Goal: Information Seeking & Learning: Learn about a topic

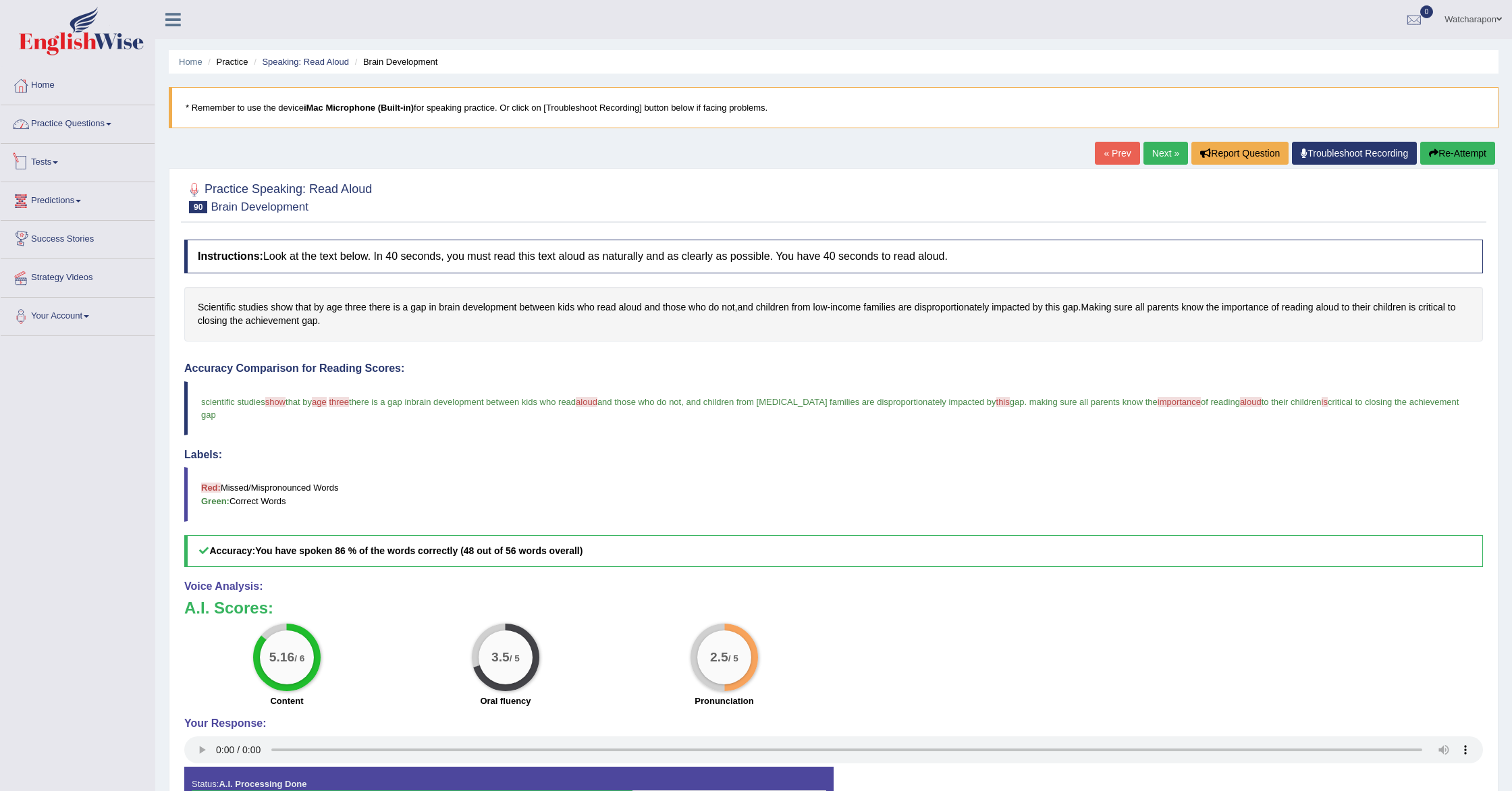
click at [79, 120] on link "Practice Questions" at bounding box center [78, 122] width 154 height 34
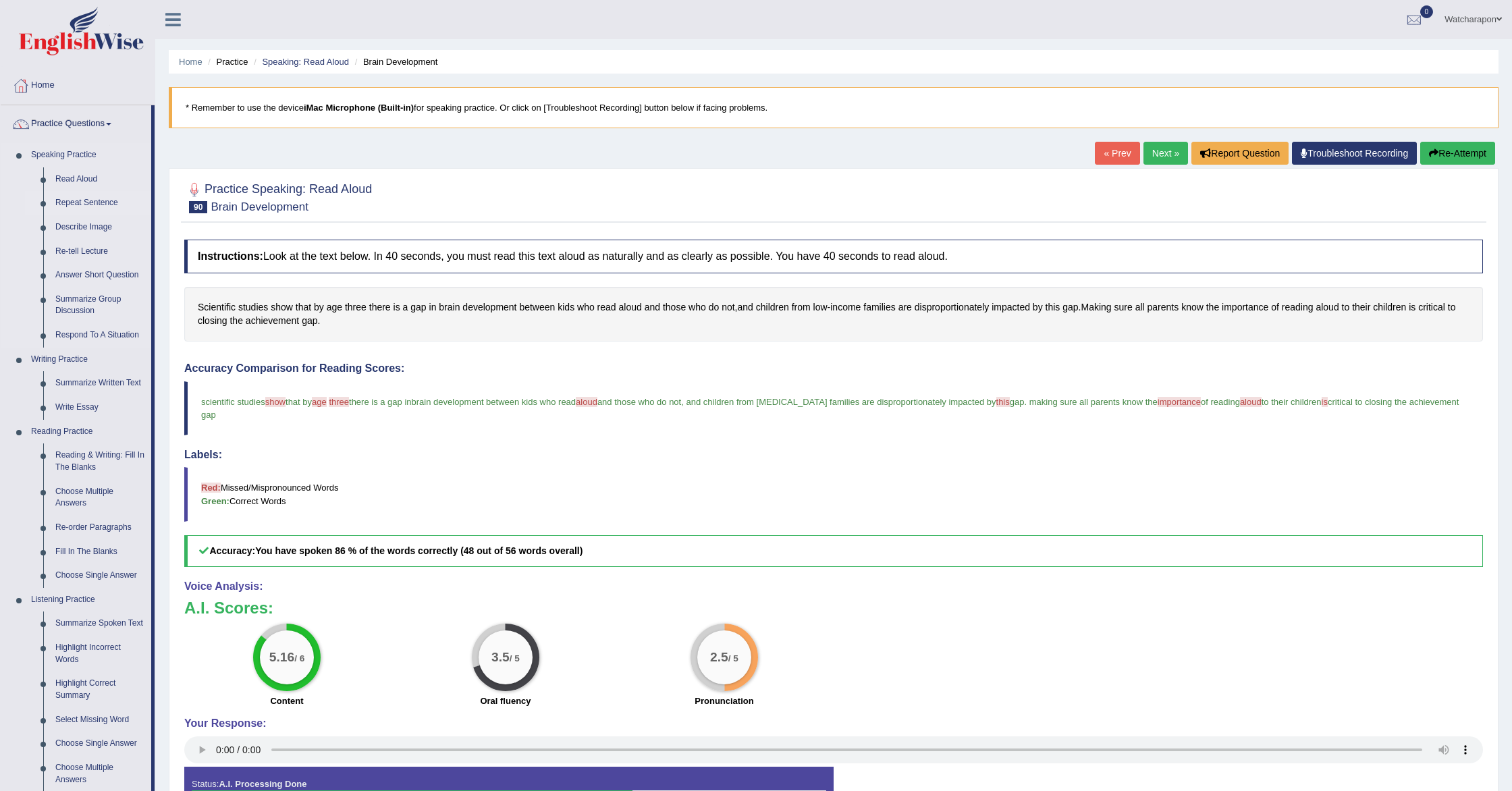
click at [72, 203] on link "Repeat Sentence" at bounding box center [100, 203] width 102 height 24
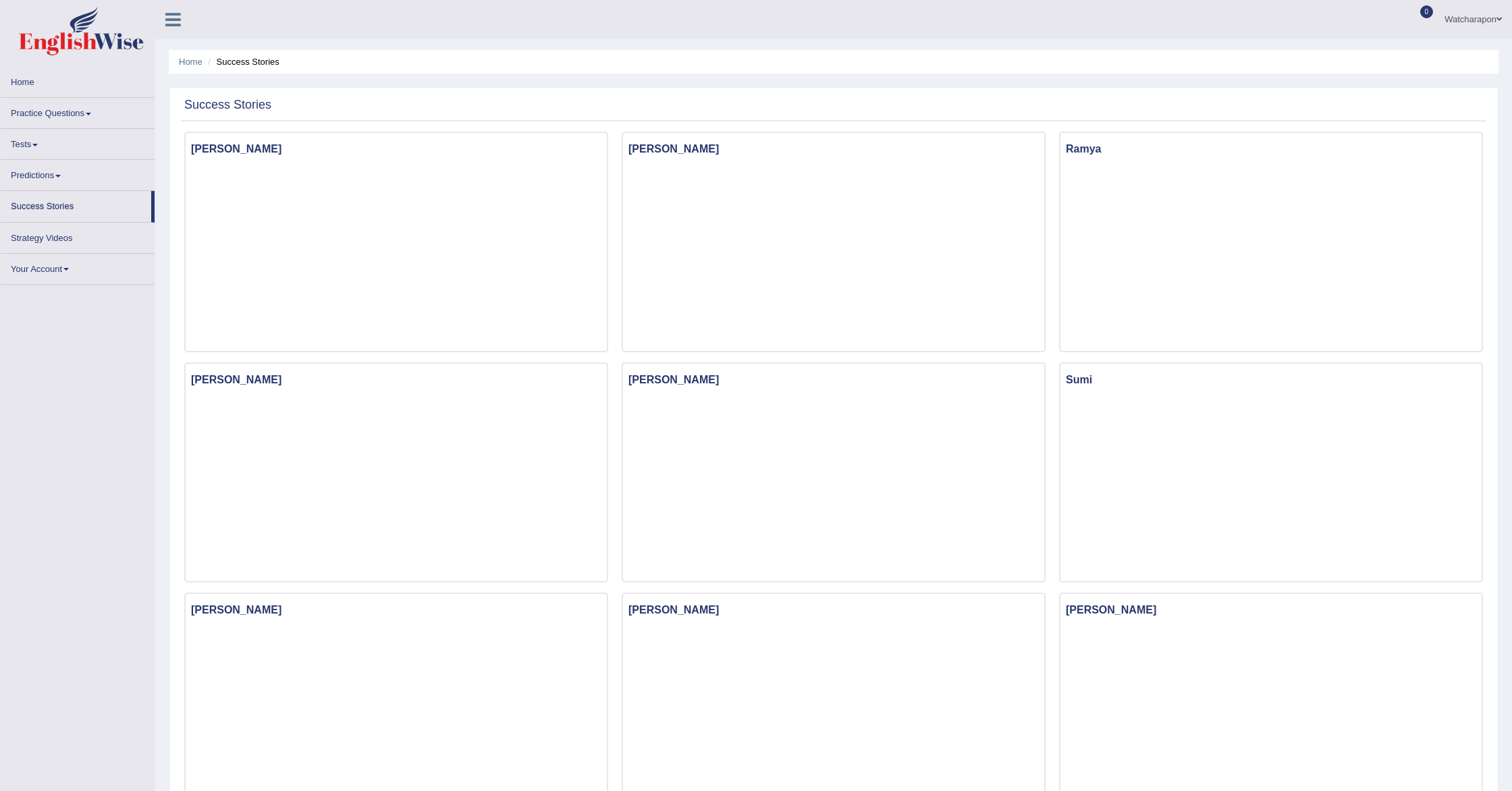
click at [59, 116] on link "Practice Questions" at bounding box center [78, 111] width 154 height 26
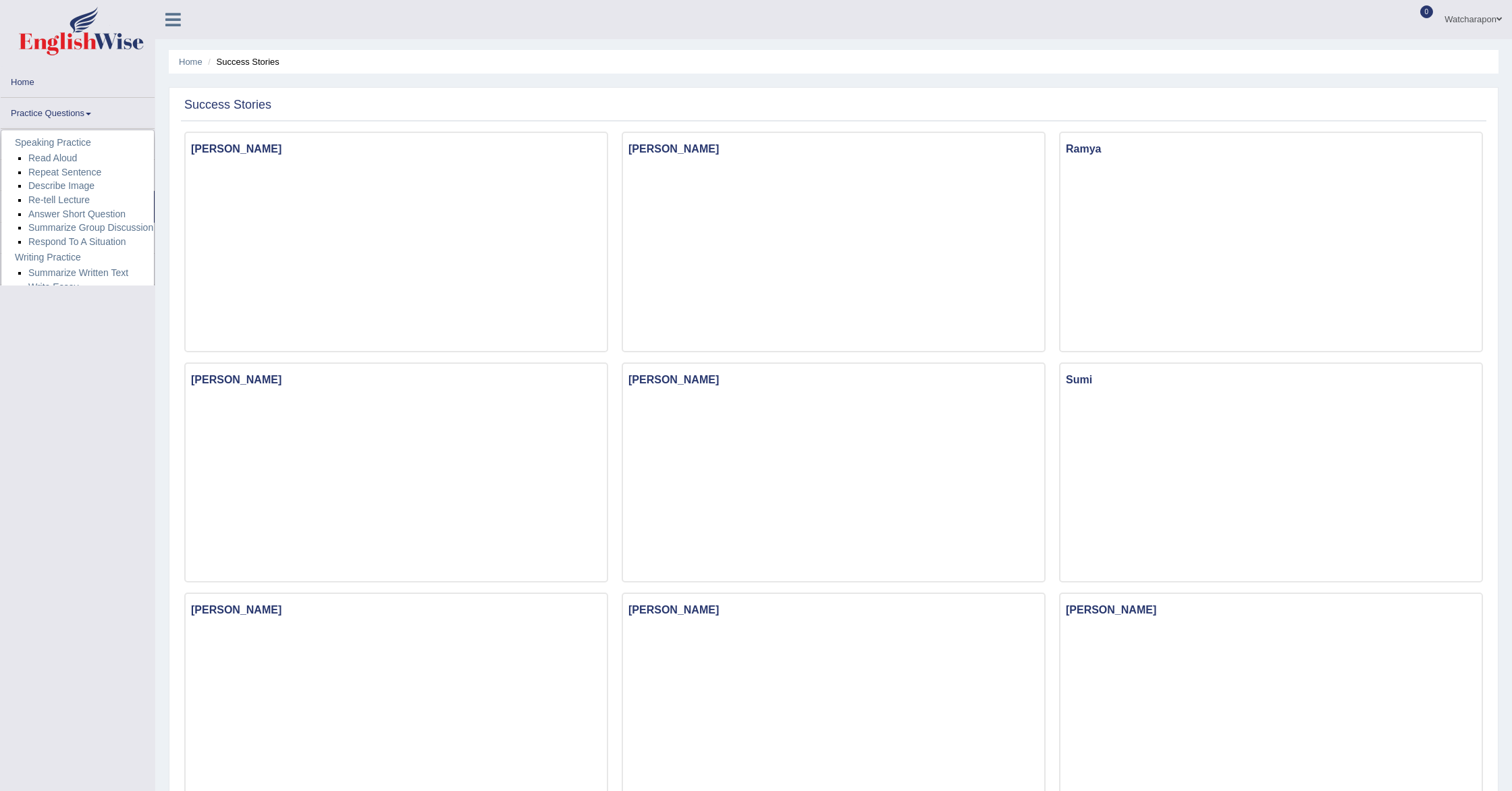
scroll to position [1, 0]
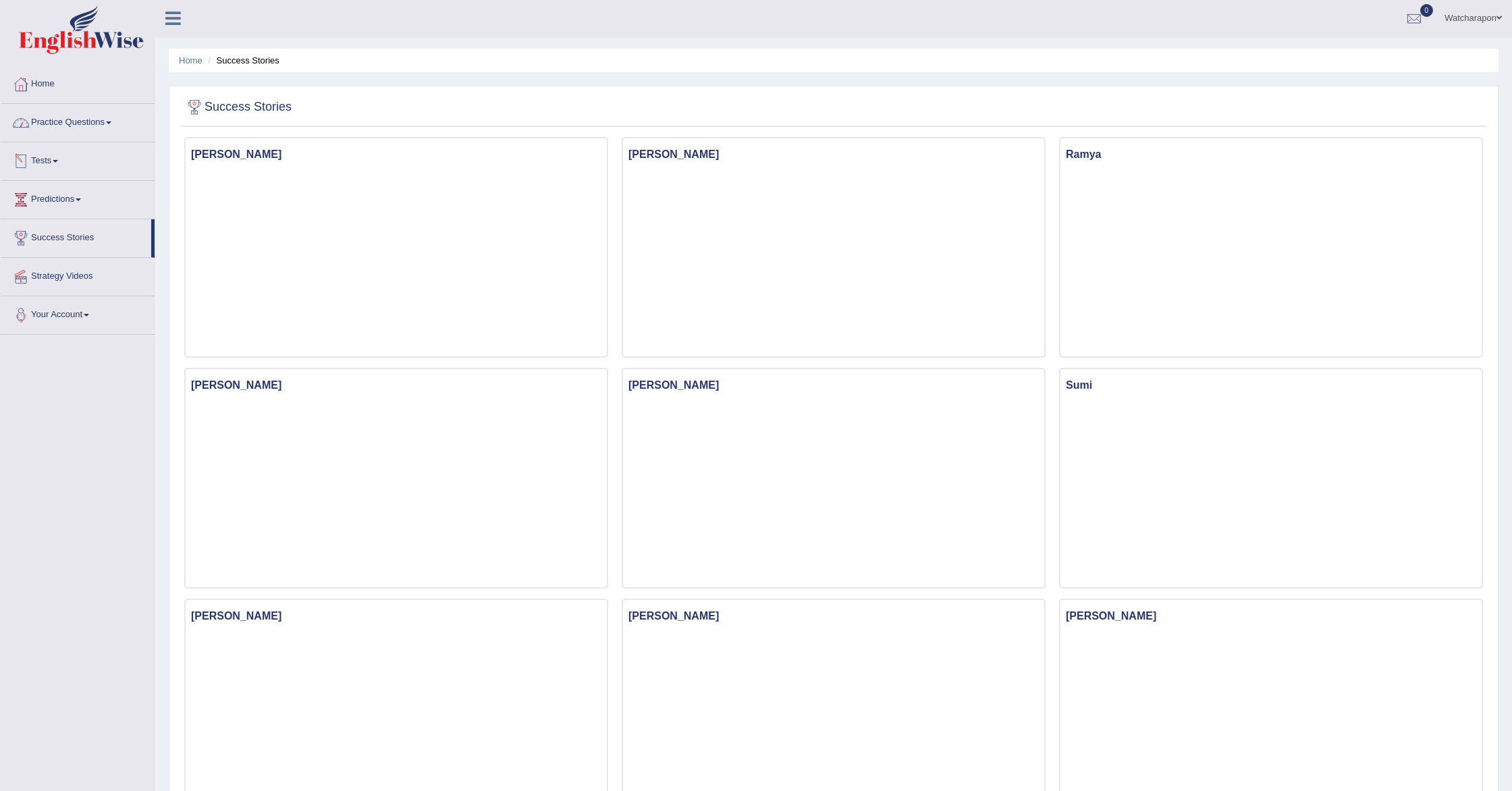
click at [71, 121] on link "Practice Questions" at bounding box center [78, 121] width 154 height 34
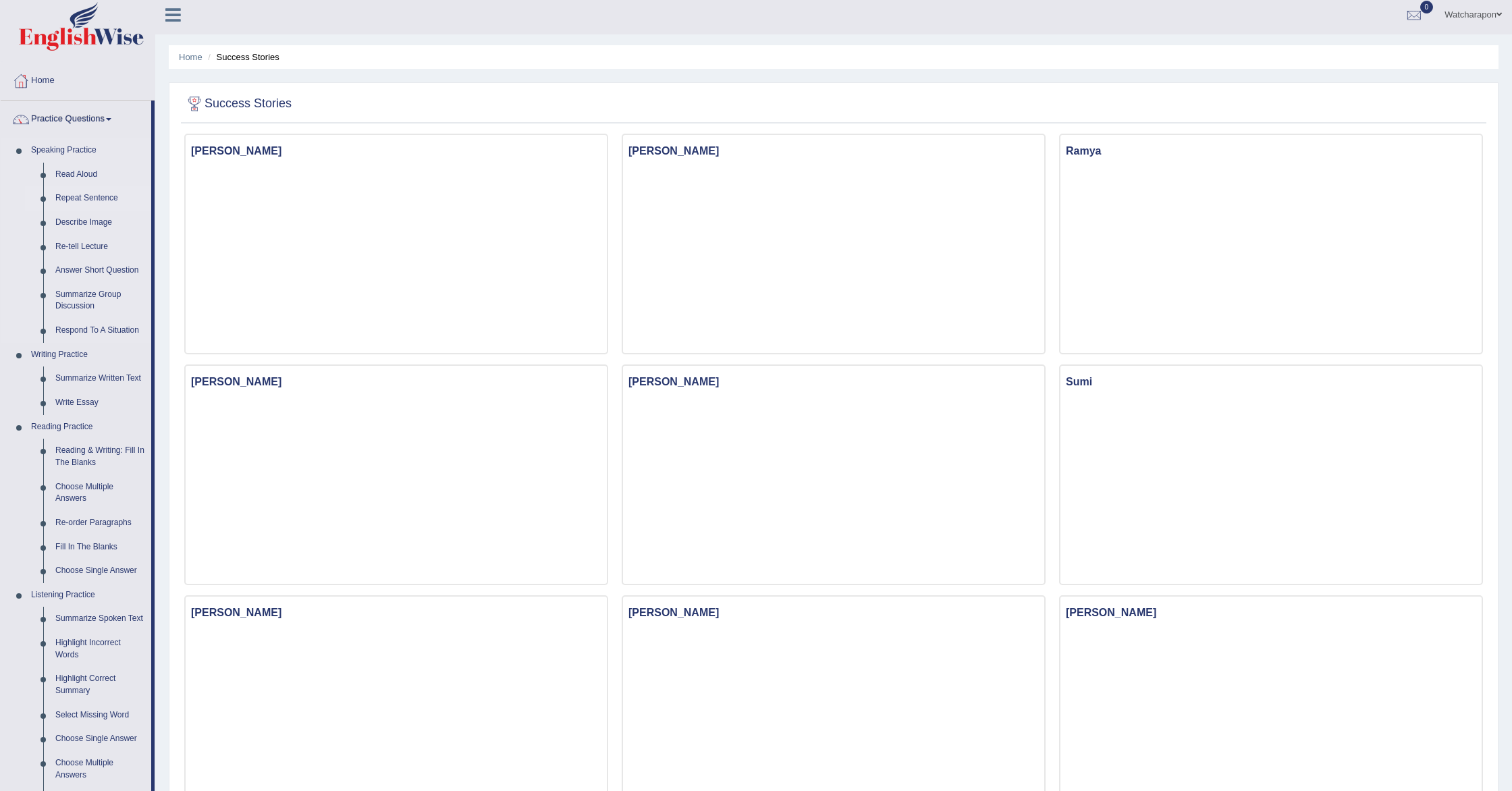
click at [77, 202] on link "Repeat Sentence" at bounding box center [100, 198] width 102 height 24
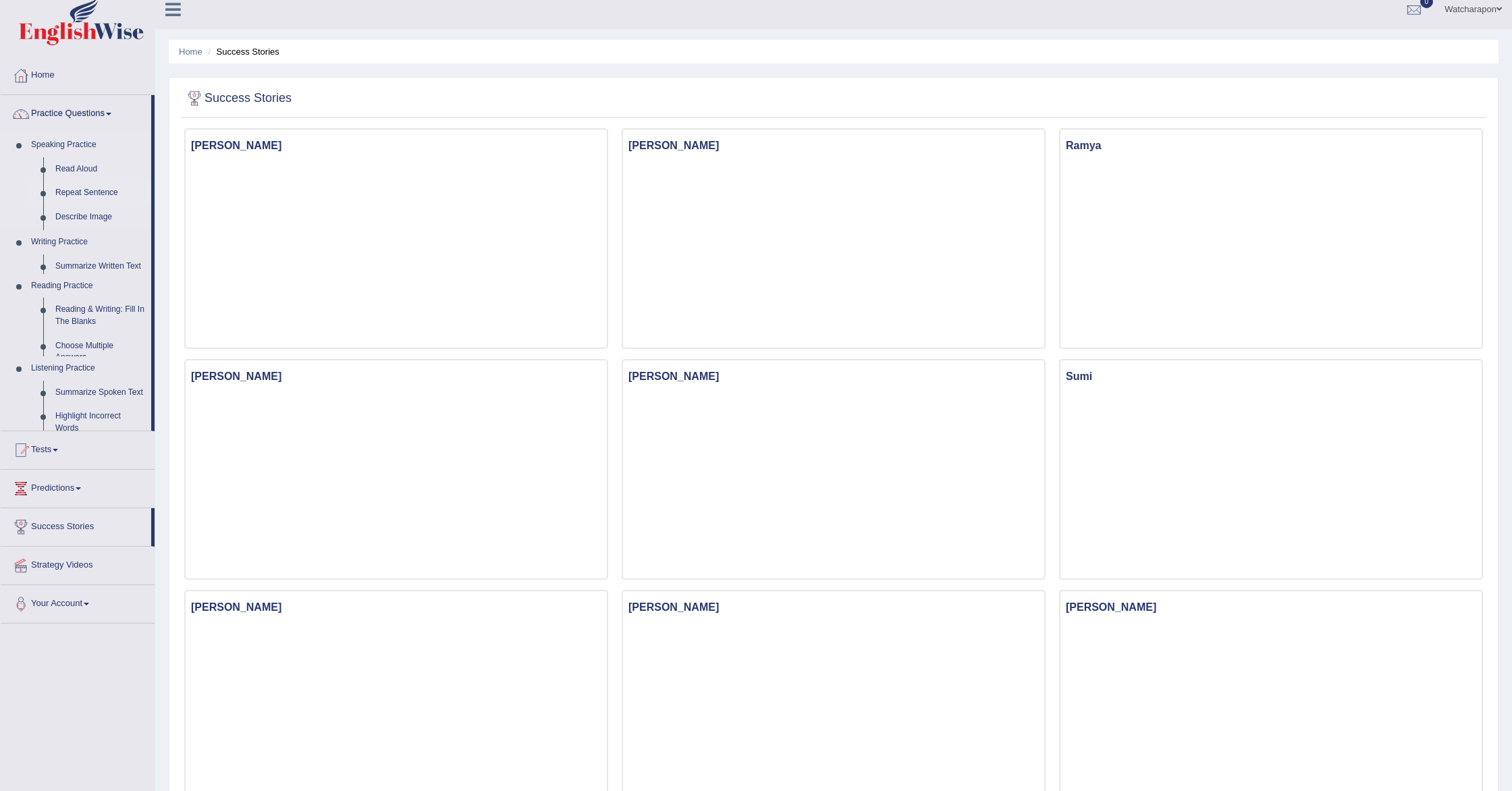
scroll to position [5, 0]
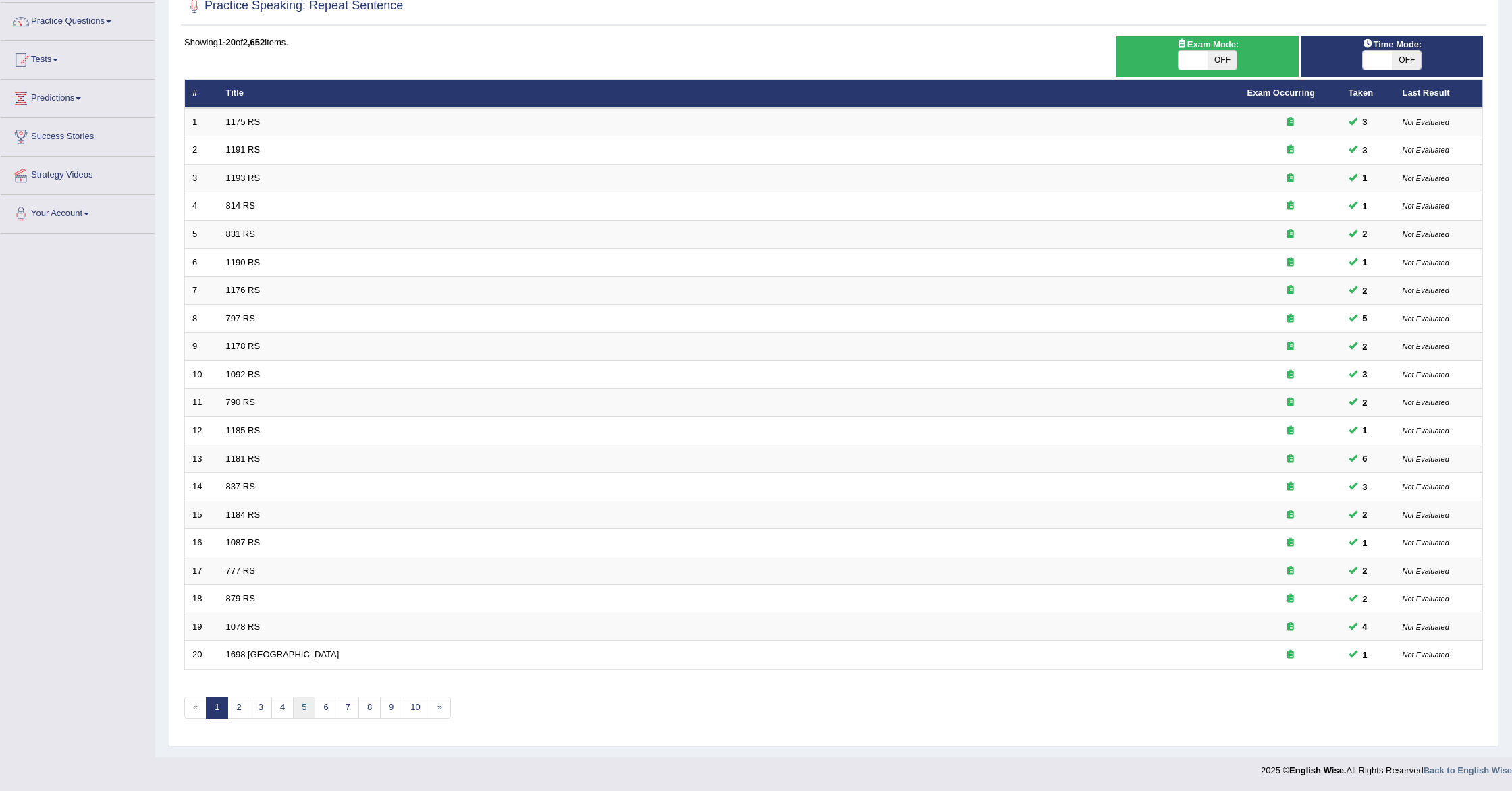
scroll to position [102, 0]
click at [301, 709] on link "5" at bounding box center [304, 708] width 23 height 23
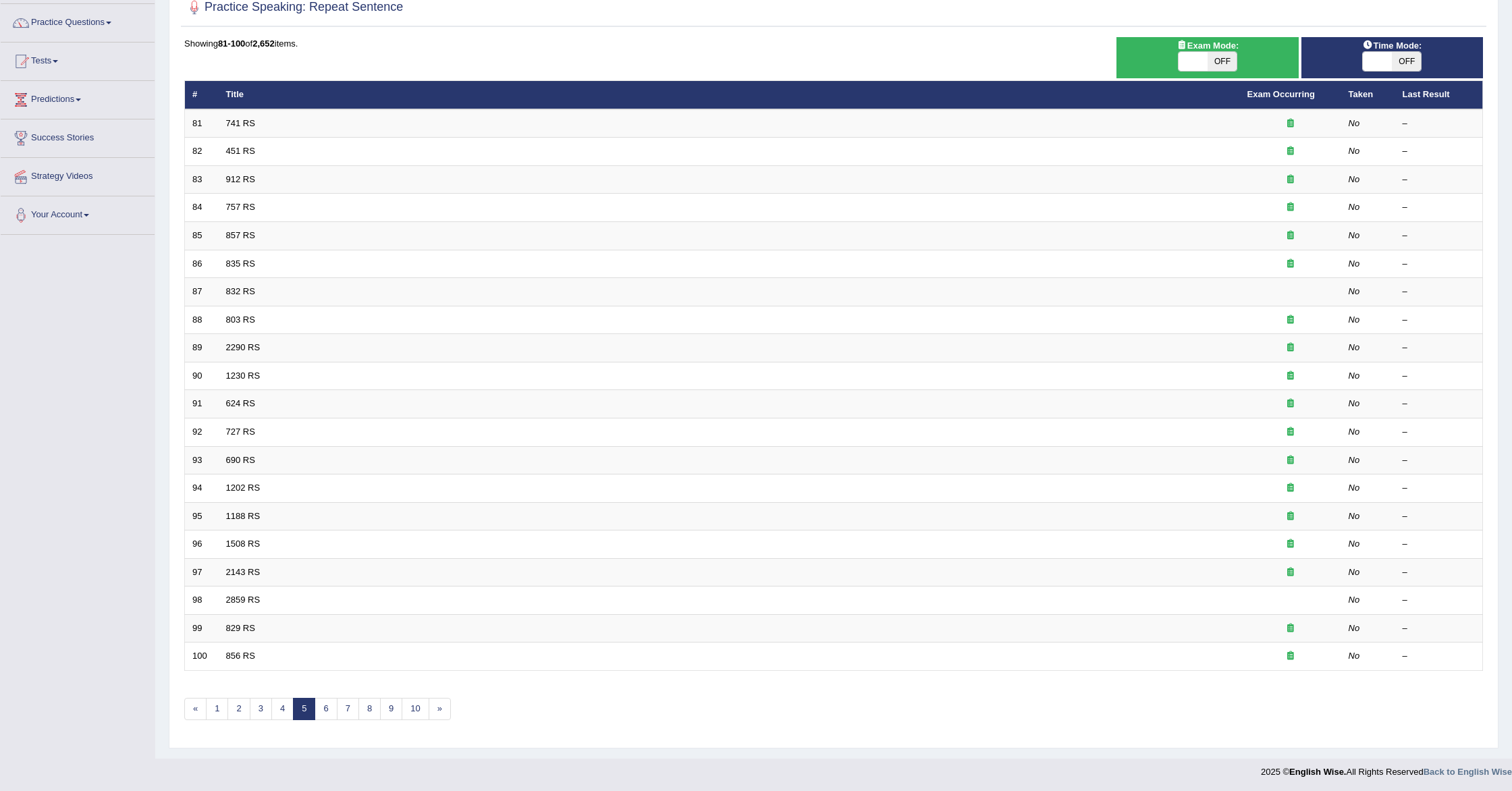
scroll to position [102, 0]
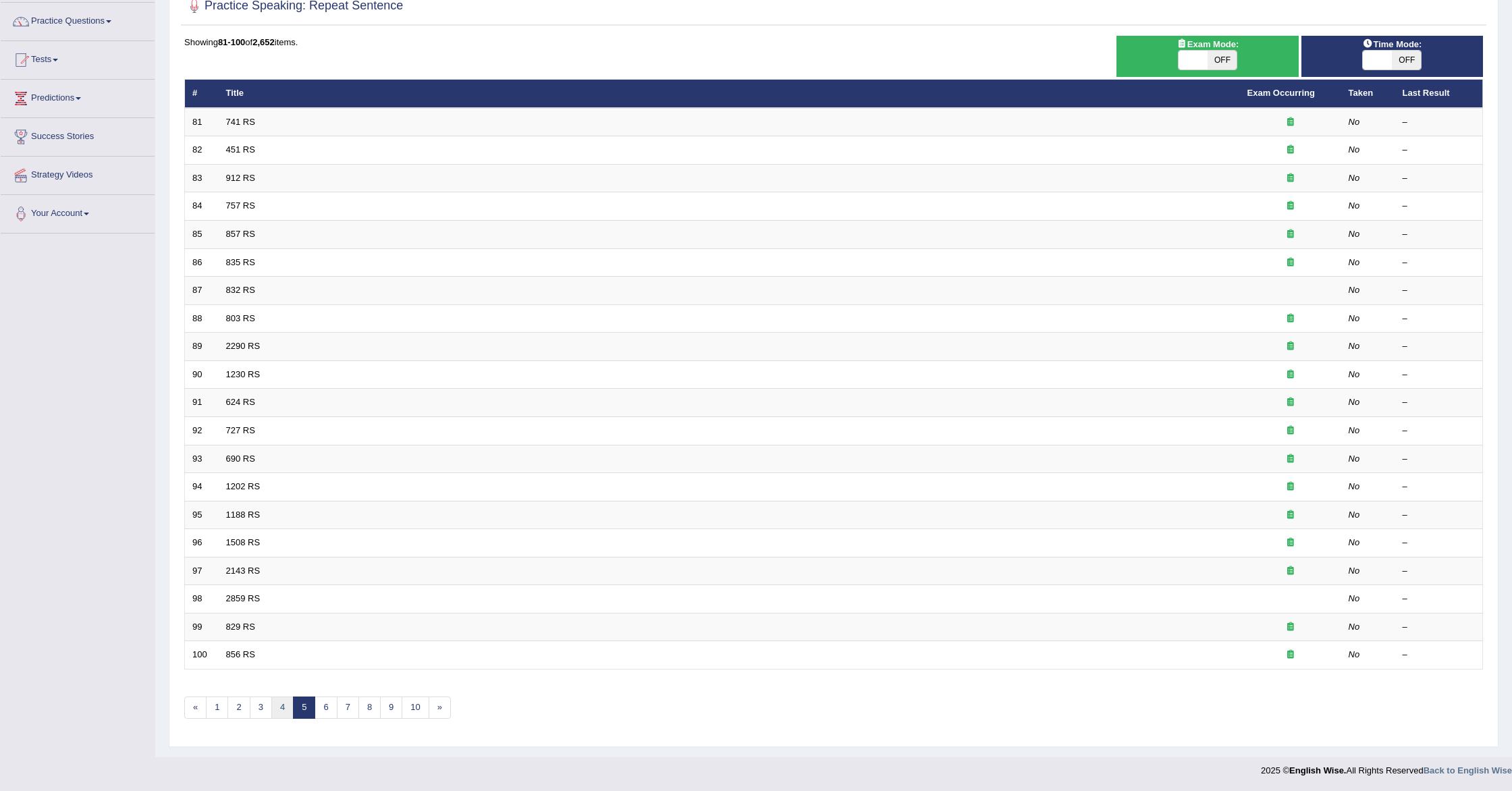
click at [283, 703] on link "4" at bounding box center [283, 708] width 23 height 23
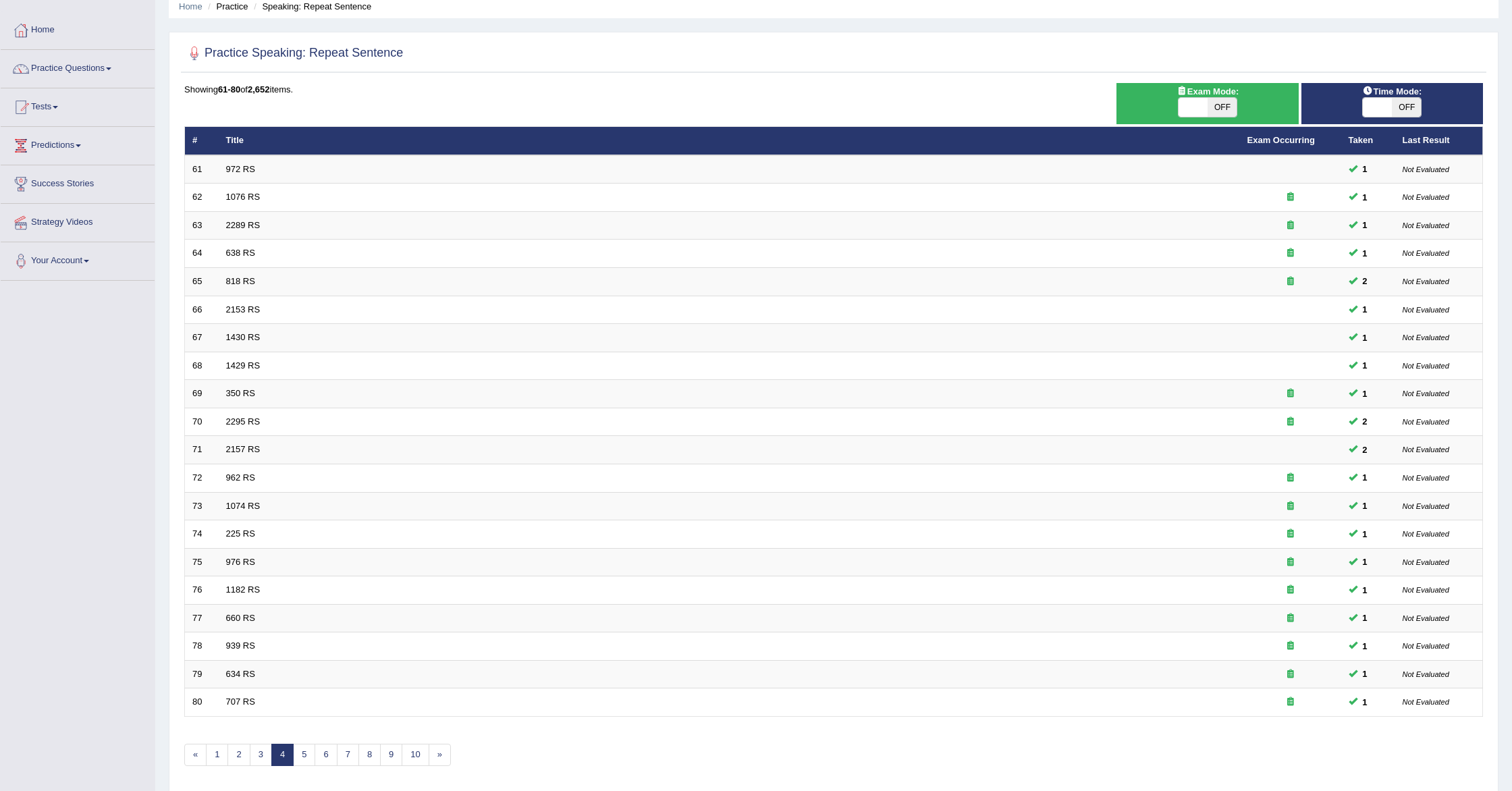
scroll to position [102, 0]
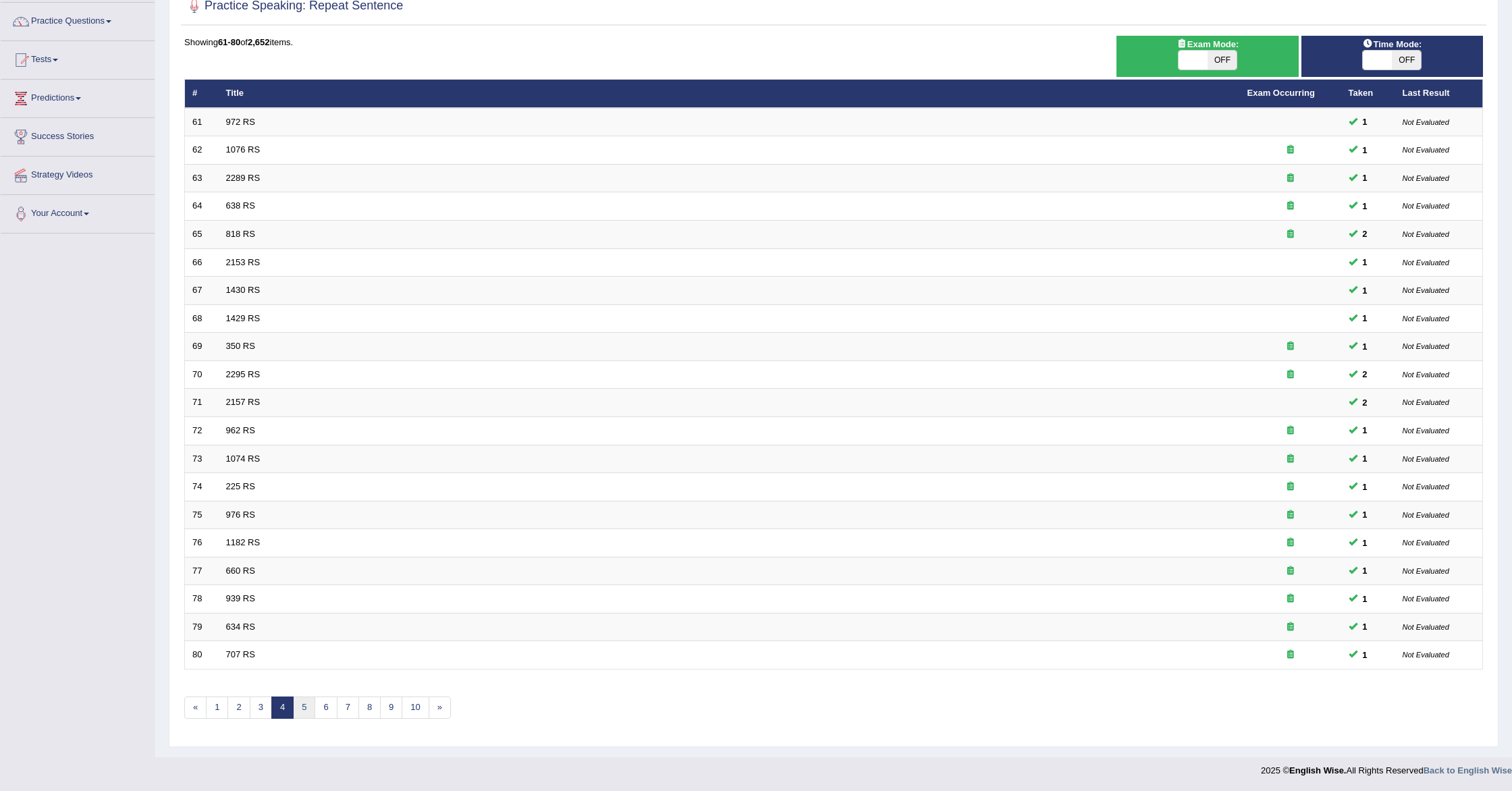
click at [301, 706] on link "5" at bounding box center [304, 708] width 23 height 23
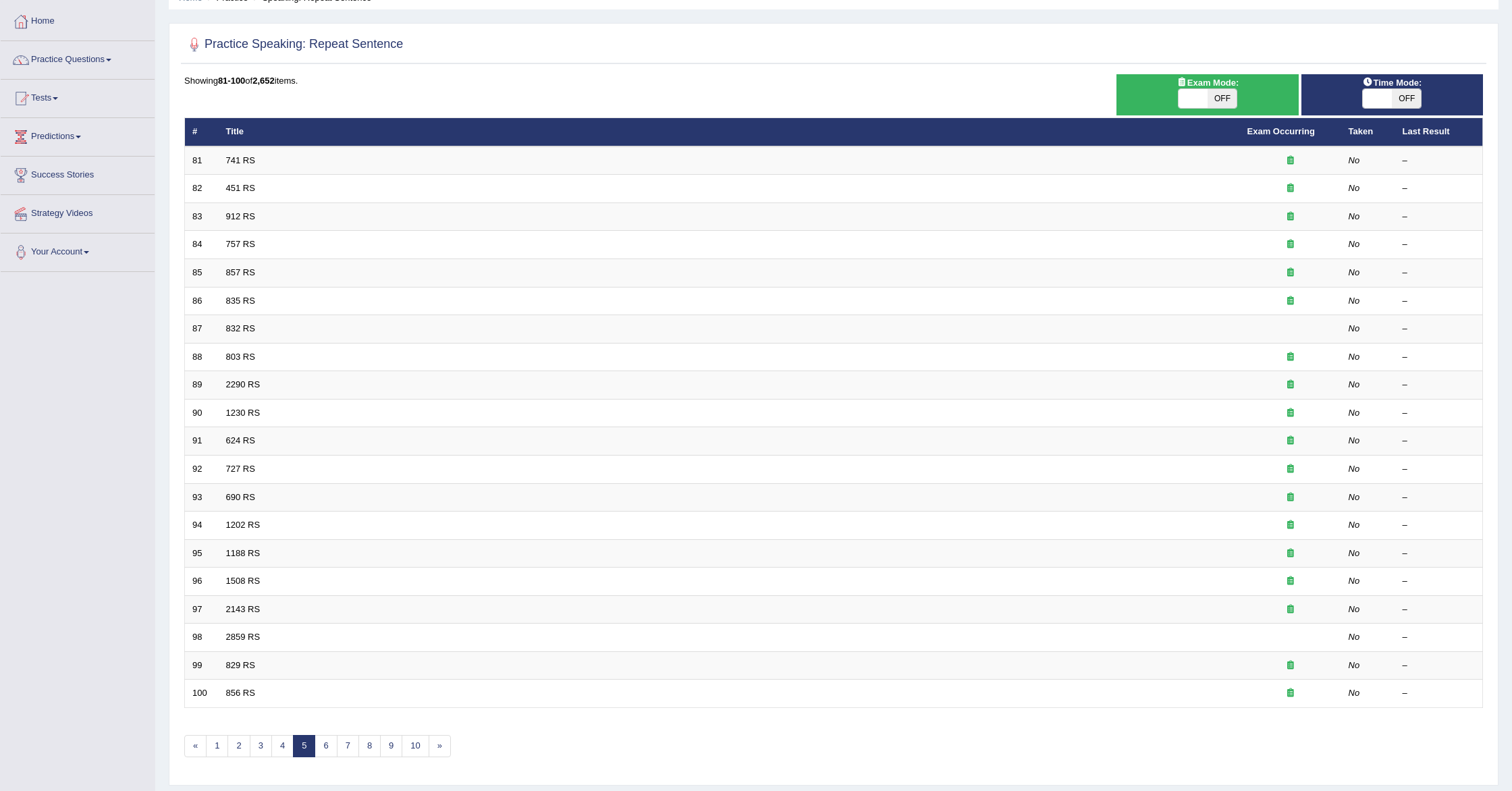
scroll to position [102, 0]
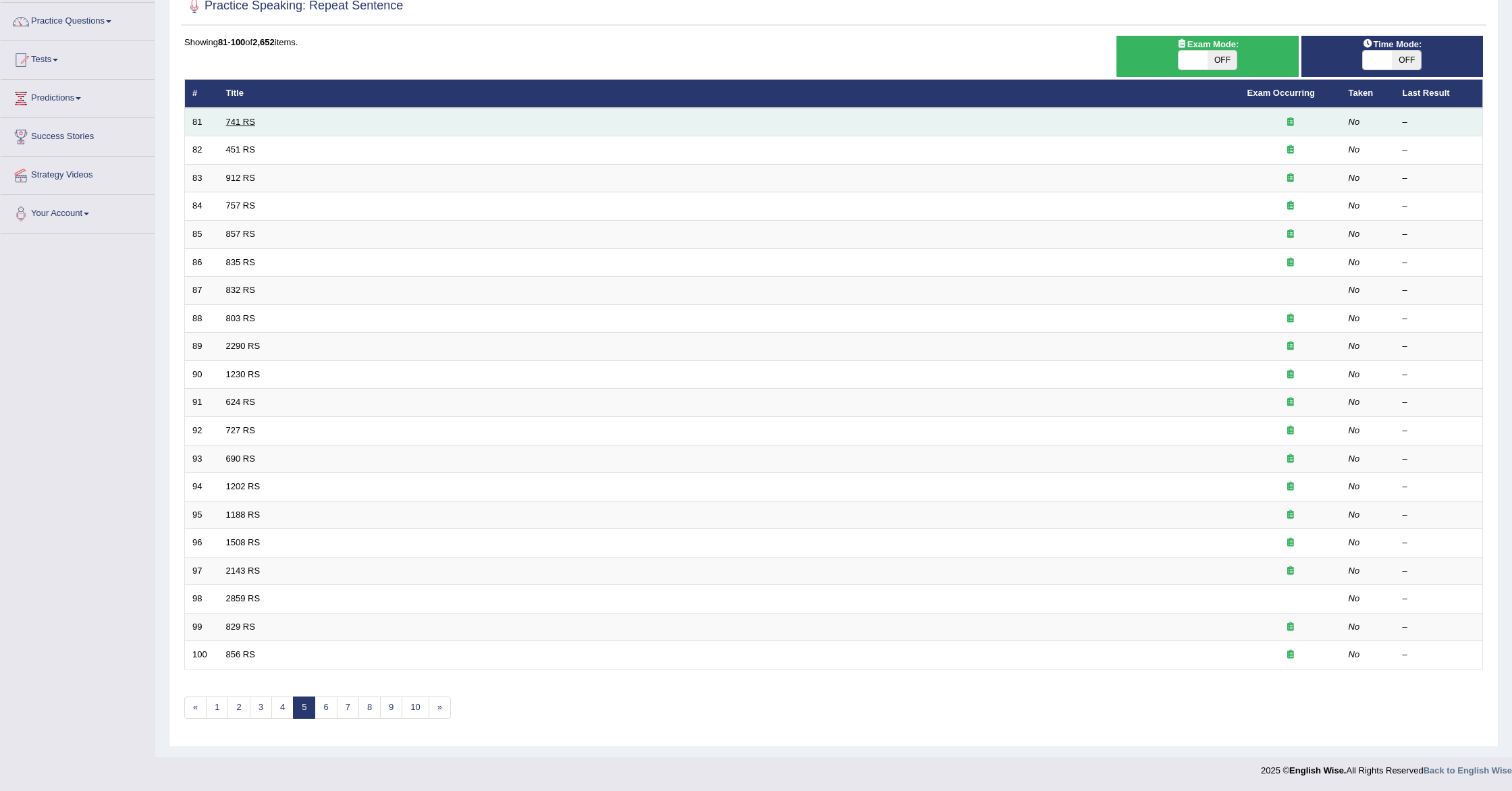
click at [236, 120] on link "741 RS" at bounding box center [240, 121] width 29 height 10
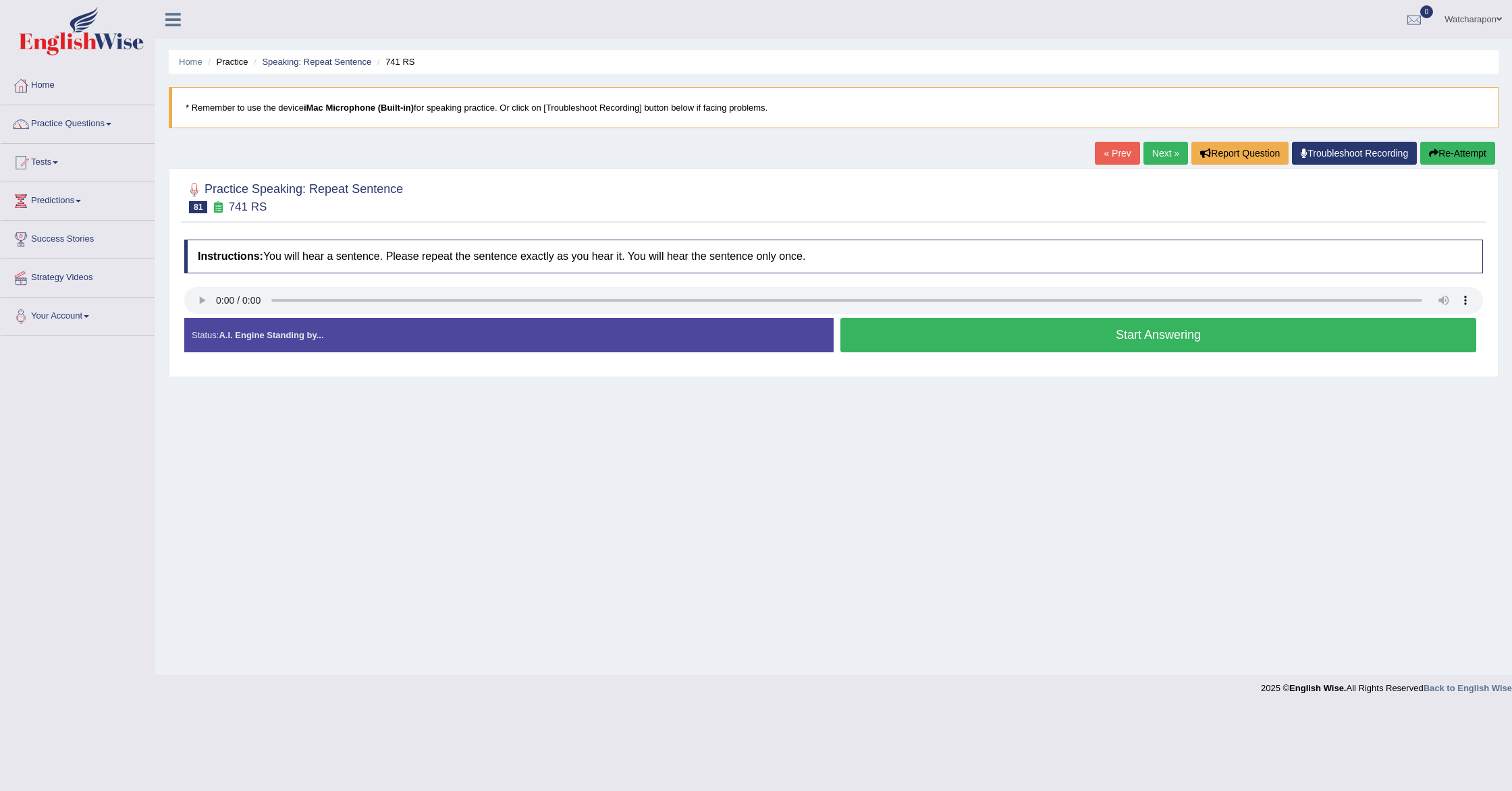
click at [1002, 335] on button "Start Answering" at bounding box center [1158, 335] width 636 height 35
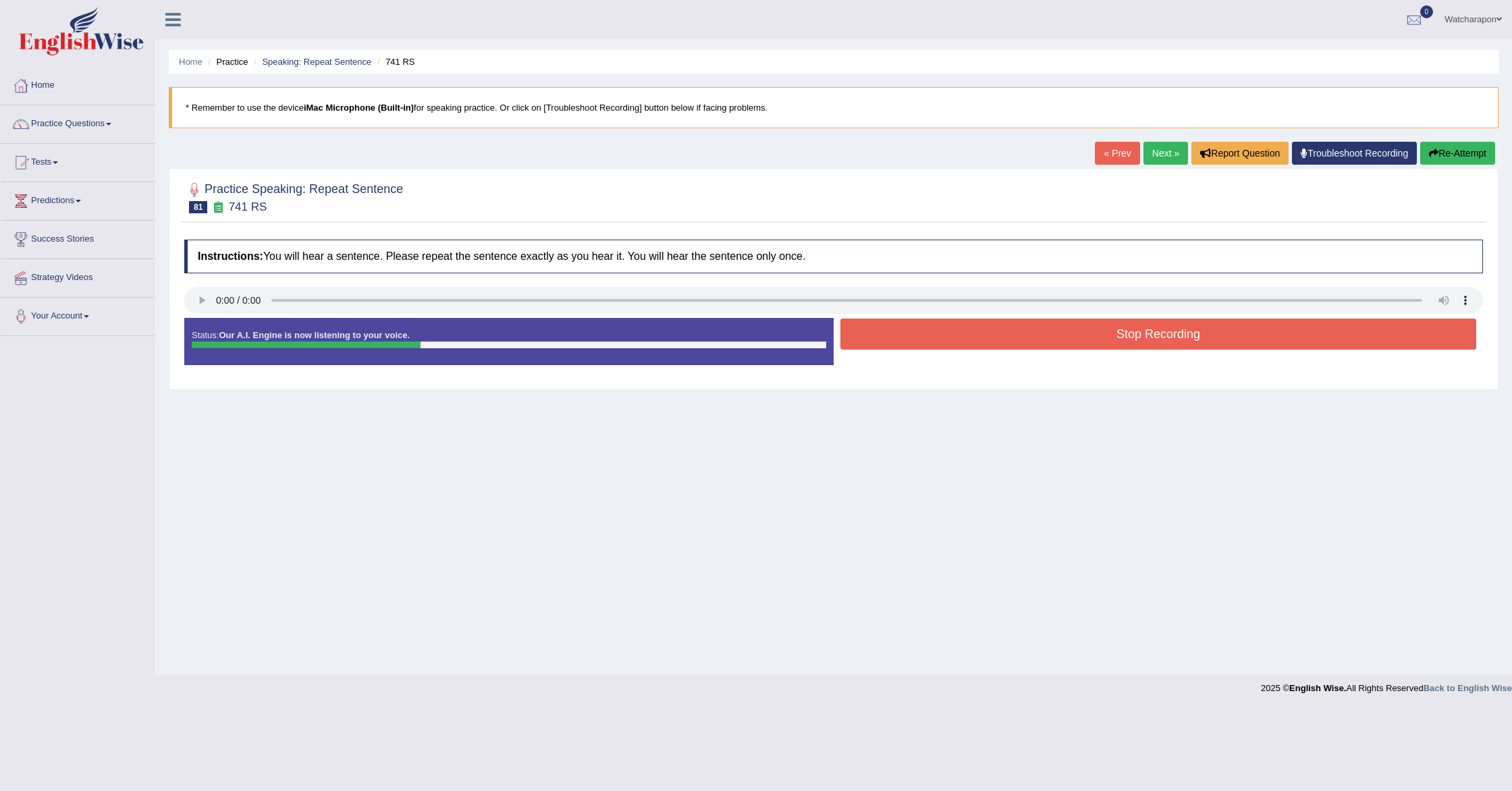
click at [1002, 335] on button "Stop Recording" at bounding box center [1158, 333] width 636 height 31
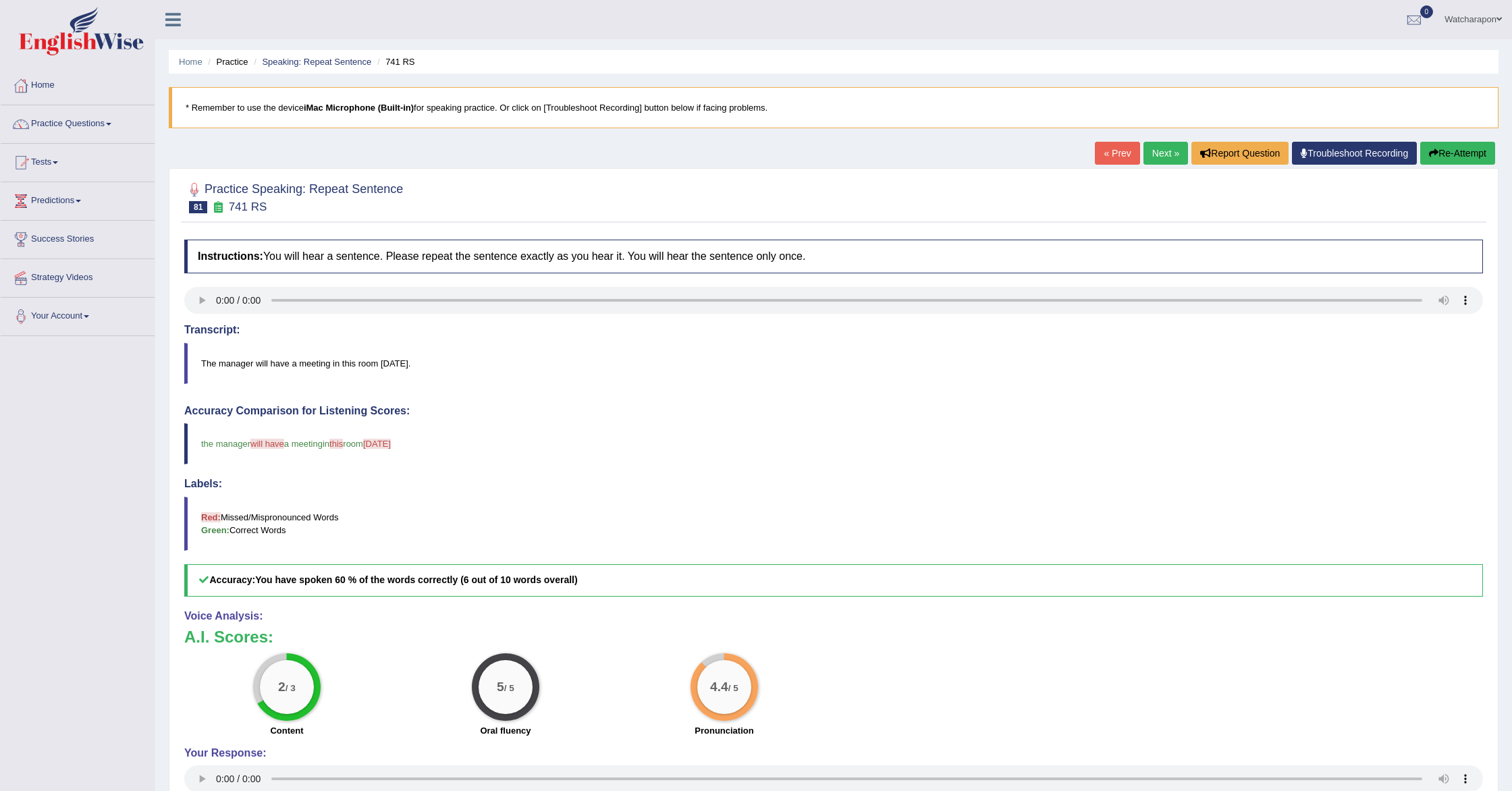
click at [1152, 157] on link "Next »" at bounding box center [1165, 153] width 44 height 23
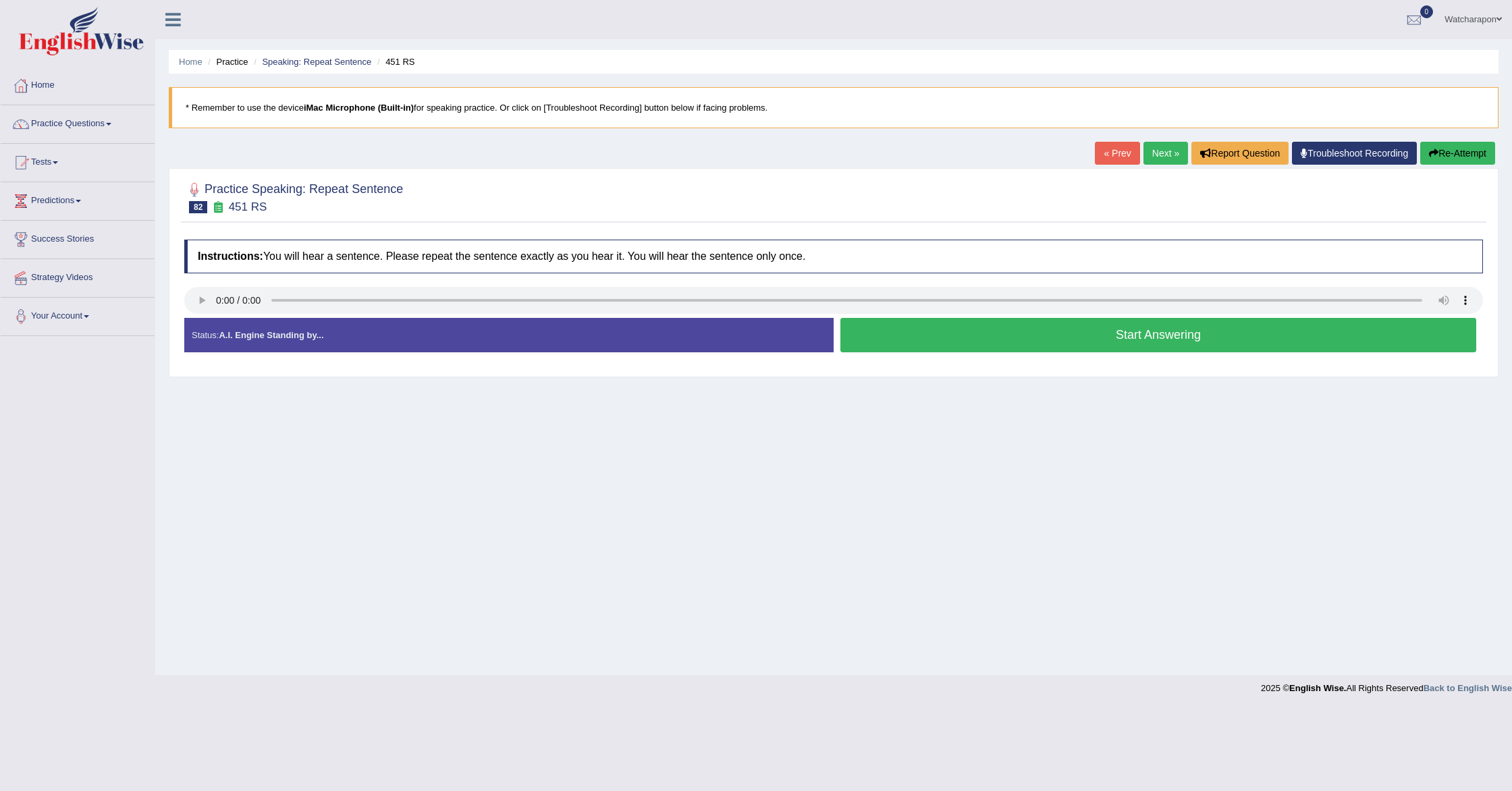
click at [879, 342] on button "Start Answering" at bounding box center [1158, 335] width 636 height 35
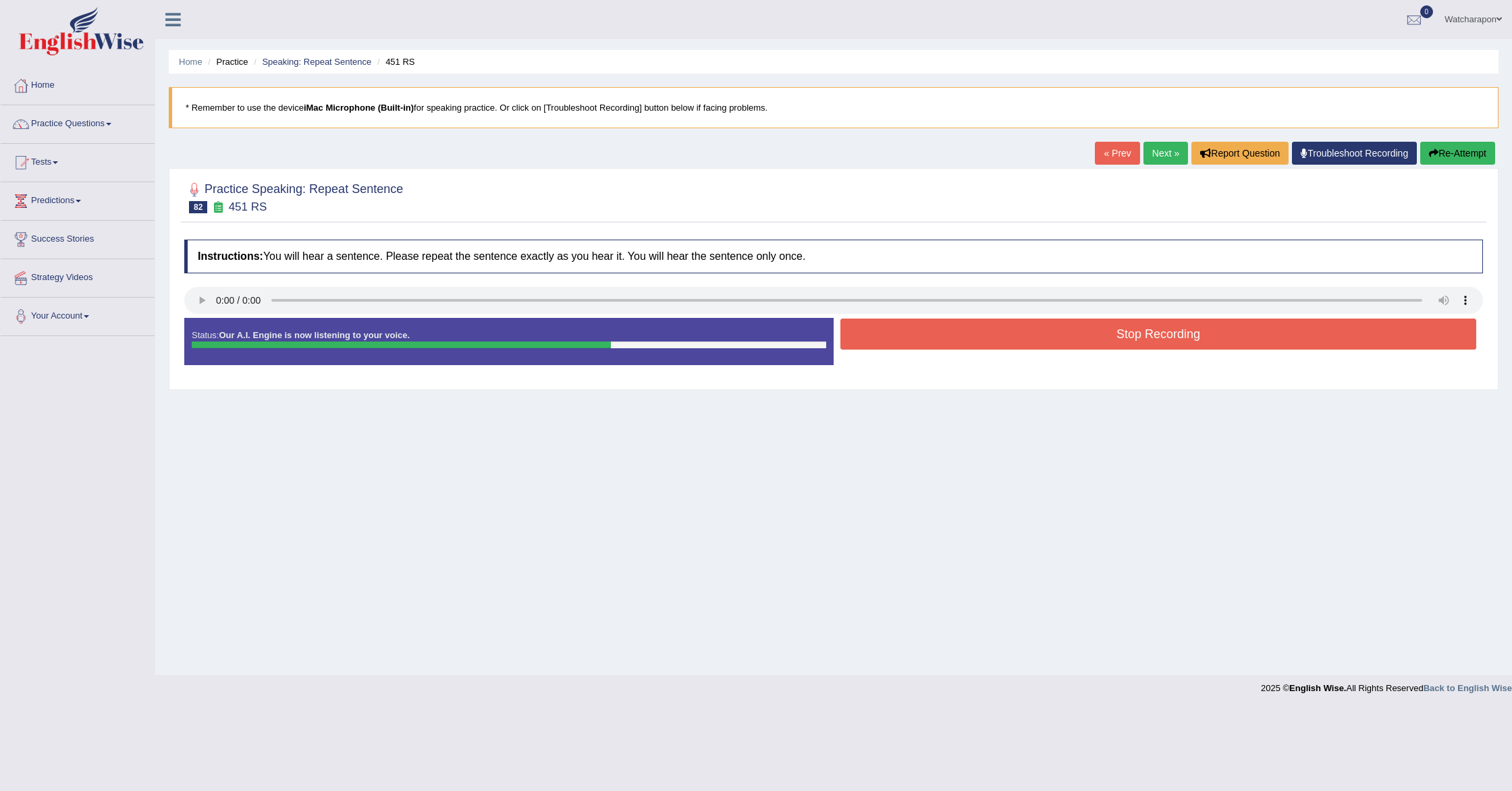
click at [990, 339] on button "Stop Recording" at bounding box center [1158, 333] width 636 height 31
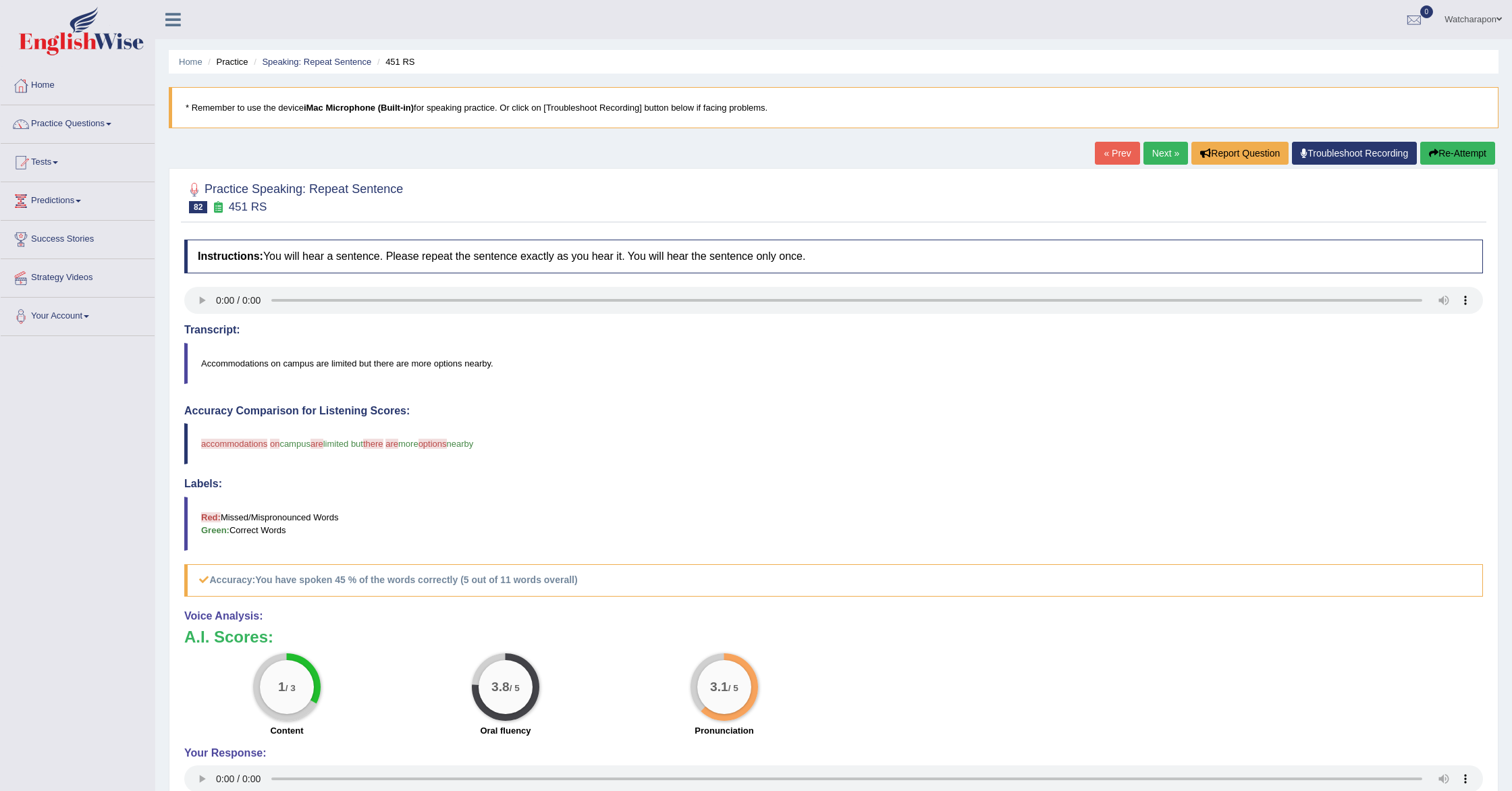
click at [1441, 151] on button "Re-Attempt" at bounding box center [1458, 153] width 75 height 23
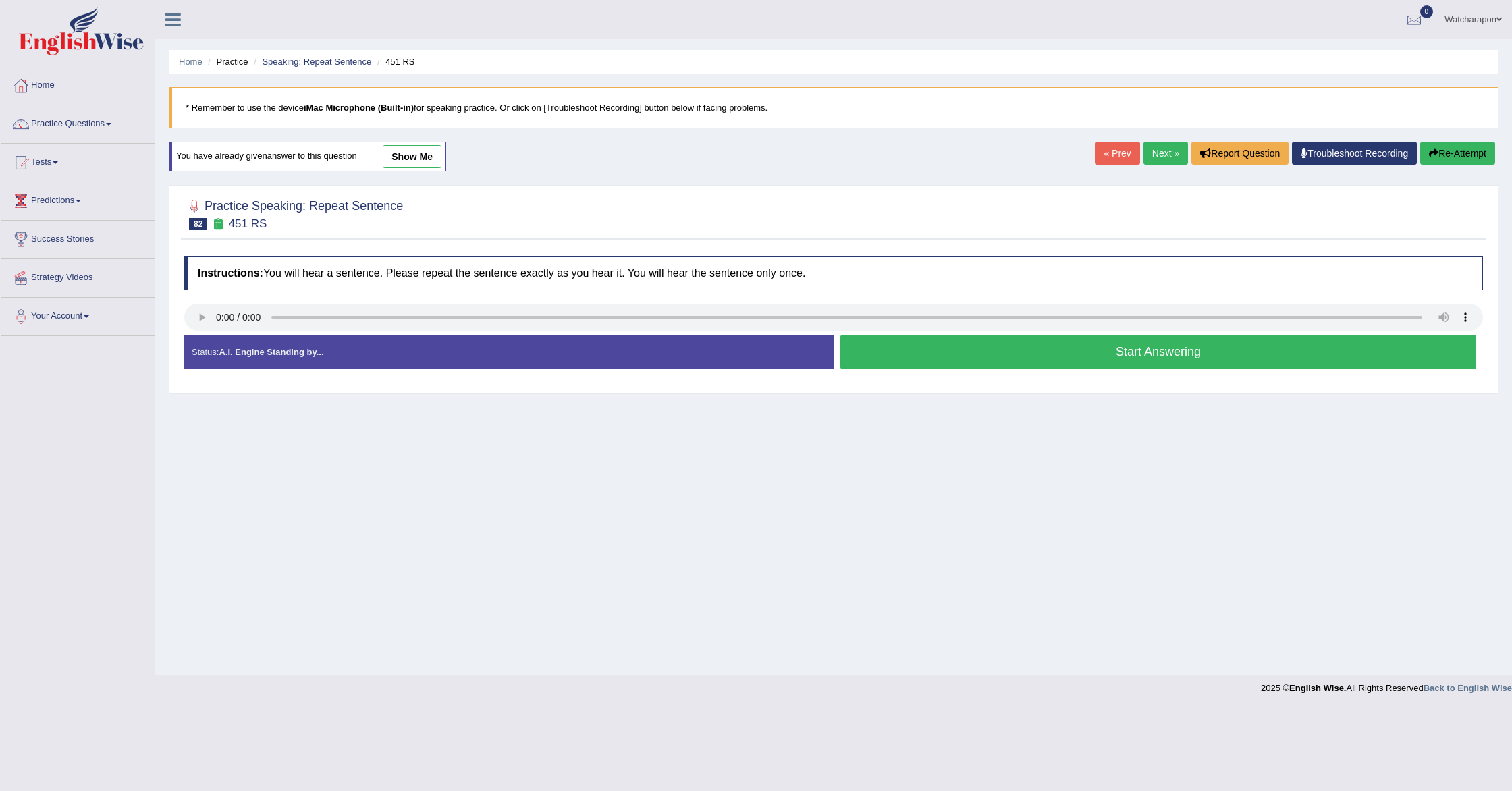
click at [929, 362] on button "Start Answering" at bounding box center [1158, 352] width 636 height 35
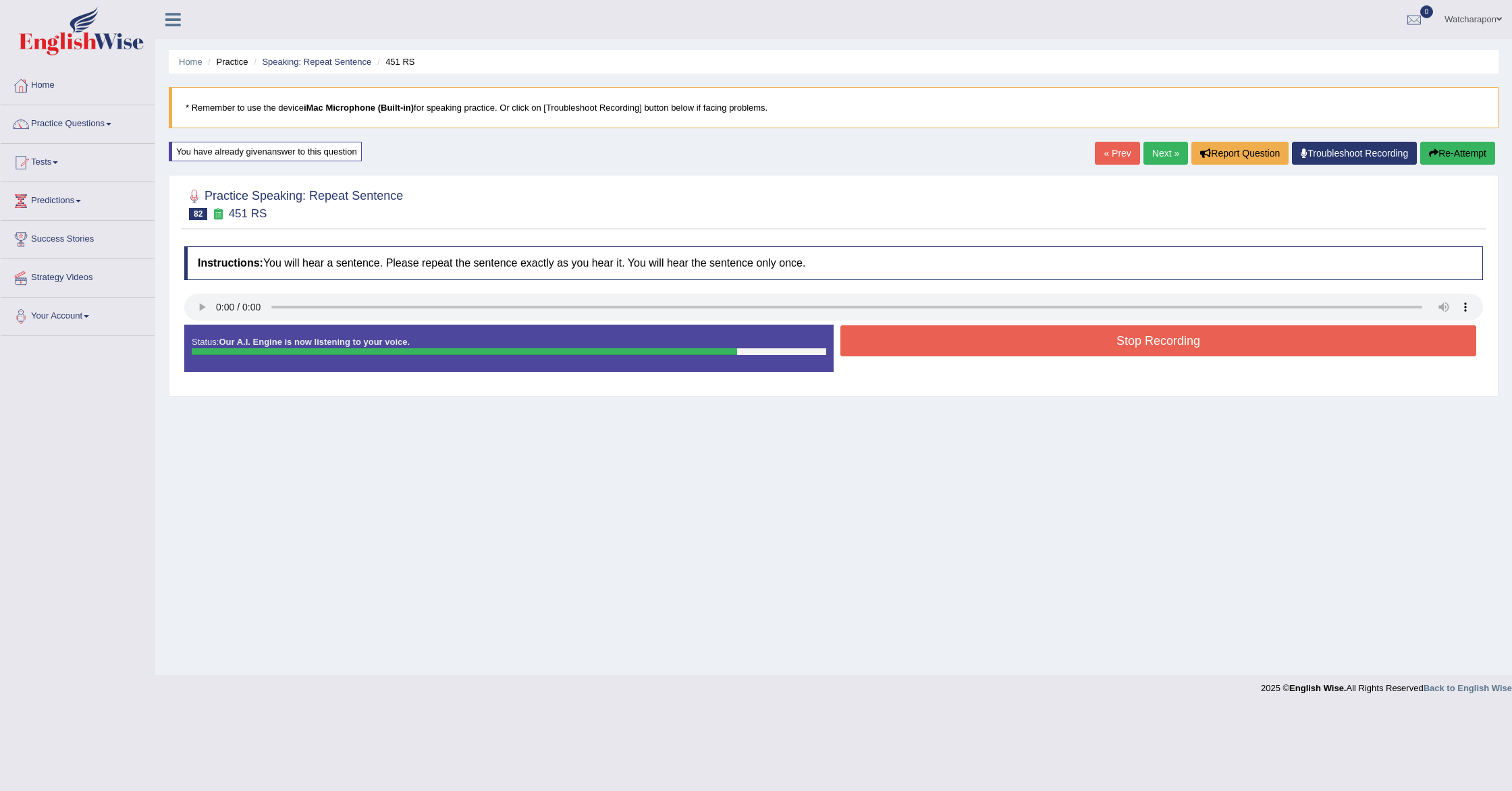
click at [941, 337] on button "Stop Recording" at bounding box center [1158, 340] width 636 height 31
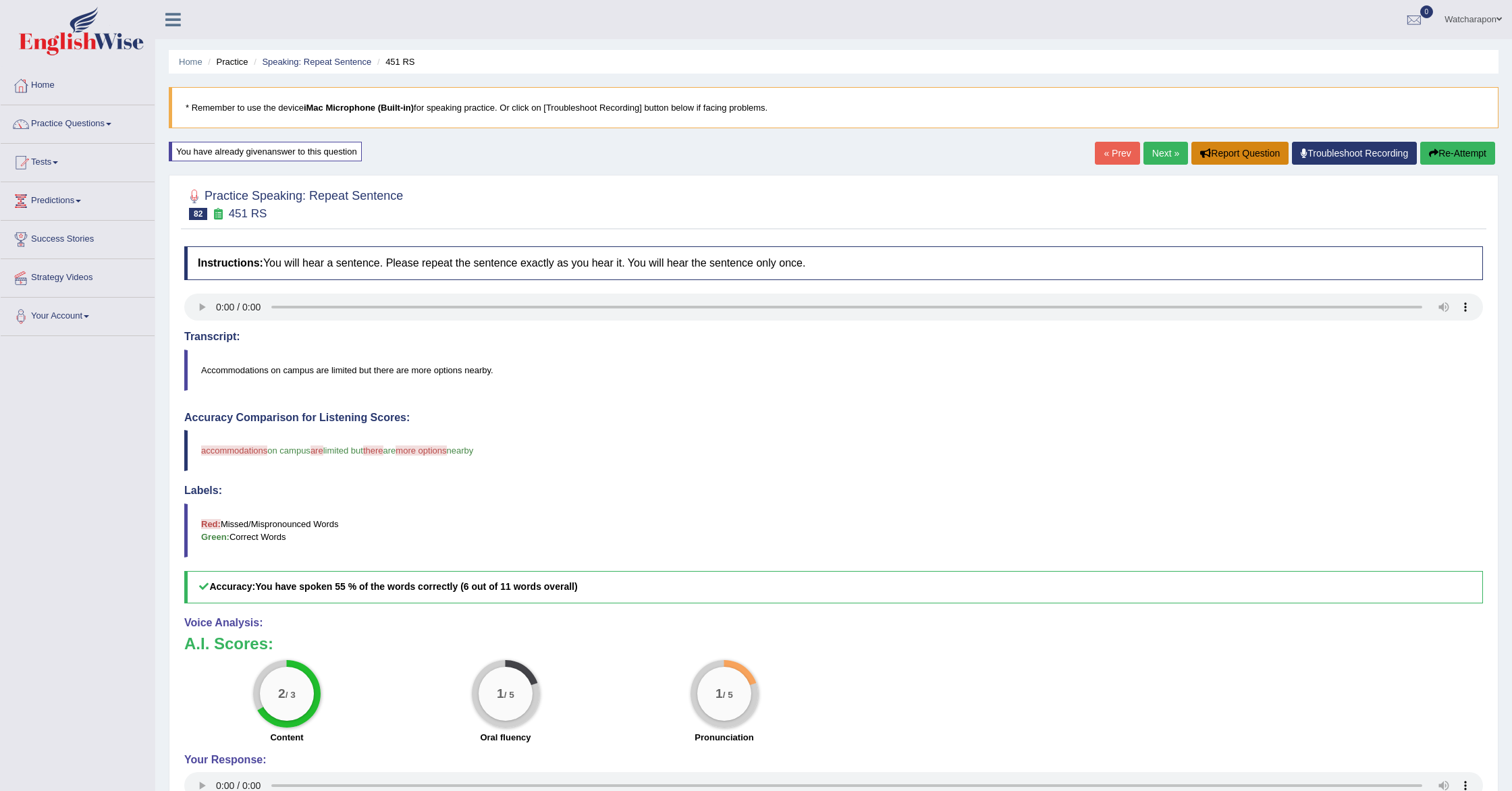
scroll to position [4, 0]
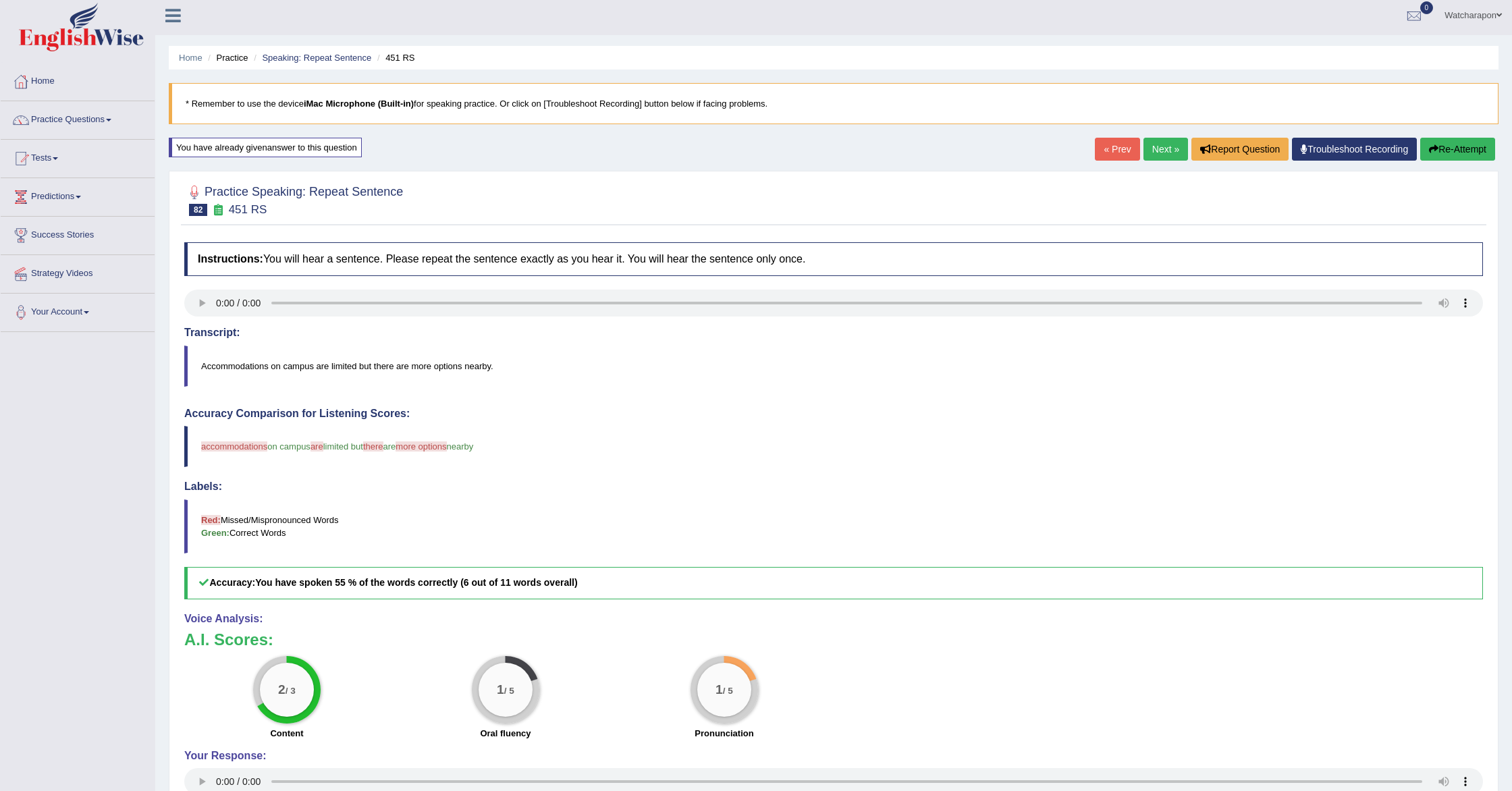
click at [1441, 150] on button "Re-Attempt" at bounding box center [1458, 149] width 75 height 23
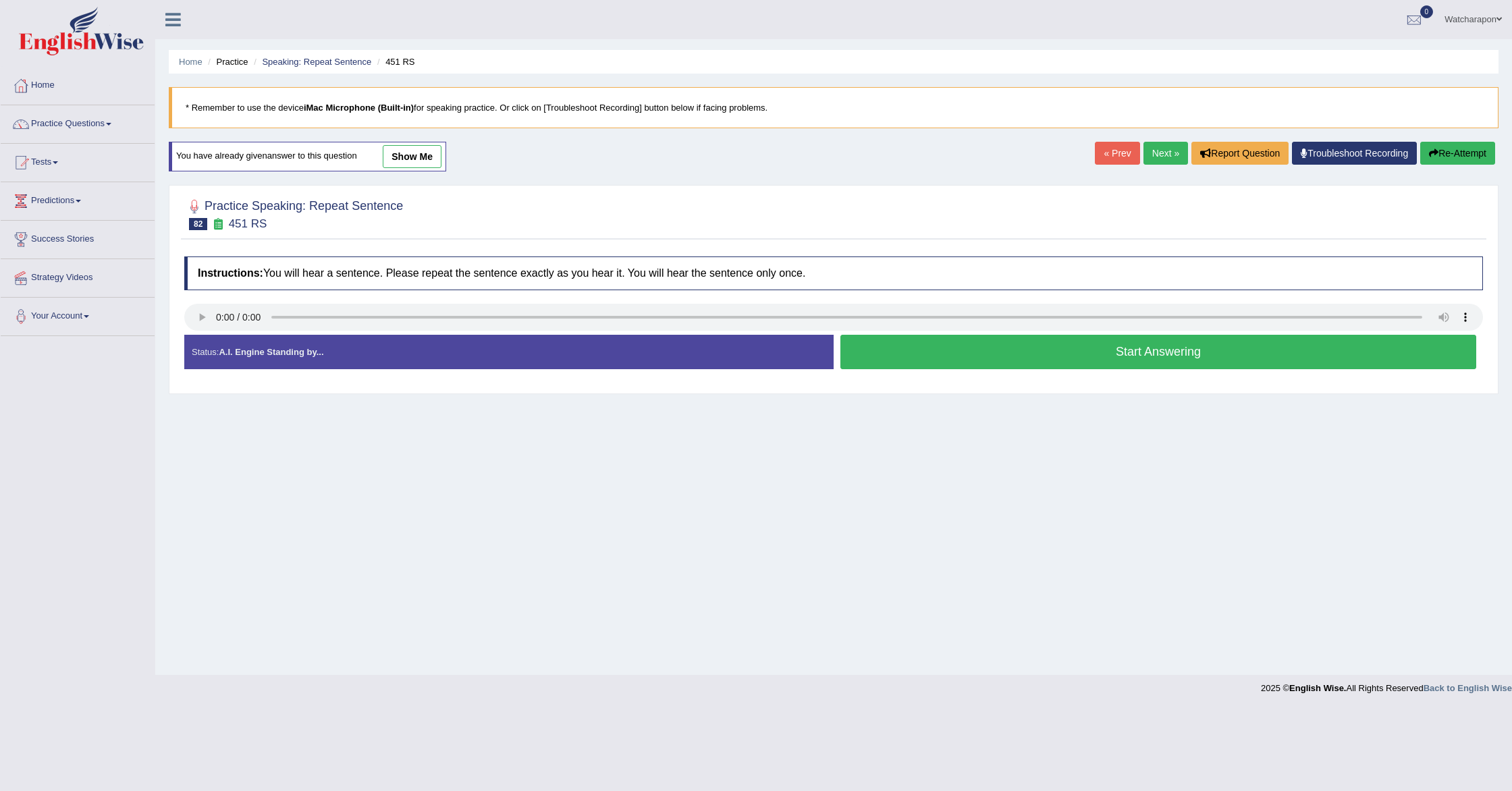
click at [930, 355] on button "Start Answering" at bounding box center [1158, 352] width 636 height 35
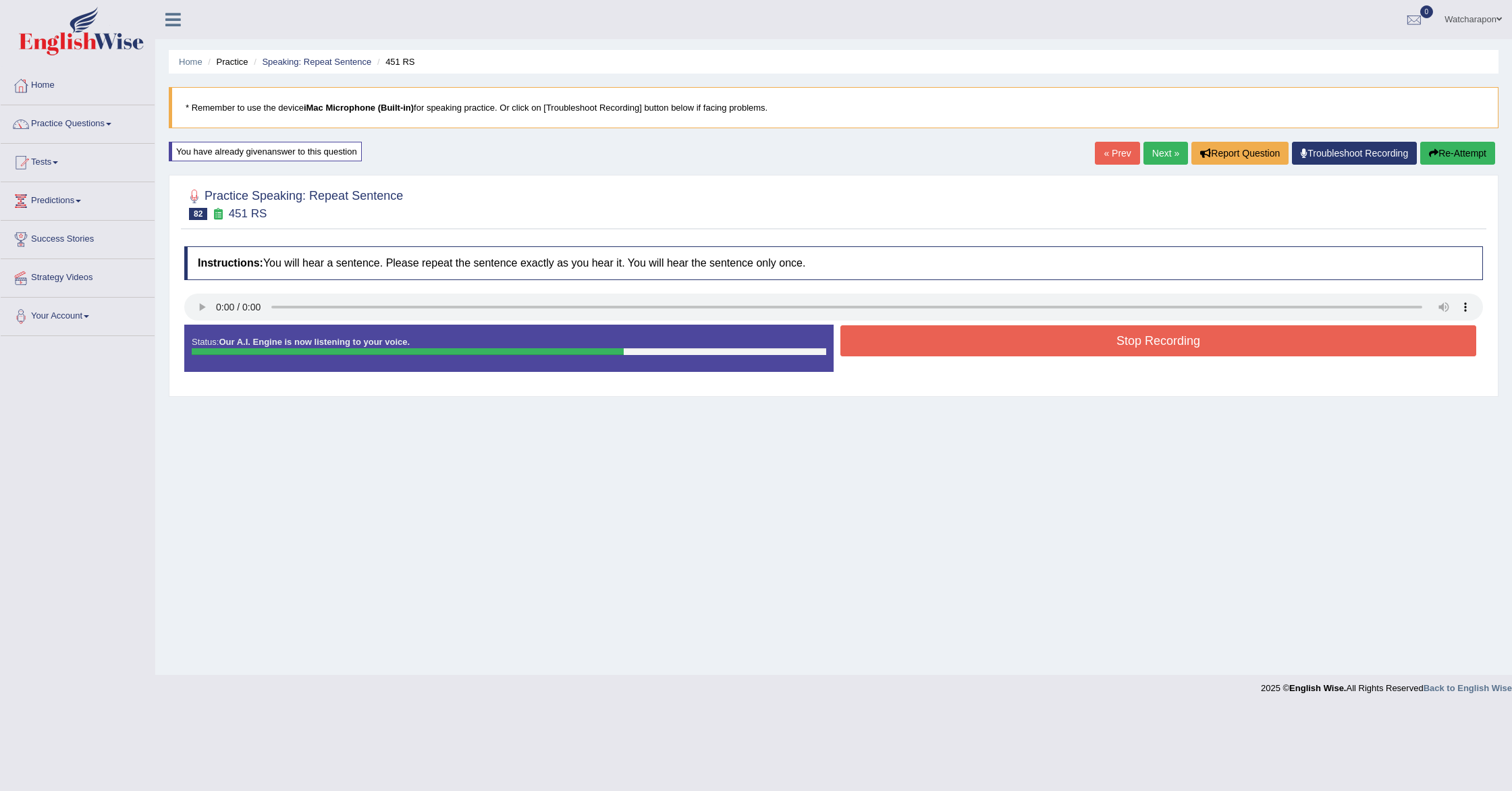
click at [941, 345] on button "Stop Recording" at bounding box center [1158, 340] width 636 height 31
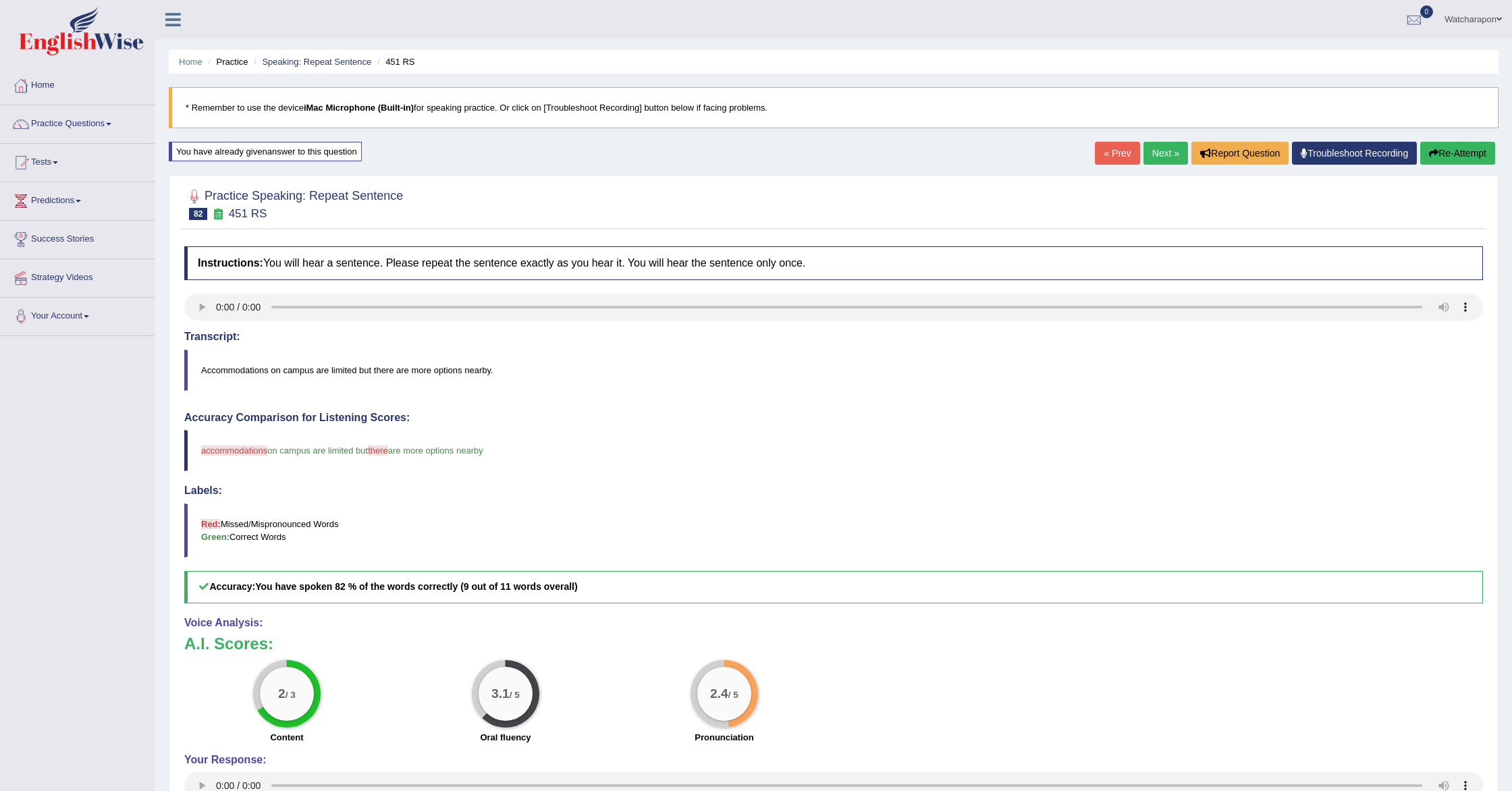
click at [1460, 151] on button "Re-Attempt" at bounding box center [1458, 153] width 75 height 23
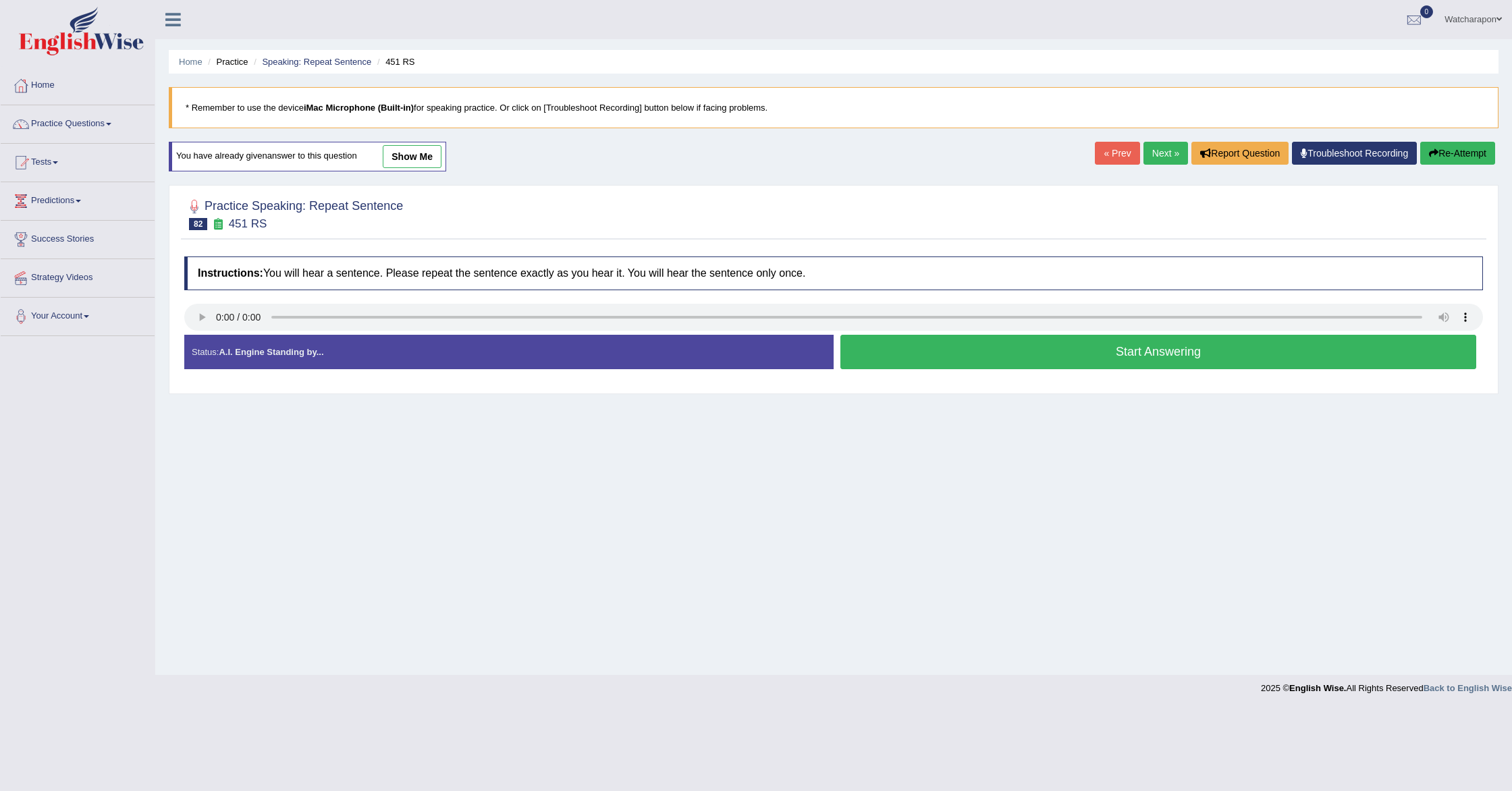
click at [1246, 359] on button "Start Answering" at bounding box center [1158, 352] width 636 height 35
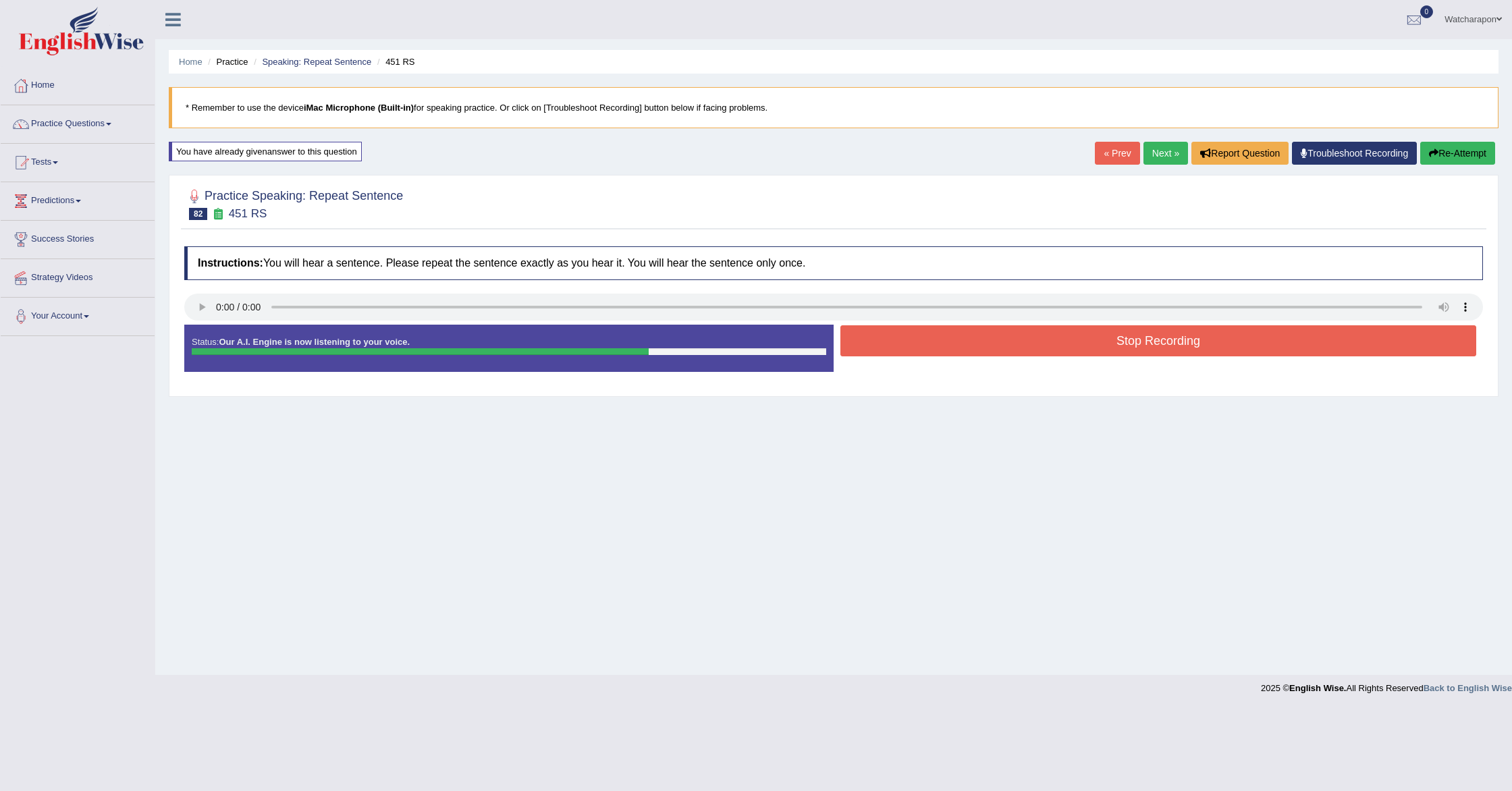
click at [1244, 347] on button "Stop Recording" at bounding box center [1158, 340] width 636 height 31
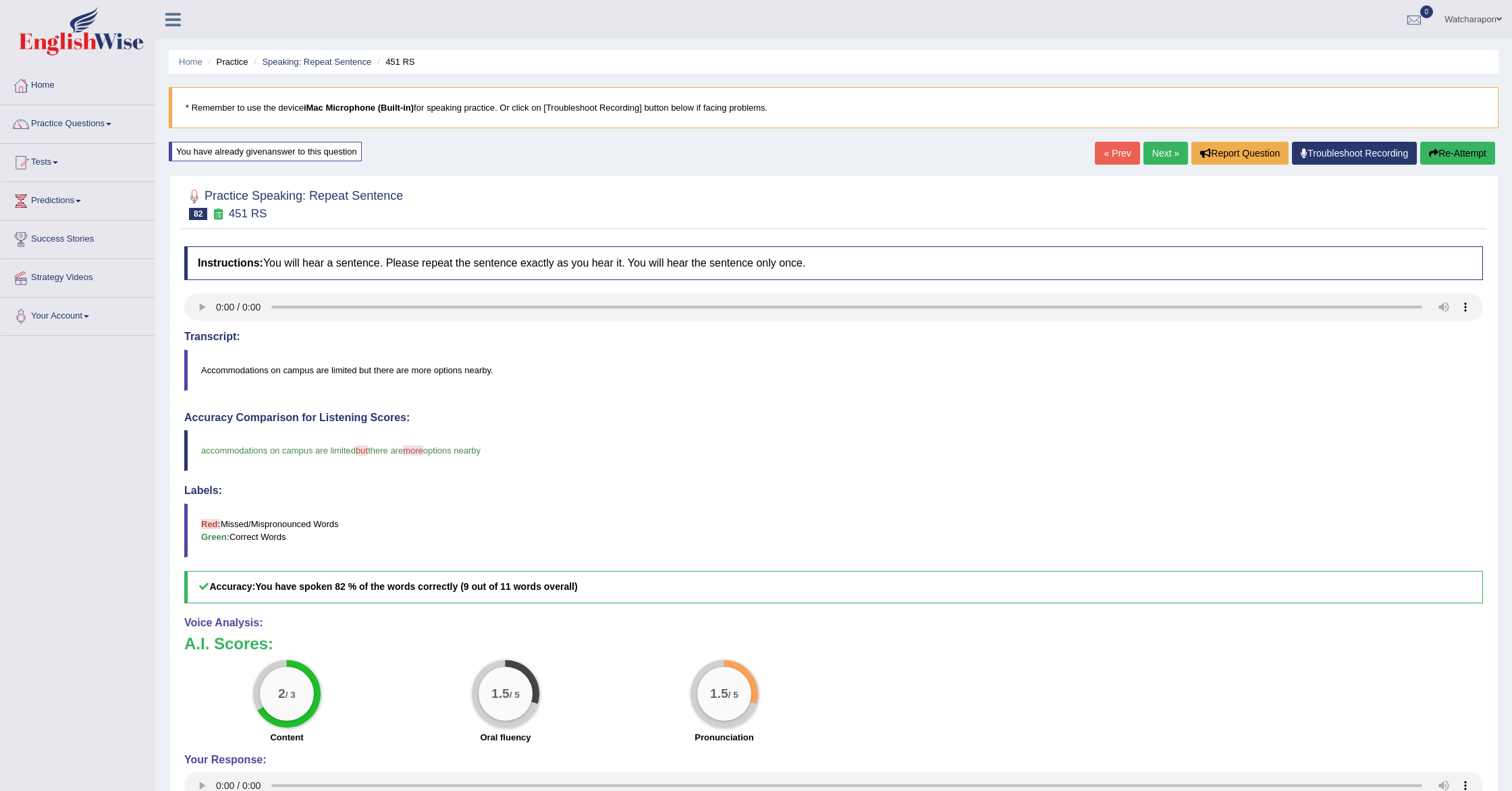
click at [1443, 150] on button "Re-Attempt" at bounding box center [1458, 153] width 75 height 23
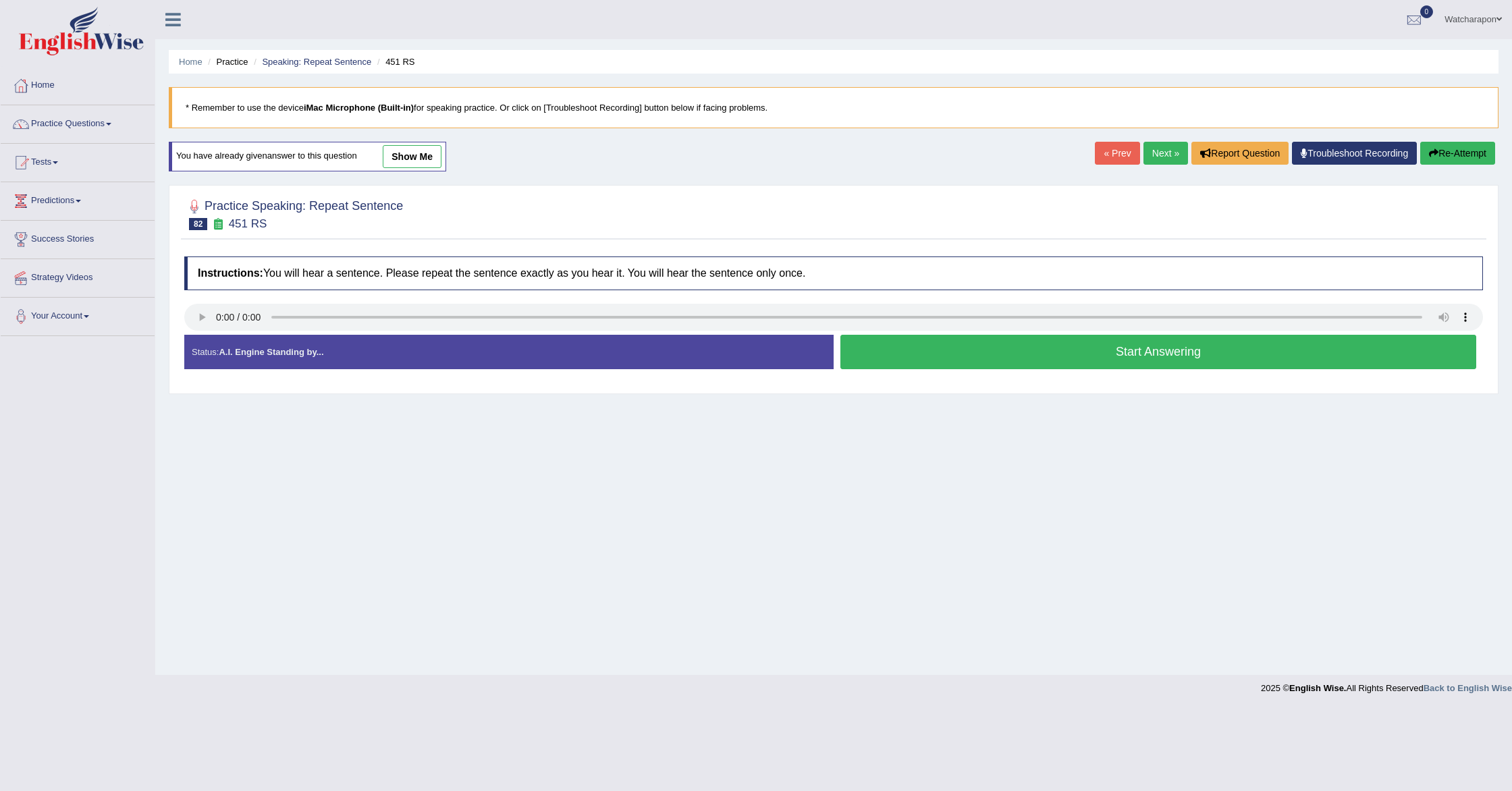
click at [1162, 349] on button "Start Answering" at bounding box center [1158, 352] width 636 height 35
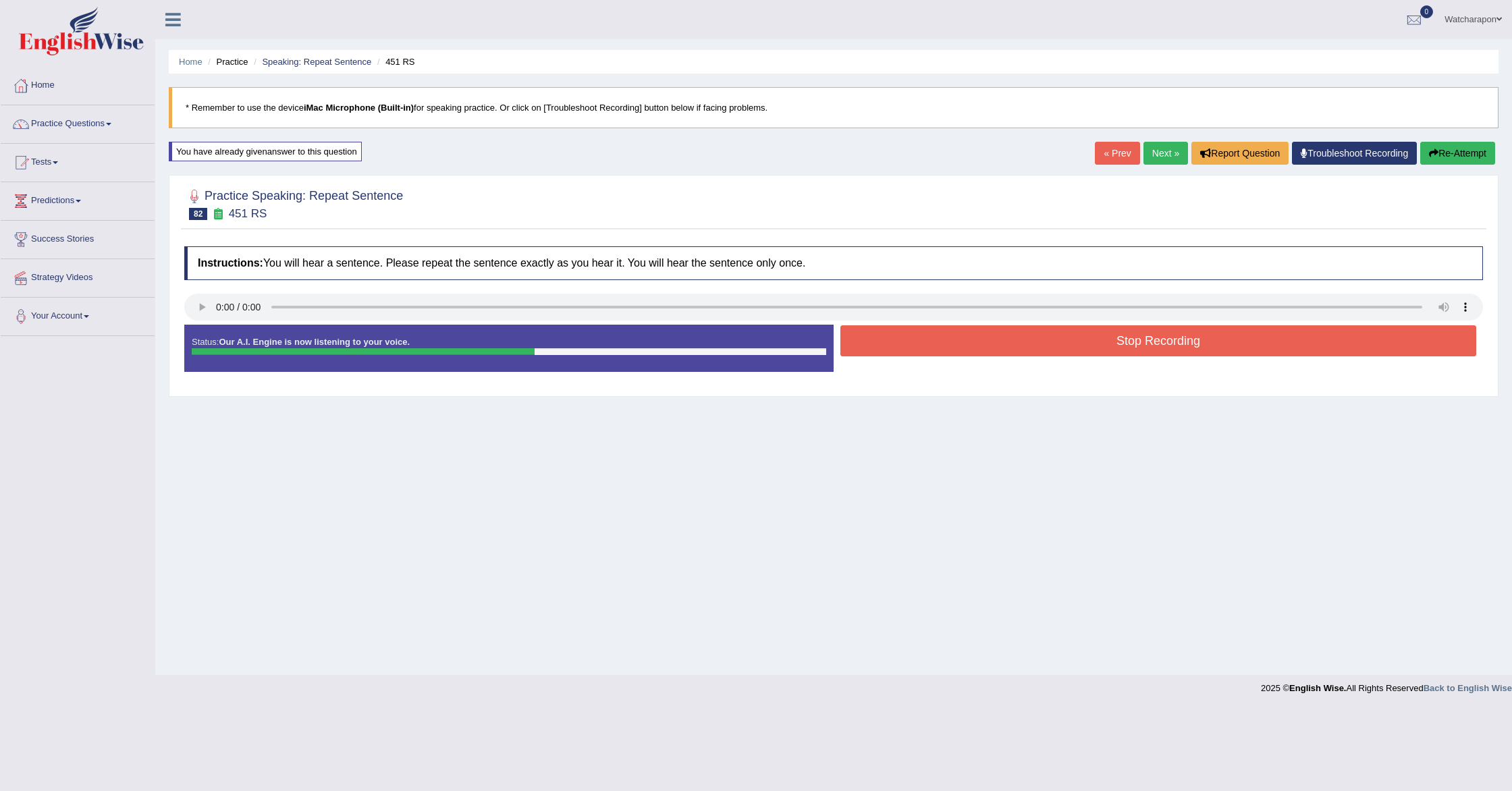
click at [1188, 340] on button "Stop Recording" at bounding box center [1158, 340] width 636 height 31
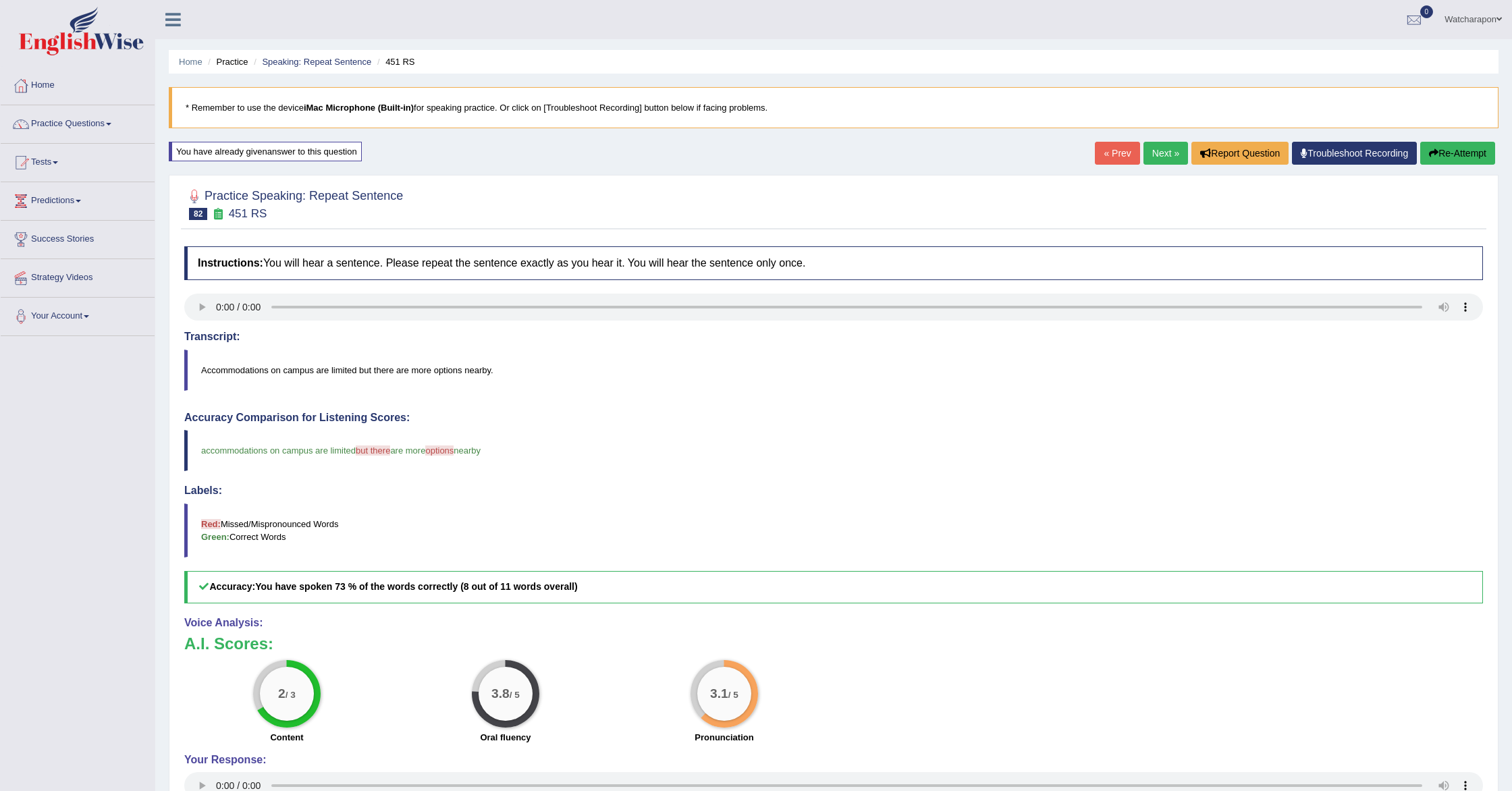
click at [1144, 150] on link "Next »" at bounding box center [1165, 153] width 44 height 23
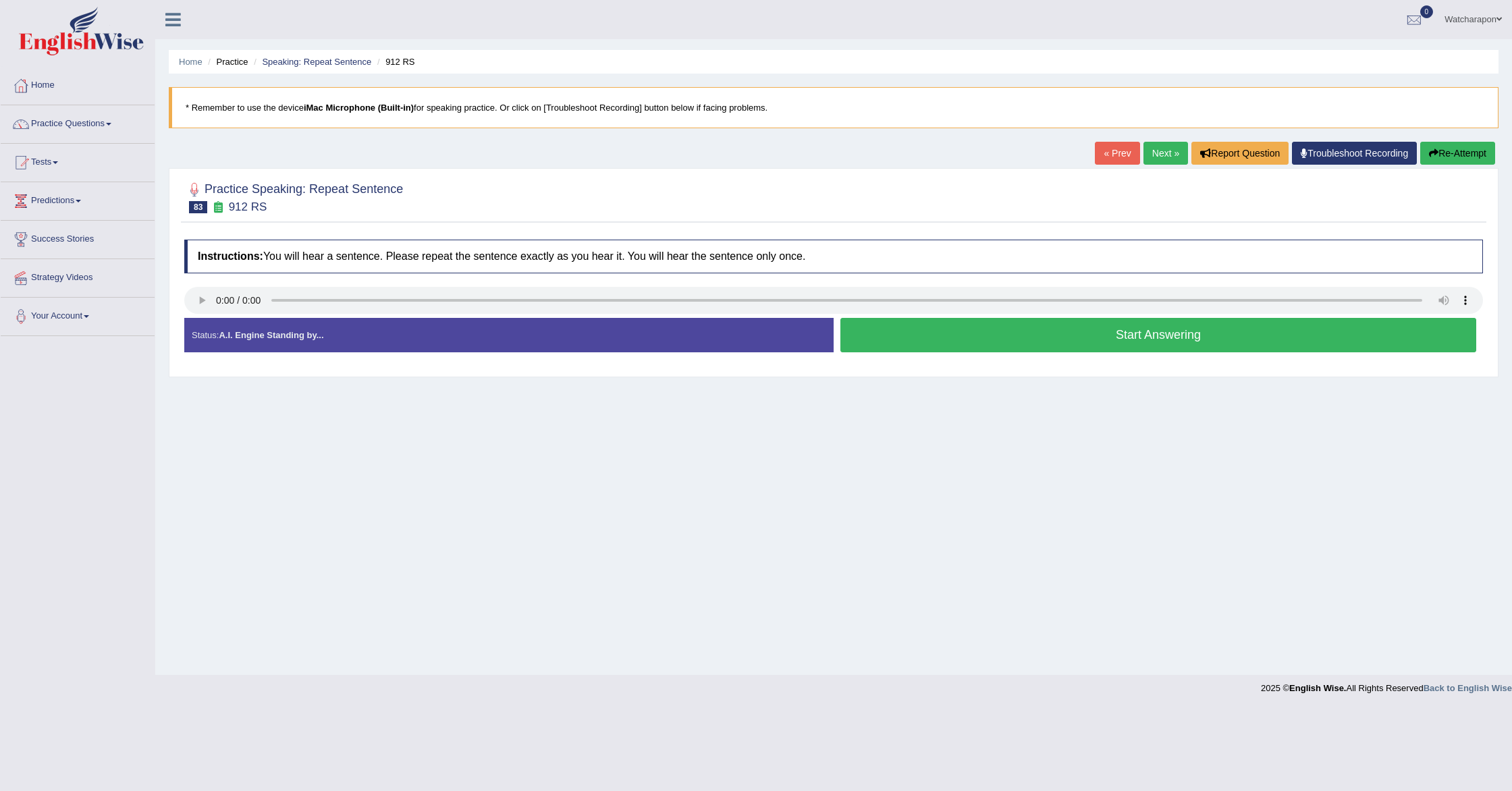
click at [917, 342] on button "Start Answering" at bounding box center [1158, 335] width 636 height 35
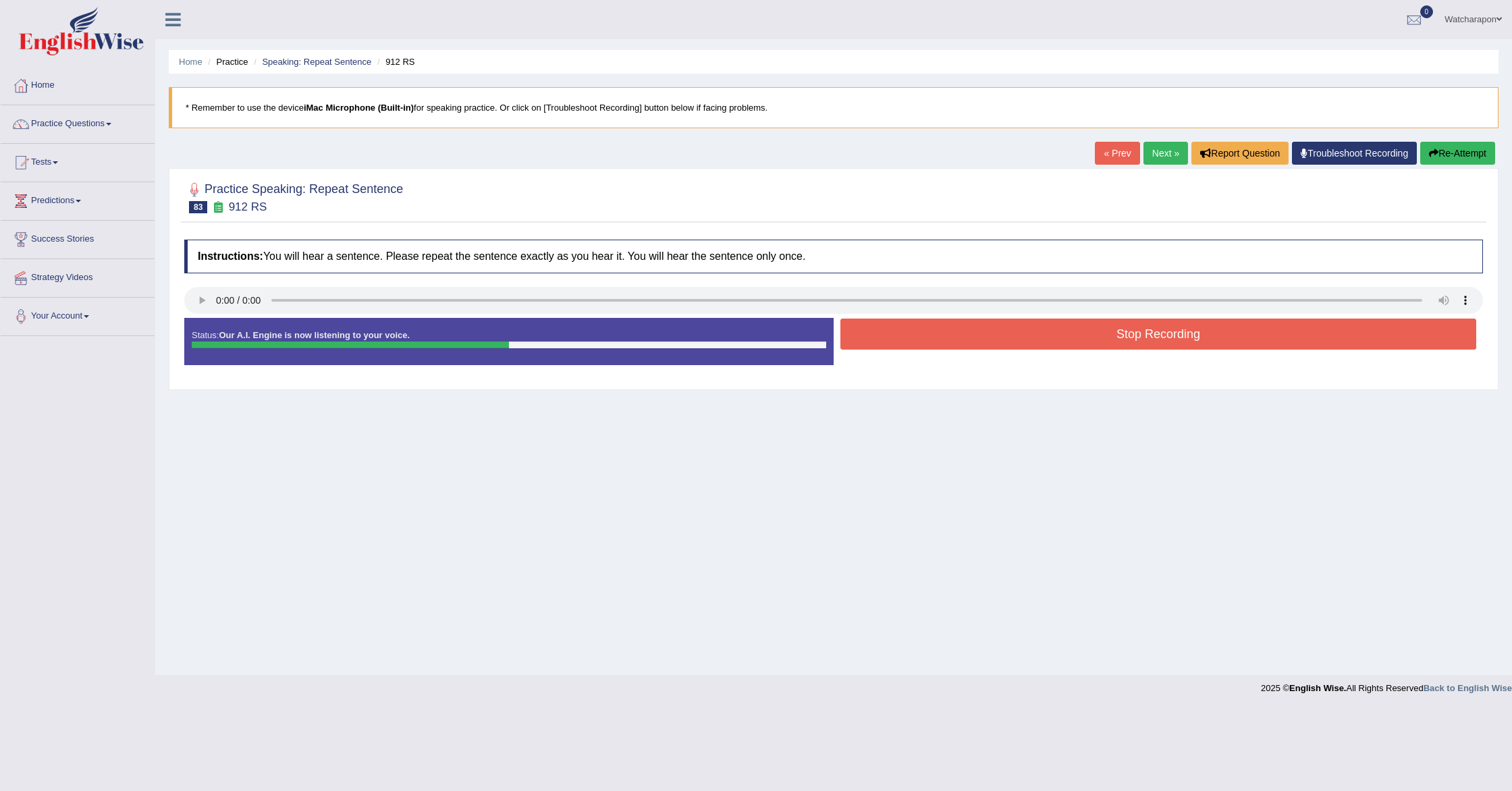
click at [949, 335] on button "Stop Recording" at bounding box center [1158, 333] width 636 height 31
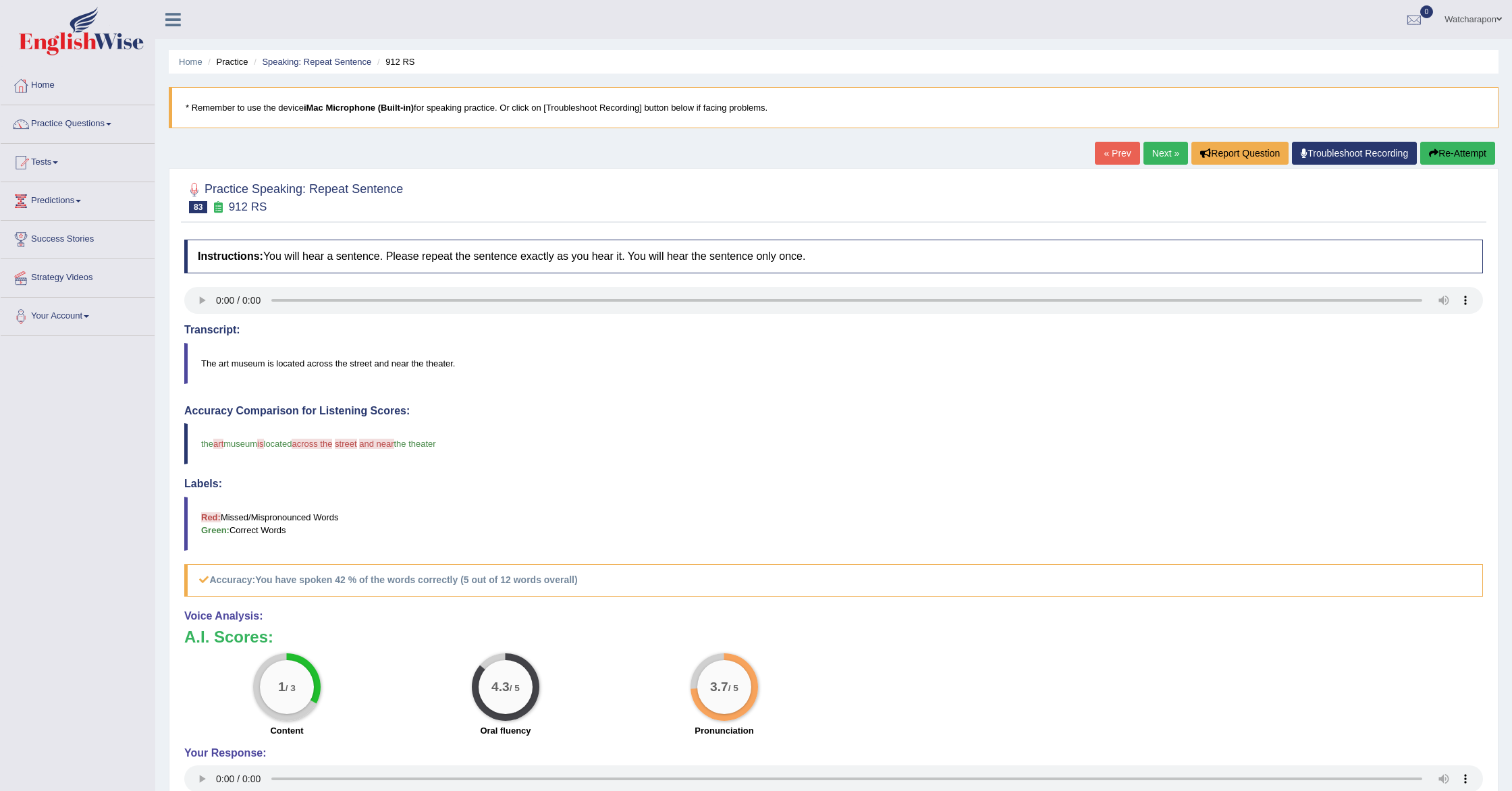
click at [1460, 155] on button "Re-Attempt" at bounding box center [1458, 153] width 75 height 23
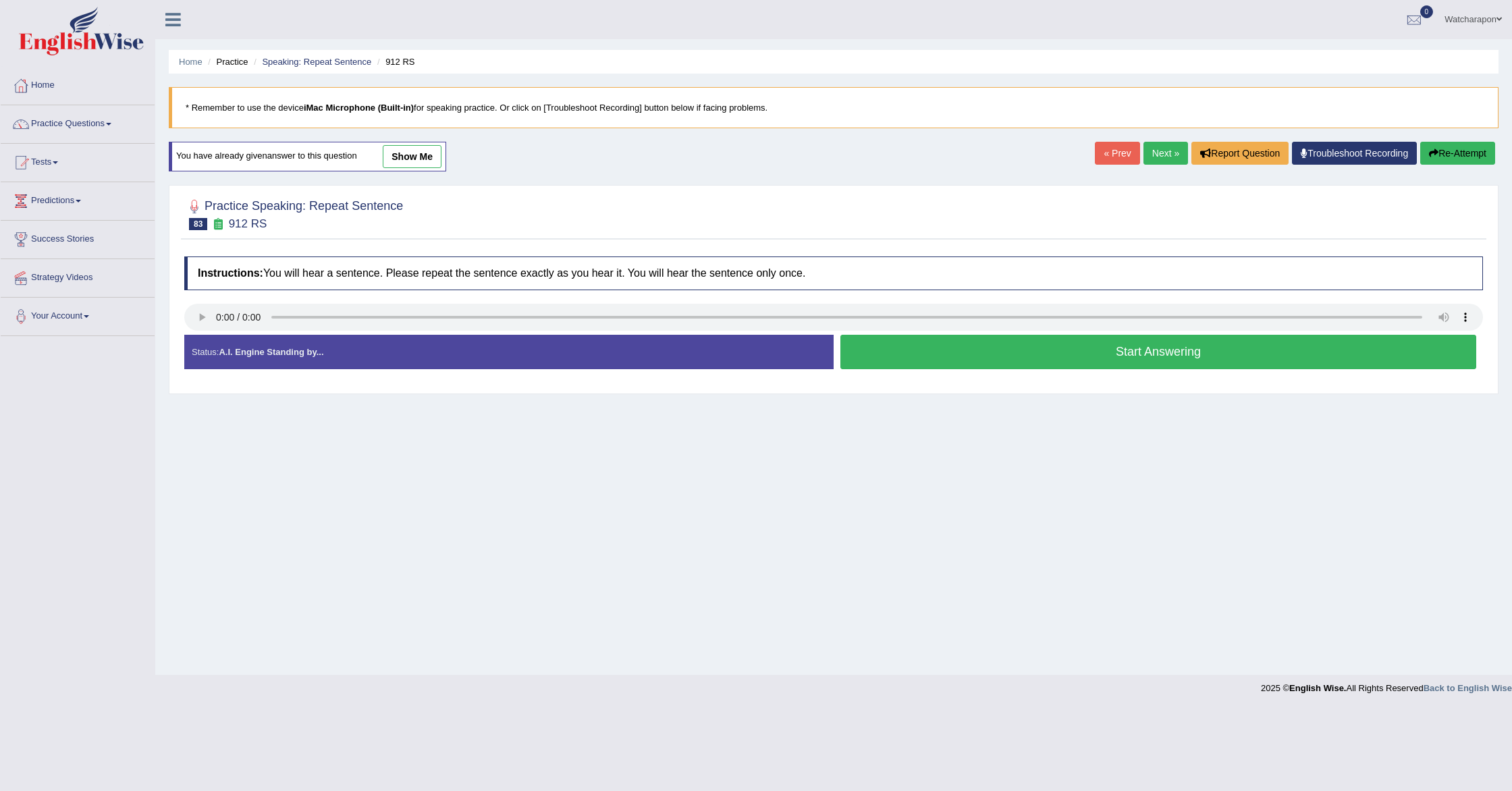
click at [865, 350] on button "Start Answering" at bounding box center [1158, 352] width 636 height 35
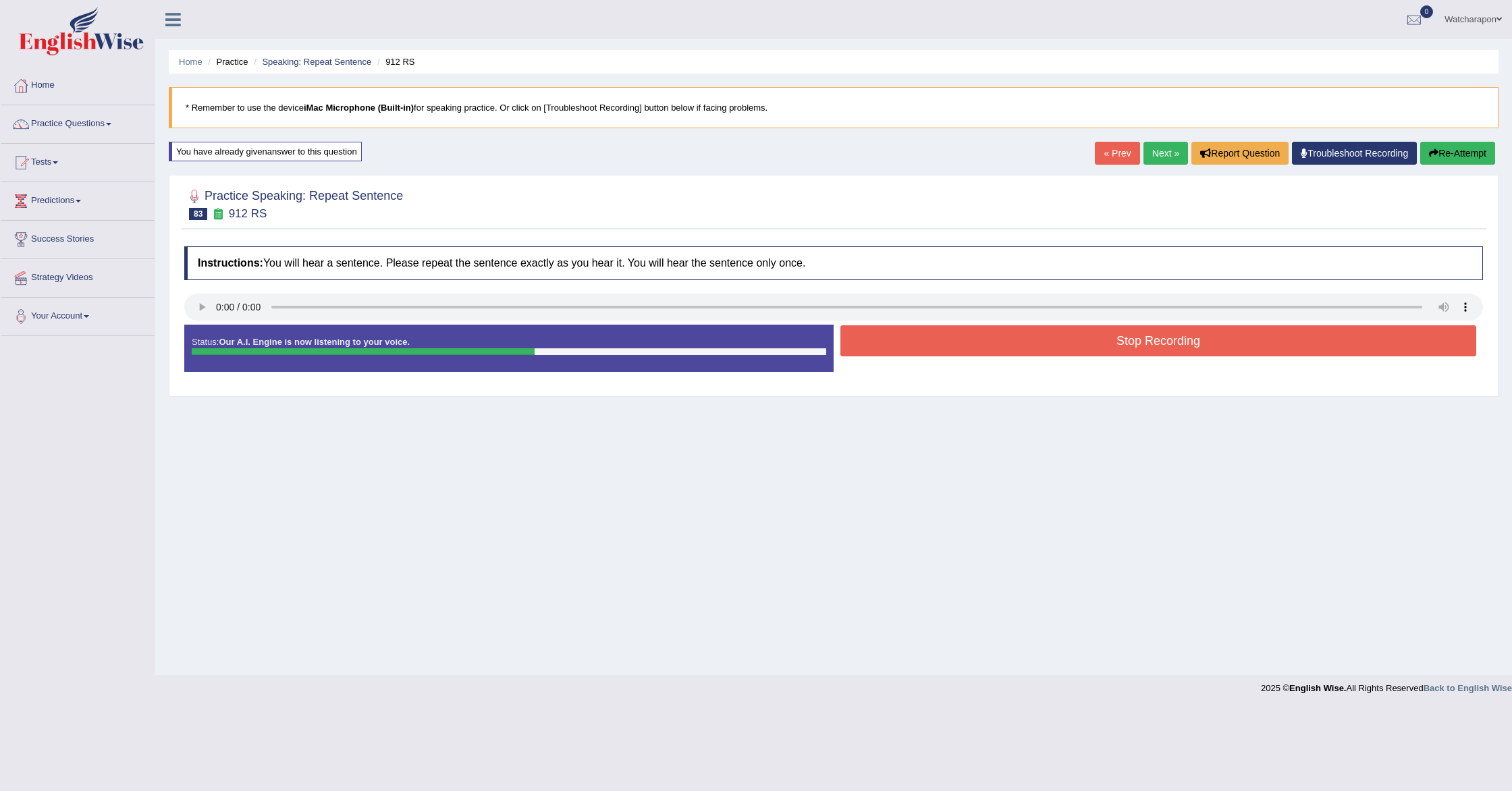
click at [870, 345] on button "Stop Recording" at bounding box center [1158, 340] width 636 height 31
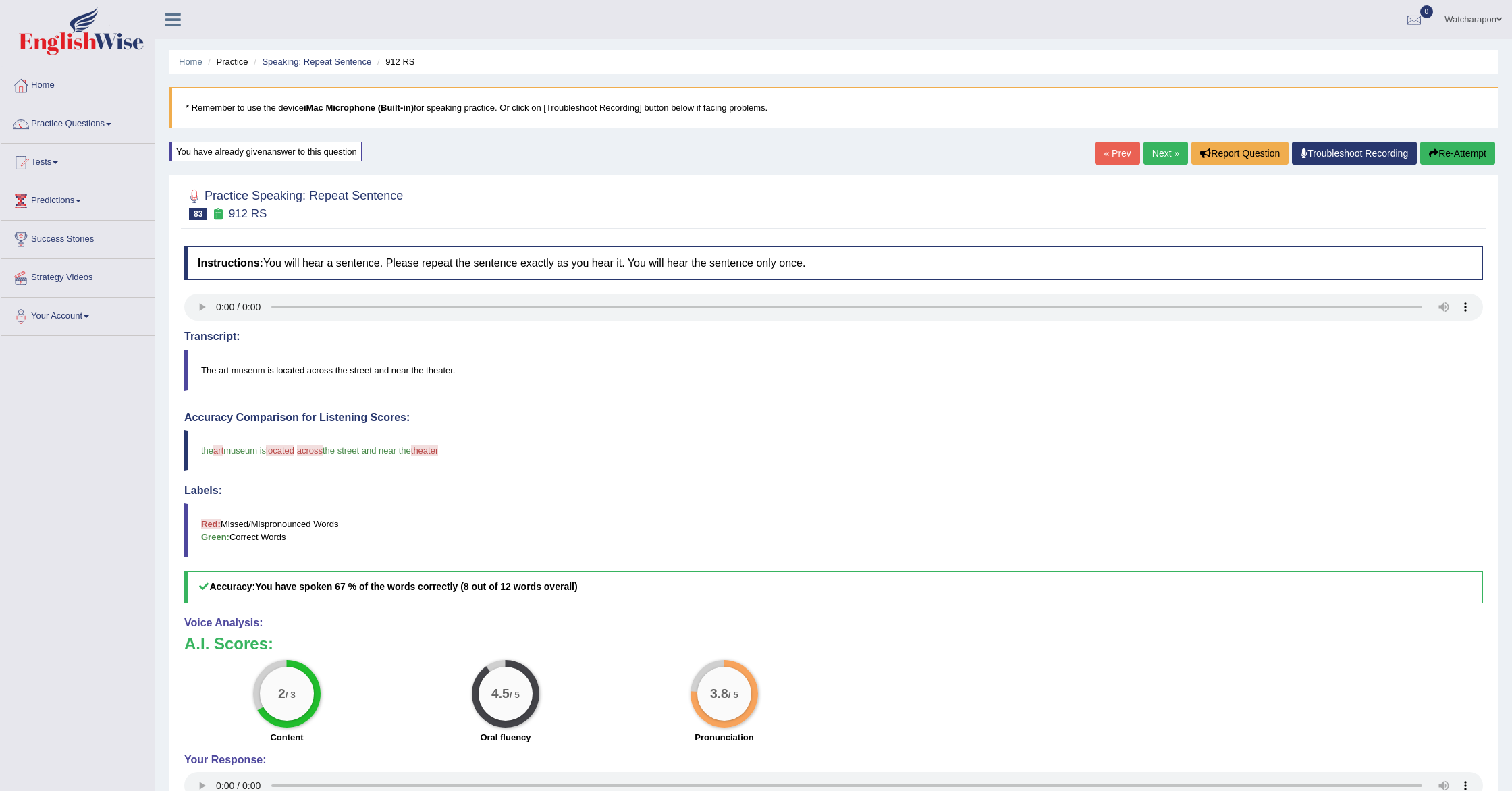
click at [1161, 148] on link "Next »" at bounding box center [1165, 153] width 44 height 23
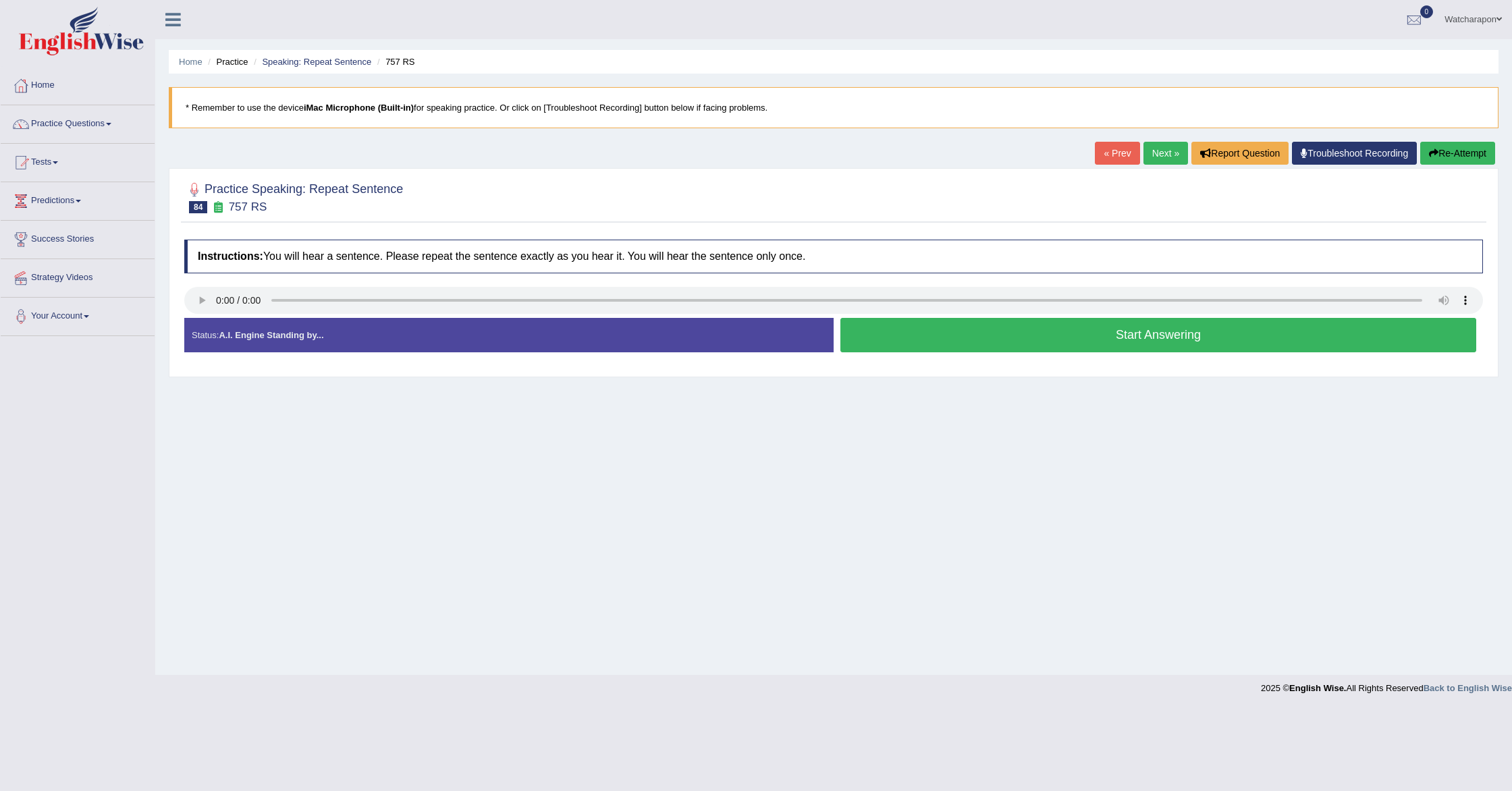
click at [936, 344] on button "Start Answering" at bounding box center [1158, 335] width 636 height 35
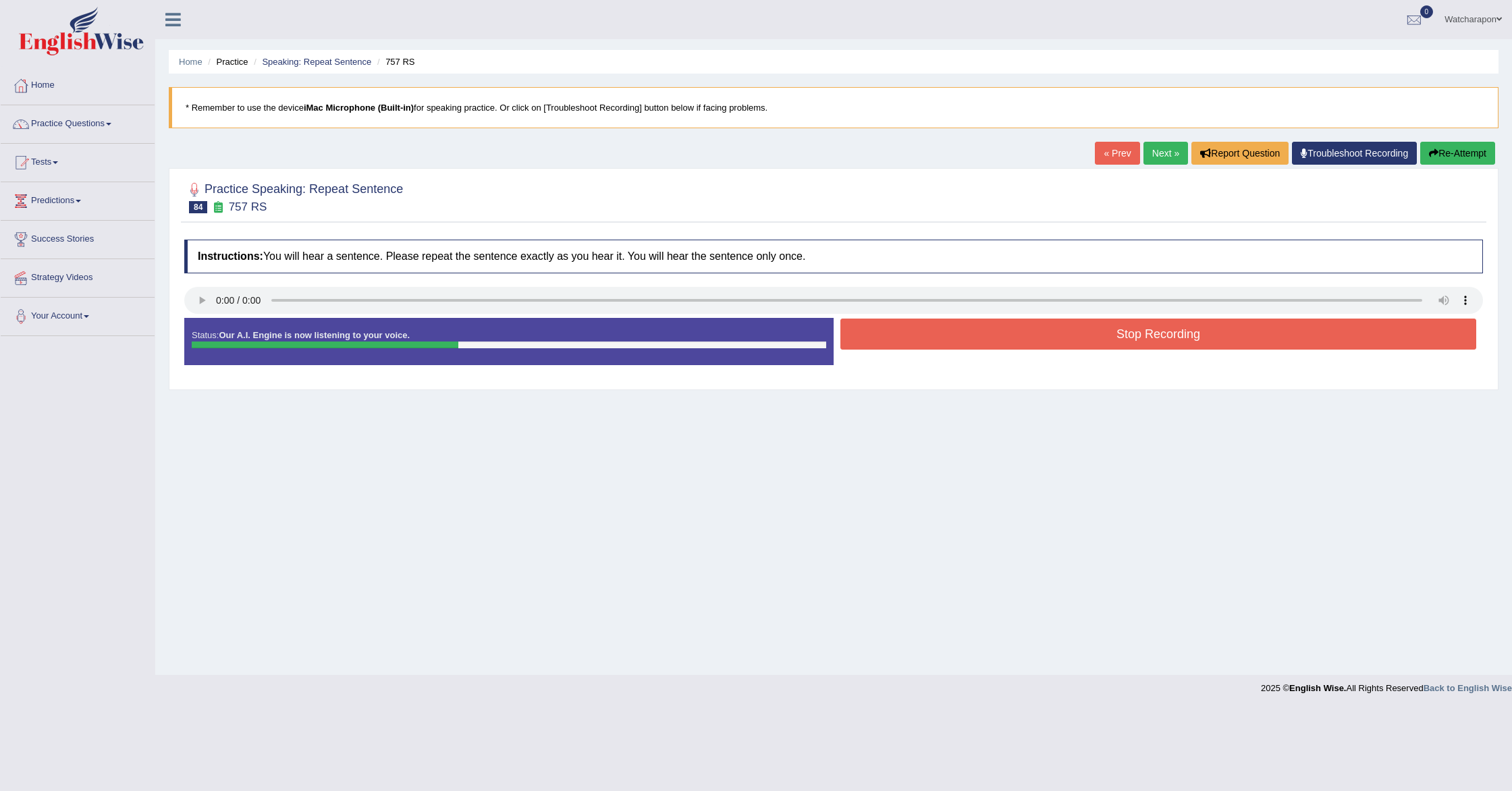
click at [933, 341] on button "Stop Recording" at bounding box center [1158, 333] width 636 height 31
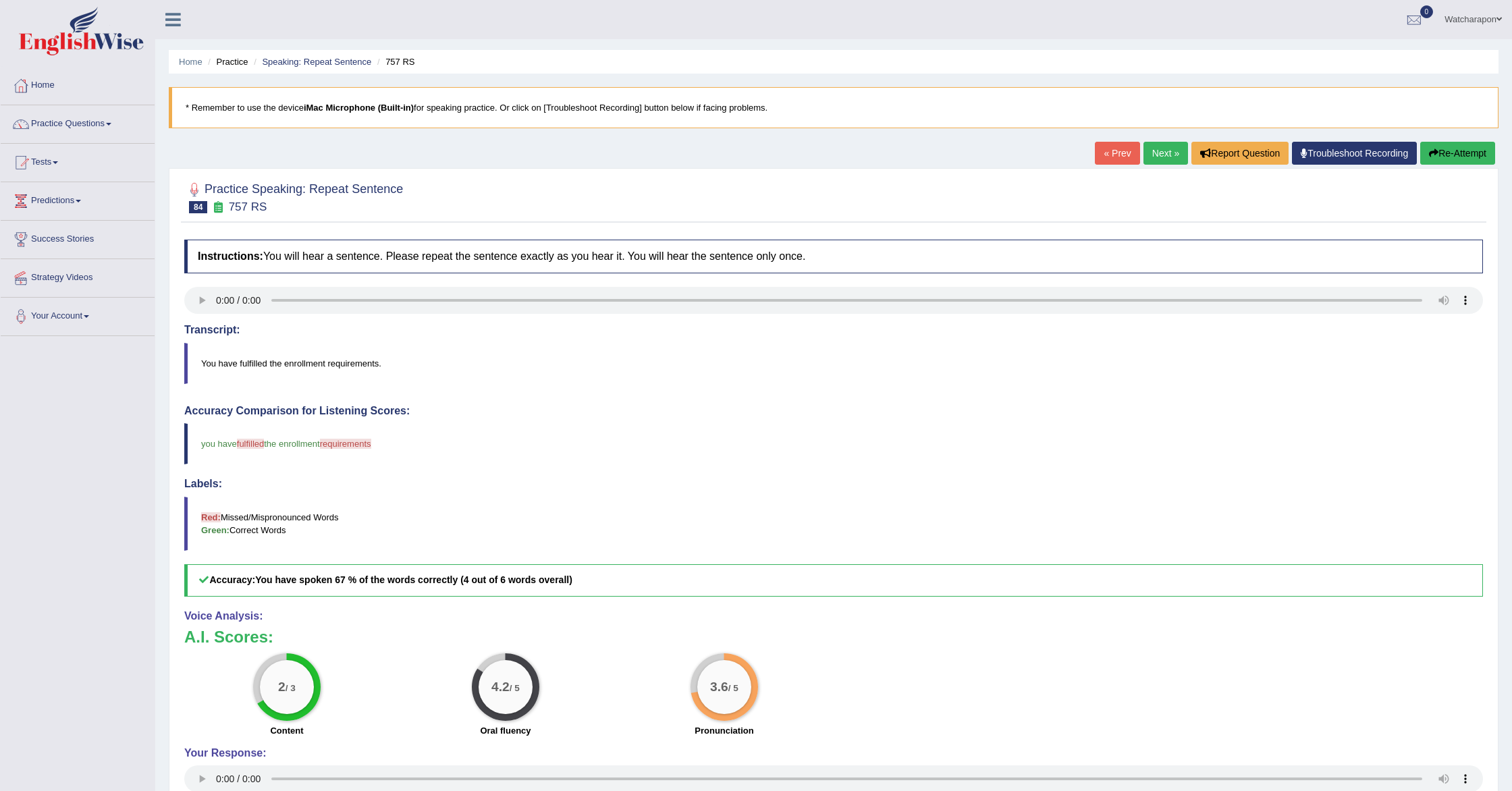
click at [1158, 150] on link "Next »" at bounding box center [1165, 153] width 44 height 23
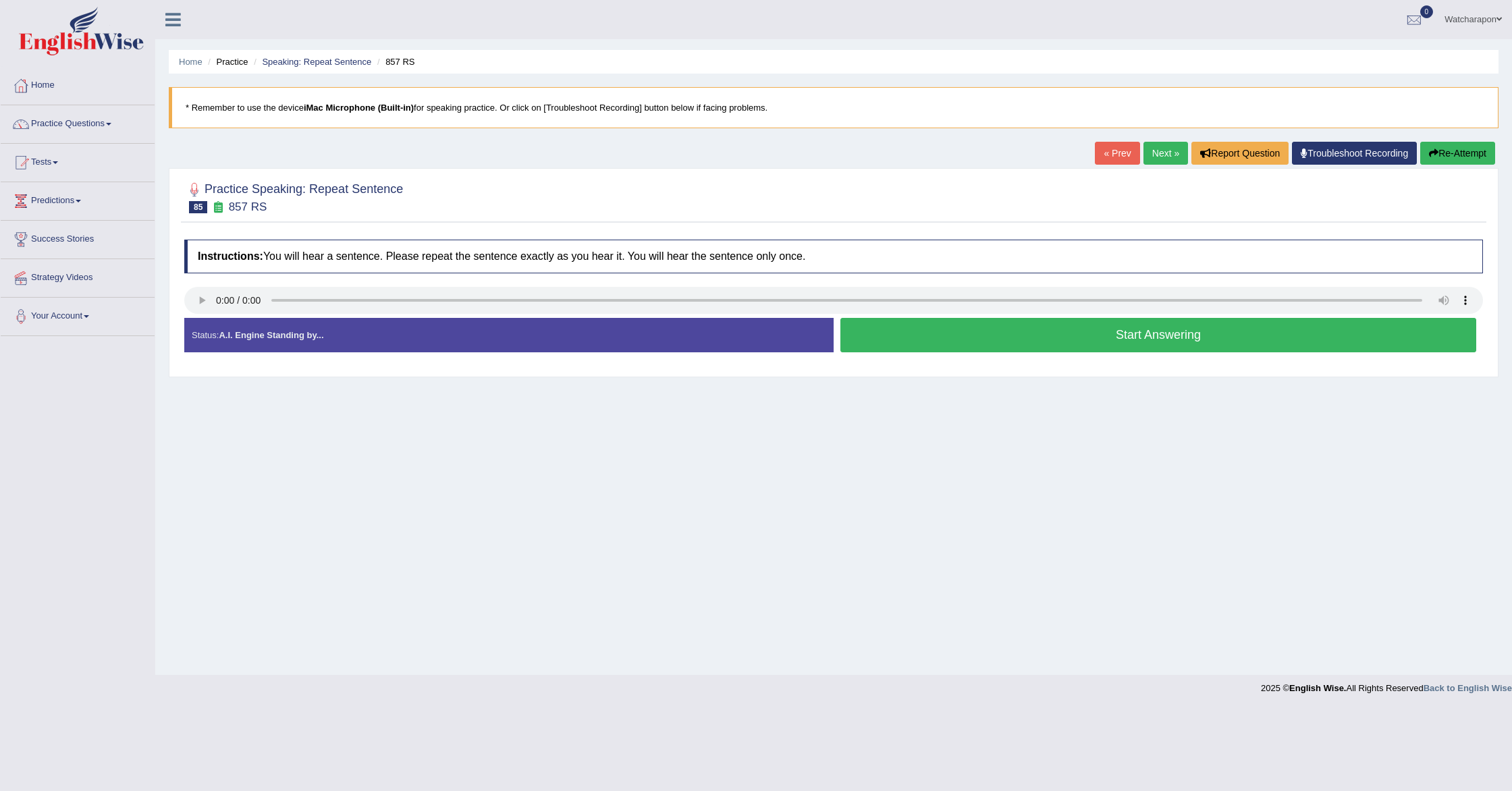
click at [960, 335] on button "Start Answering" at bounding box center [1158, 335] width 636 height 35
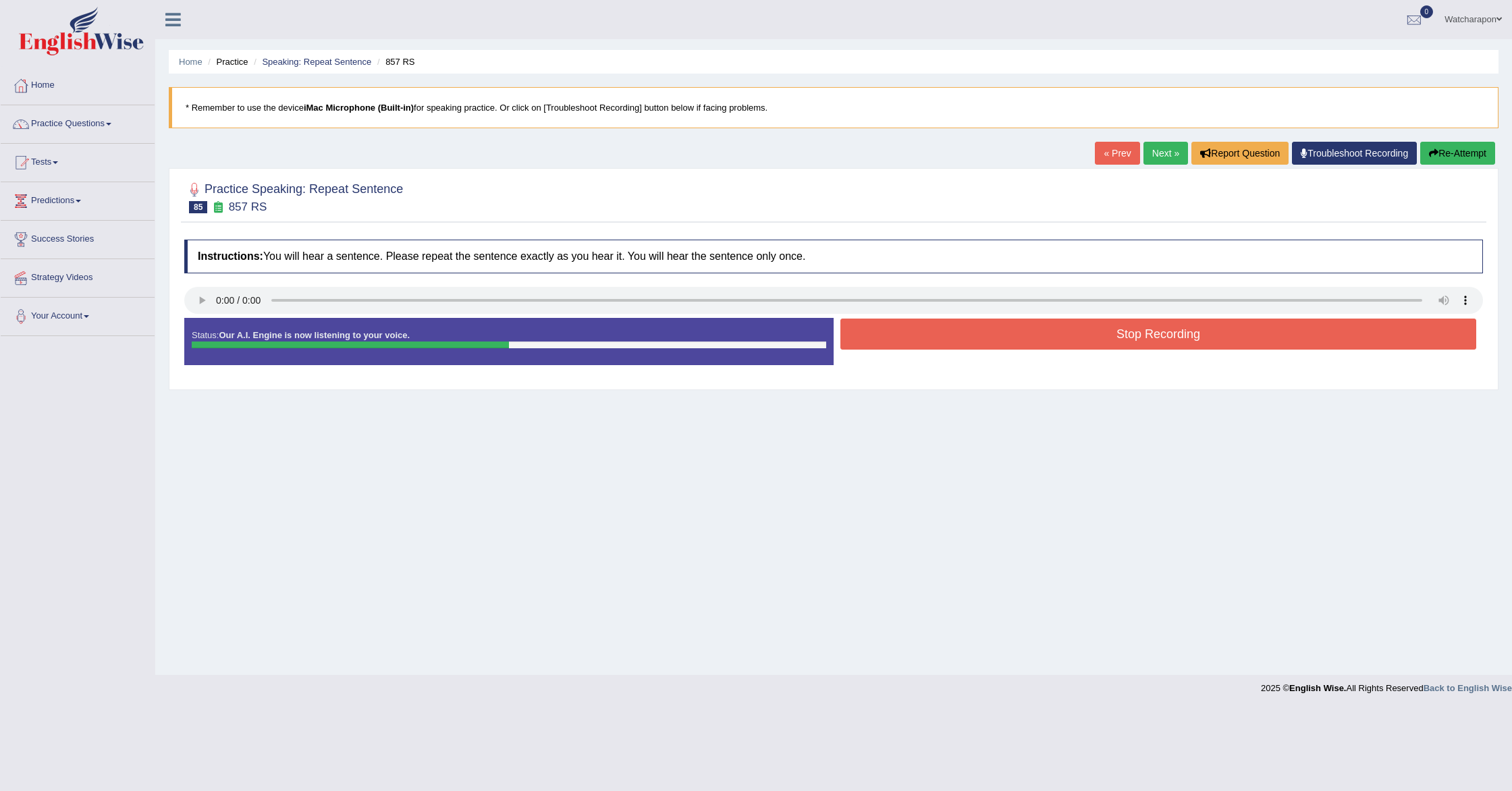
click at [949, 339] on button "Stop Recording" at bounding box center [1158, 333] width 636 height 31
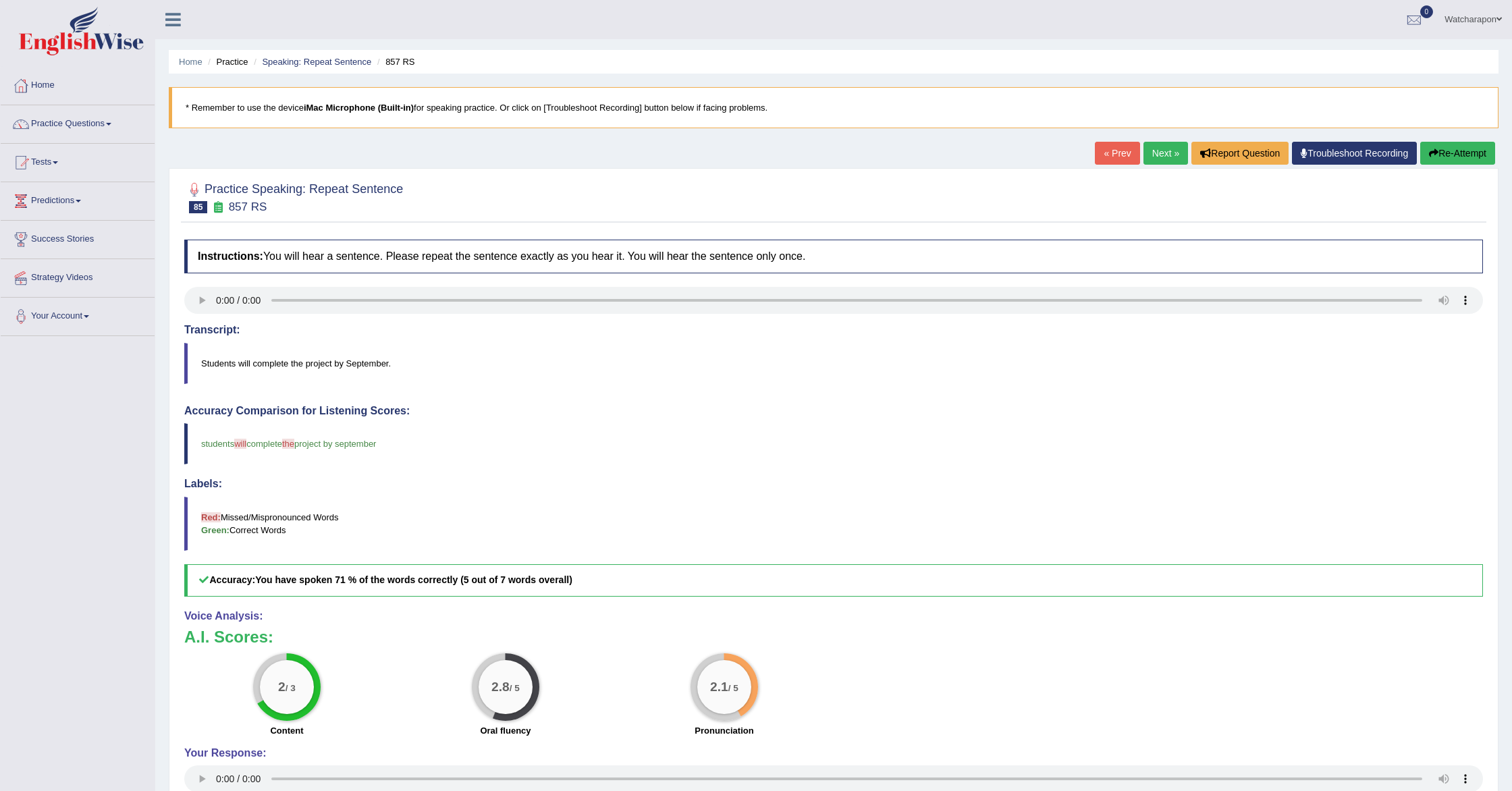
click at [1156, 154] on link "Next »" at bounding box center [1165, 153] width 44 height 23
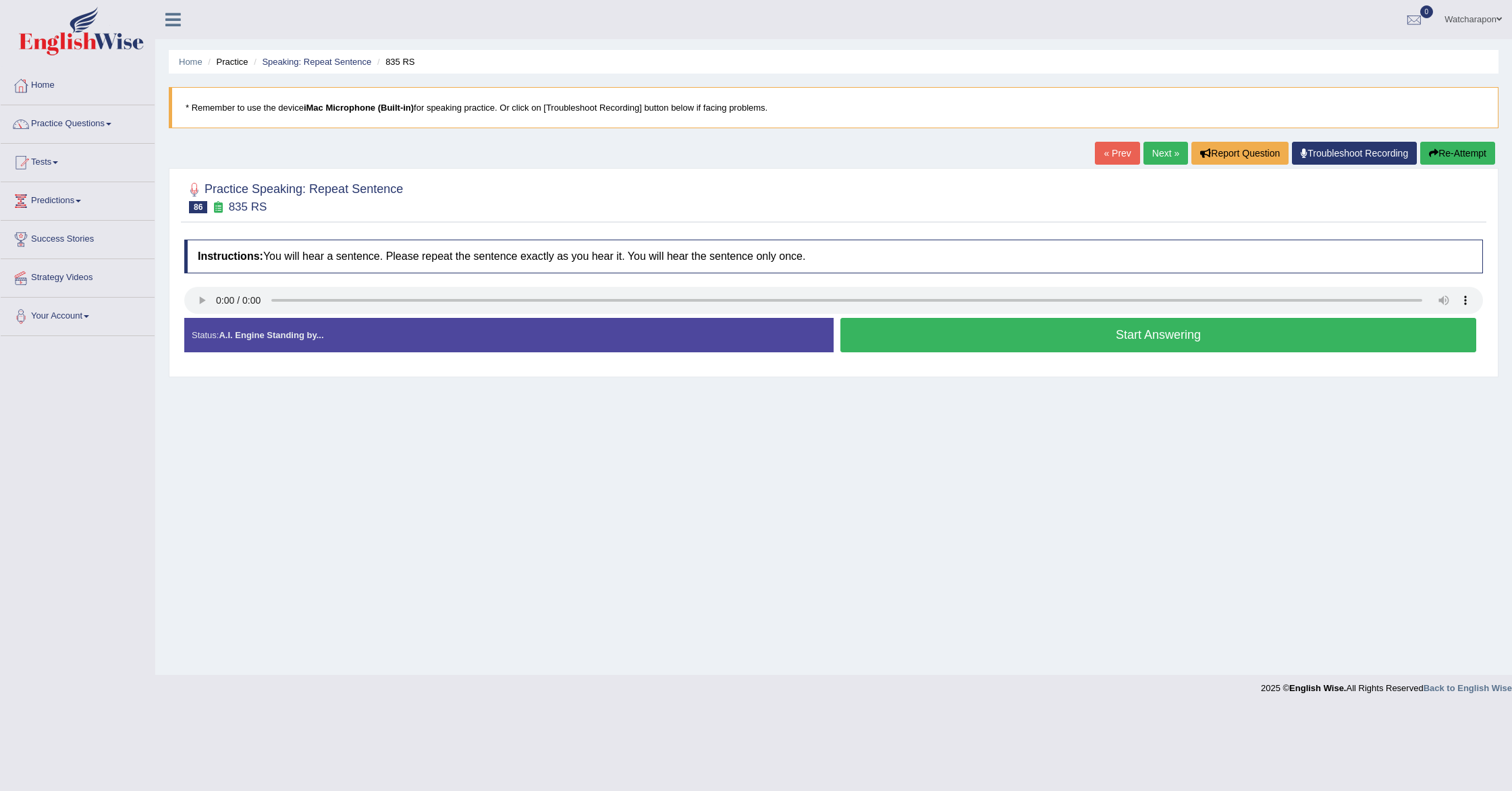
drag, startPoint x: 961, startPoint y: 339, endPoint x: 732, endPoint y: 186, distance: 275.4
click at [733, 189] on div "Practice Speaking: Repeat Sentence 86 835 RS Instructions: You will hear a sent…" at bounding box center [834, 272] width 1330 height 209
click at [1014, 332] on button "Start Answering" at bounding box center [1158, 335] width 636 height 35
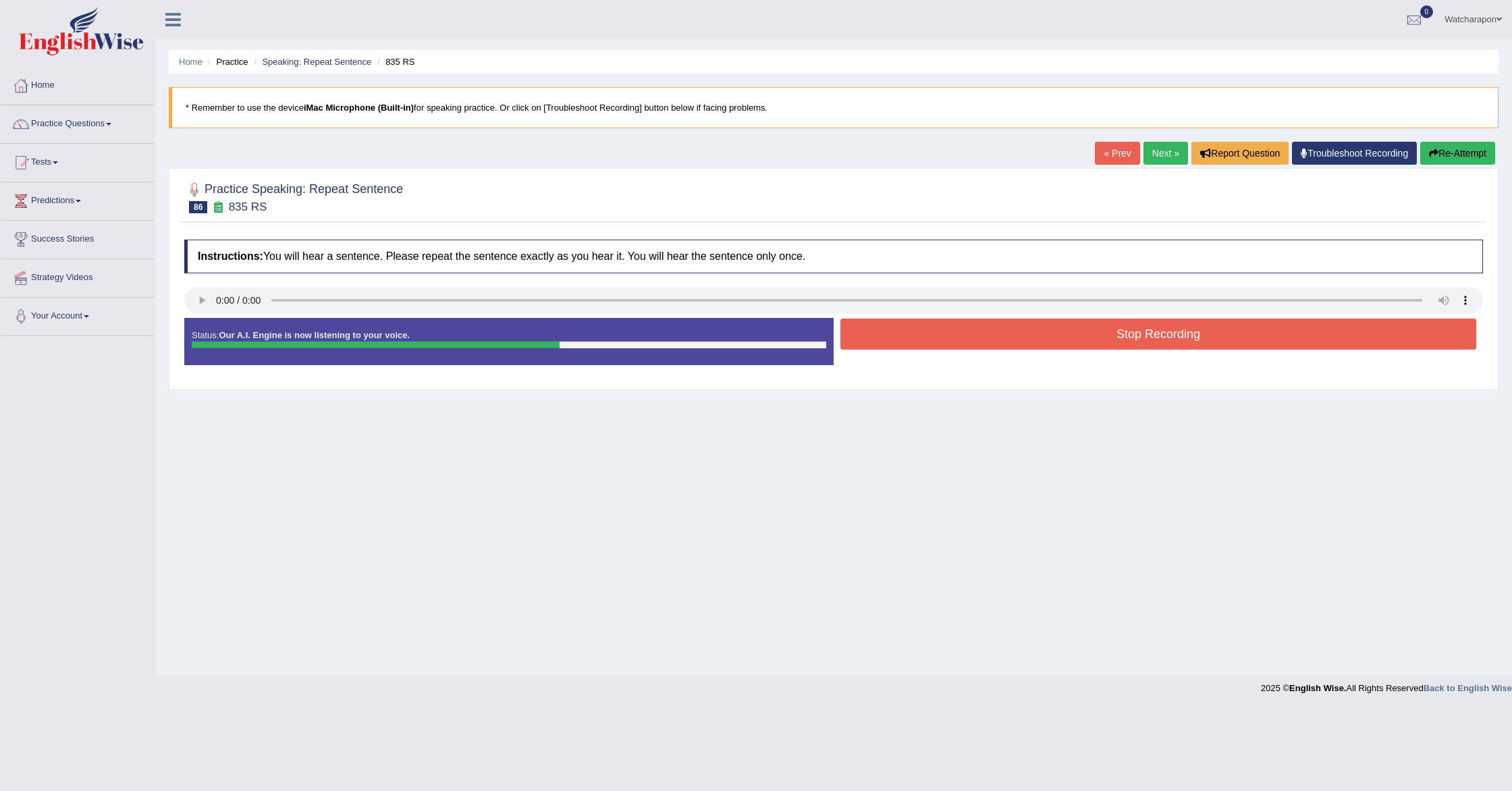
click at [1014, 332] on button "Stop Recording" at bounding box center [1158, 333] width 636 height 31
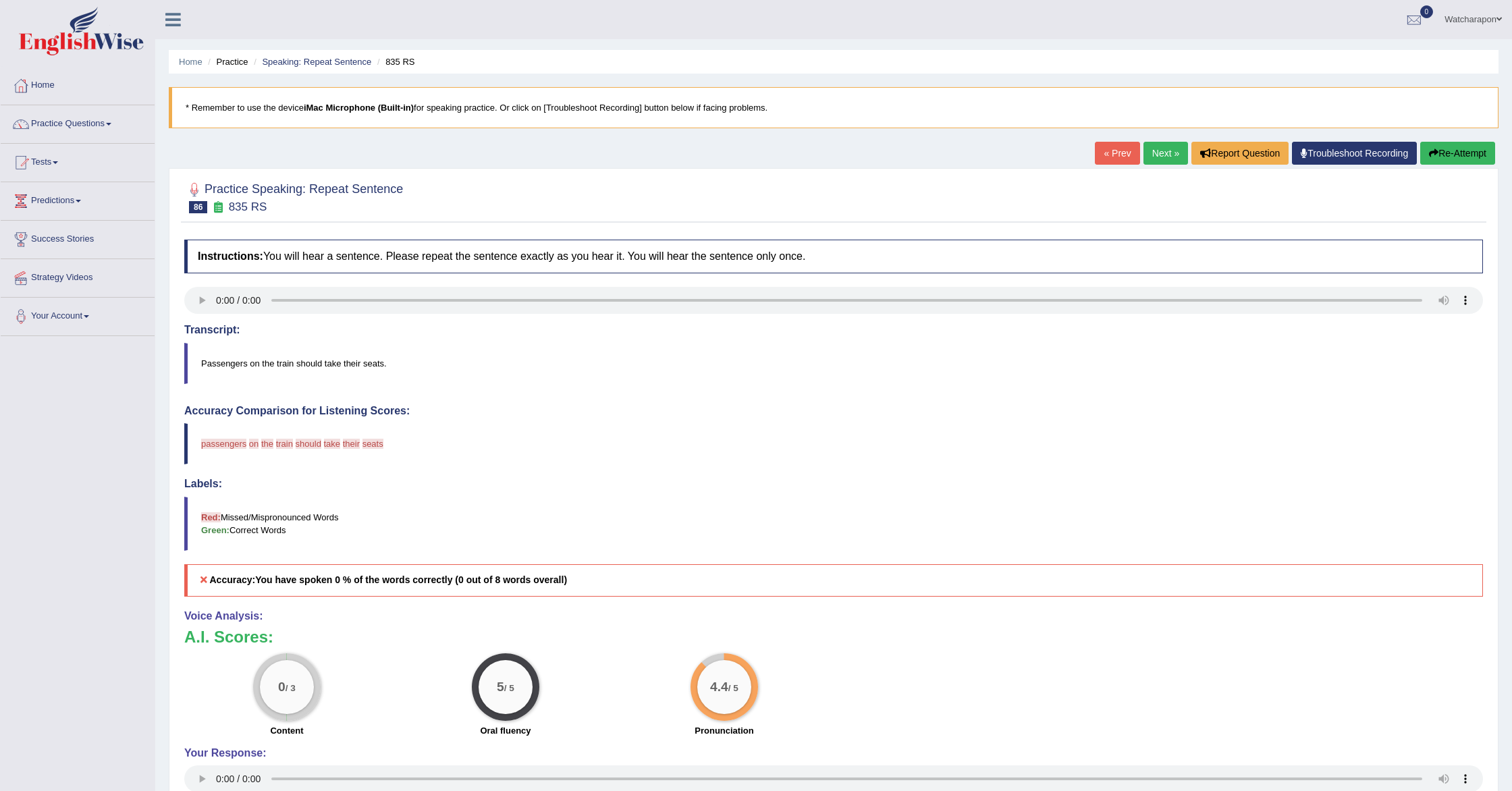
click at [1108, 152] on link "« Prev" at bounding box center [1117, 153] width 44 height 23
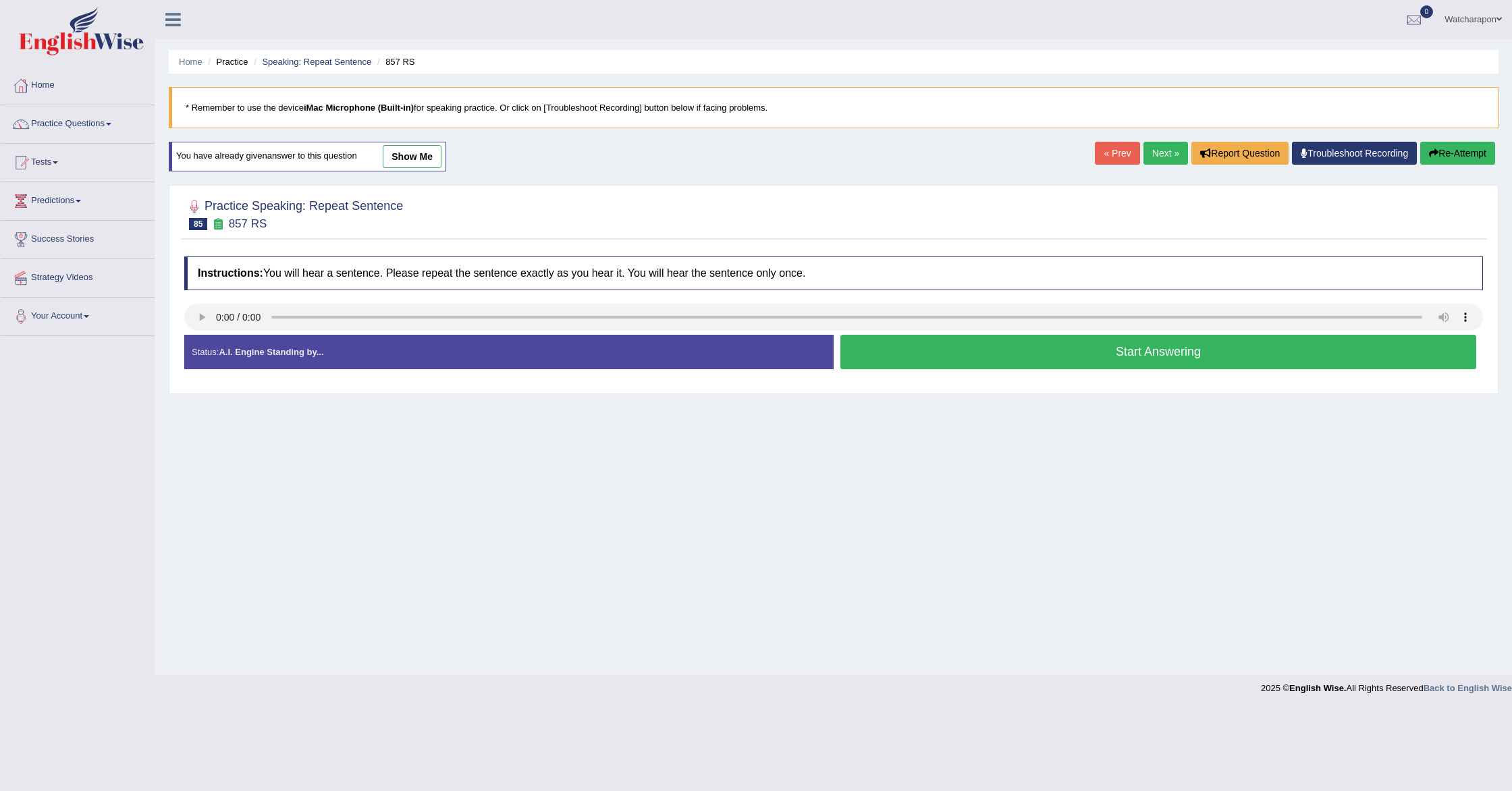
click at [1157, 147] on link "Next »" at bounding box center [1165, 153] width 44 height 23
click at [963, 352] on button "Start Answering" at bounding box center [1158, 352] width 636 height 35
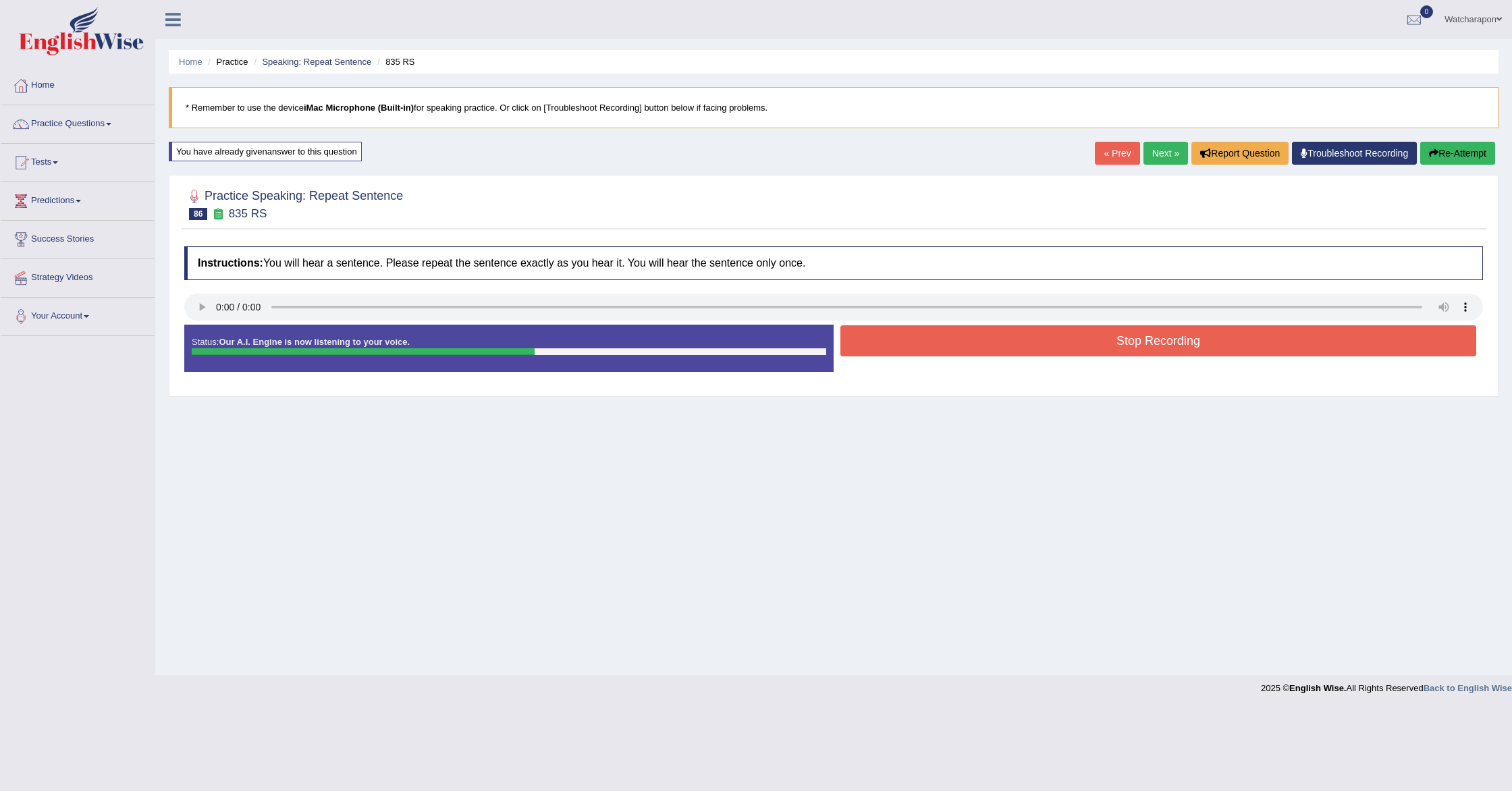
click at [961, 345] on button "Stop Recording" at bounding box center [1158, 340] width 636 height 31
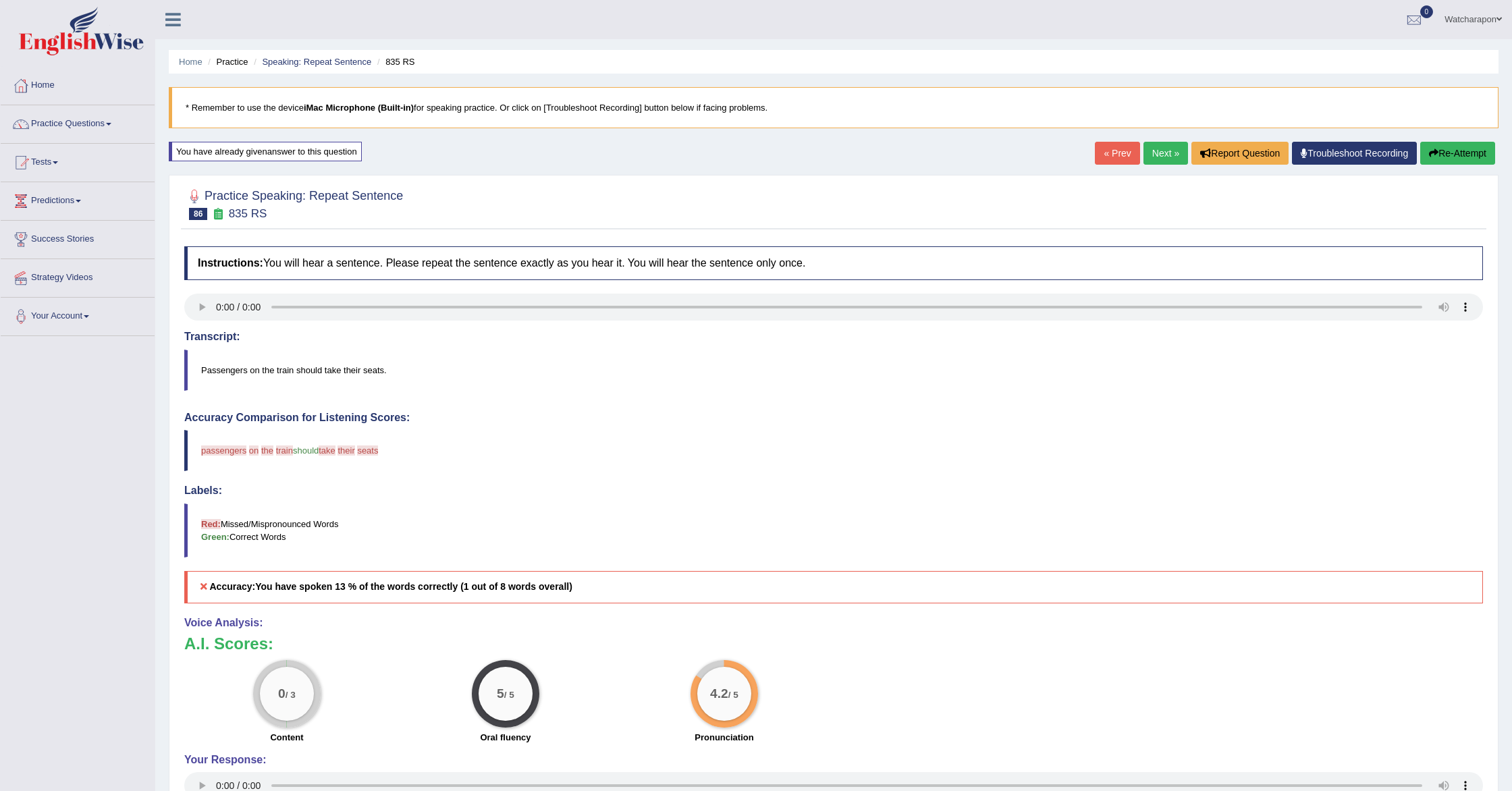
click at [1163, 150] on link "Next »" at bounding box center [1165, 153] width 44 height 23
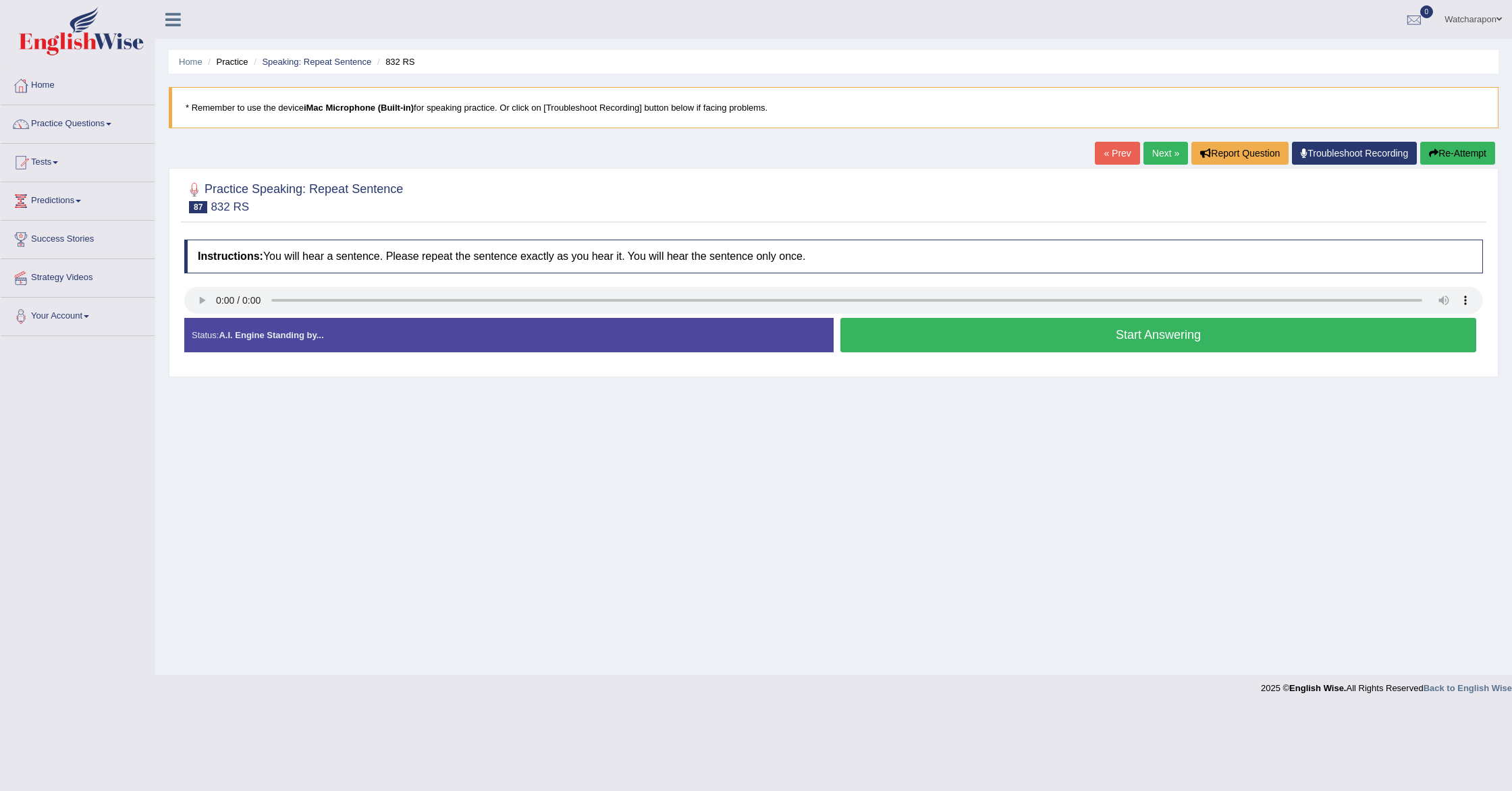
click at [995, 346] on button "Start Answering" at bounding box center [1158, 335] width 636 height 35
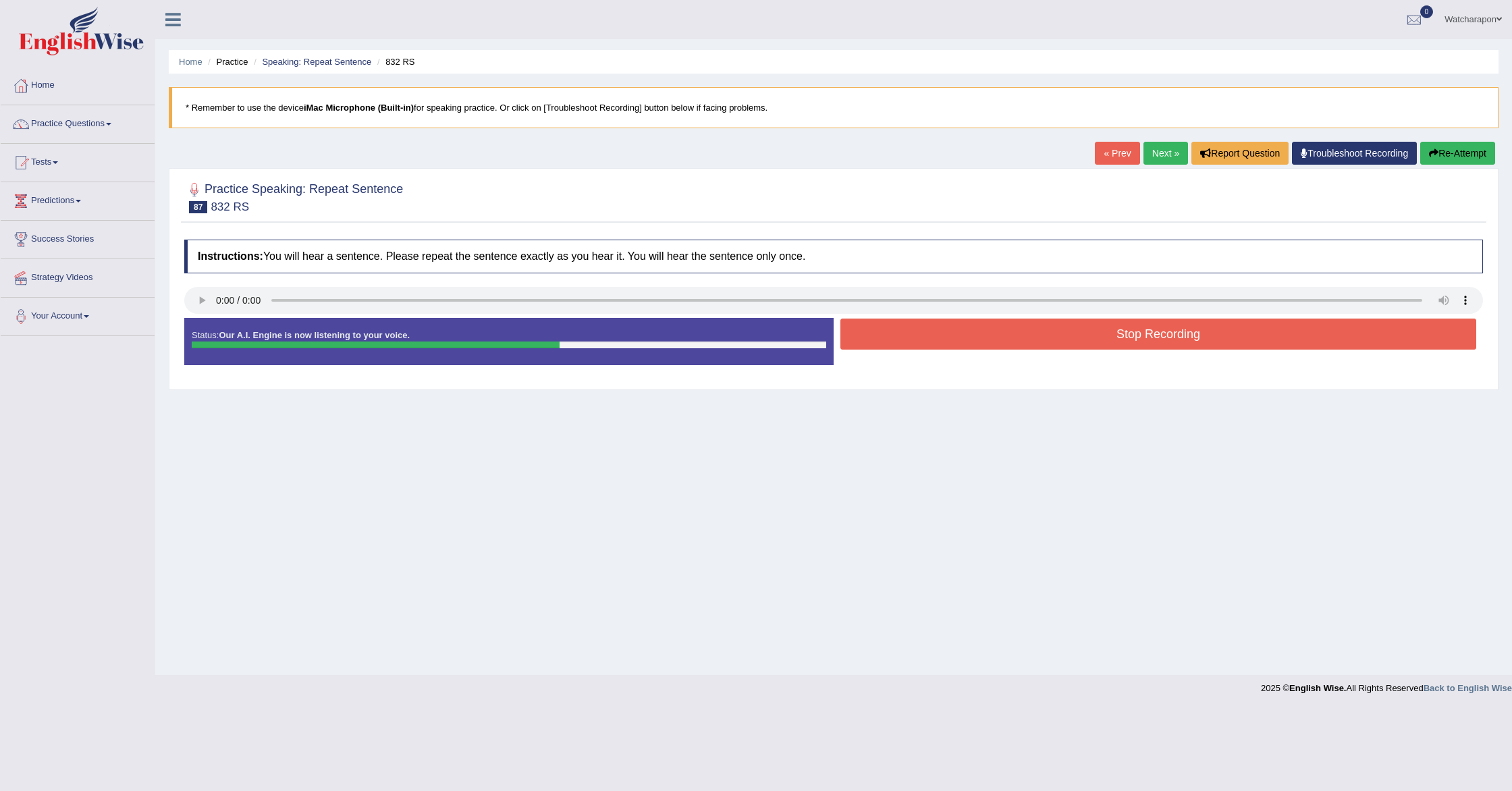
click at [993, 333] on button "Stop Recording" at bounding box center [1158, 333] width 636 height 31
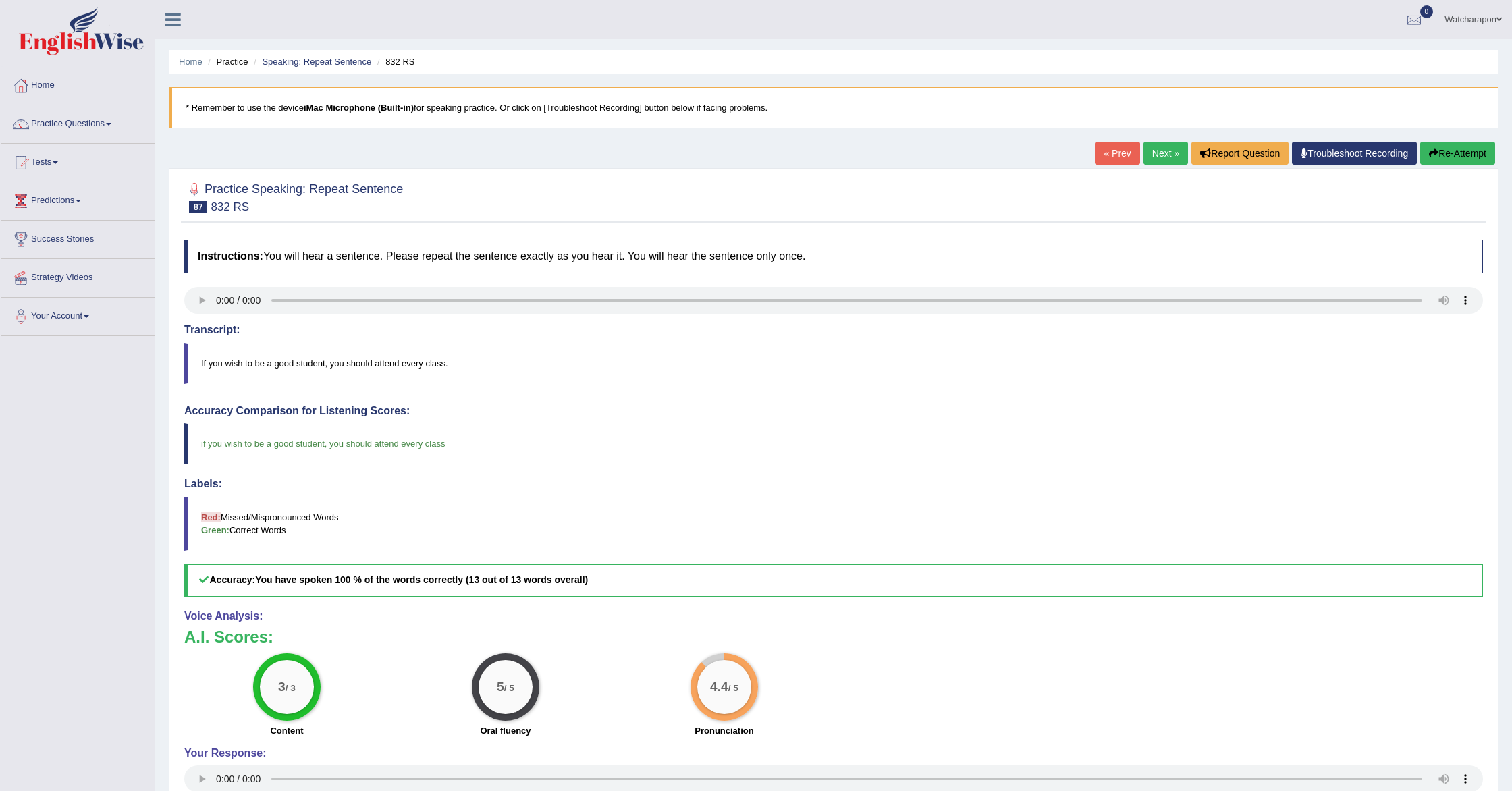
click at [1153, 153] on link "Next »" at bounding box center [1165, 153] width 44 height 23
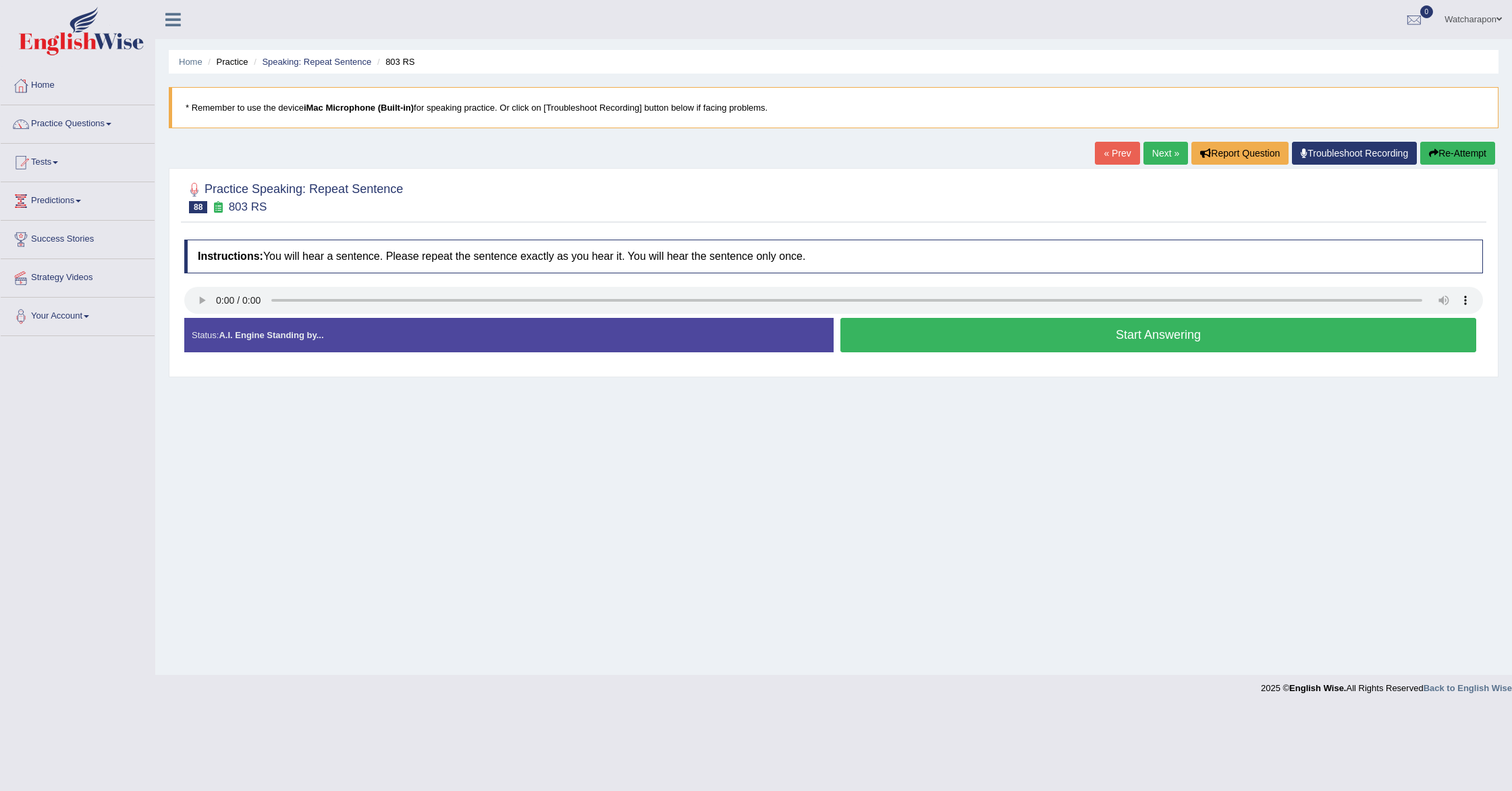
click at [891, 345] on button "Start Answering" at bounding box center [1158, 335] width 636 height 35
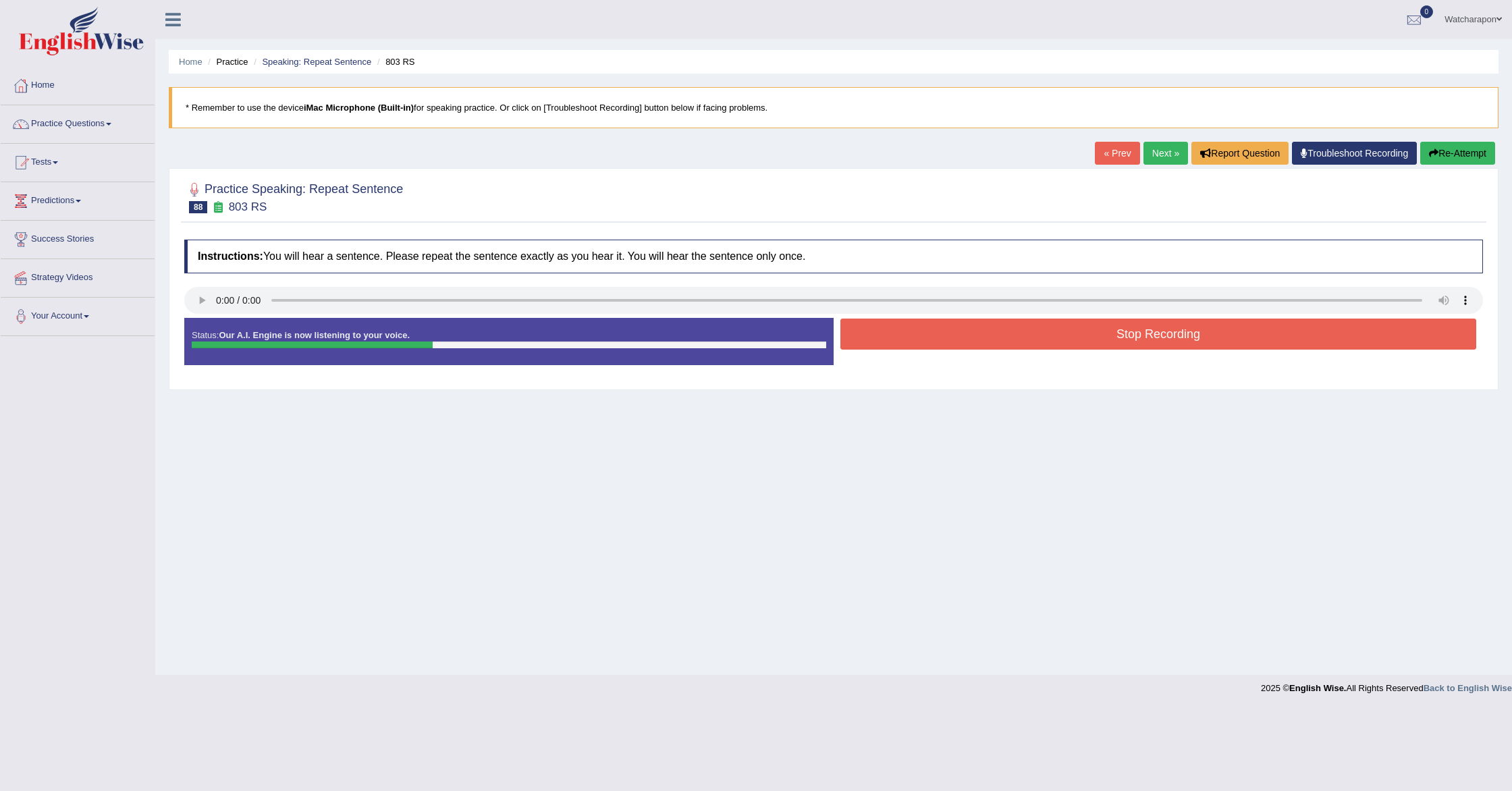
click at [906, 330] on button "Stop Recording" at bounding box center [1158, 333] width 636 height 31
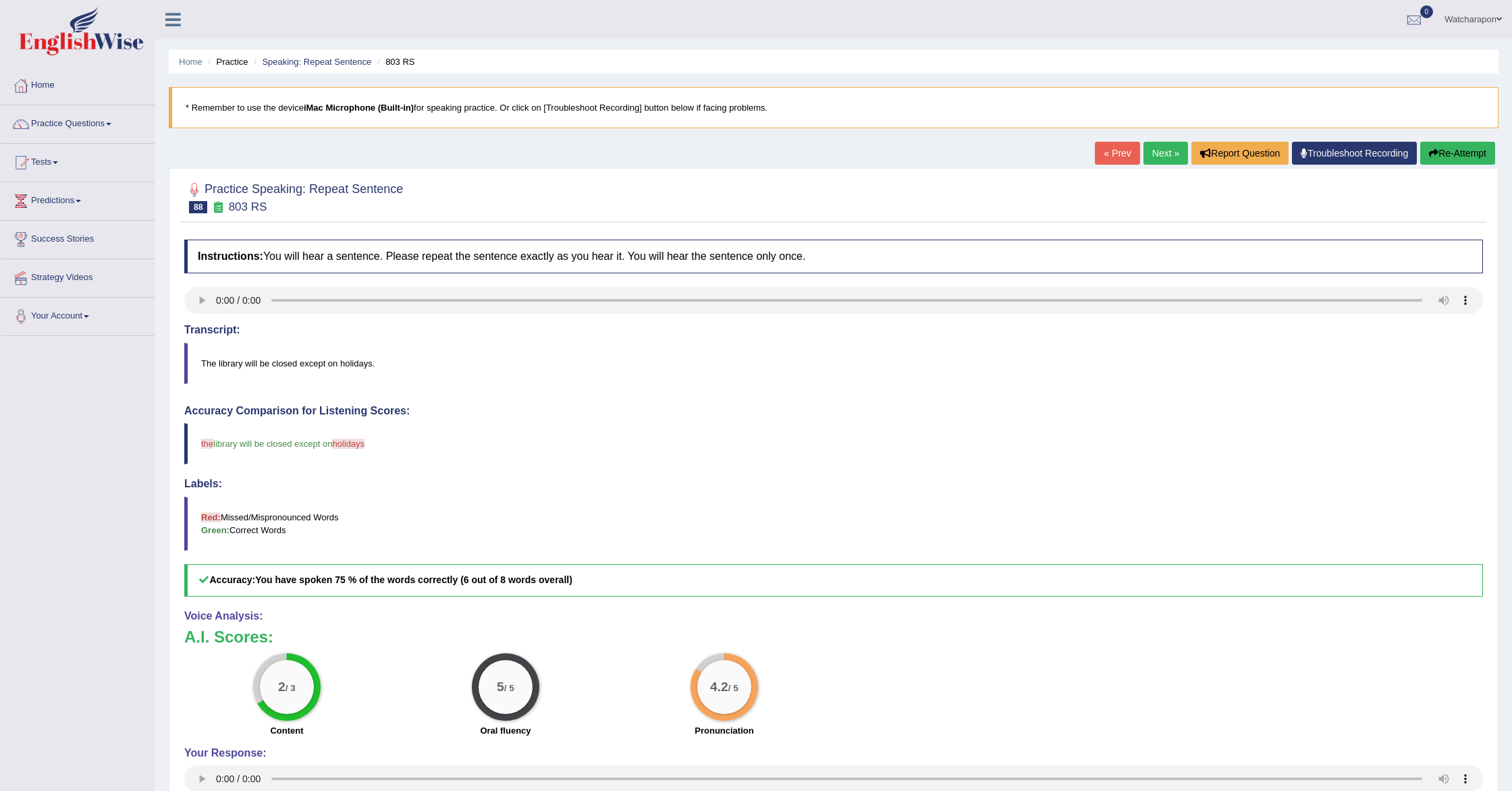
click at [1158, 153] on link "Next »" at bounding box center [1165, 153] width 44 height 23
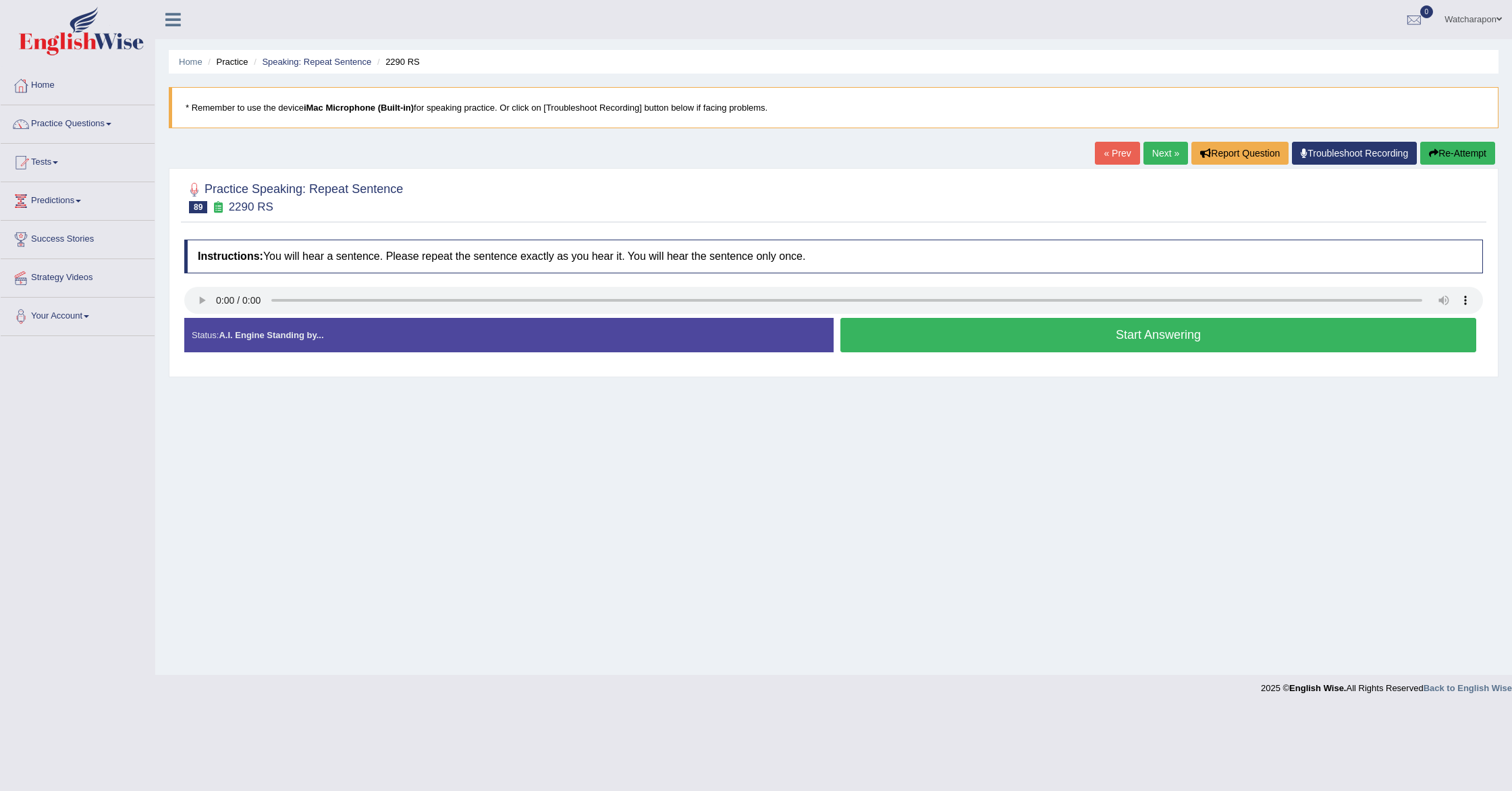
click at [892, 336] on button "Start Answering" at bounding box center [1158, 335] width 636 height 35
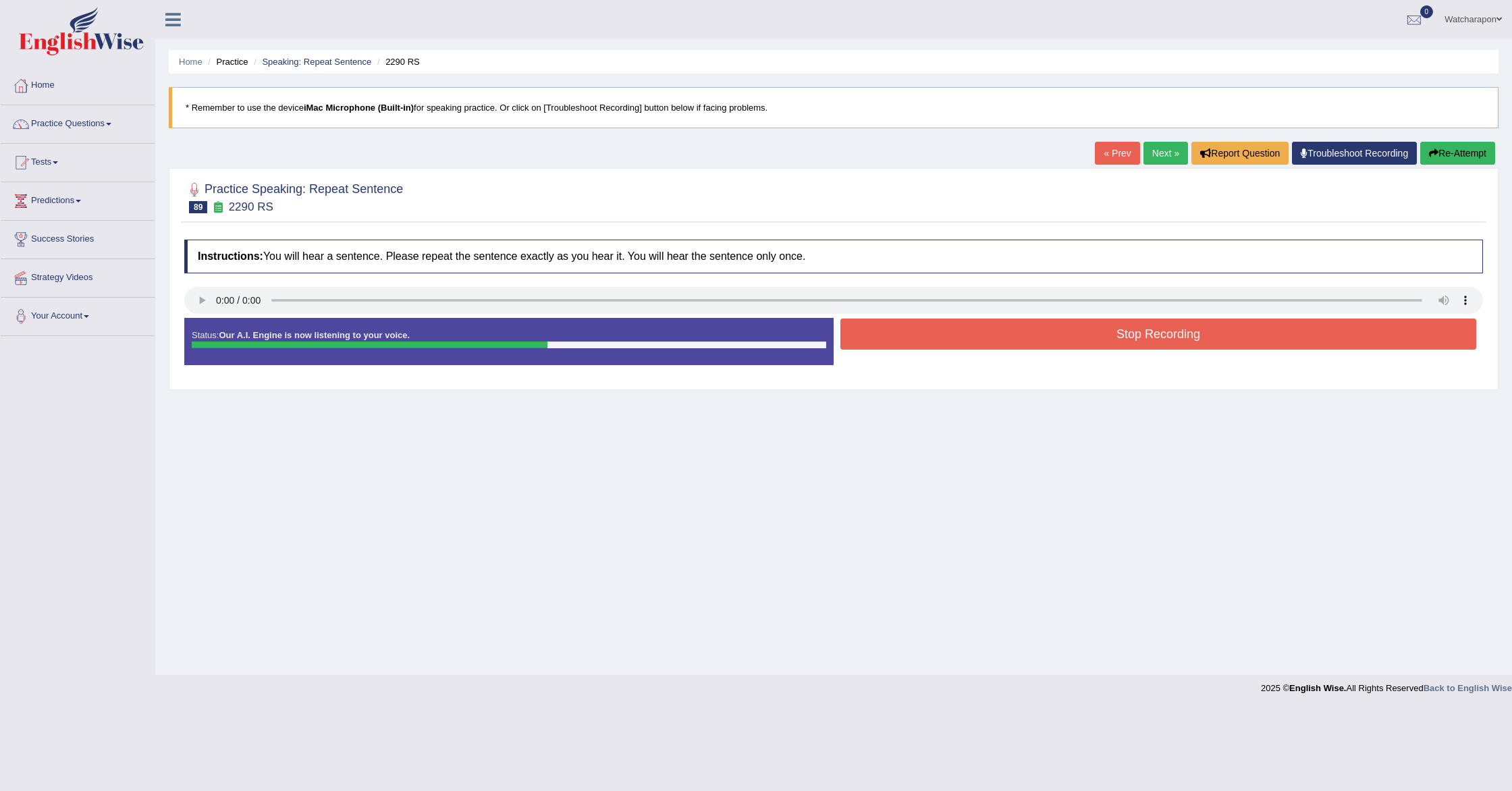
click at [892, 336] on button "Stop Recording" at bounding box center [1158, 333] width 636 height 31
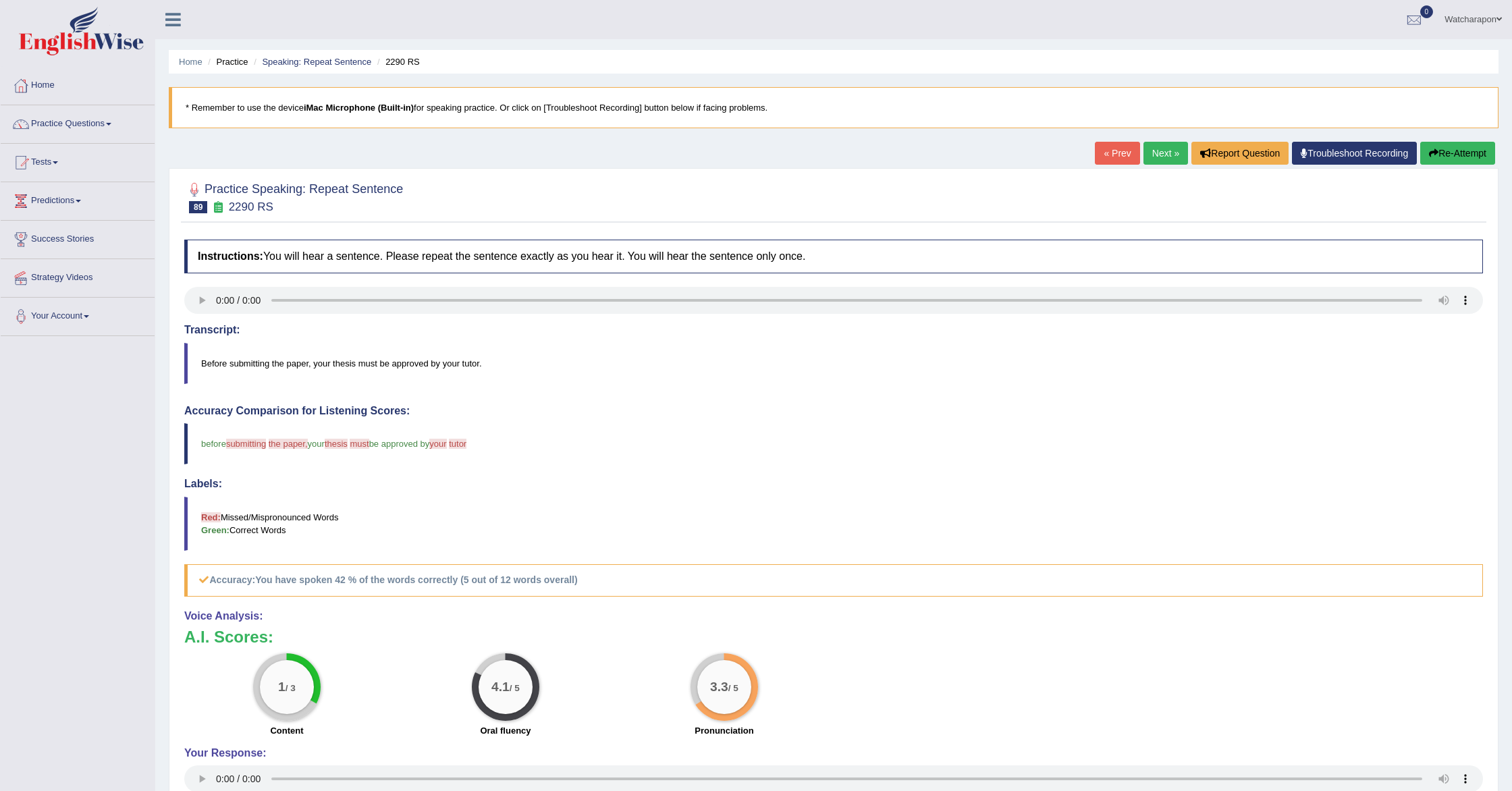
click at [1439, 147] on button "Re-Attempt" at bounding box center [1458, 153] width 75 height 23
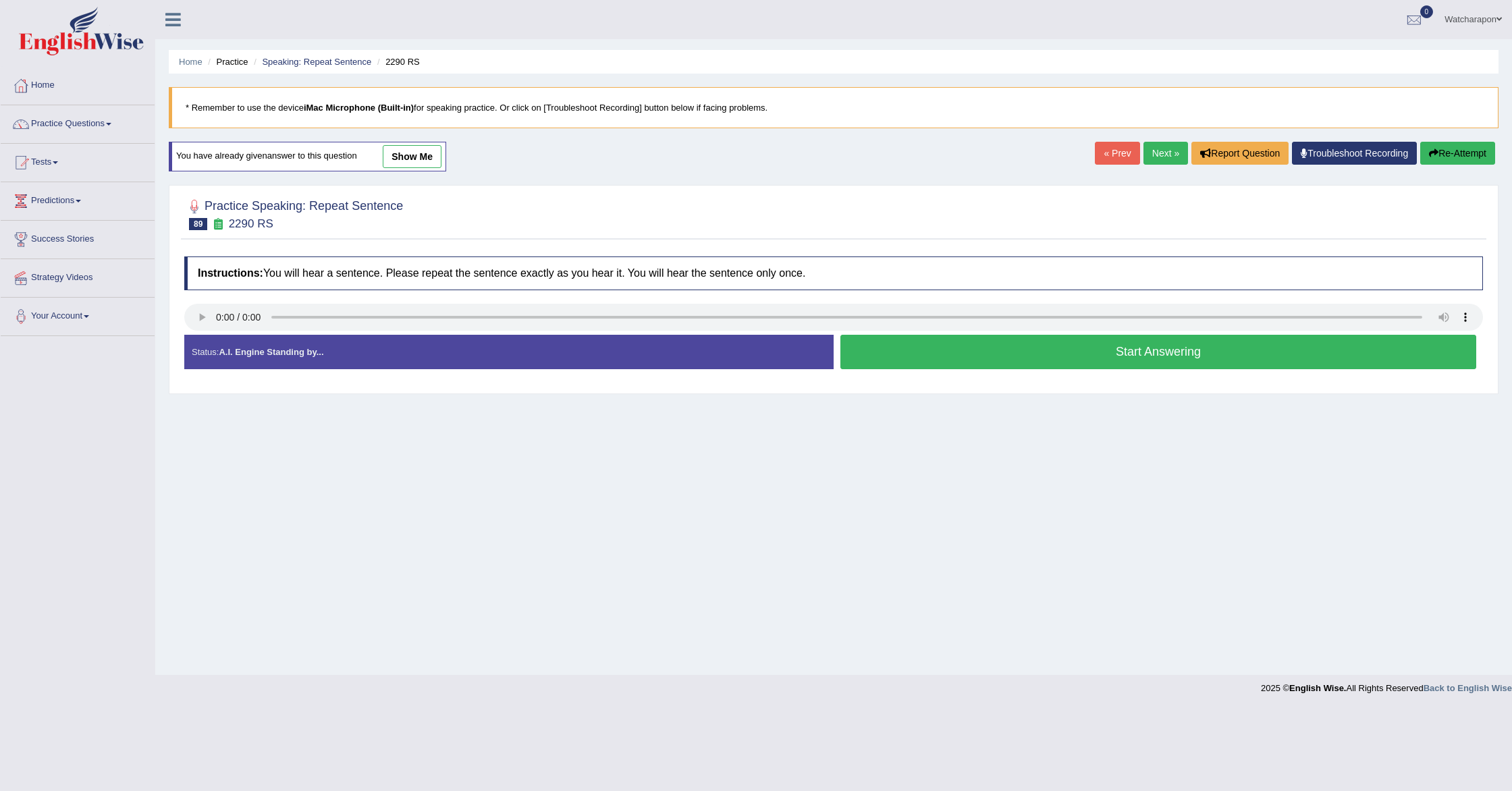
click at [1036, 357] on button "Start Answering" at bounding box center [1158, 352] width 636 height 35
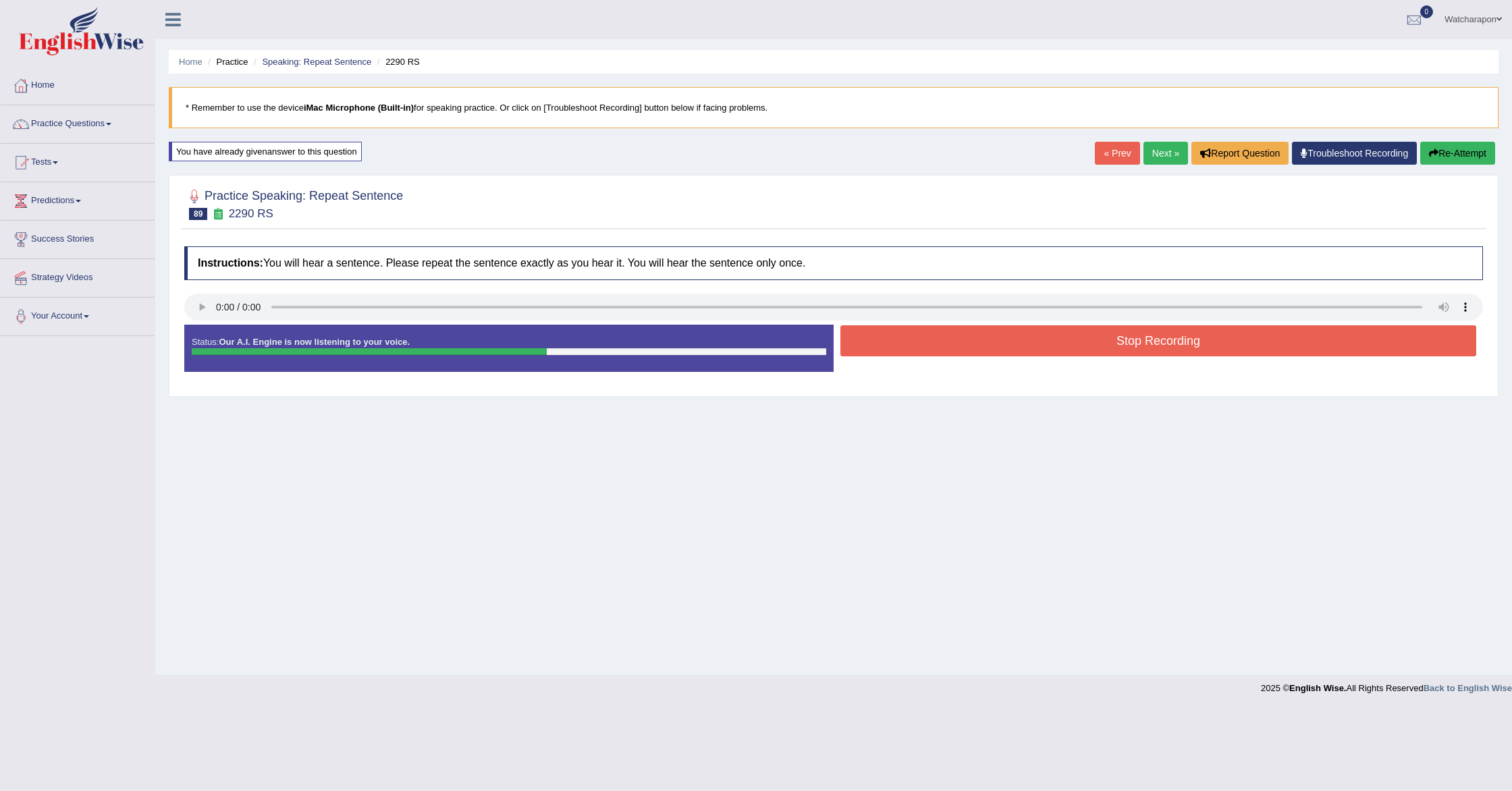
click at [1033, 347] on button "Stop Recording" at bounding box center [1158, 340] width 636 height 31
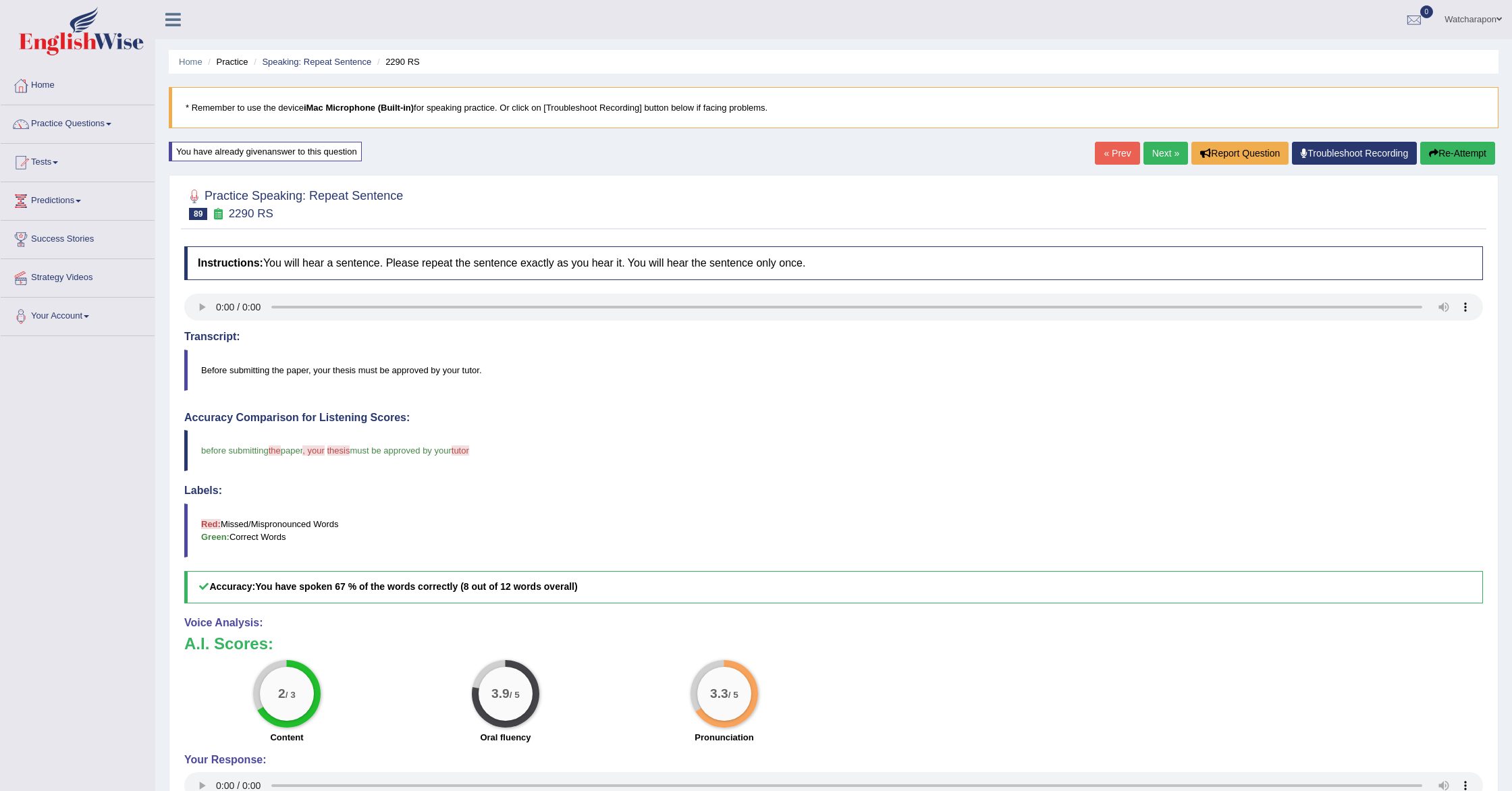
click at [1159, 153] on link "Next »" at bounding box center [1165, 153] width 44 height 23
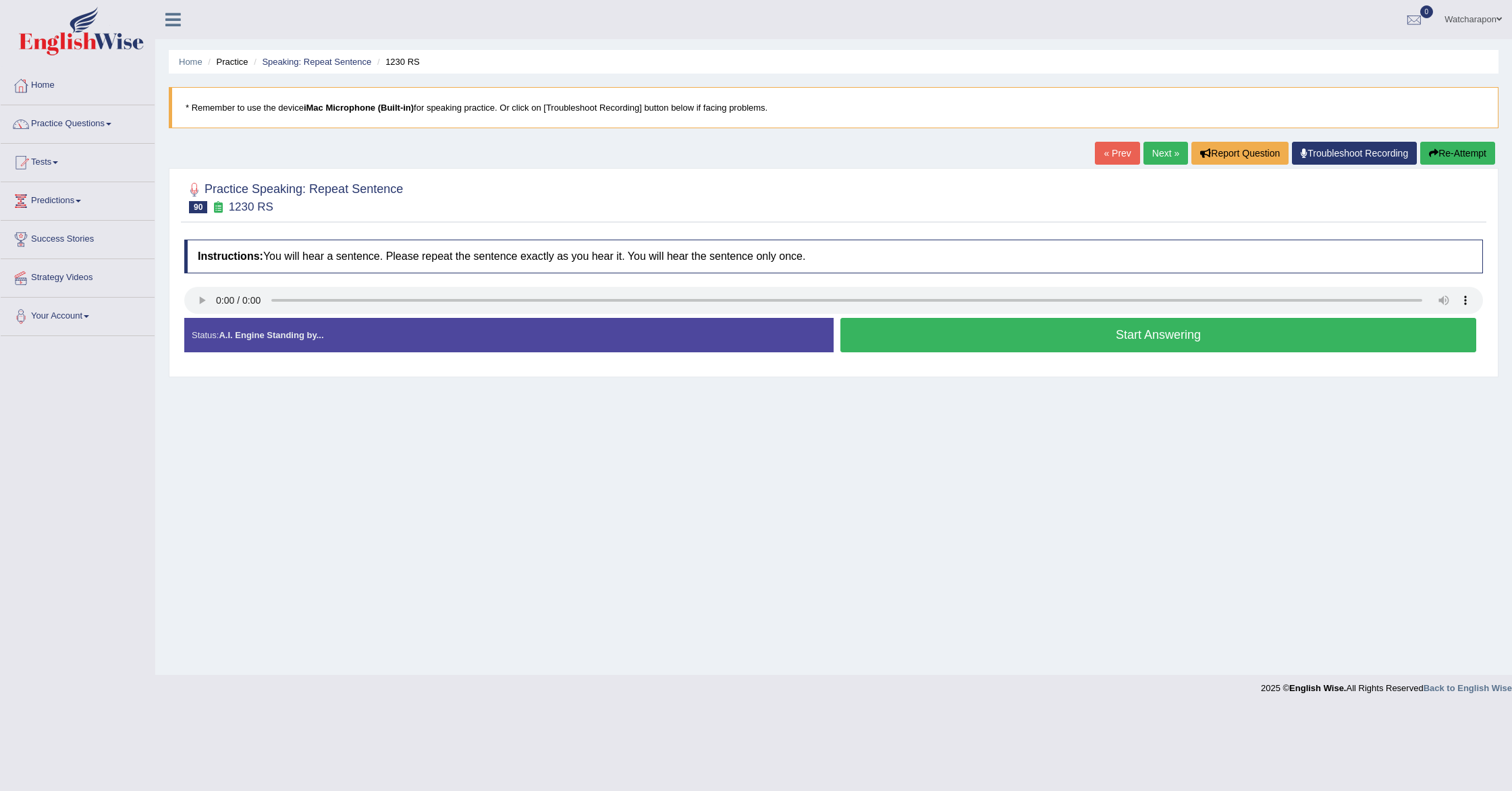
click at [1002, 343] on button "Start Answering" at bounding box center [1158, 335] width 636 height 35
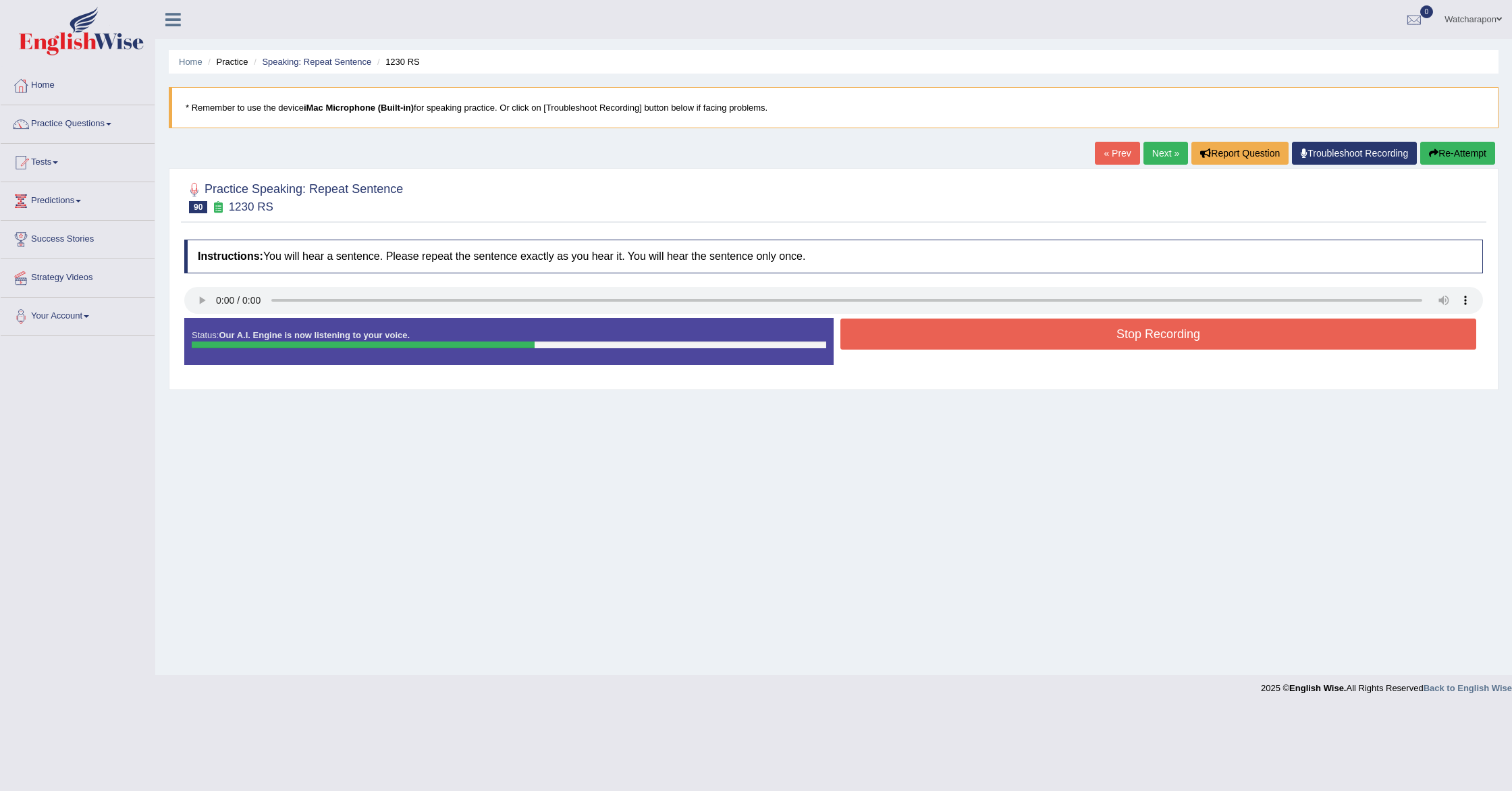
click at [1000, 338] on button "Stop Recording" at bounding box center [1158, 333] width 636 height 31
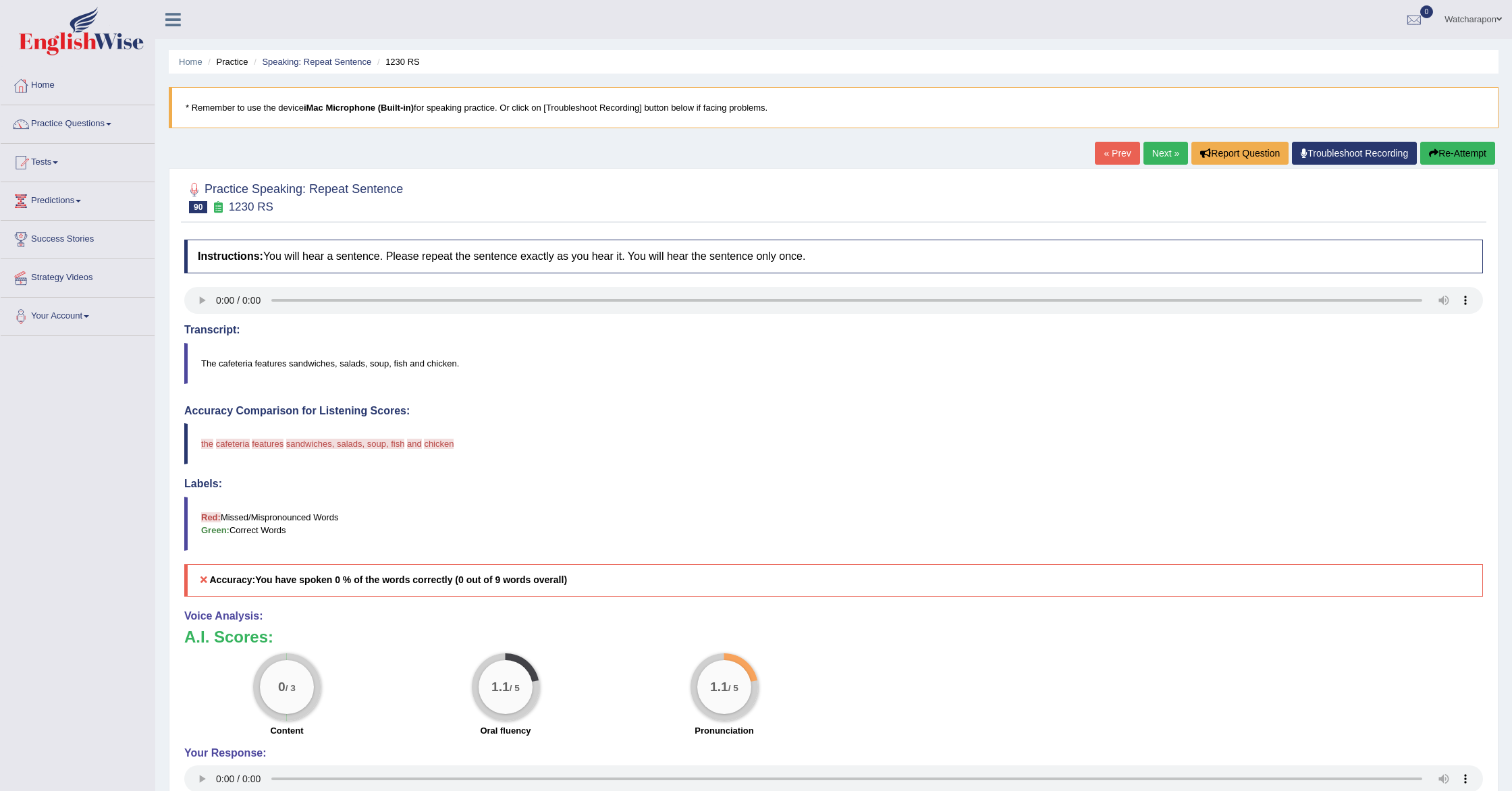
click at [1443, 152] on button "Re-Attempt" at bounding box center [1458, 153] width 75 height 23
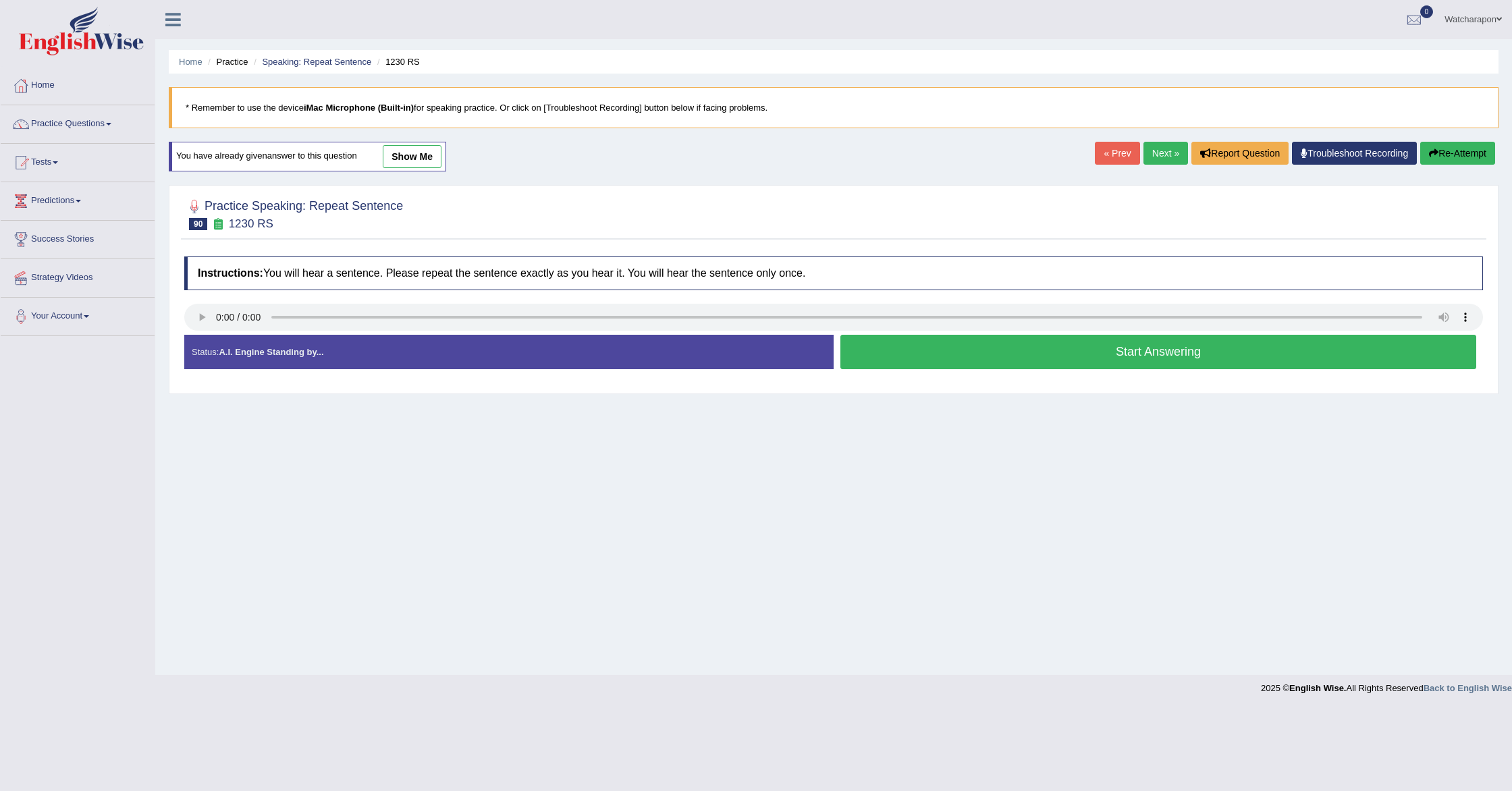
click at [940, 352] on button "Start Answering" at bounding box center [1158, 352] width 636 height 35
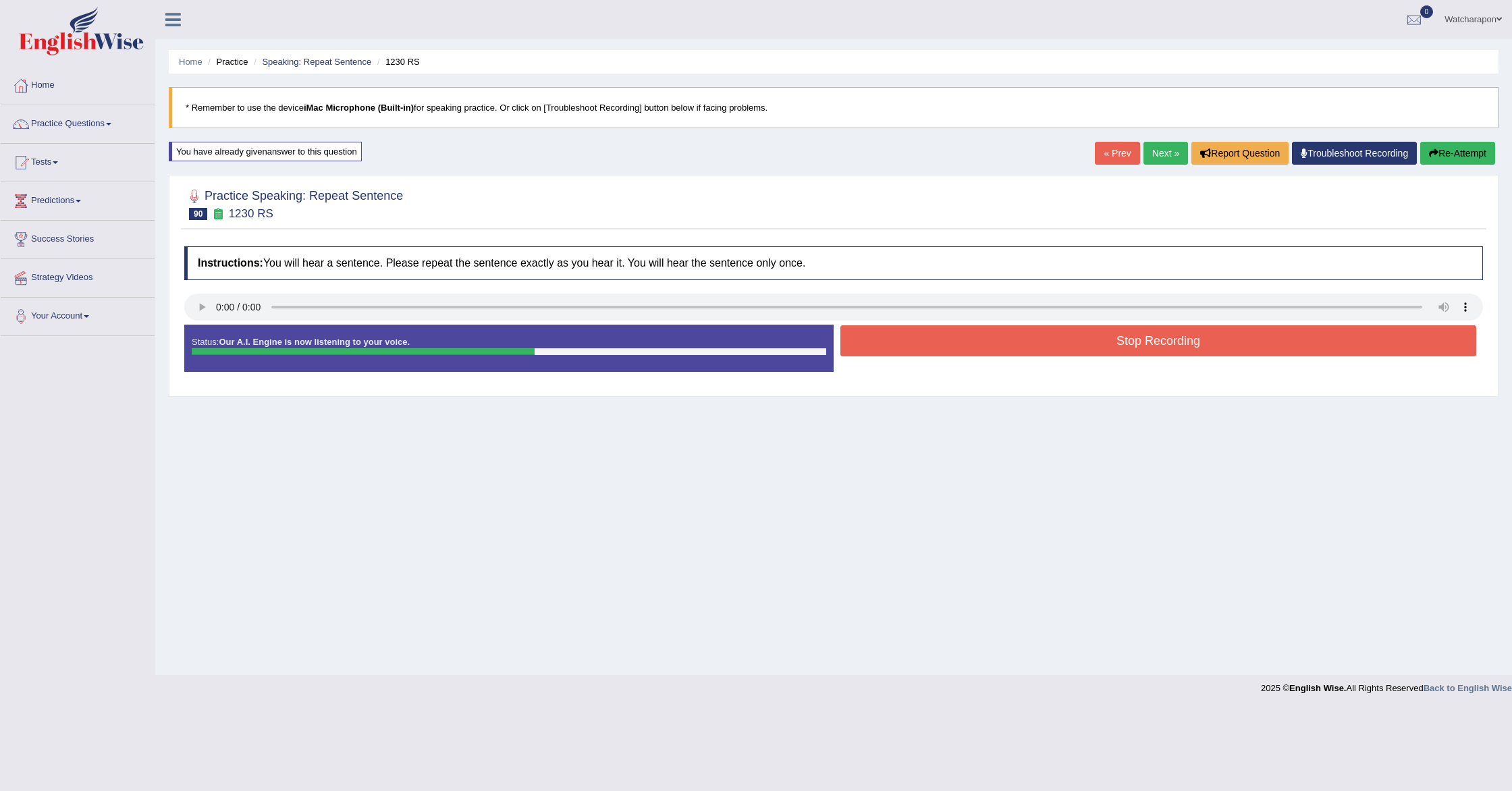
click at [940, 352] on button "Stop Recording" at bounding box center [1158, 340] width 636 height 31
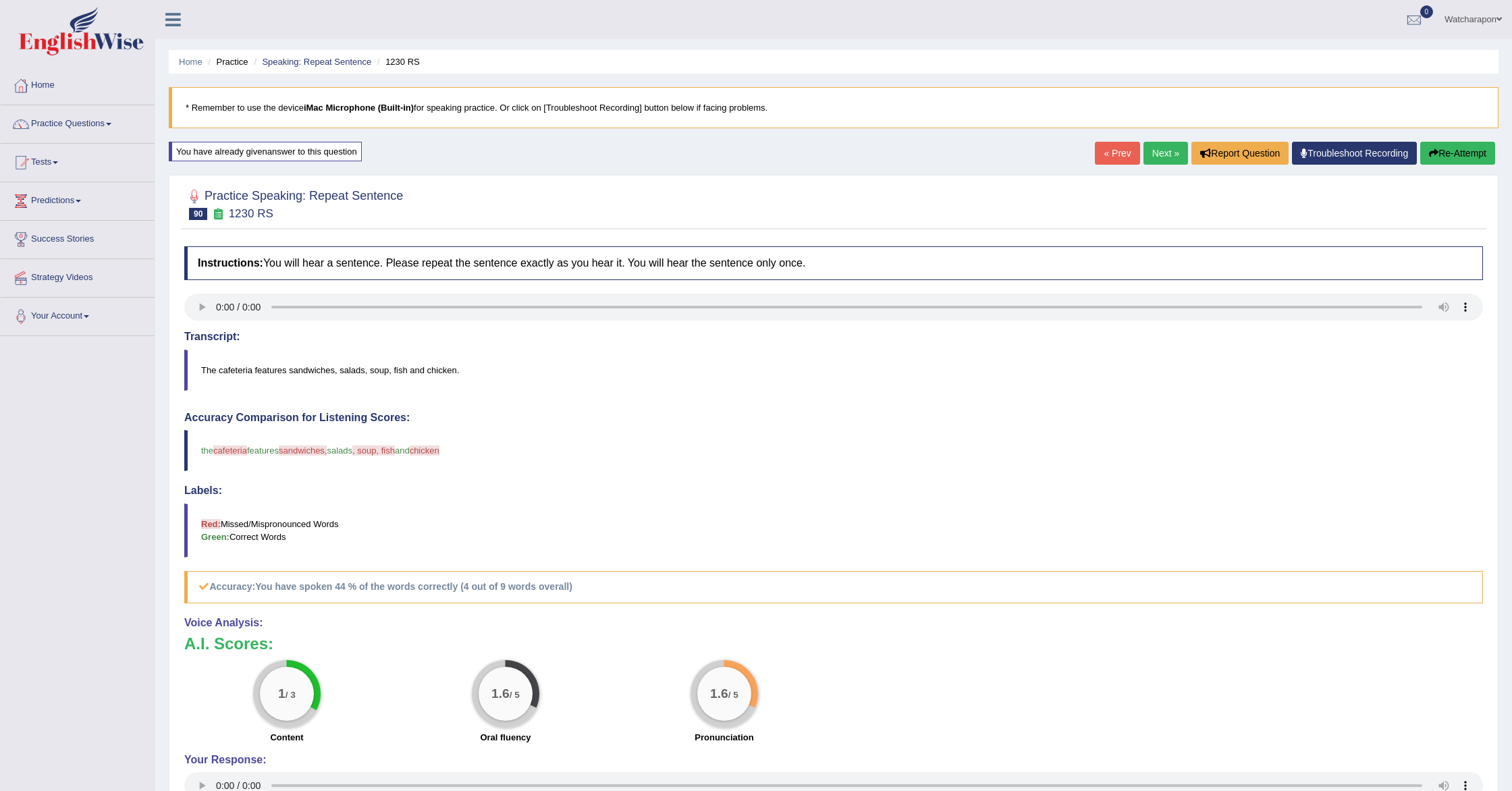
click at [1458, 154] on button "Re-Attempt" at bounding box center [1458, 153] width 75 height 23
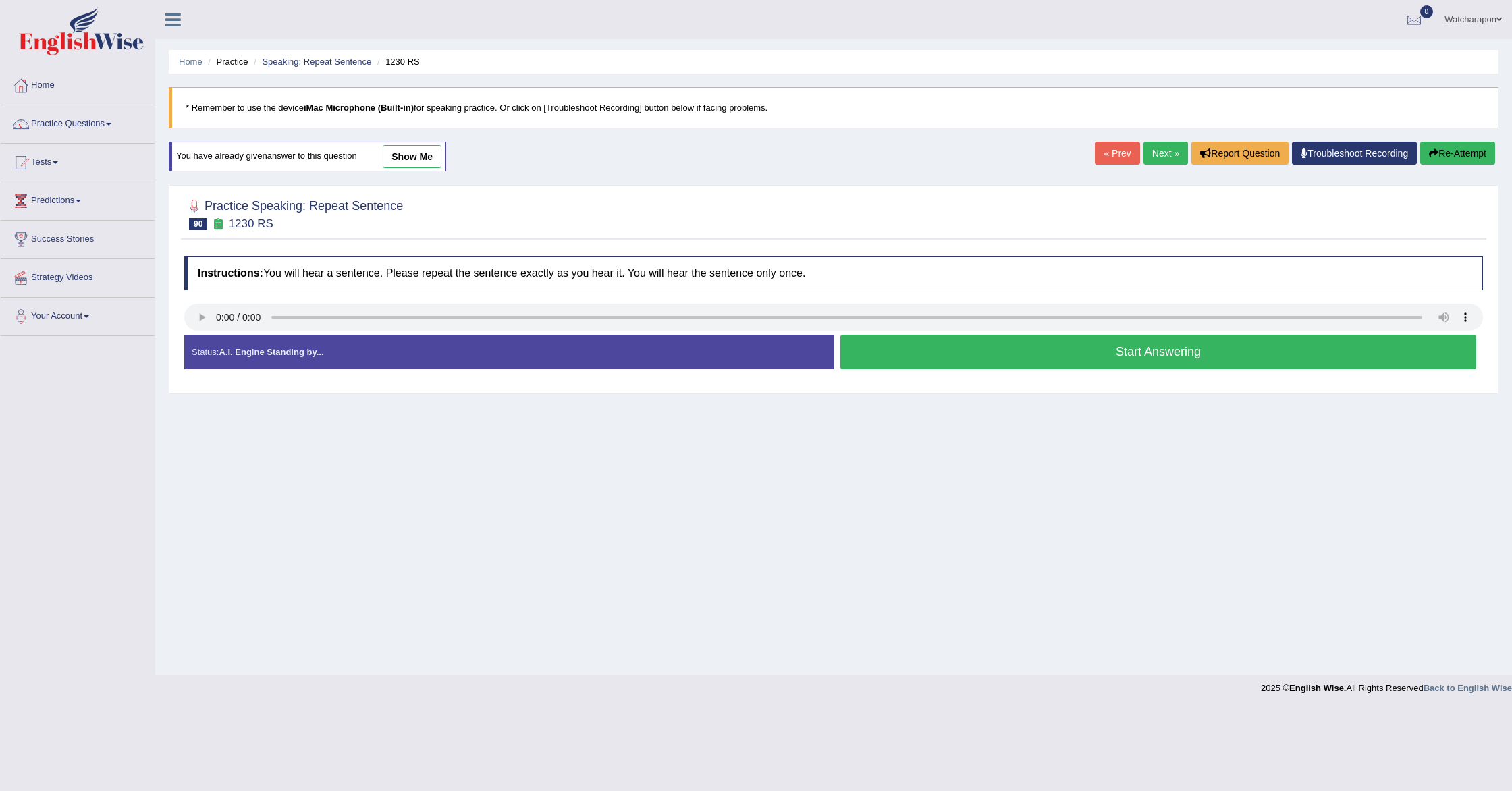
click at [1057, 352] on button "Start Answering" at bounding box center [1158, 352] width 636 height 35
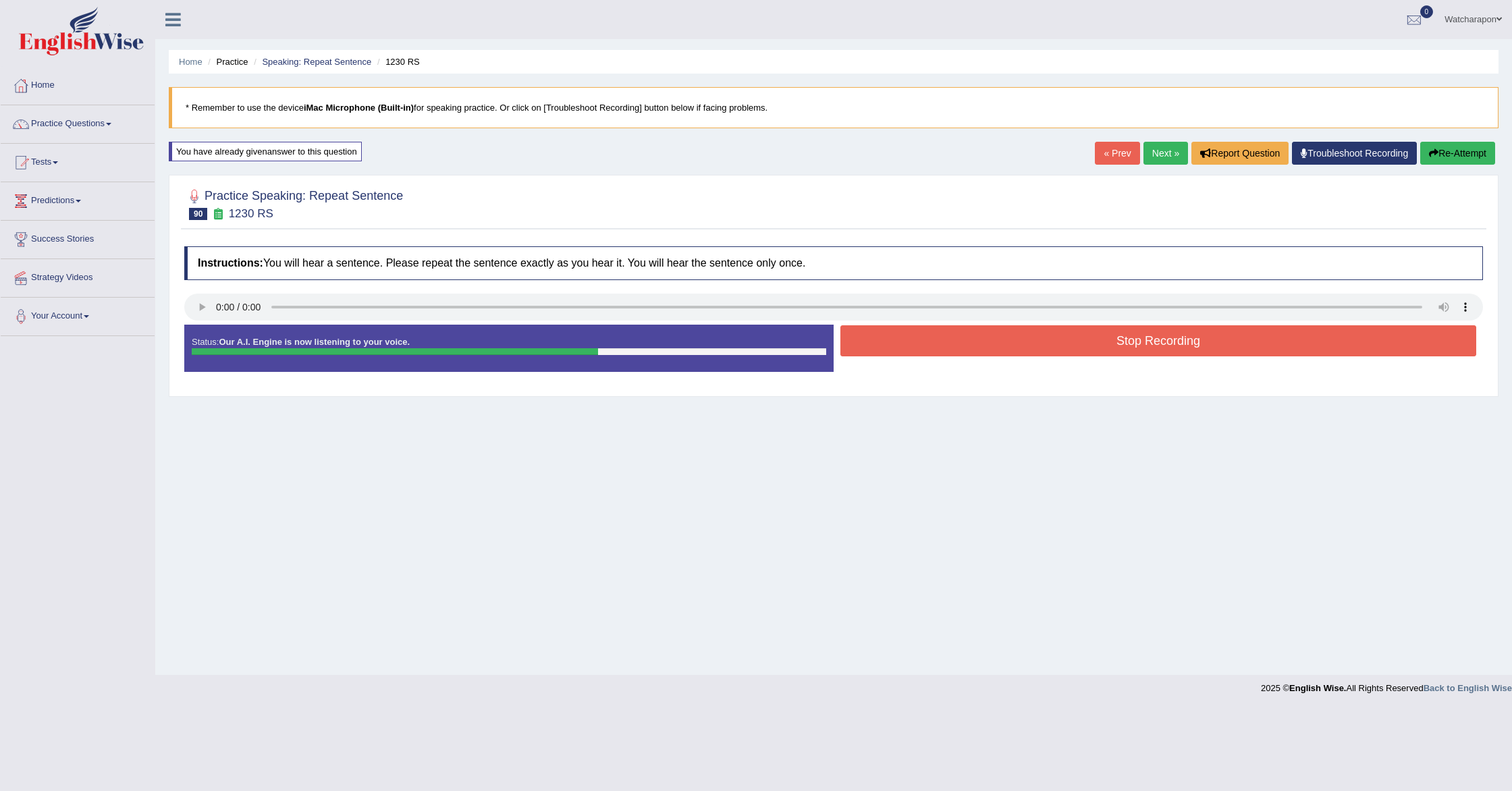
click at [1059, 349] on button "Stop Recording" at bounding box center [1158, 340] width 636 height 31
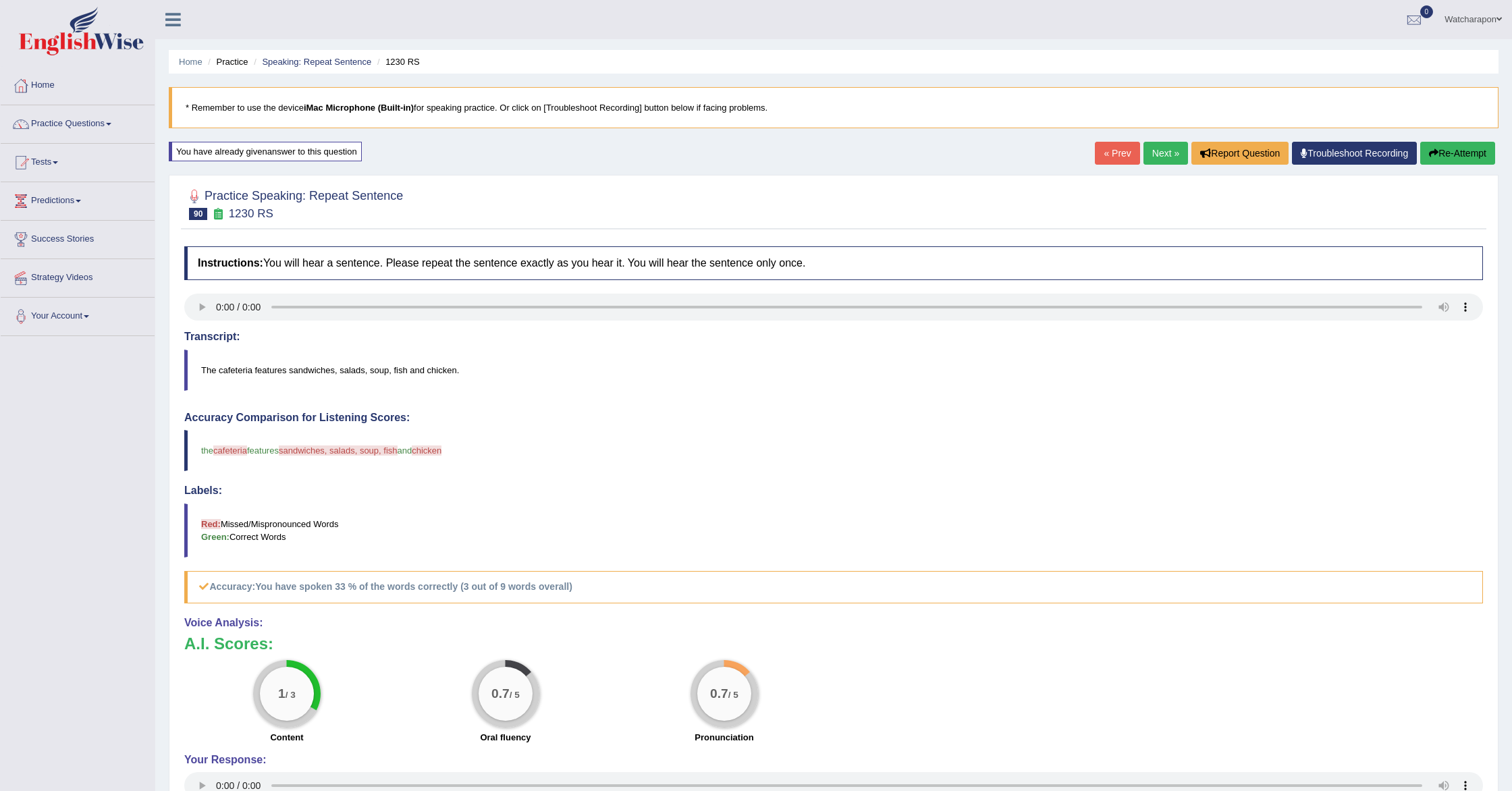
click at [1453, 150] on button "Re-Attempt" at bounding box center [1458, 153] width 75 height 23
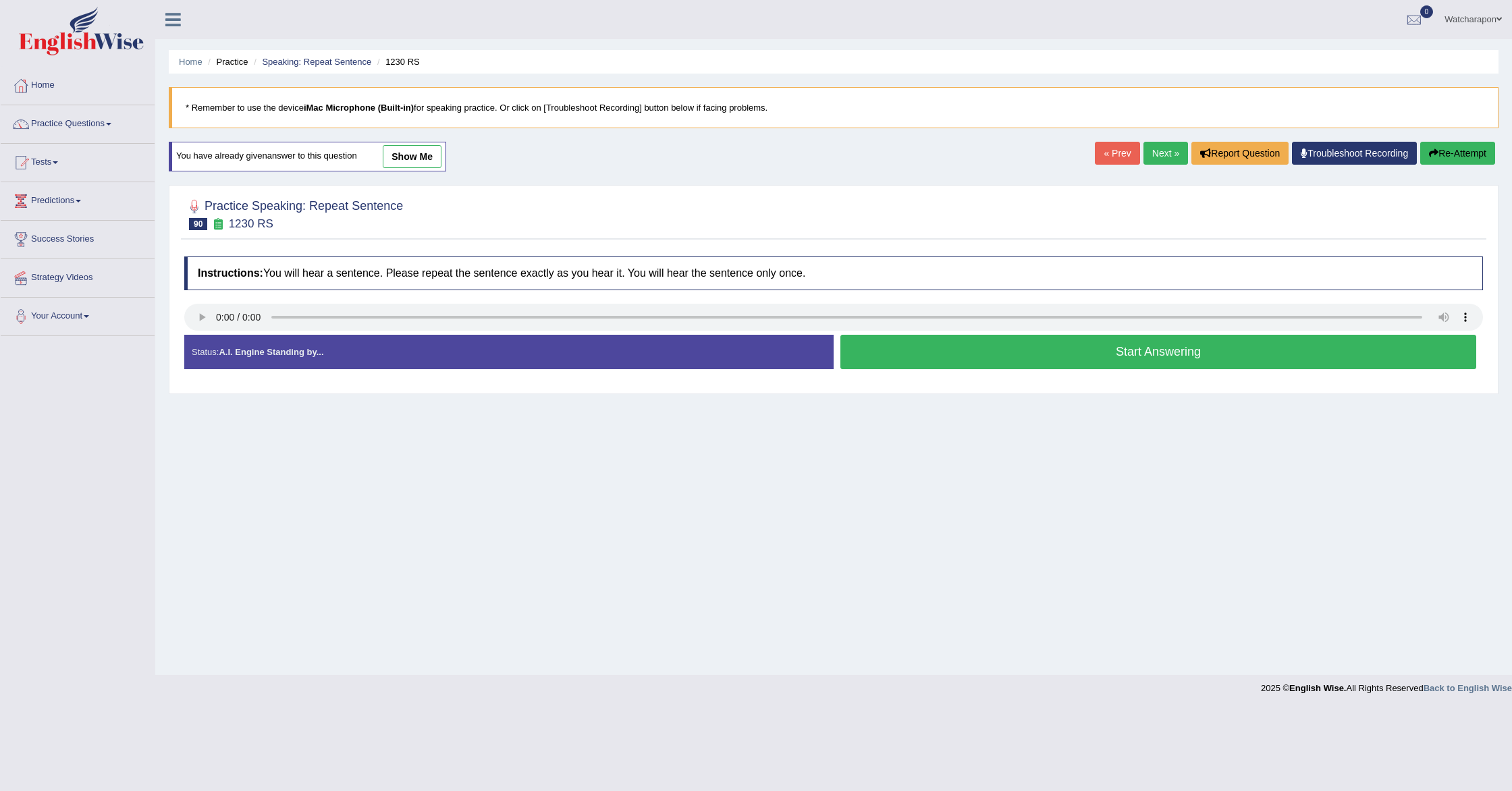
click at [1065, 353] on button "Start Answering" at bounding box center [1158, 352] width 636 height 35
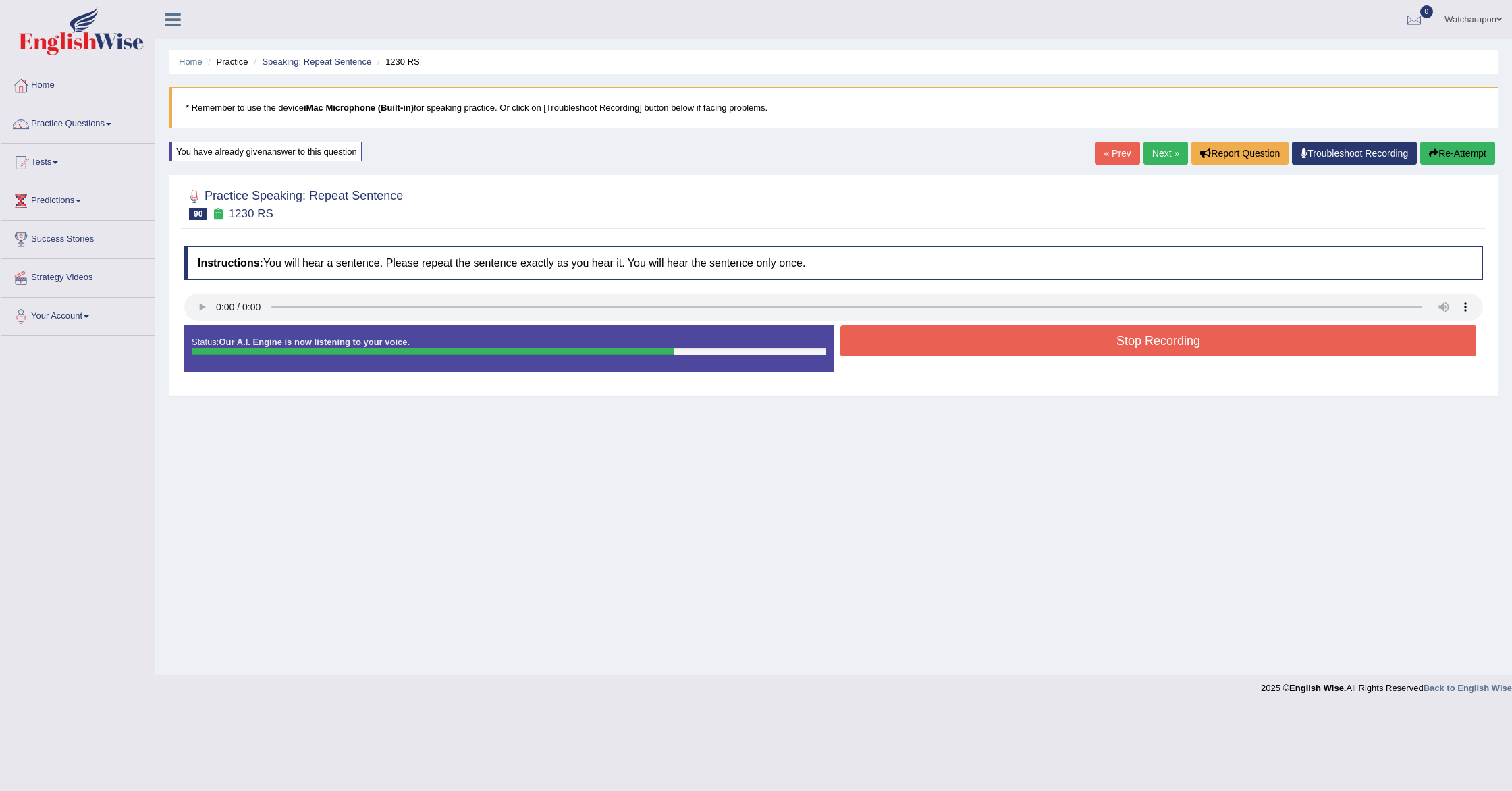
click at [1065, 349] on button "Stop Recording" at bounding box center [1158, 340] width 636 height 31
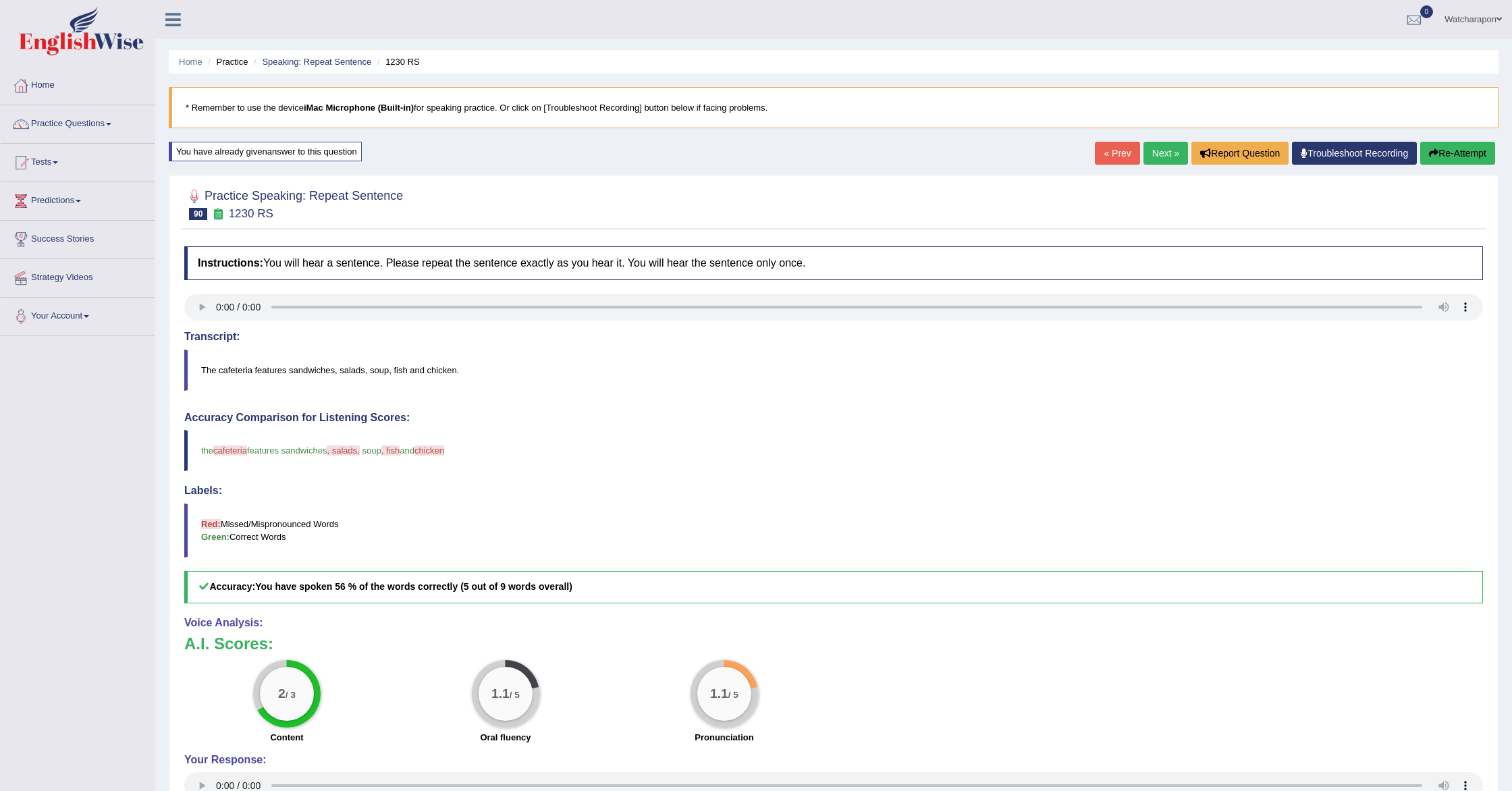
click at [1457, 150] on button "Re-Attempt" at bounding box center [1458, 153] width 75 height 23
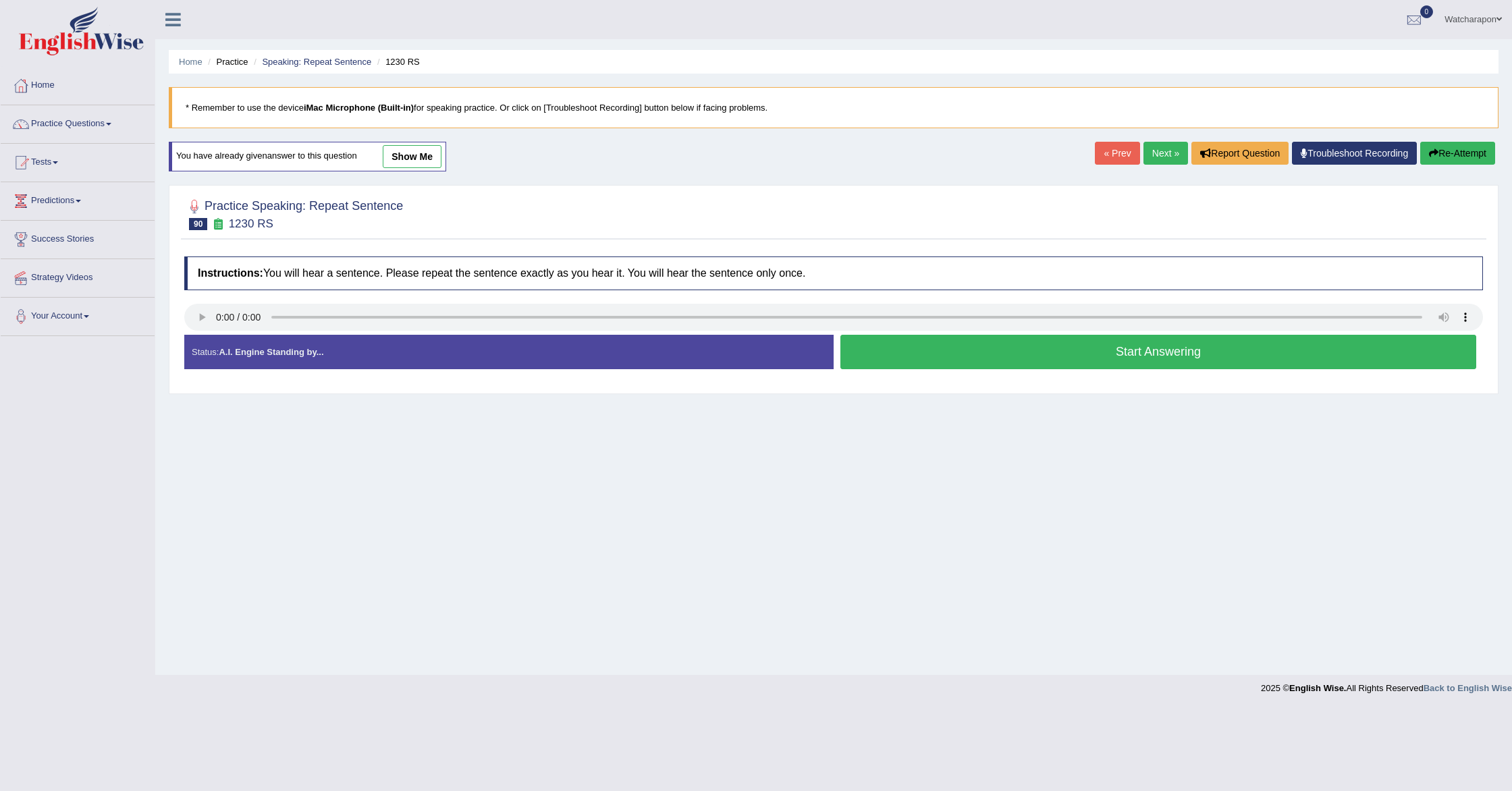
click at [917, 349] on button "Start Answering" at bounding box center [1158, 352] width 636 height 35
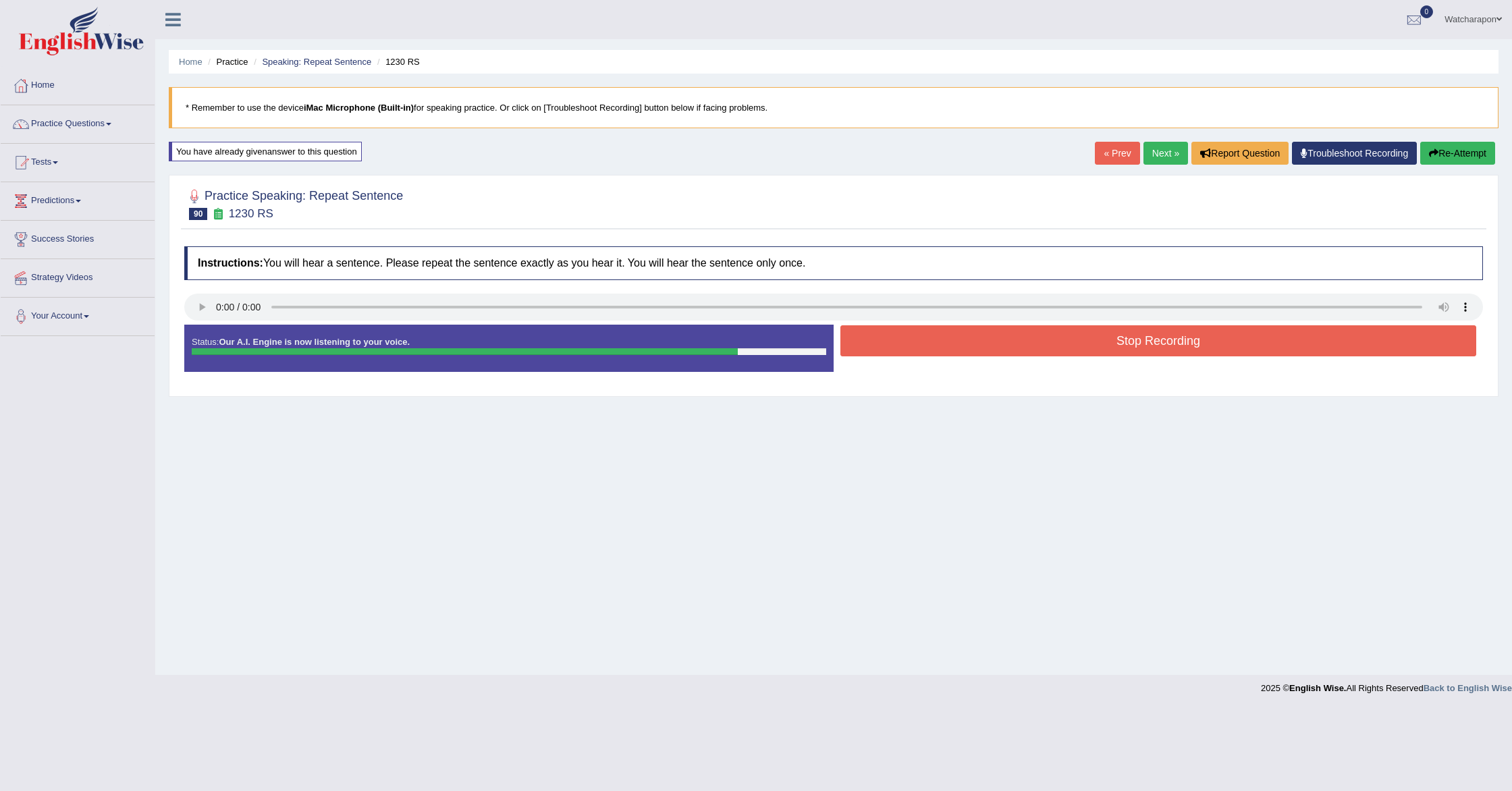
click at [918, 347] on button "Stop Recording" at bounding box center [1158, 340] width 636 height 31
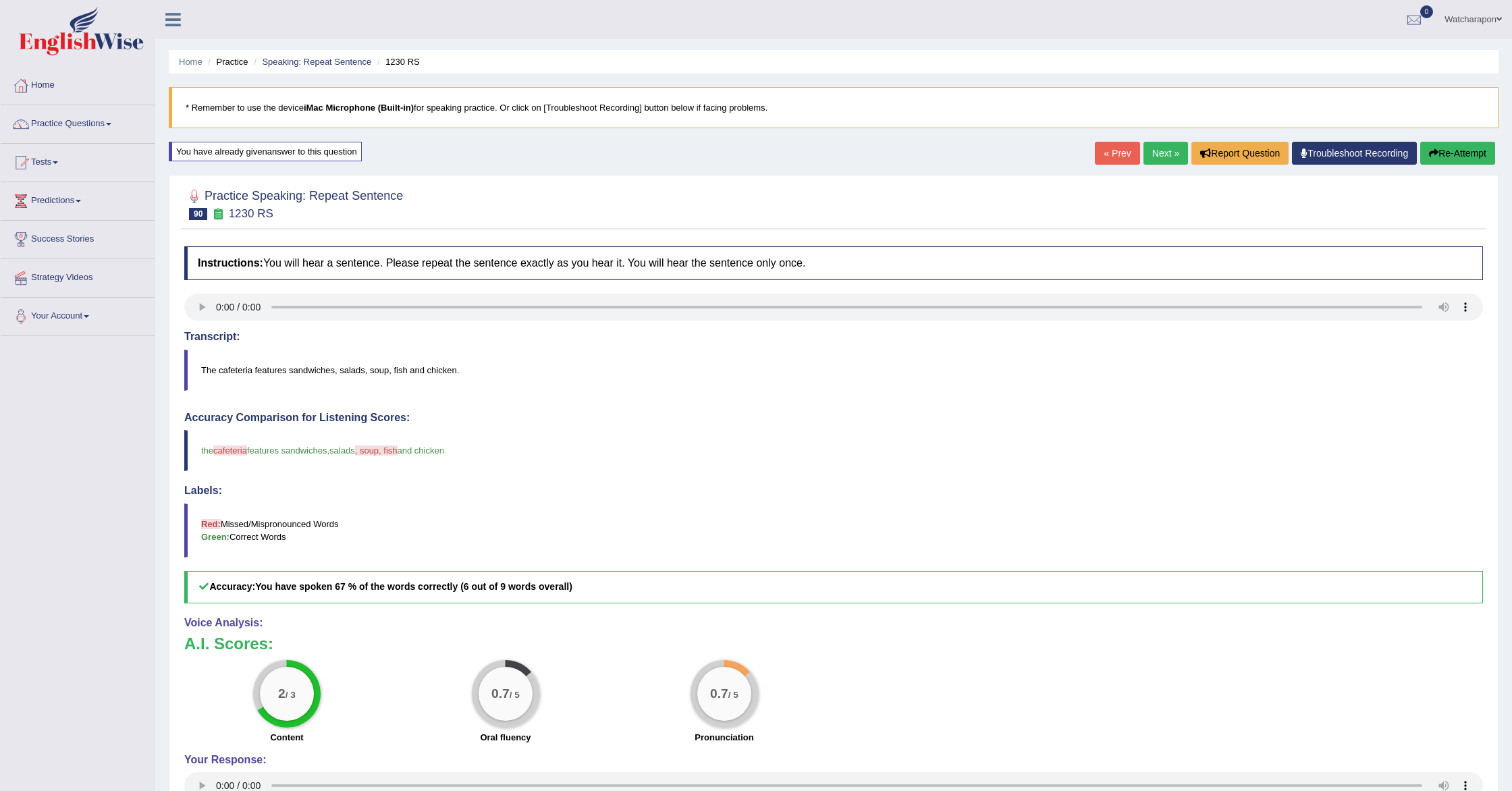
click at [1489, 148] on button "Re-Attempt" at bounding box center [1458, 153] width 75 height 23
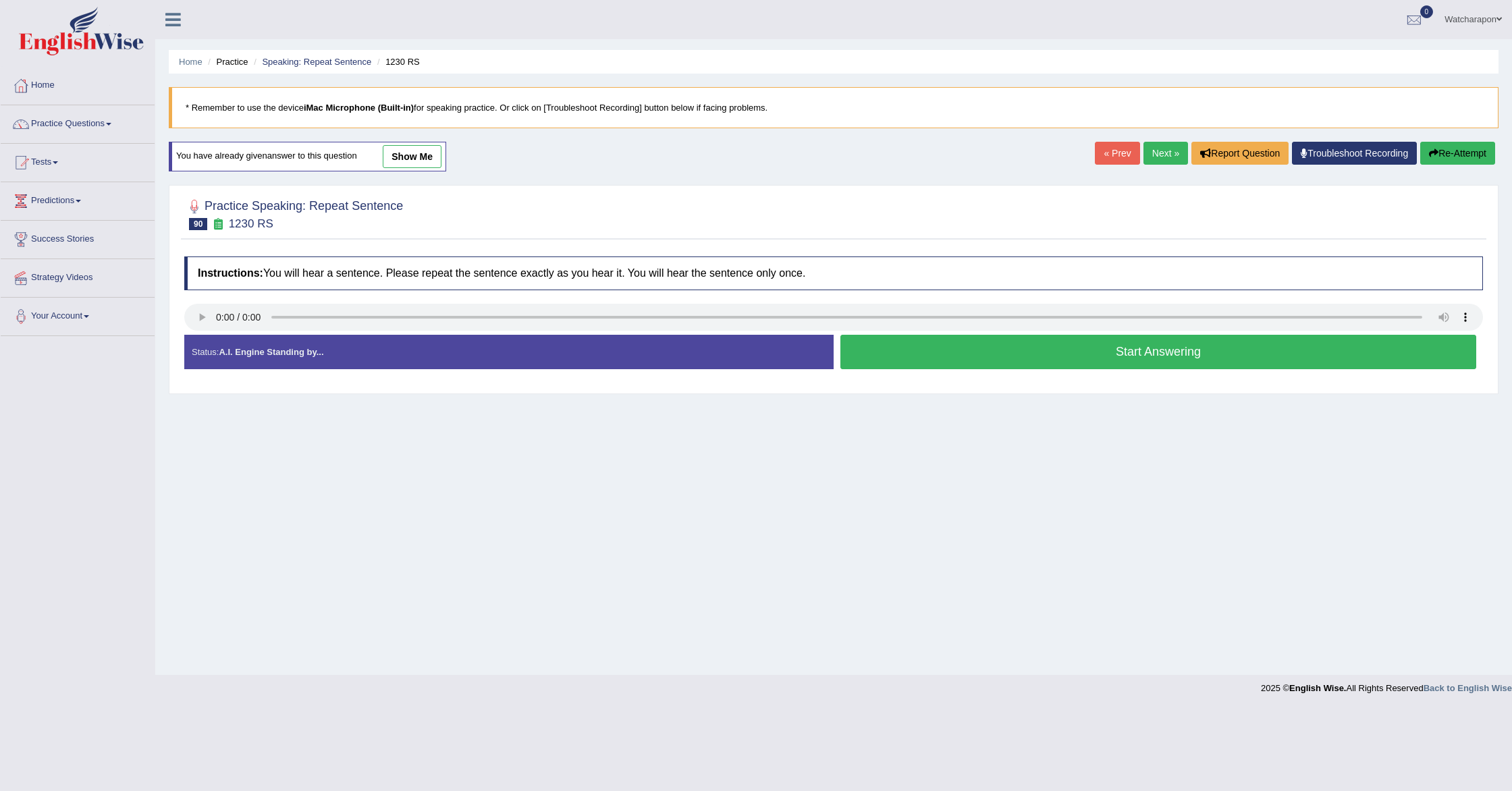
click at [955, 352] on button "Start Answering" at bounding box center [1158, 352] width 636 height 35
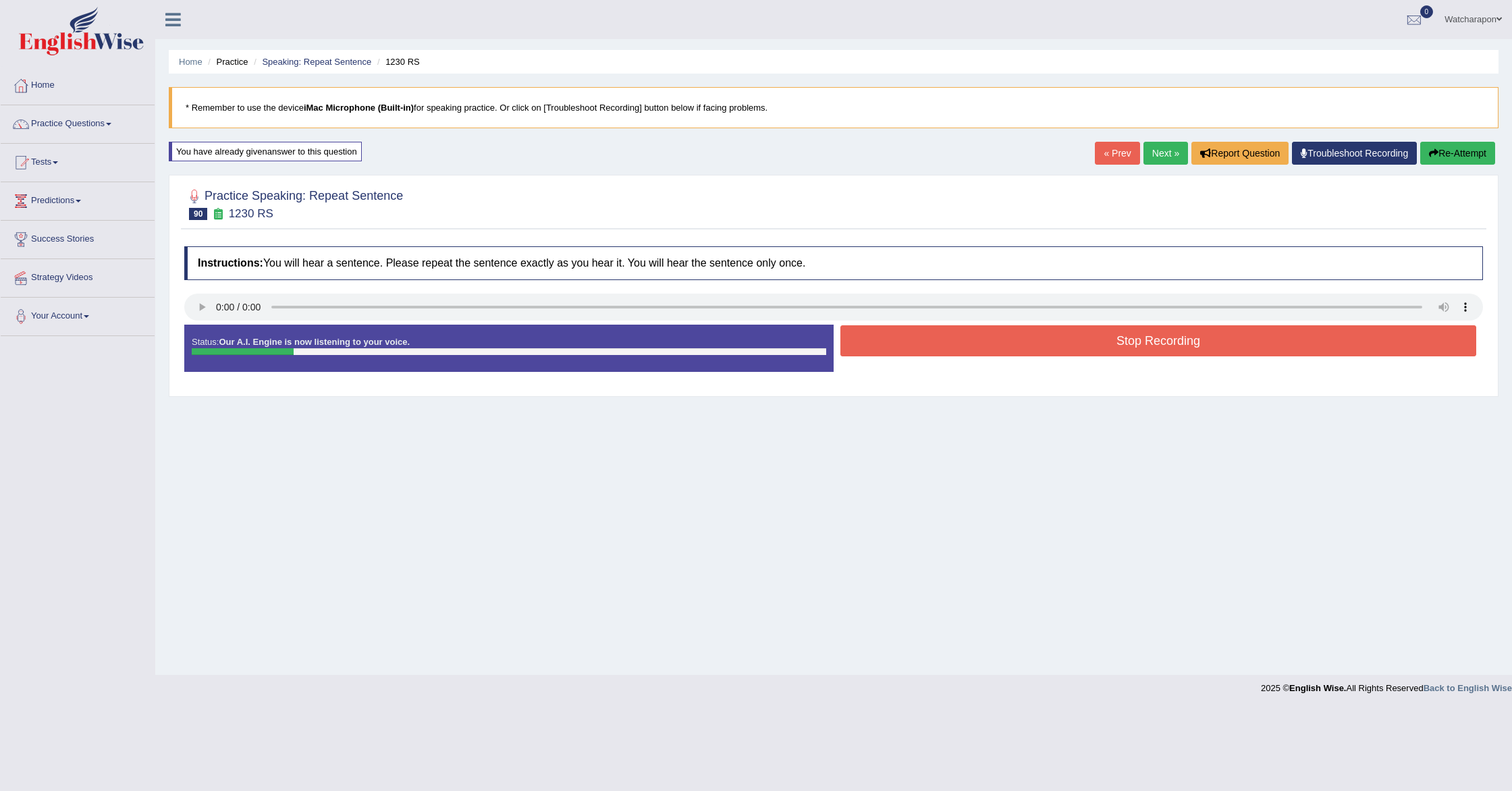
click at [952, 351] on button "Stop Recording" at bounding box center [1158, 340] width 636 height 31
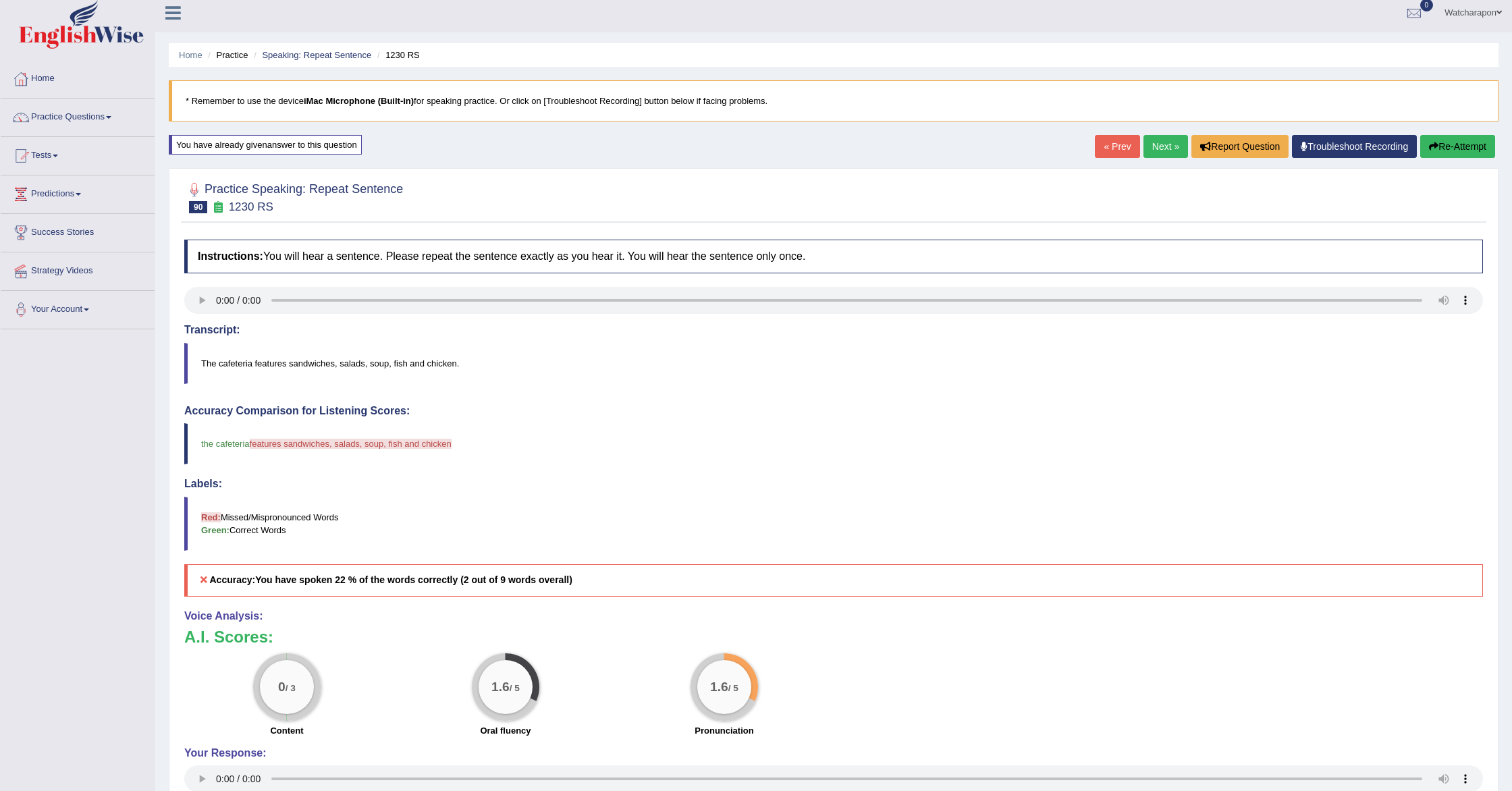
scroll to position [8, 0]
click at [1436, 148] on button "Re-Attempt" at bounding box center [1458, 145] width 75 height 23
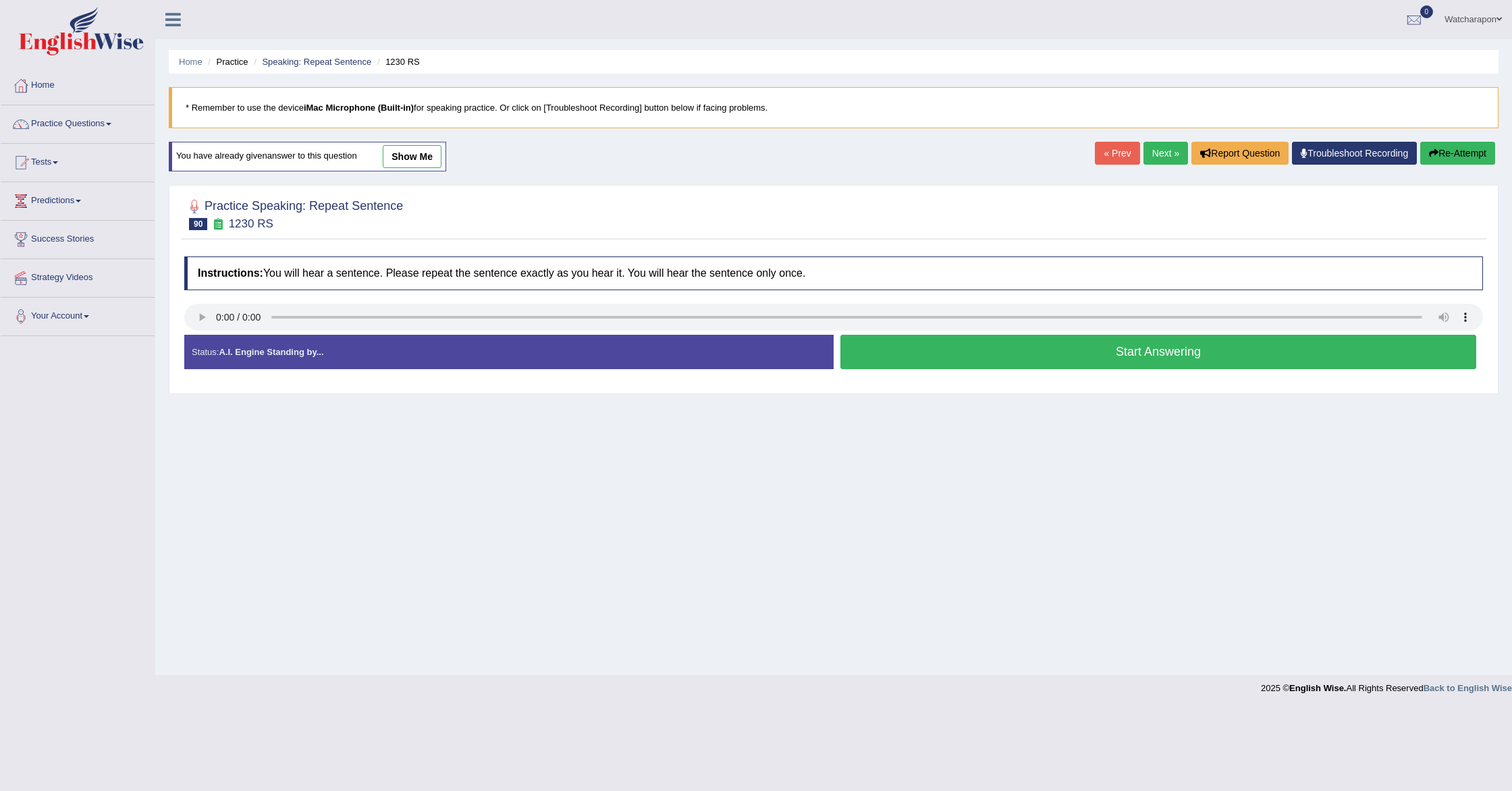
click at [885, 351] on button "Start Answering" at bounding box center [1158, 352] width 636 height 35
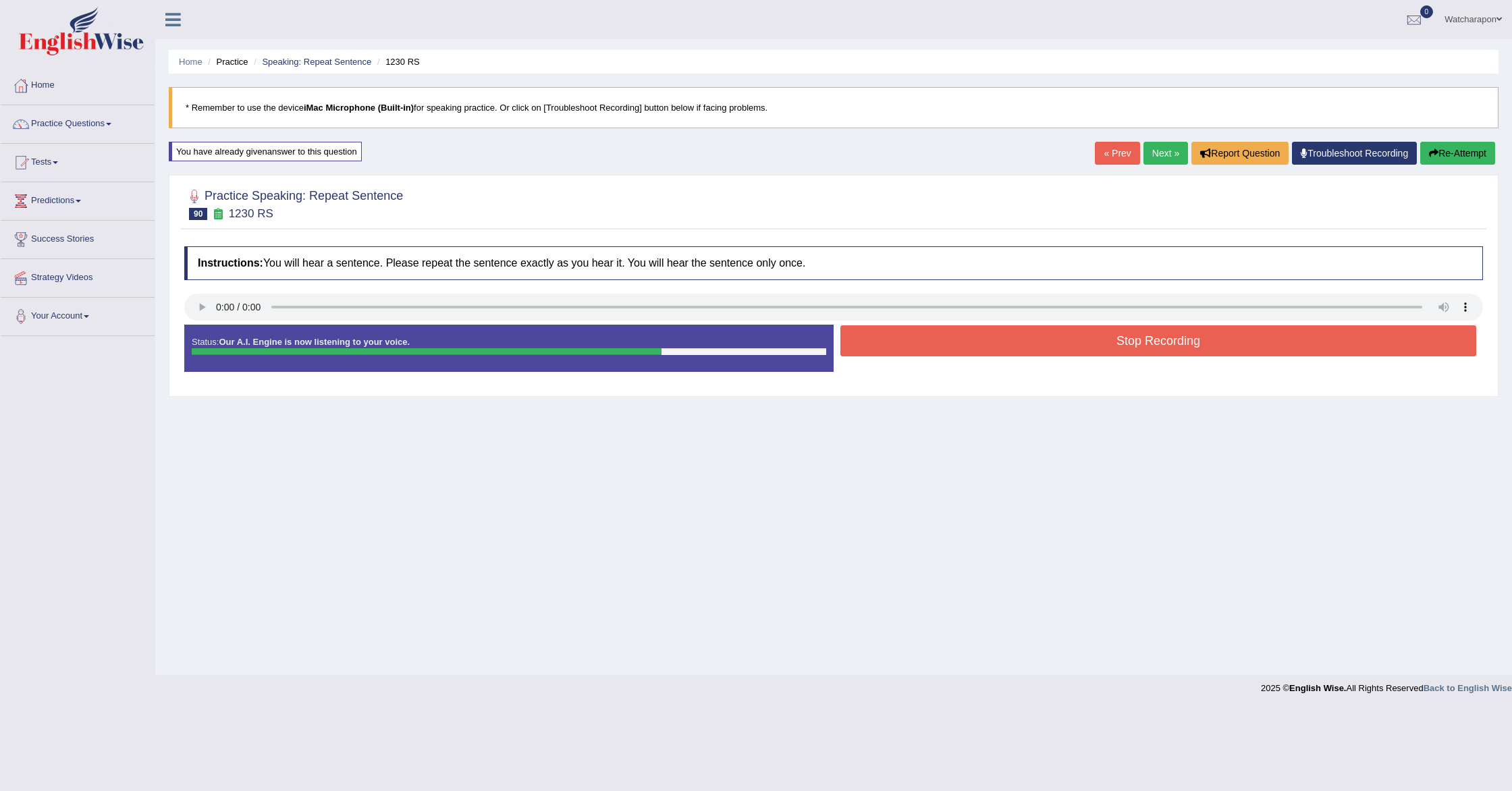
click at [893, 339] on button "Stop Recording" at bounding box center [1158, 340] width 636 height 31
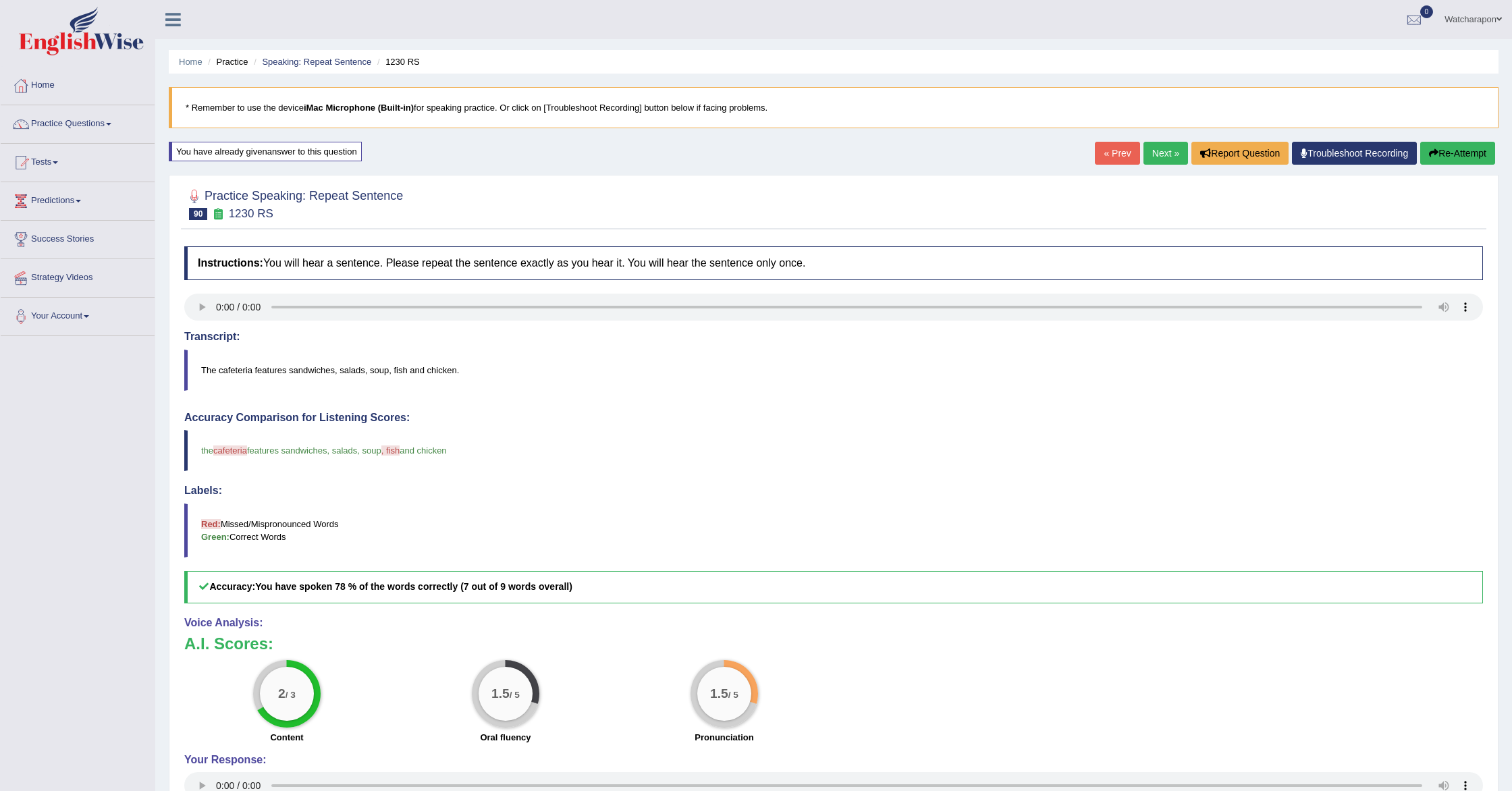
click at [1448, 144] on button "Re-Attempt" at bounding box center [1458, 153] width 75 height 23
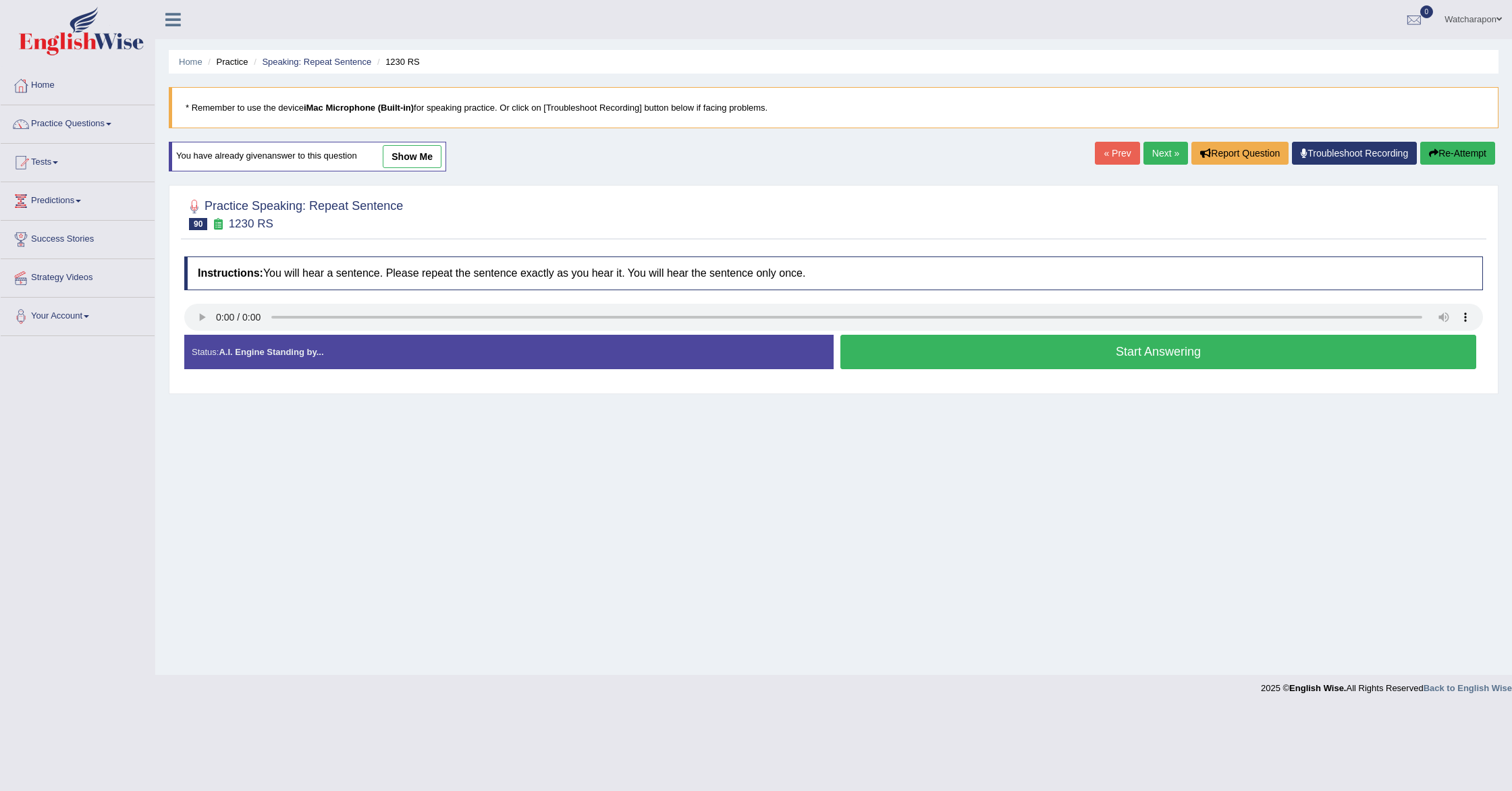
click at [977, 362] on button "Start Answering" at bounding box center [1158, 352] width 636 height 35
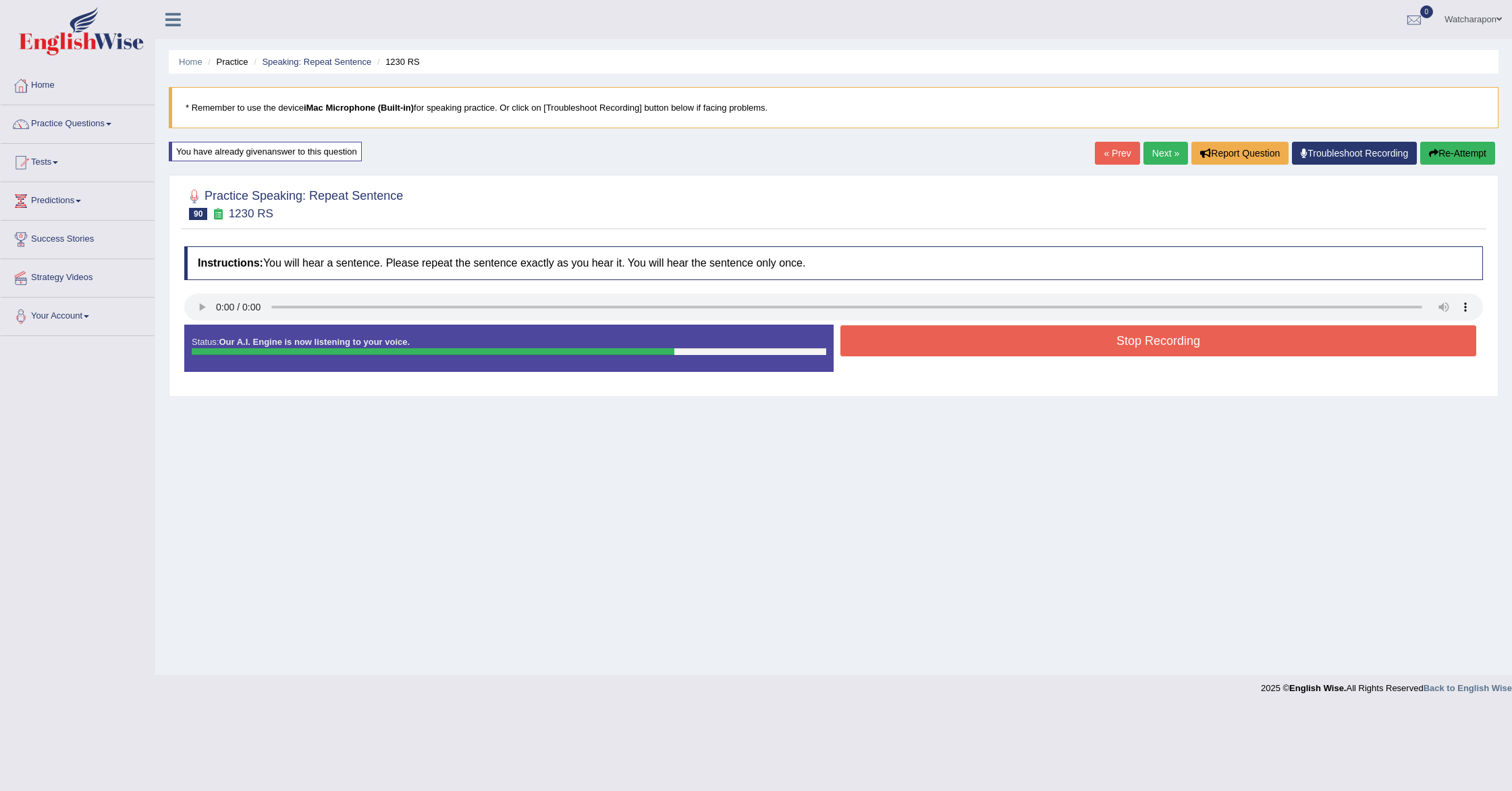
click at [981, 347] on button "Stop Recording" at bounding box center [1158, 340] width 636 height 31
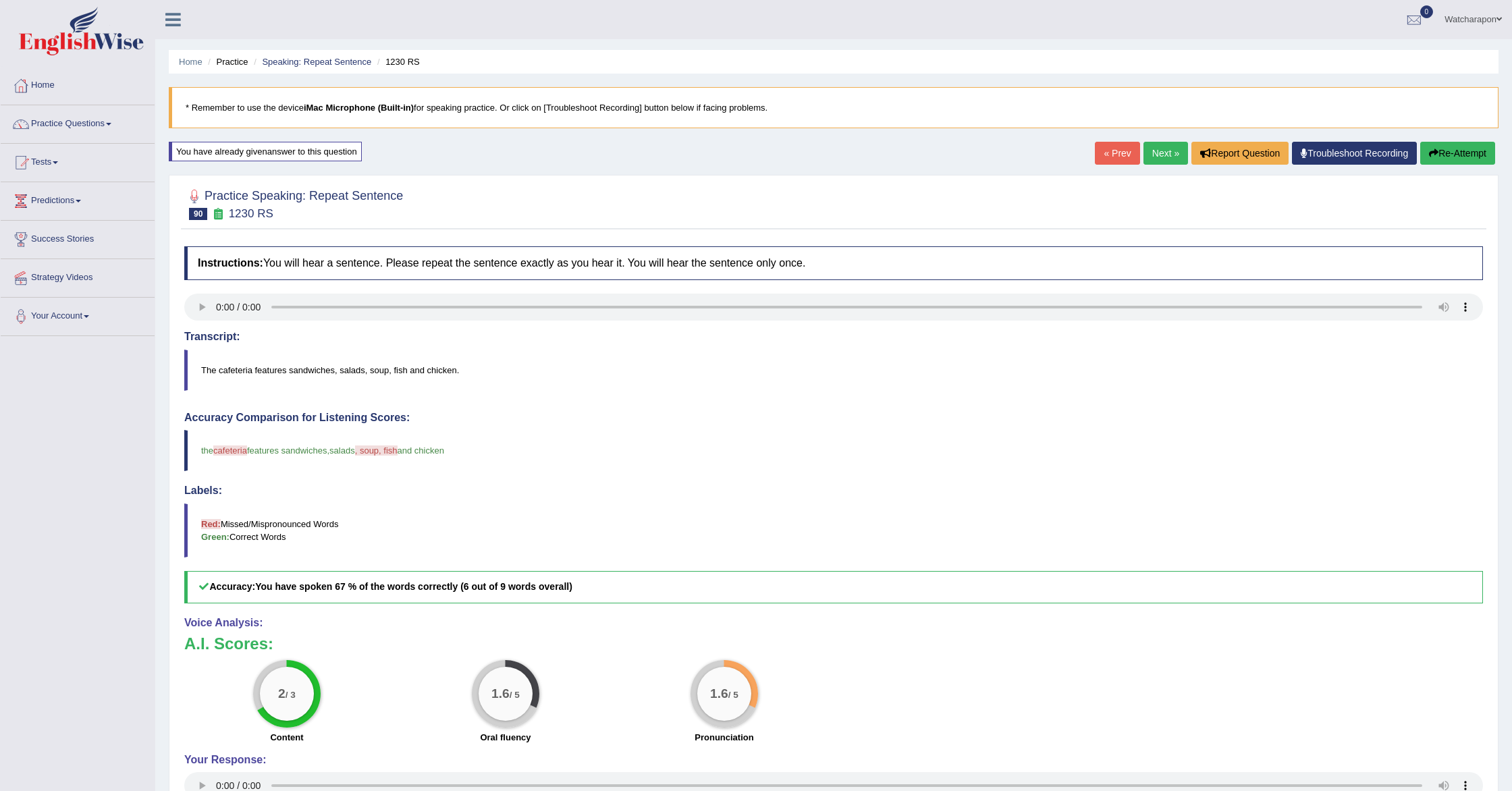
click at [1150, 152] on link "Next »" at bounding box center [1165, 153] width 44 height 23
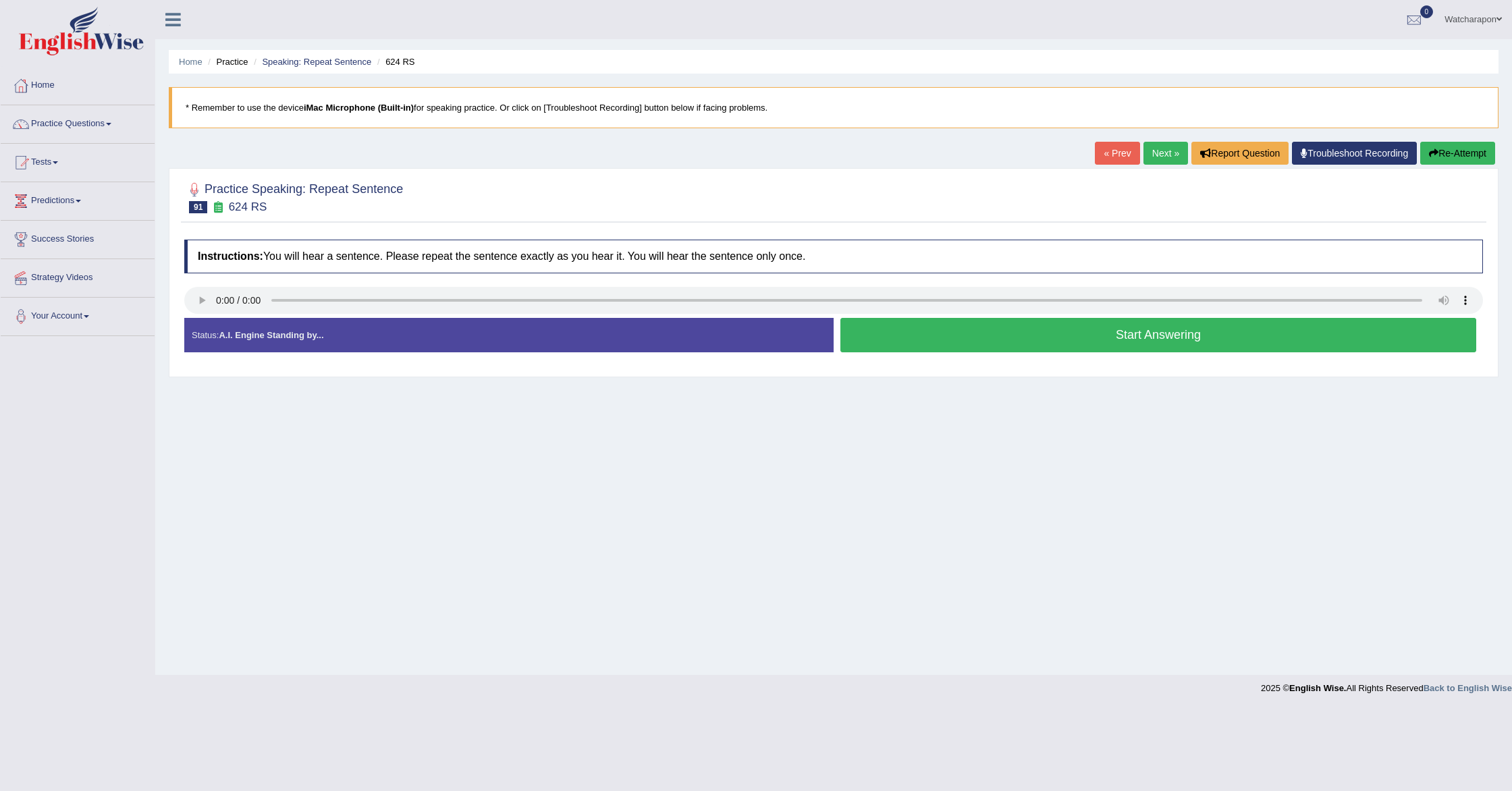
click at [899, 335] on button "Start Answering" at bounding box center [1158, 335] width 636 height 35
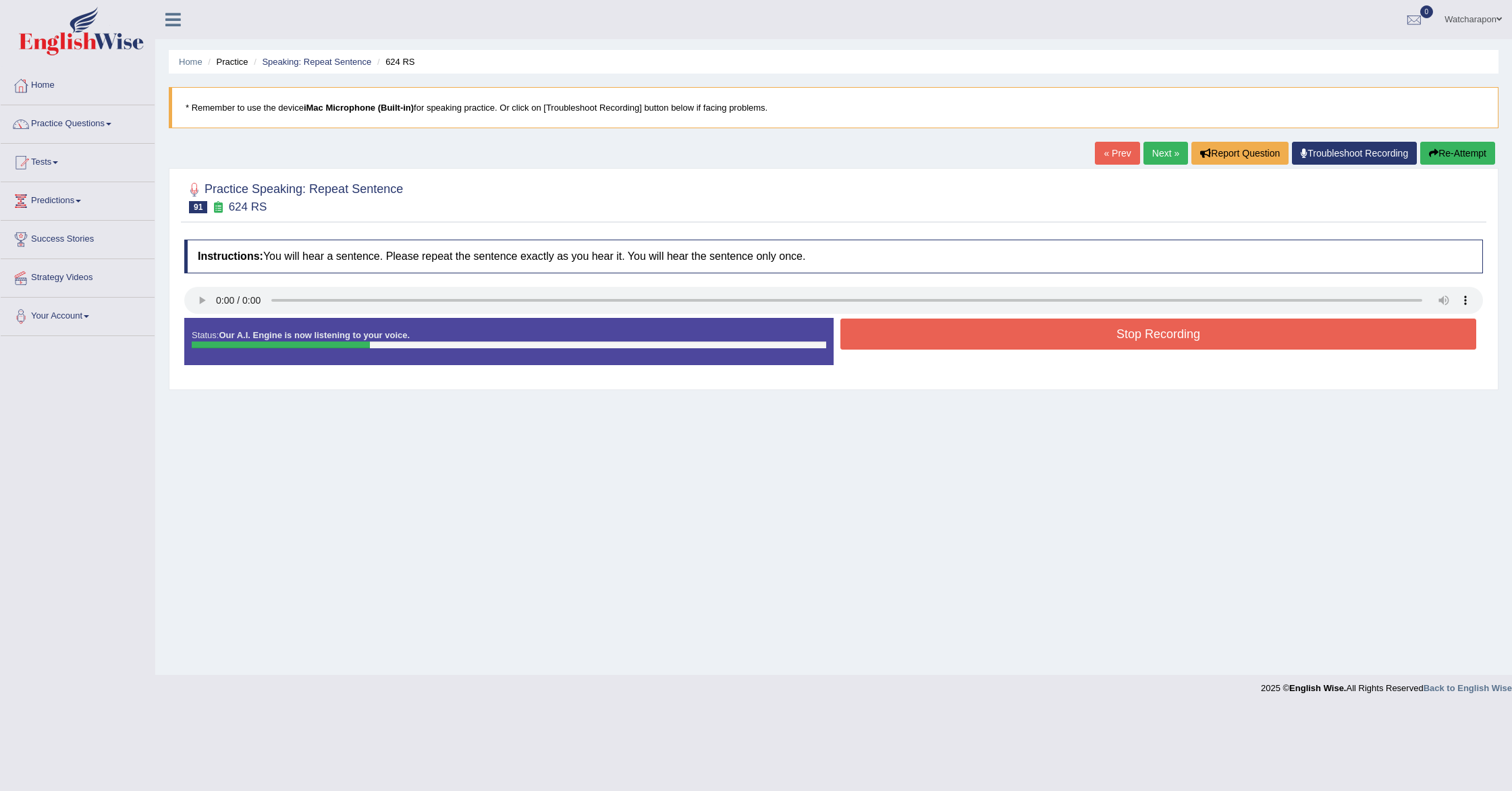
click at [898, 335] on button "Stop Recording" at bounding box center [1158, 333] width 636 height 31
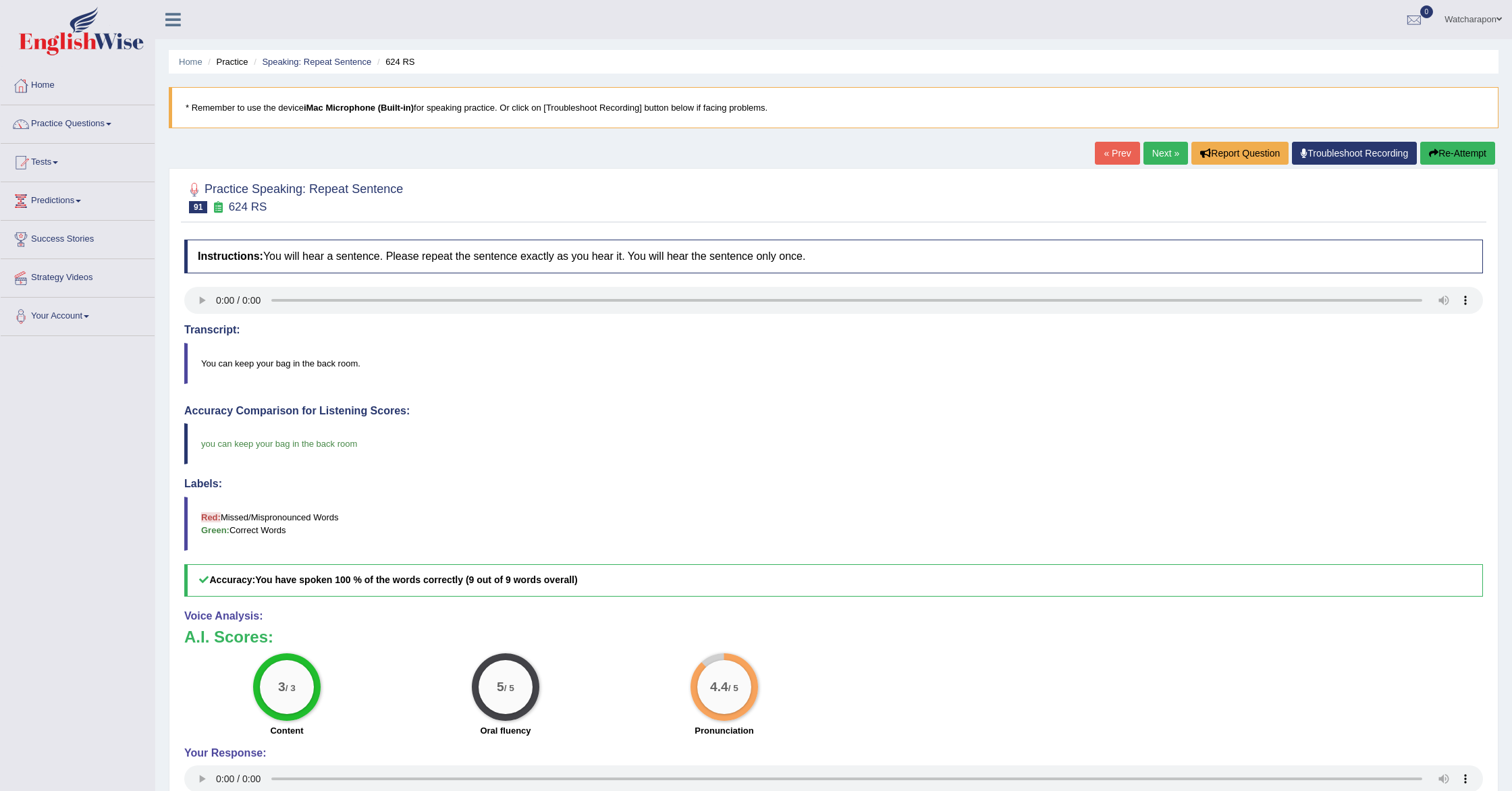
click at [1152, 148] on link "Next »" at bounding box center [1165, 153] width 44 height 23
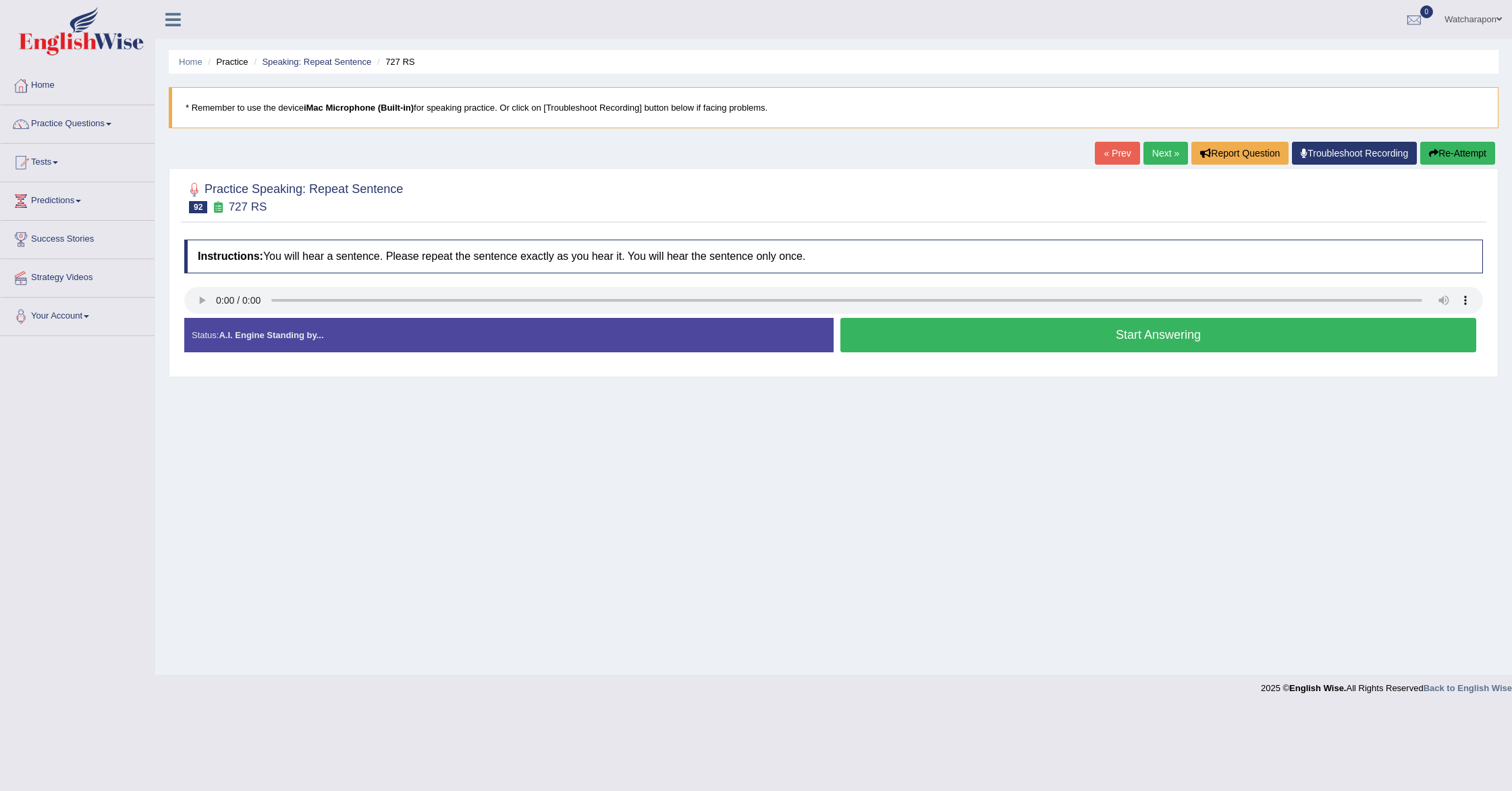
click at [888, 328] on button "Start Answering" at bounding box center [1158, 335] width 636 height 35
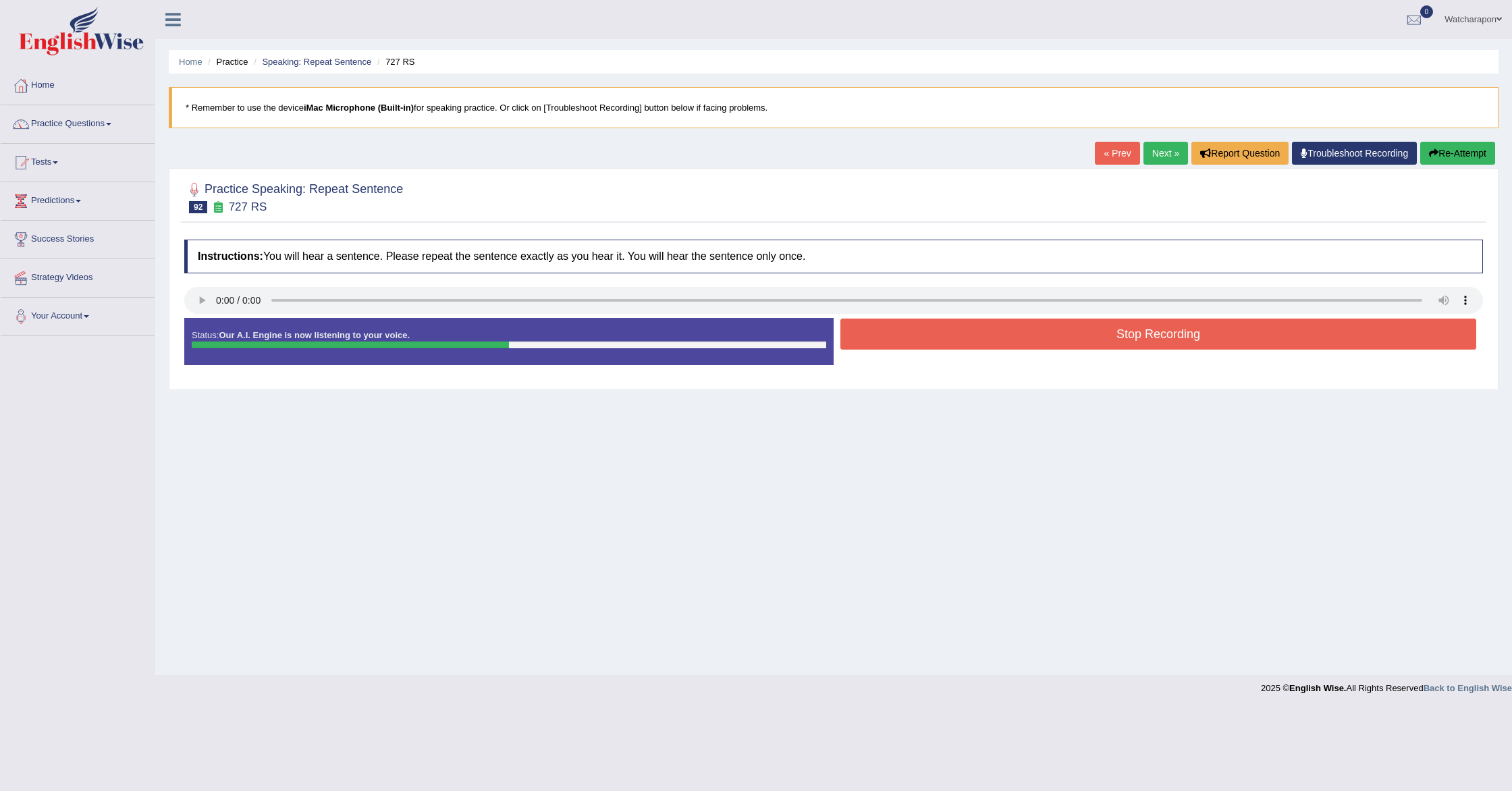
click at [928, 340] on button "Stop Recording" at bounding box center [1158, 333] width 636 height 31
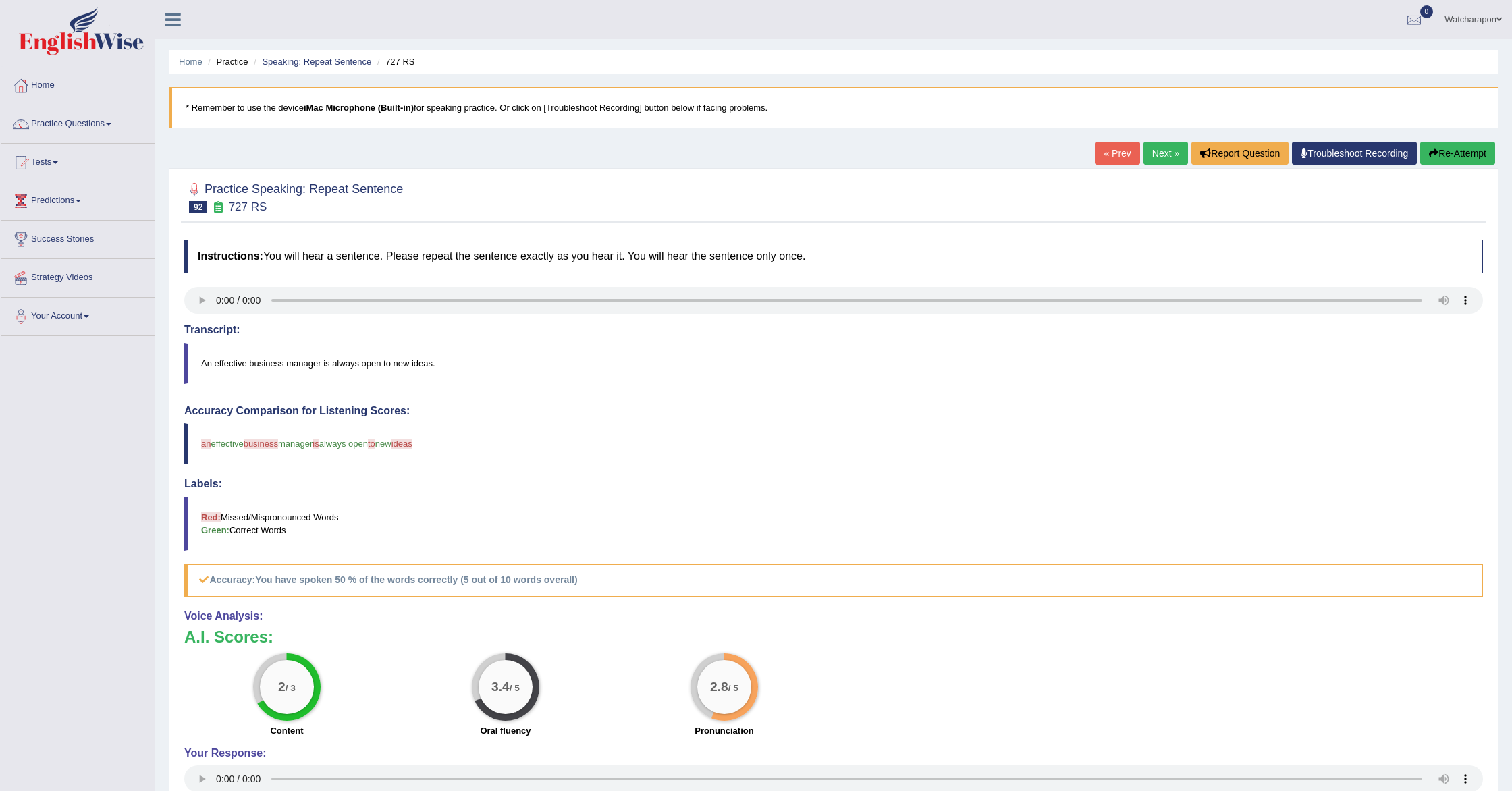
click at [1443, 150] on button "Re-Attempt" at bounding box center [1458, 153] width 75 height 23
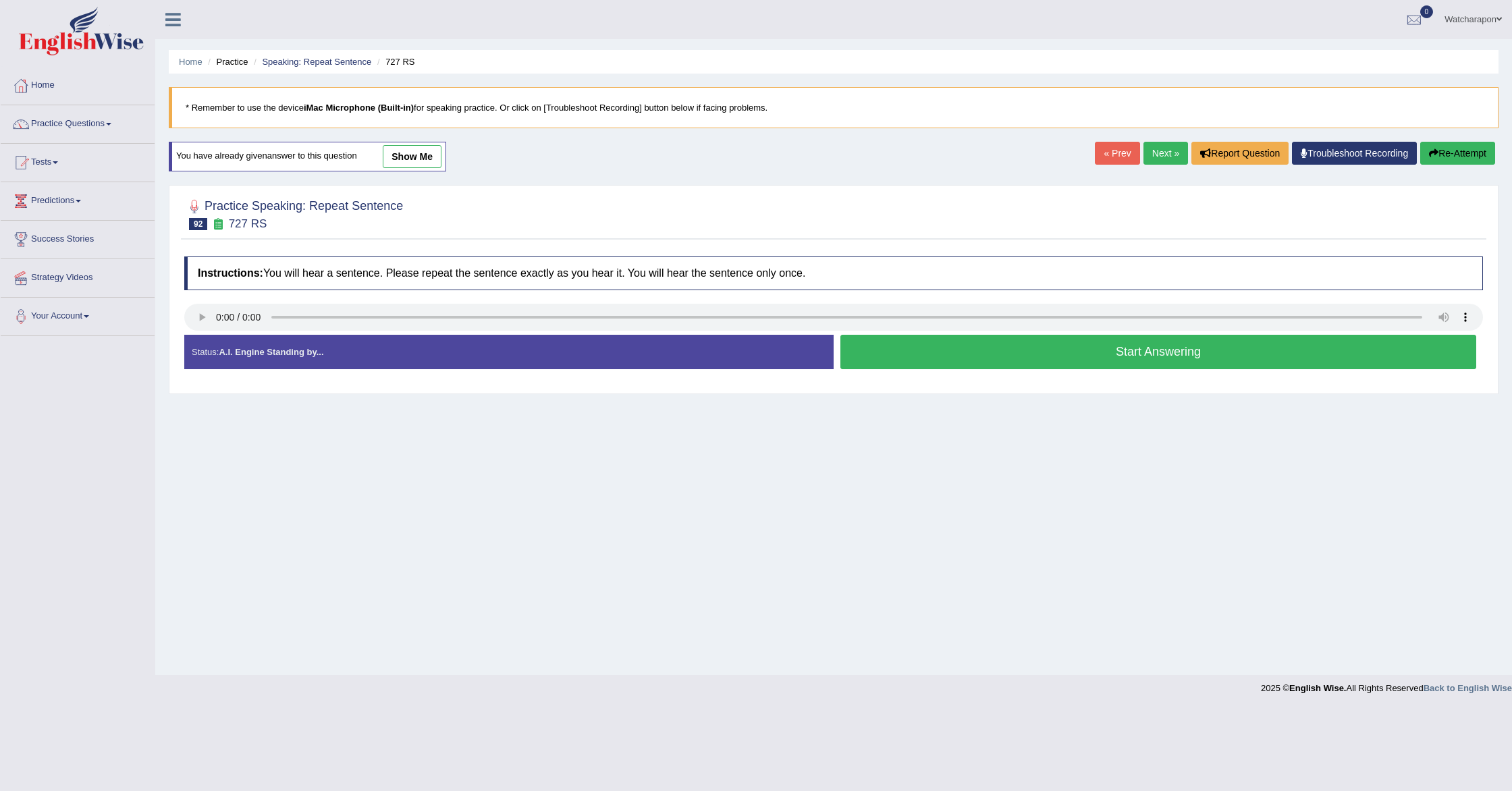
click at [914, 347] on button "Start Answering" at bounding box center [1158, 352] width 636 height 35
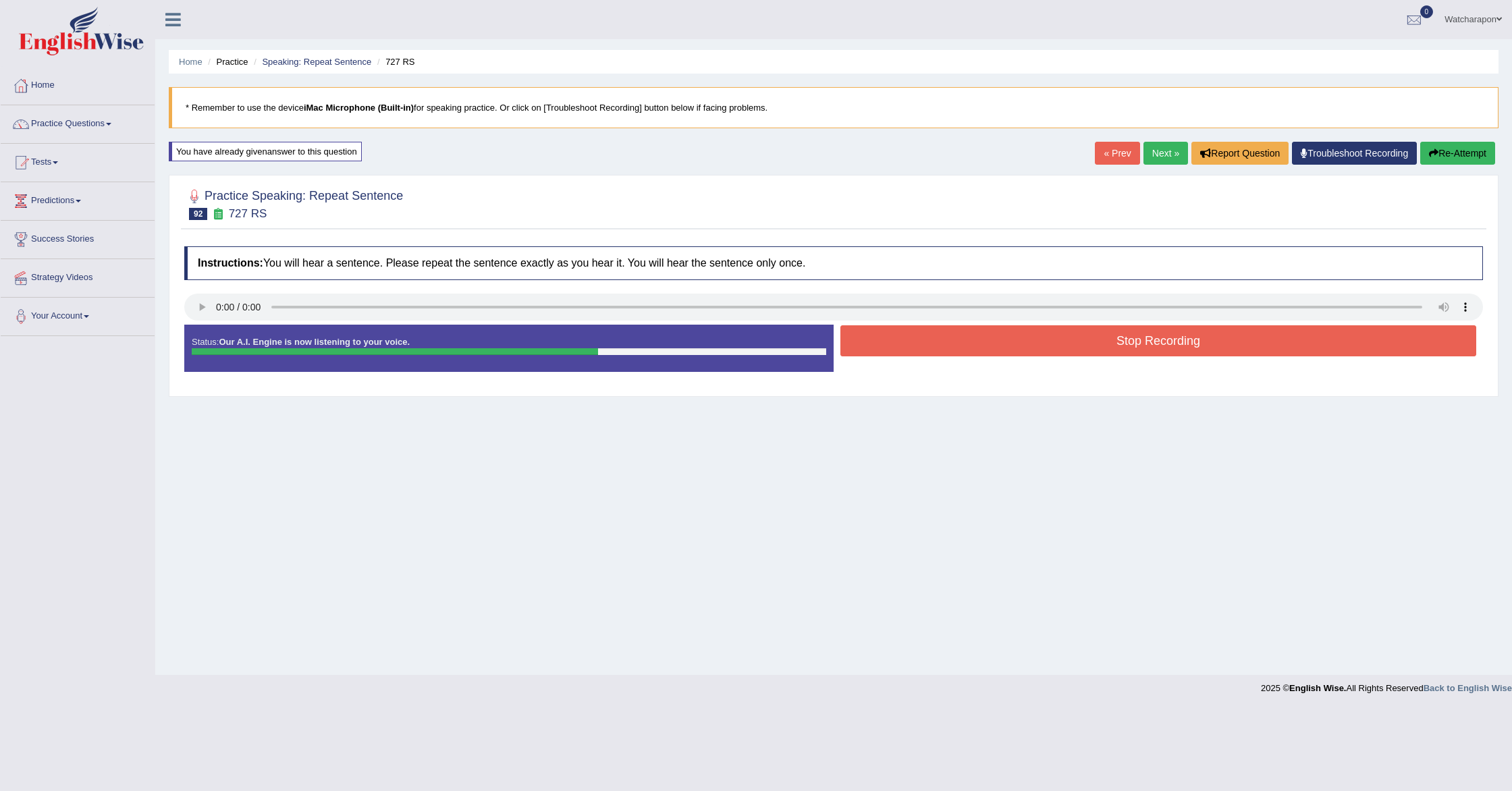
click at [915, 351] on button "Stop Recording" at bounding box center [1158, 340] width 636 height 31
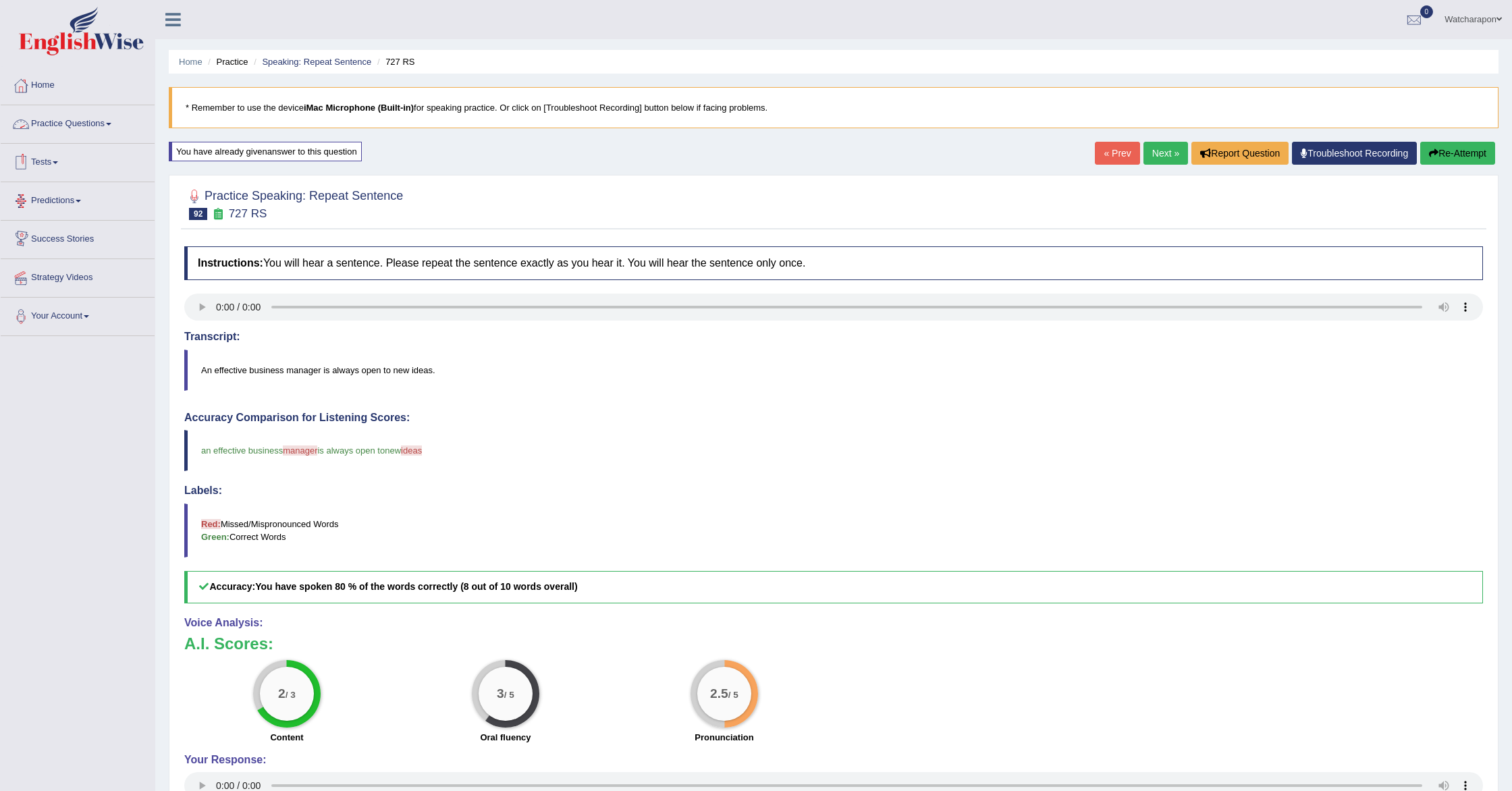
click at [85, 122] on link "Practice Questions" at bounding box center [78, 122] width 154 height 34
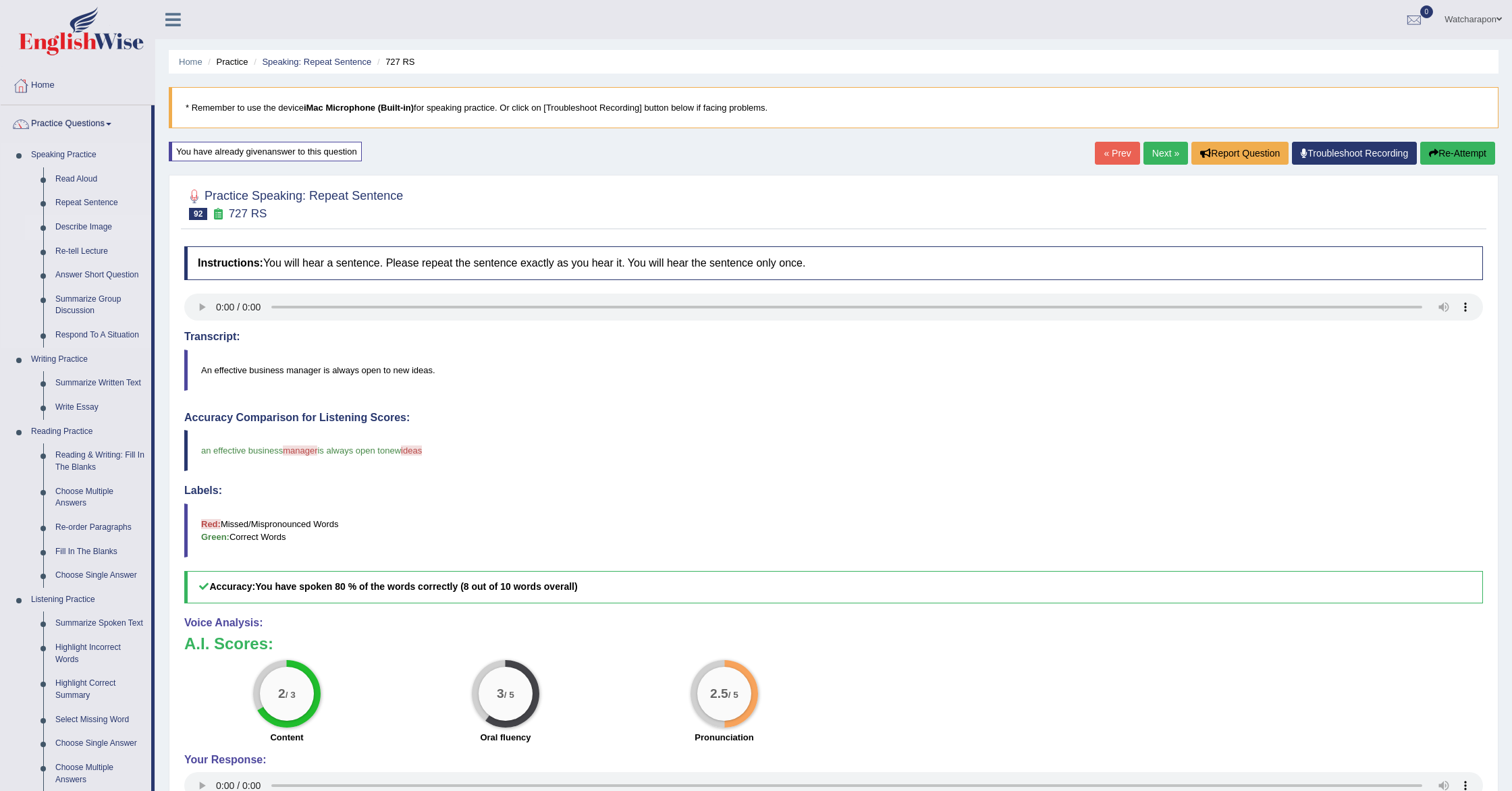
click at [83, 227] on link "Describe Image" at bounding box center [100, 227] width 102 height 24
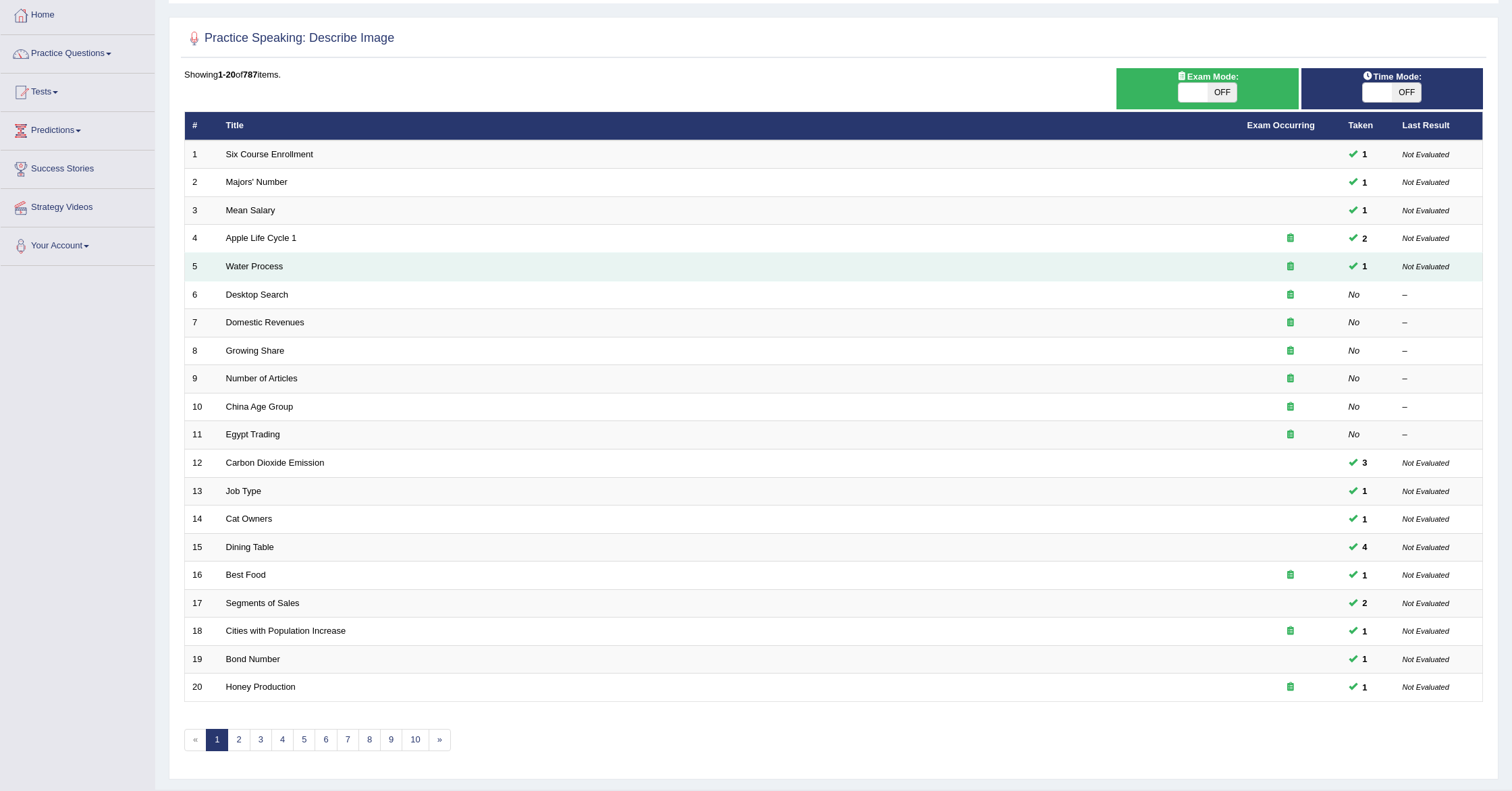
scroll to position [102, 0]
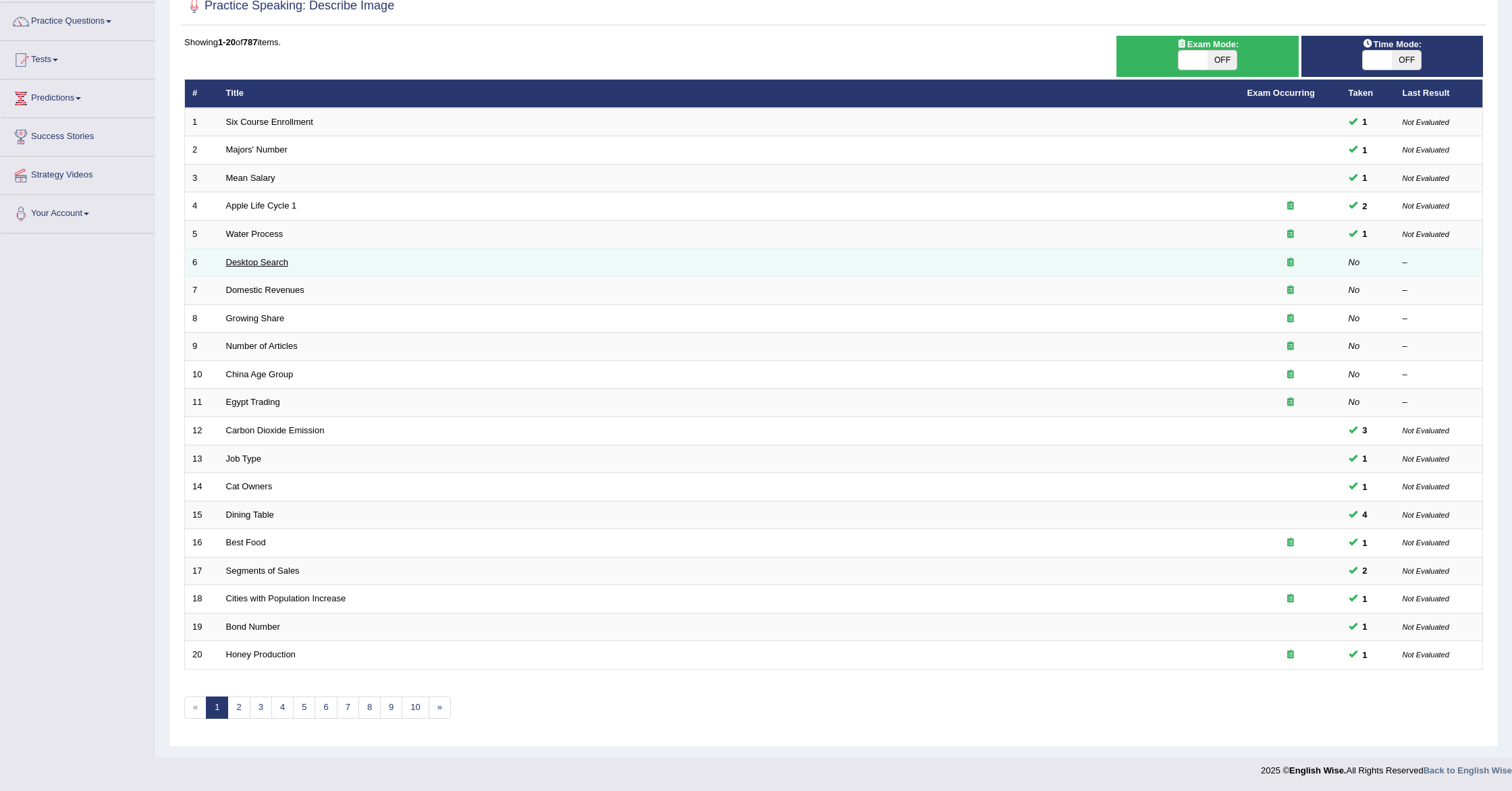
click at [258, 260] on link "Desktop Search" at bounding box center [257, 262] width 63 height 10
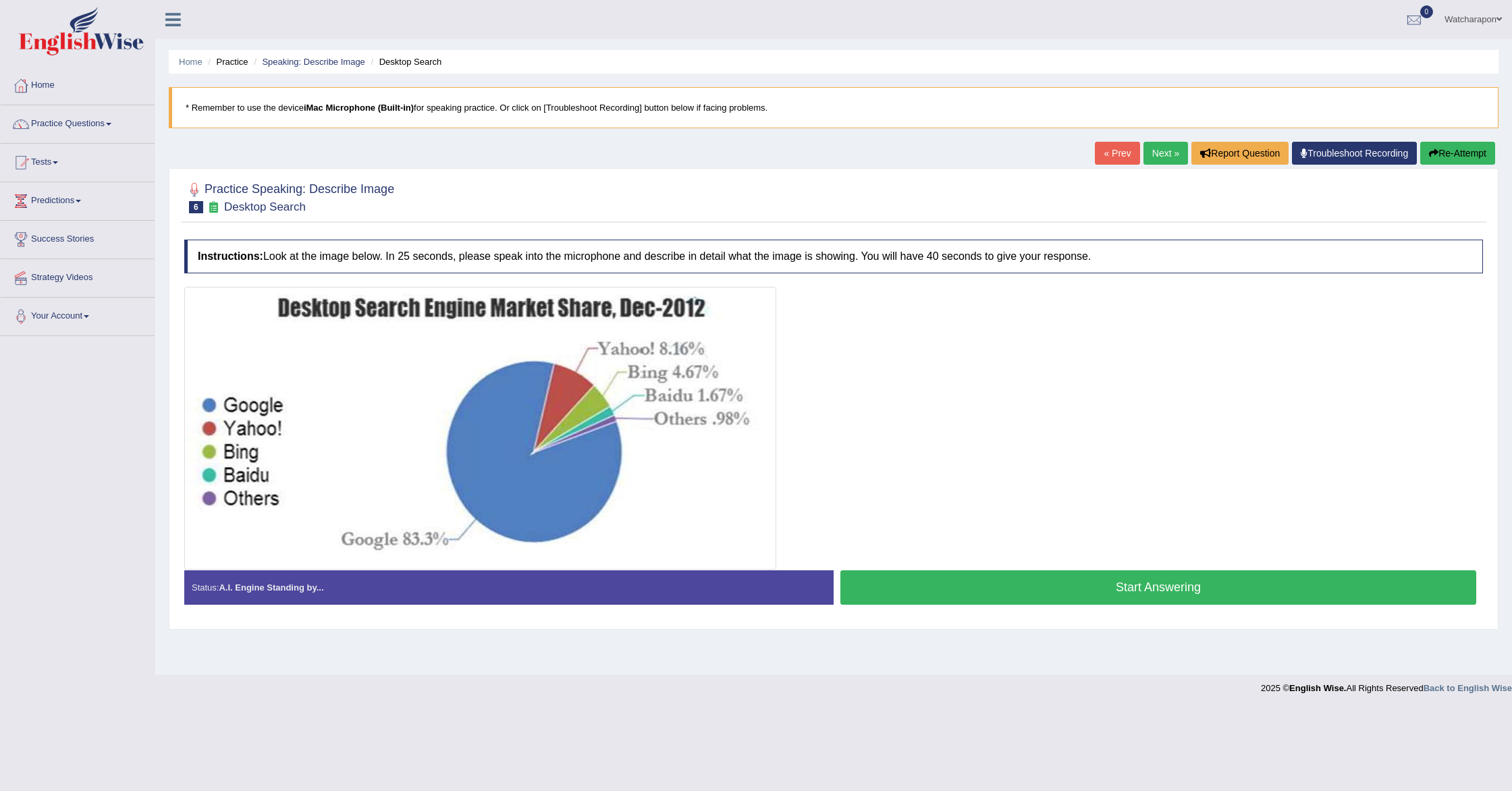
click at [982, 589] on button "Start Answering" at bounding box center [1158, 587] width 636 height 35
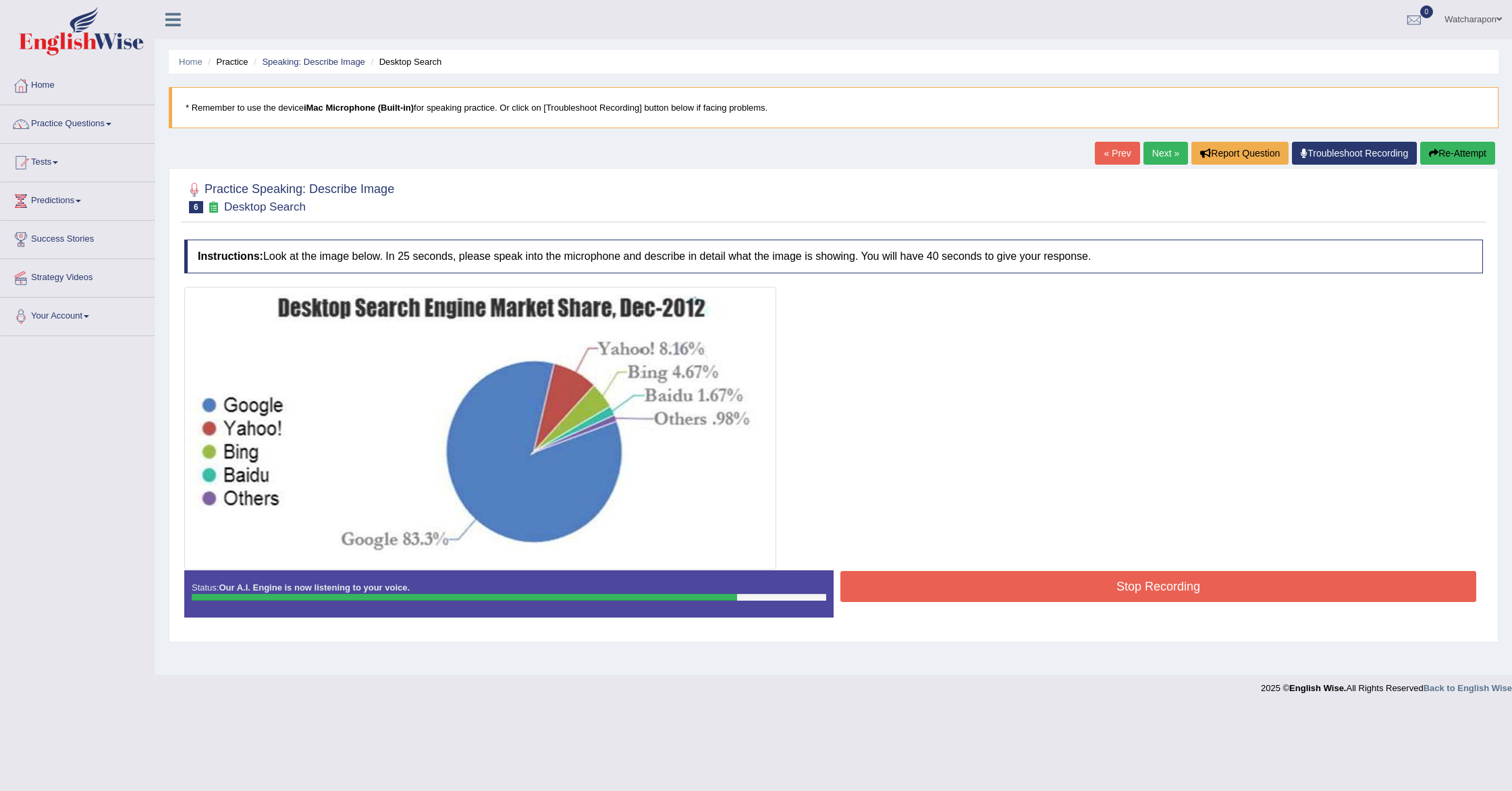
click at [1049, 582] on button "Stop Recording" at bounding box center [1158, 586] width 636 height 31
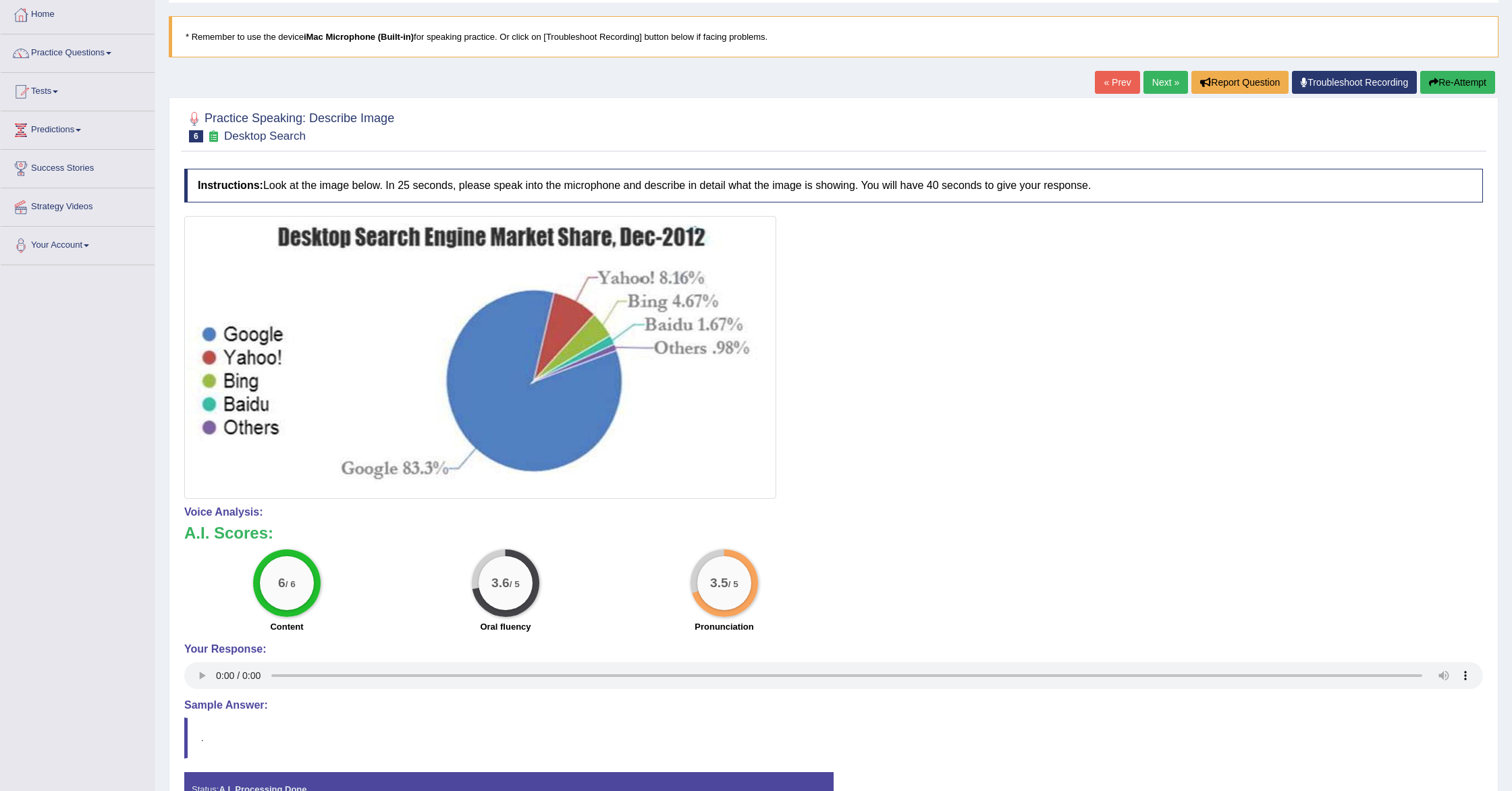
scroll to position [63, 0]
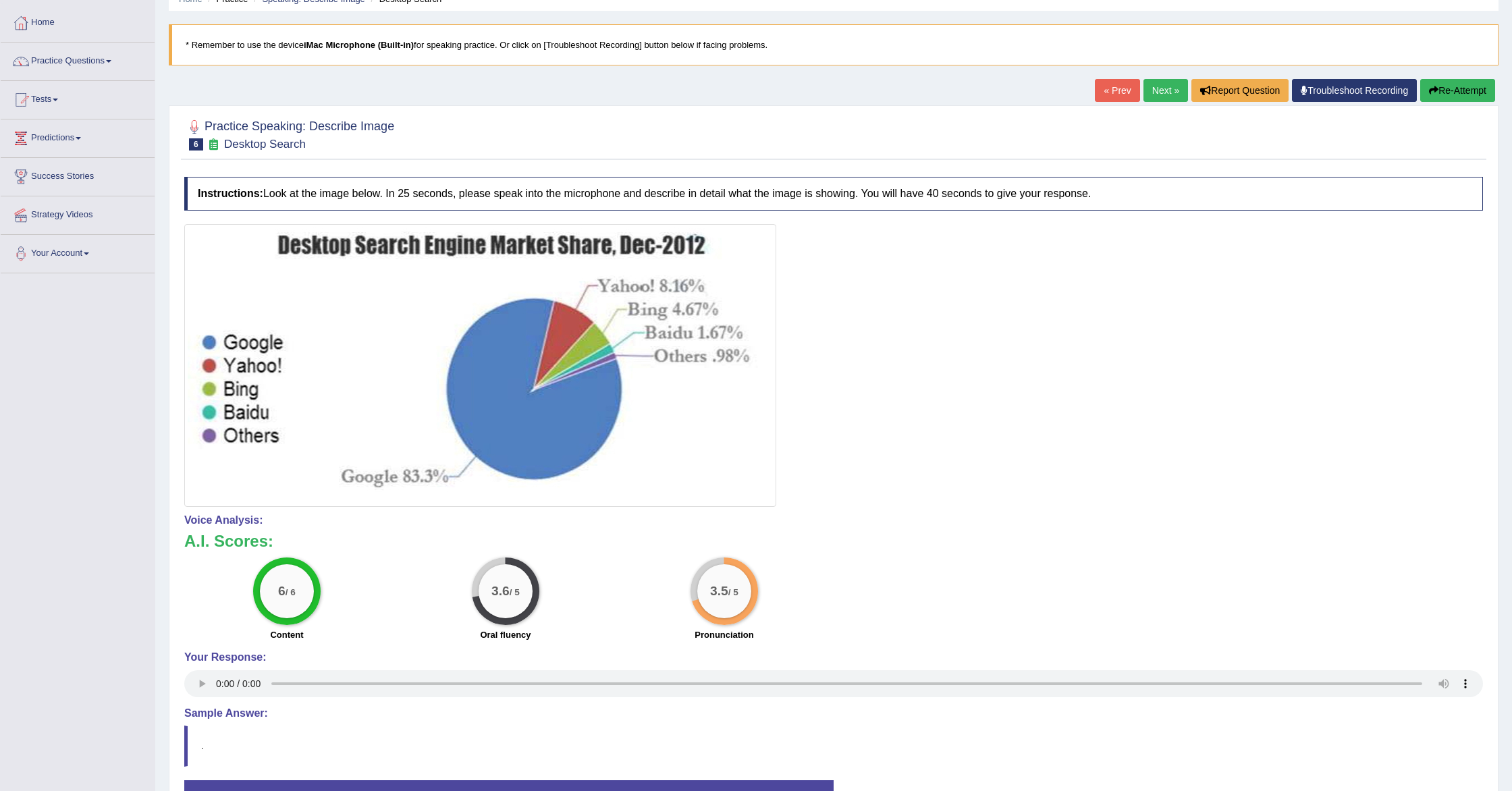
click at [1158, 87] on link "Next »" at bounding box center [1165, 90] width 44 height 23
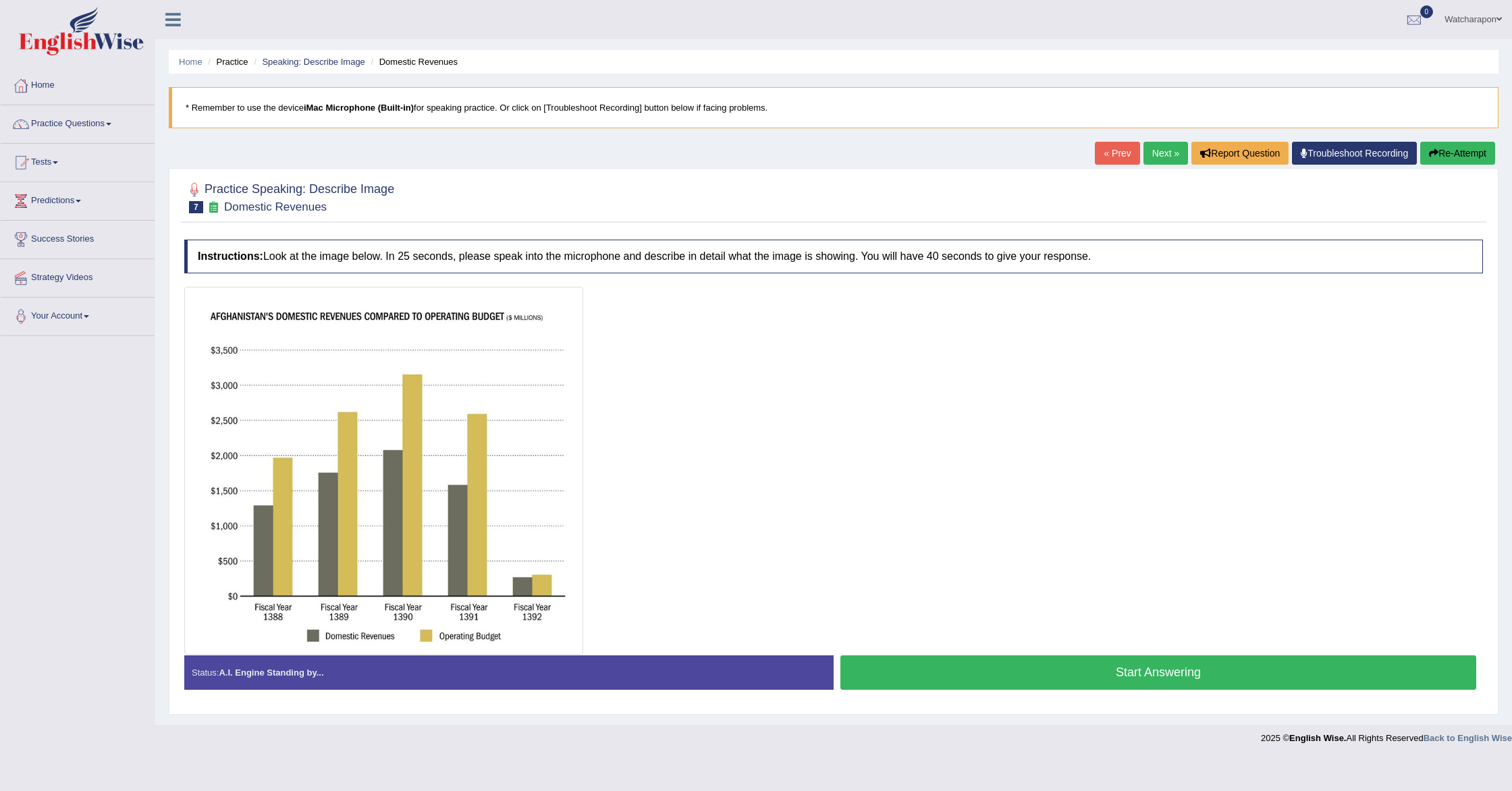
click at [911, 681] on button "Start Answering" at bounding box center [1158, 673] width 636 height 35
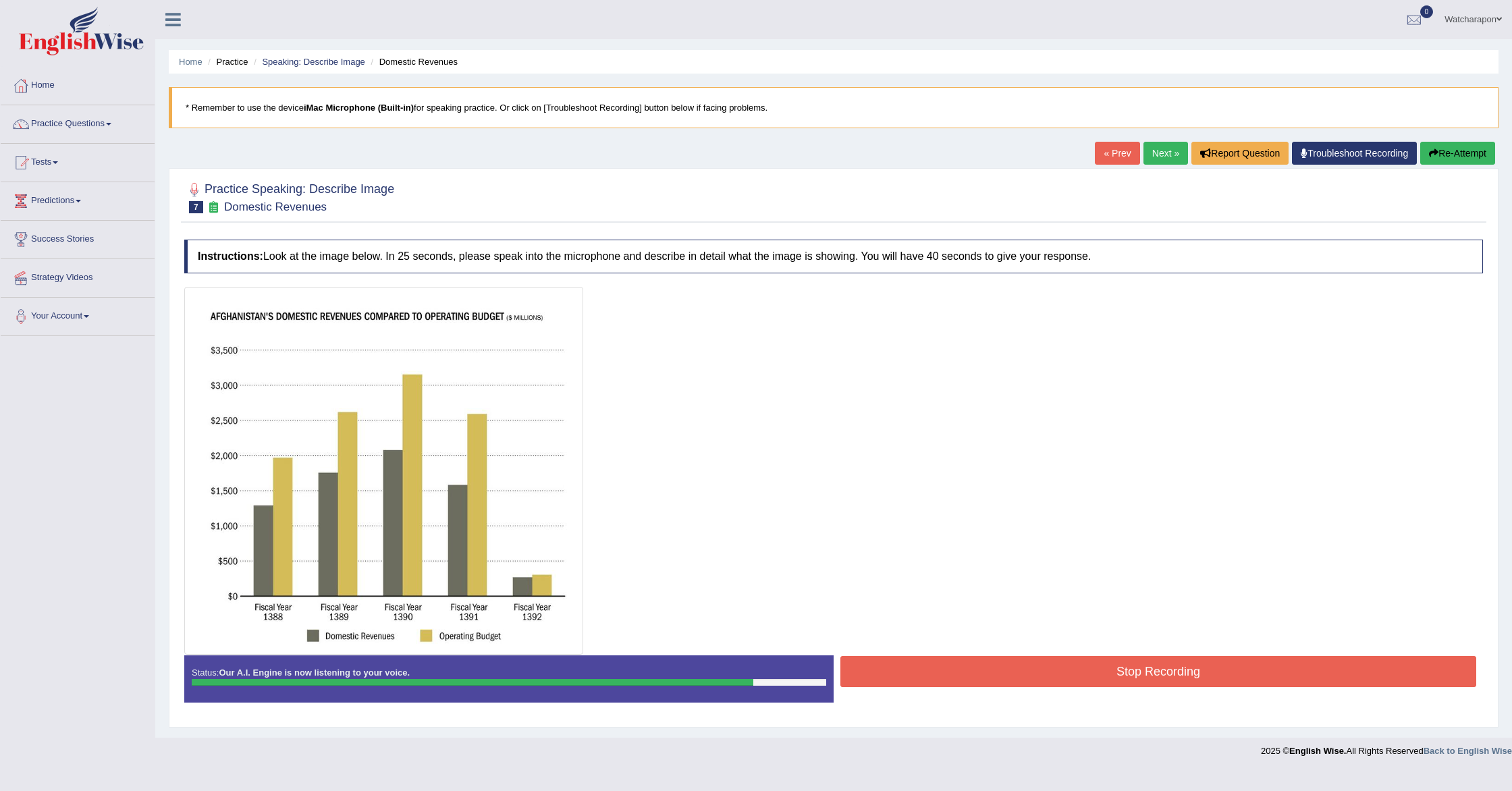
click at [916, 666] on button "Stop Recording" at bounding box center [1158, 672] width 636 height 31
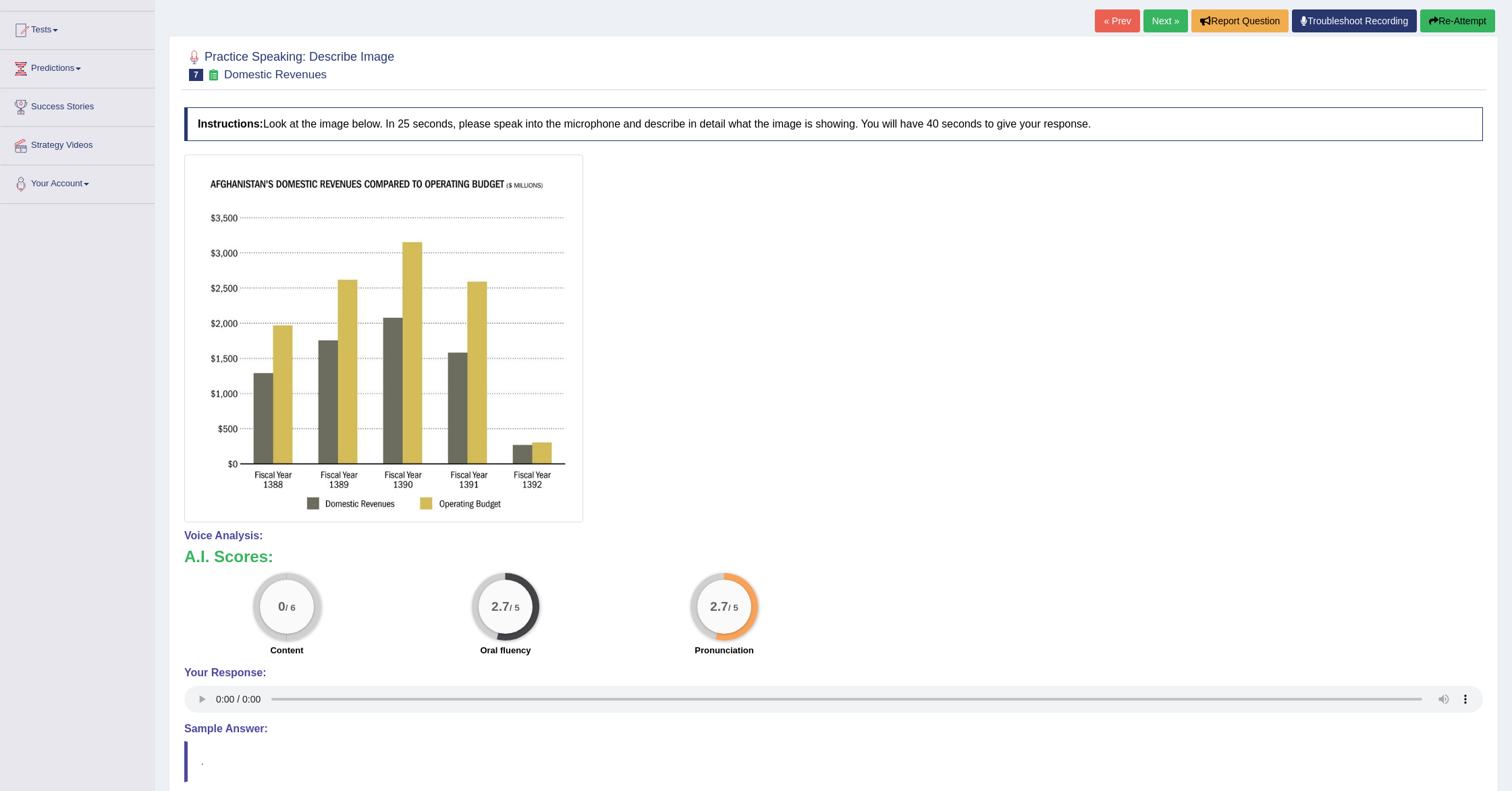
scroll to position [133, 0]
click at [1450, 17] on button "Re-Attempt" at bounding box center [1458, 20] width 75 height 23
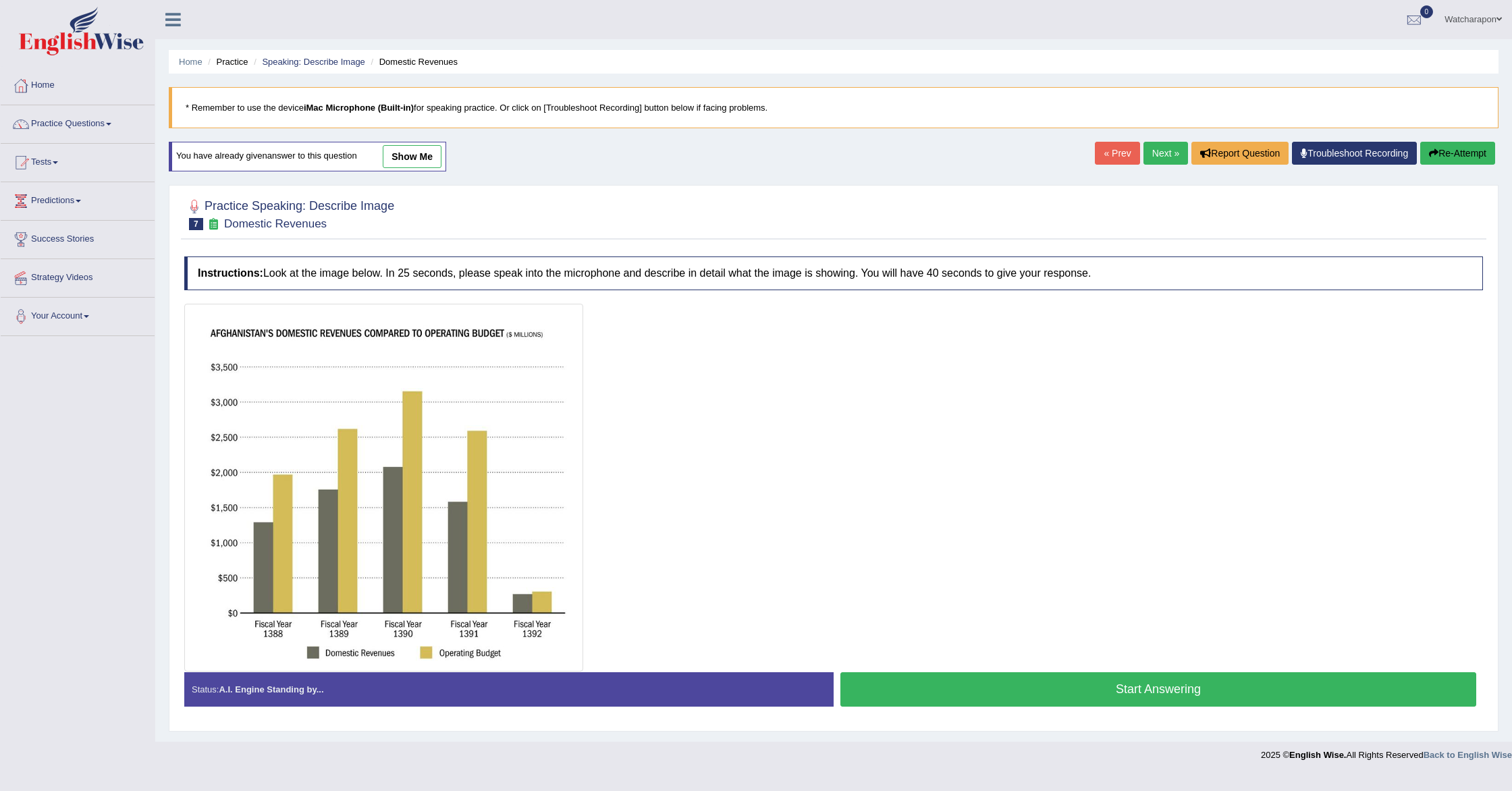
click at [899, 680] on button "Start Answering" at bounding box center [1158, 690] width 636 height 35
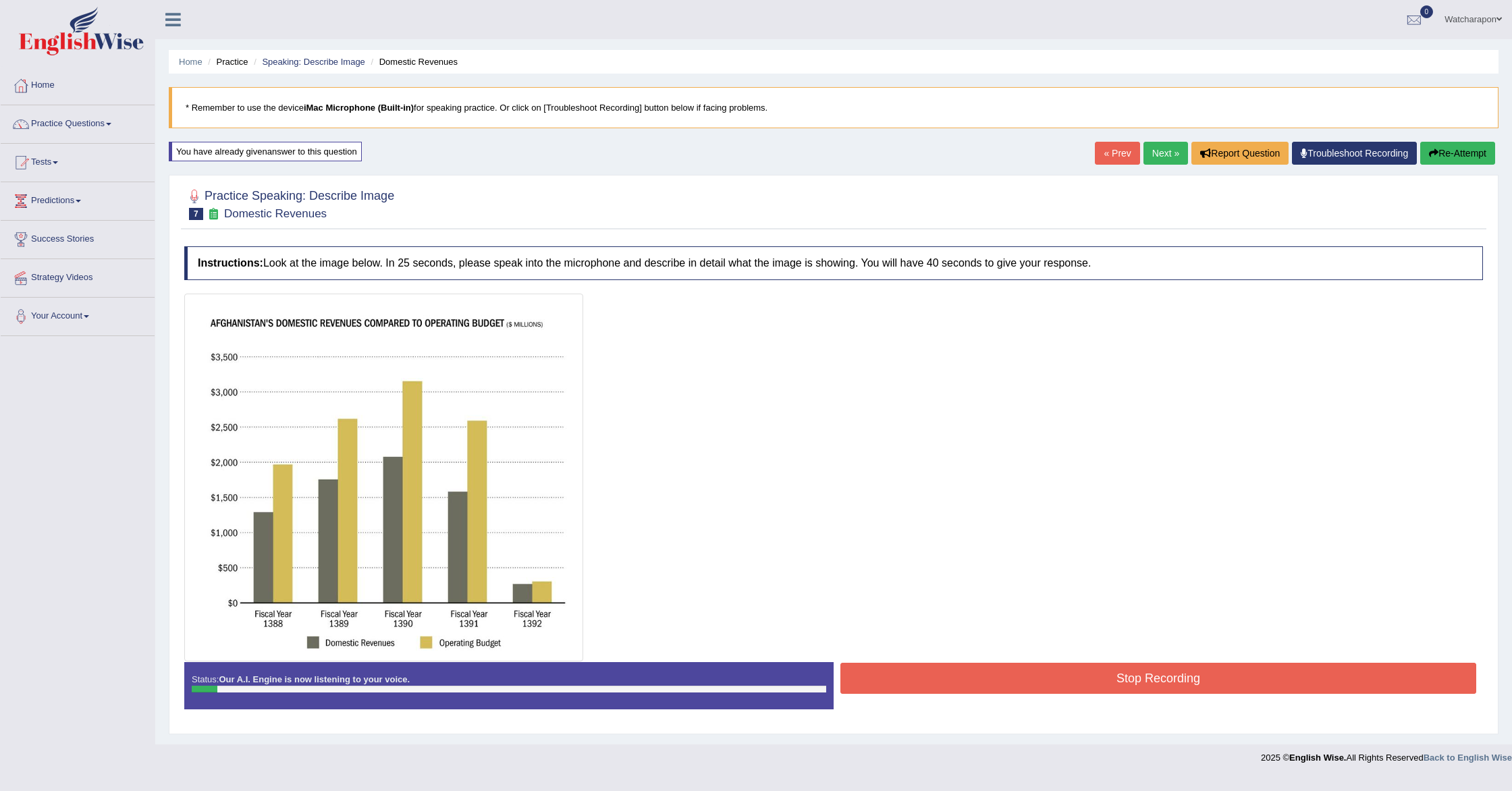
click at [899, 680] on button "Stop Recording" at bounding box center [1158, 678] width 636 height 31
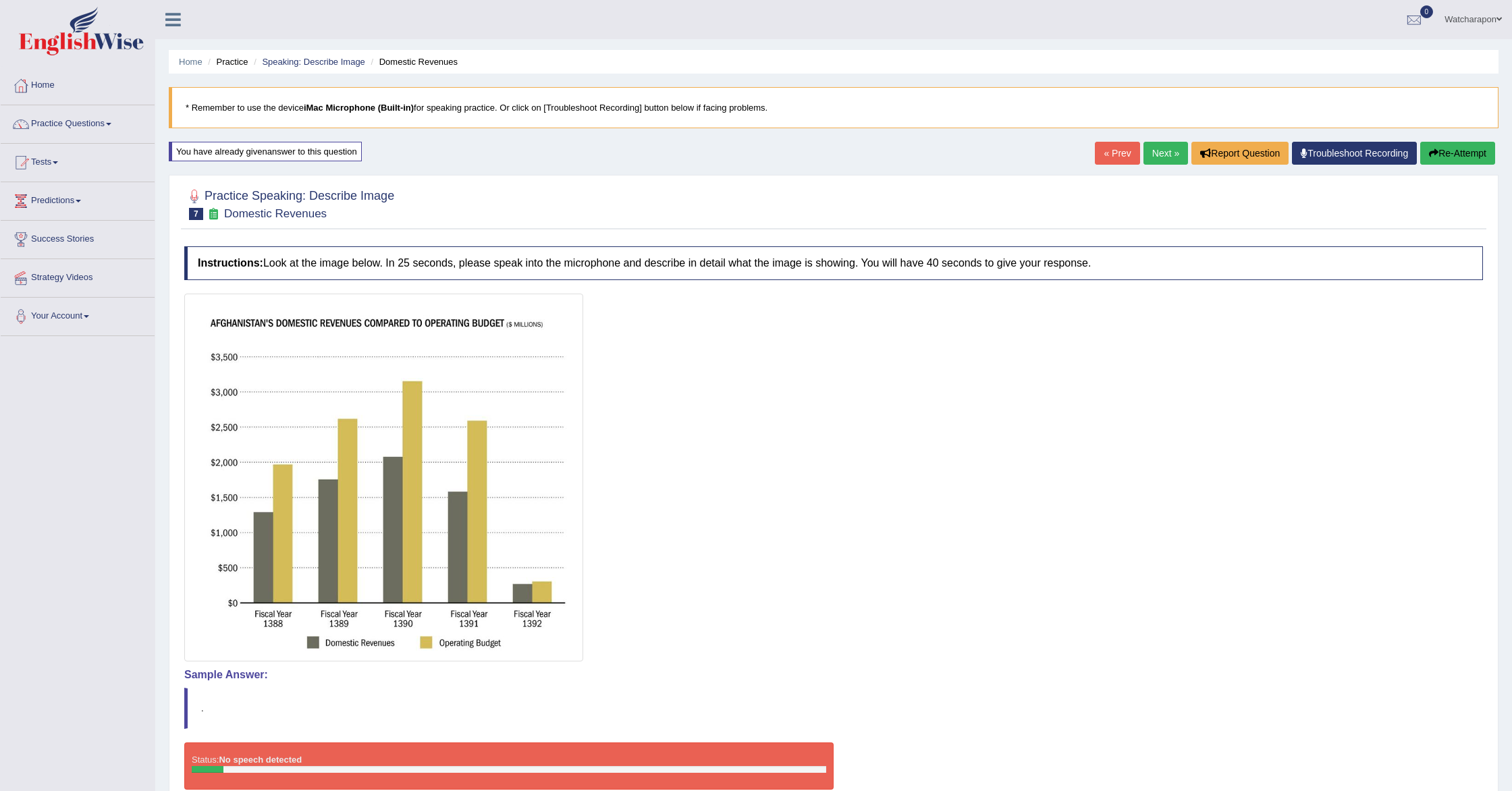
click at [1468, 149] on button "Re-Attempt" at bounding box center [1458, 153] width 75 height 23
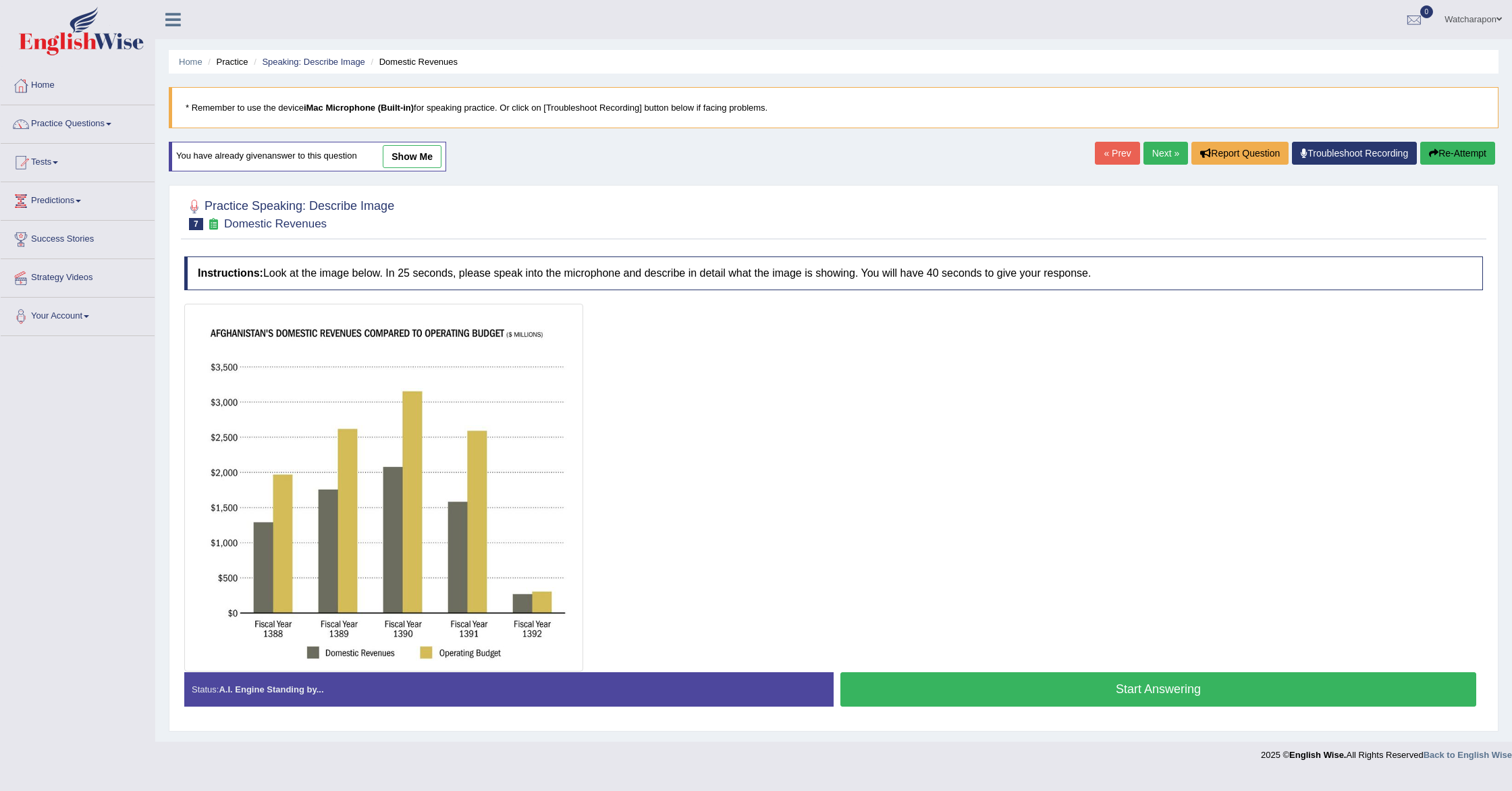
click at [1003, 686] on button "Start Answering" at bounding box center [1158, 690] width 636 height 35
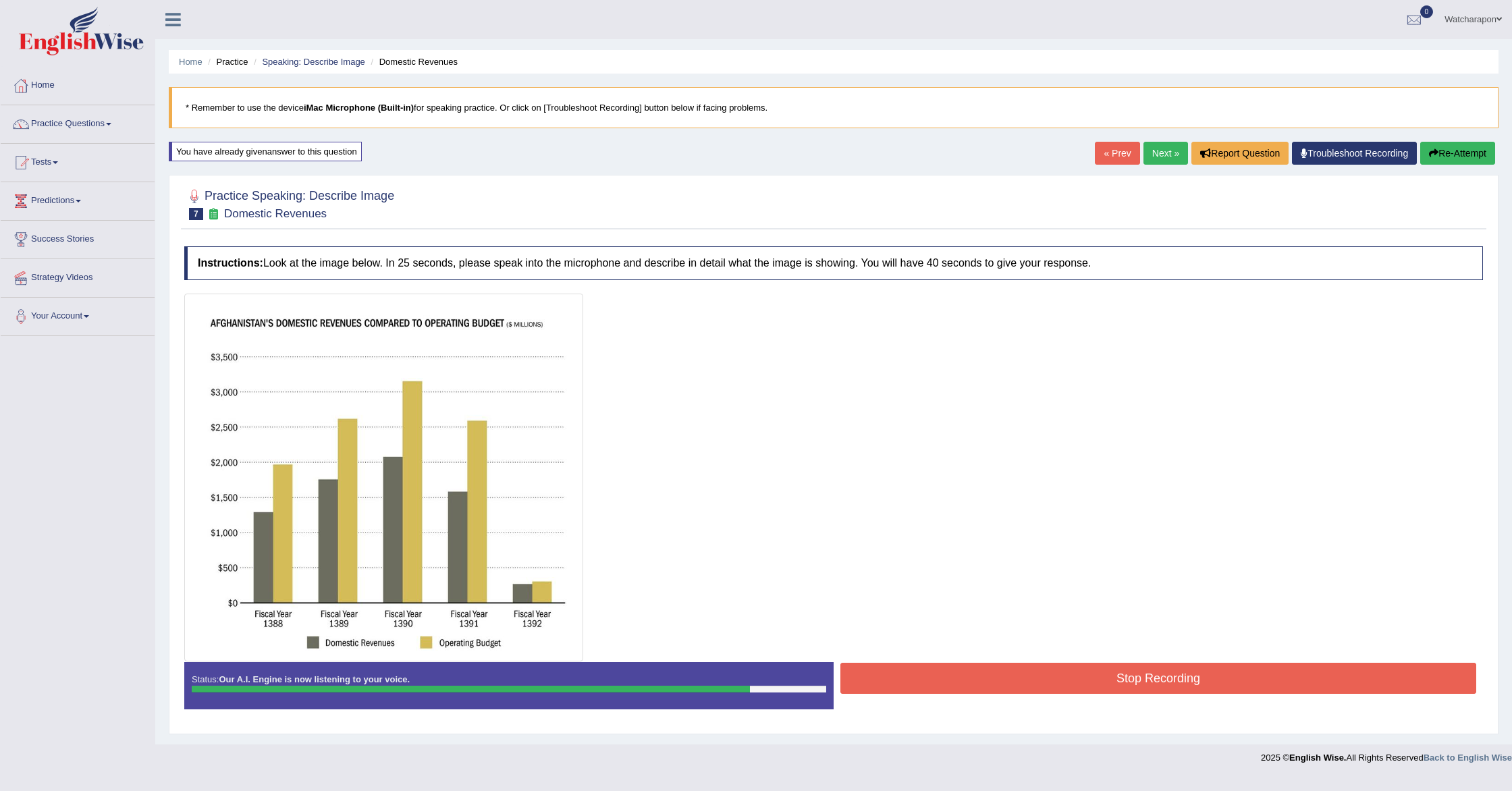
click at [901, 678] on button "Stop Recording" at bounding box center [1158, 678] width 636 height 31
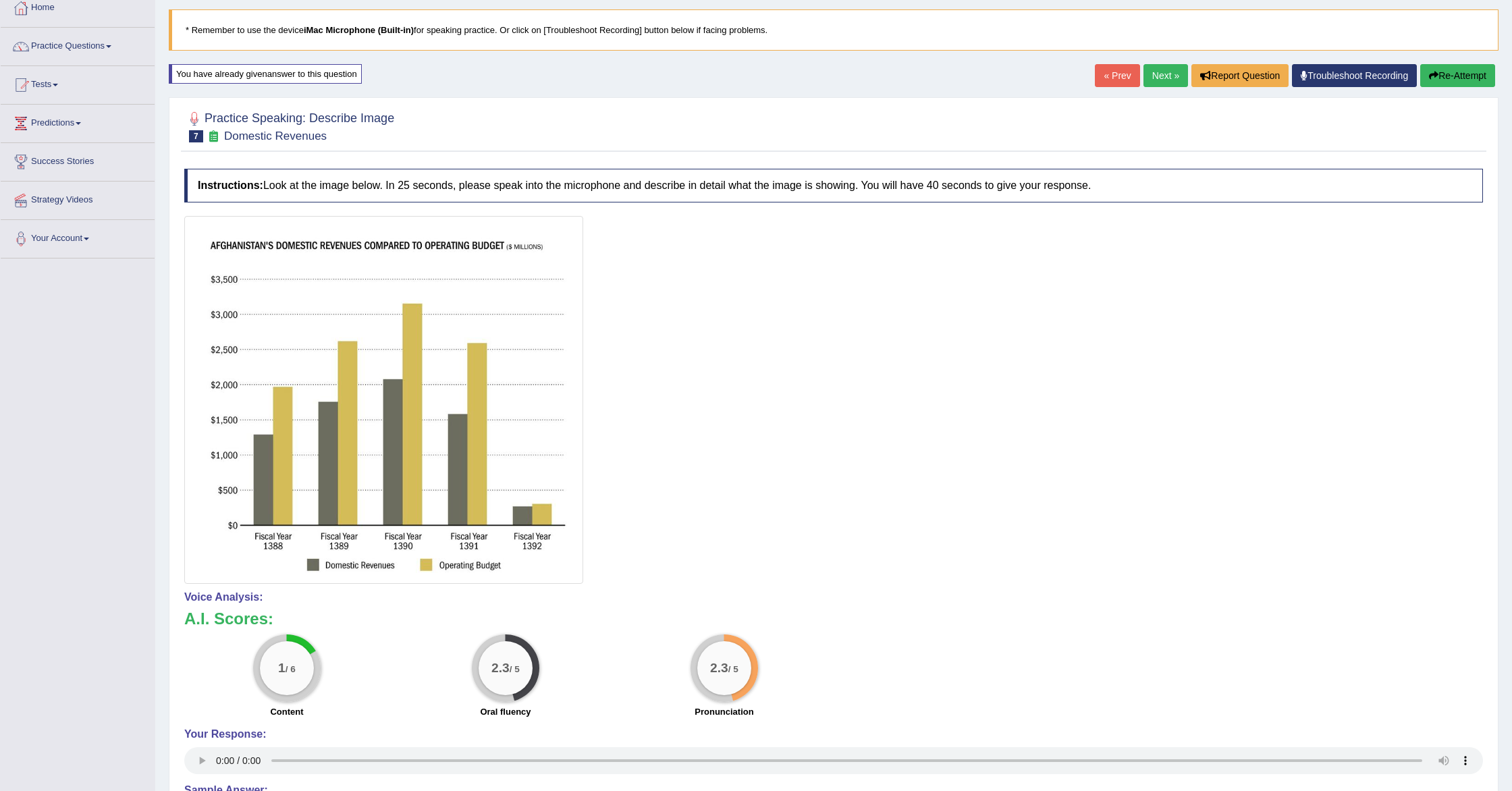
scroll to position [69, 0]
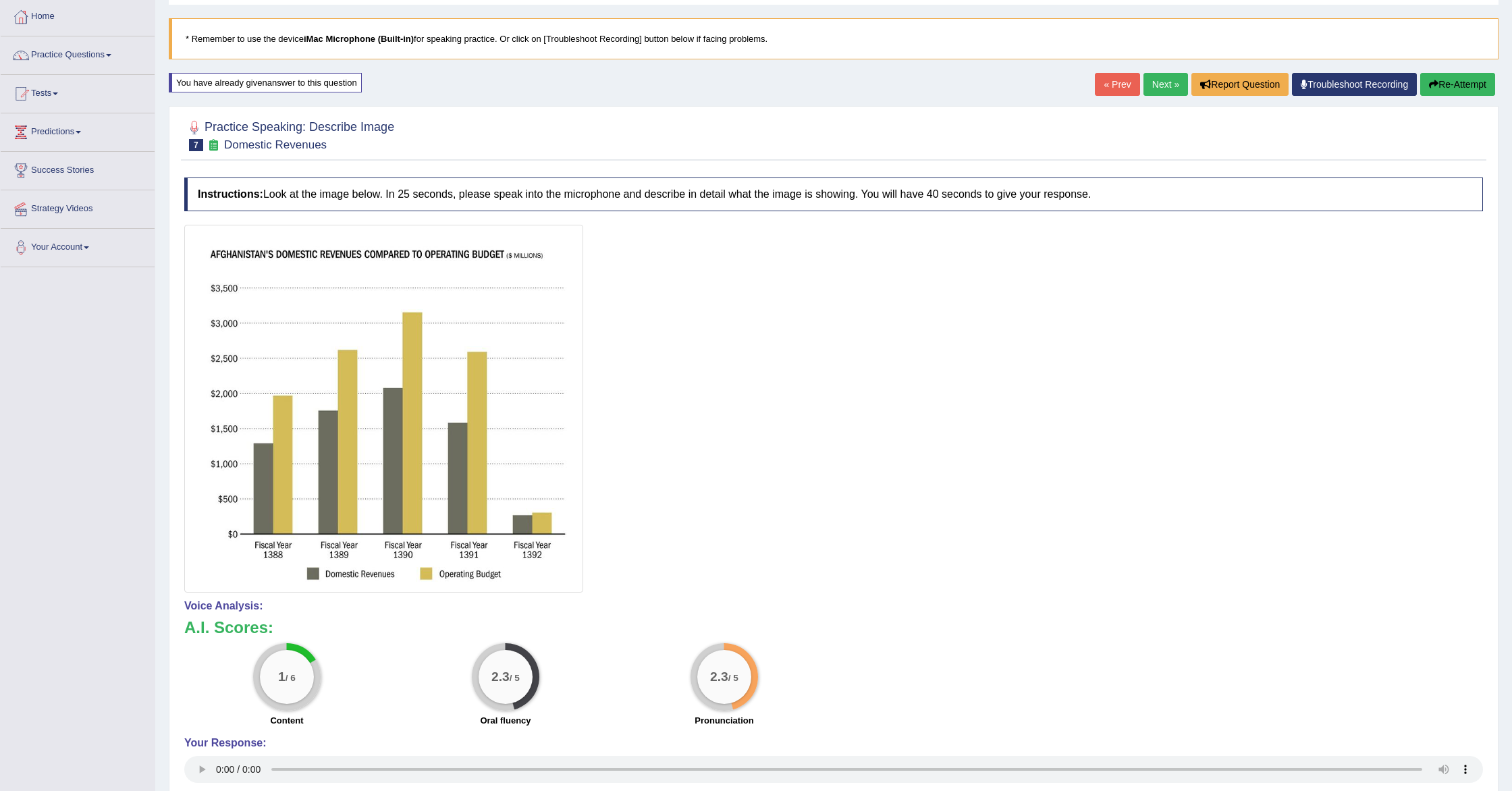
click at [1466, 85] on button "Re-Attempt" at bounding box center [1458, 85] width 75 height 23
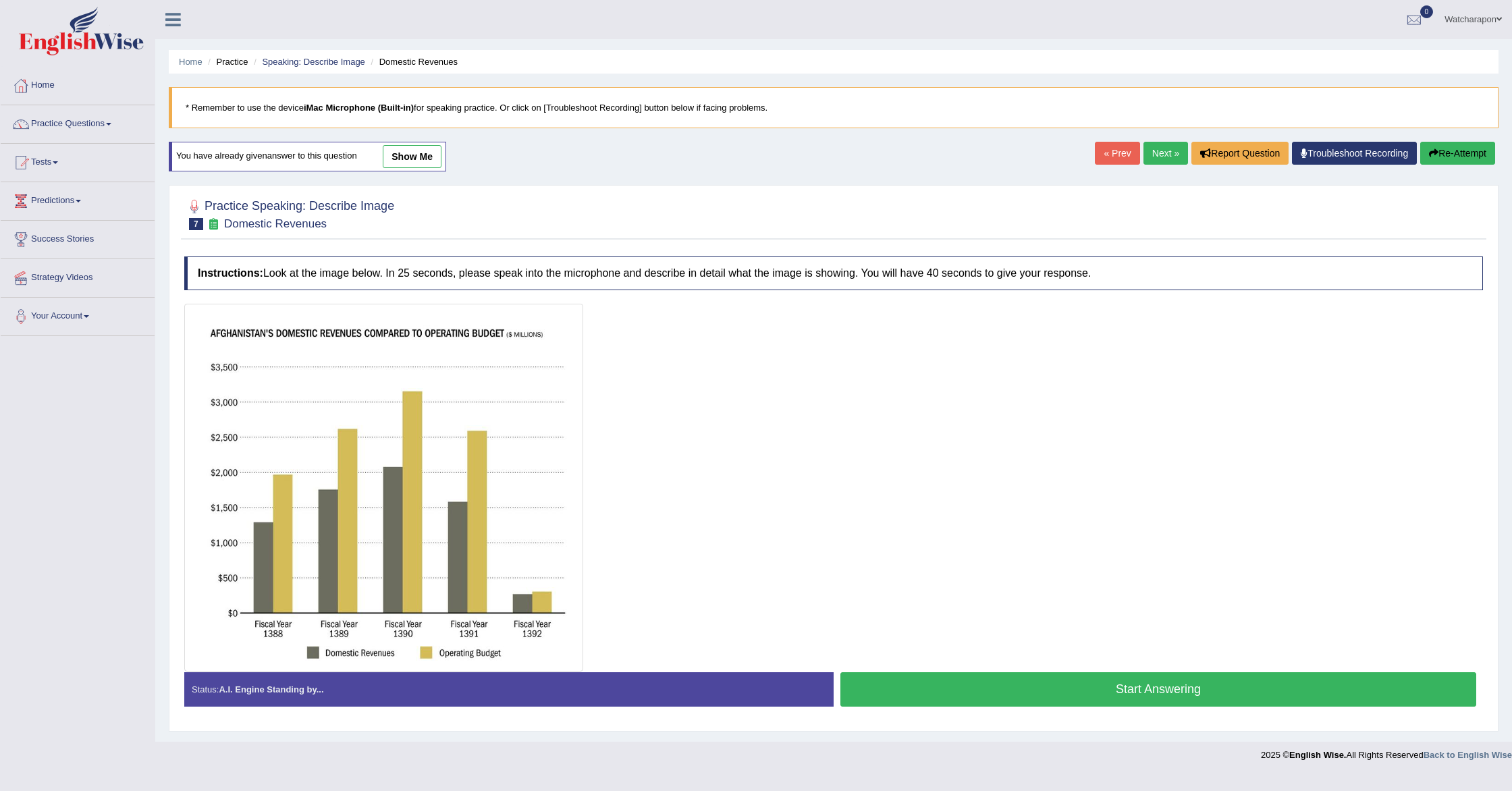
click at [928, 696] on button "Start Answering" at bounding box center [1158, 690] width 636 height 35
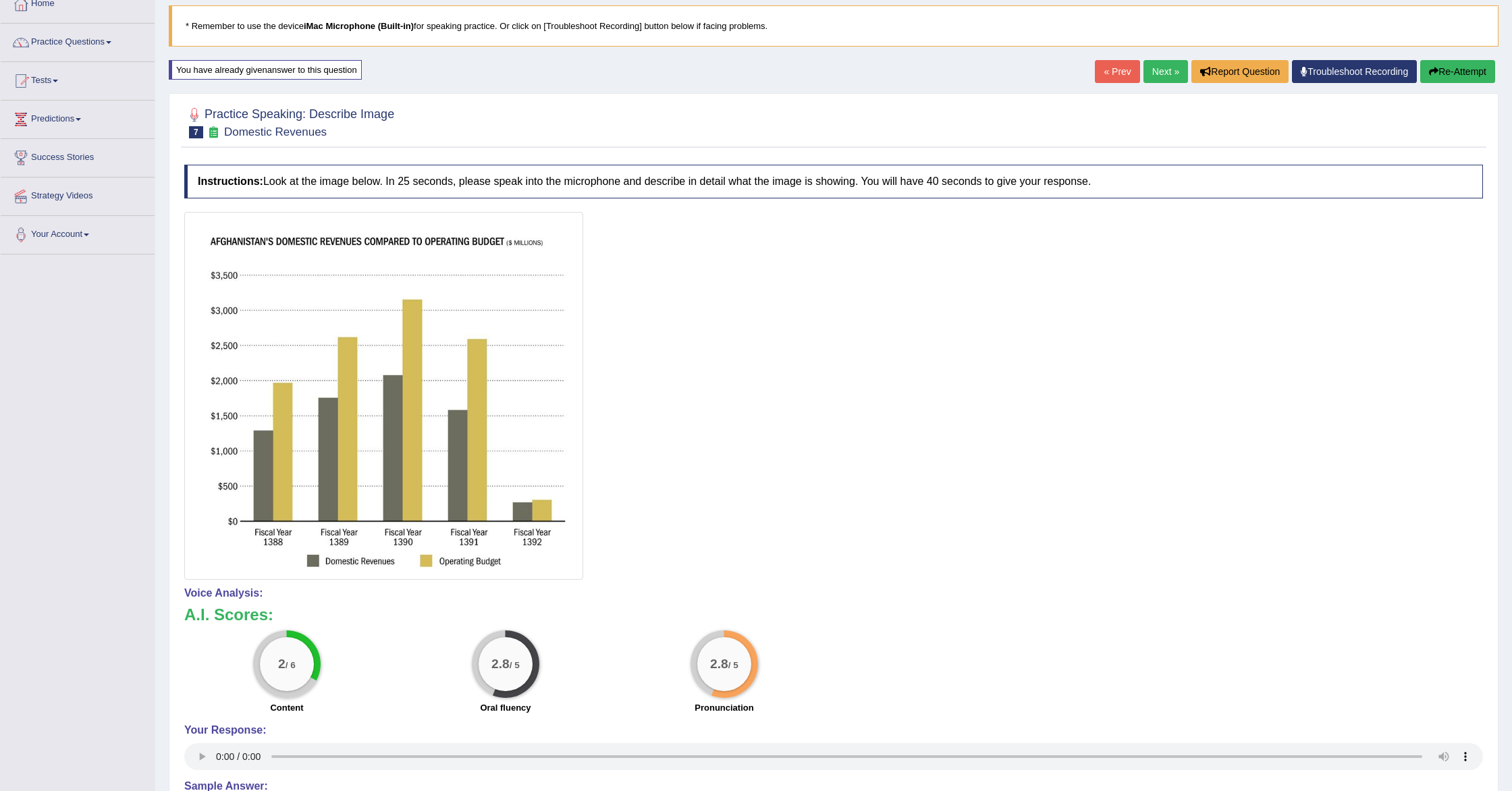
scroll to position [83, 0]
click at [1446, 70] on button "Re-Attempt" at bounding box center [1458, 70] width 75 height 23
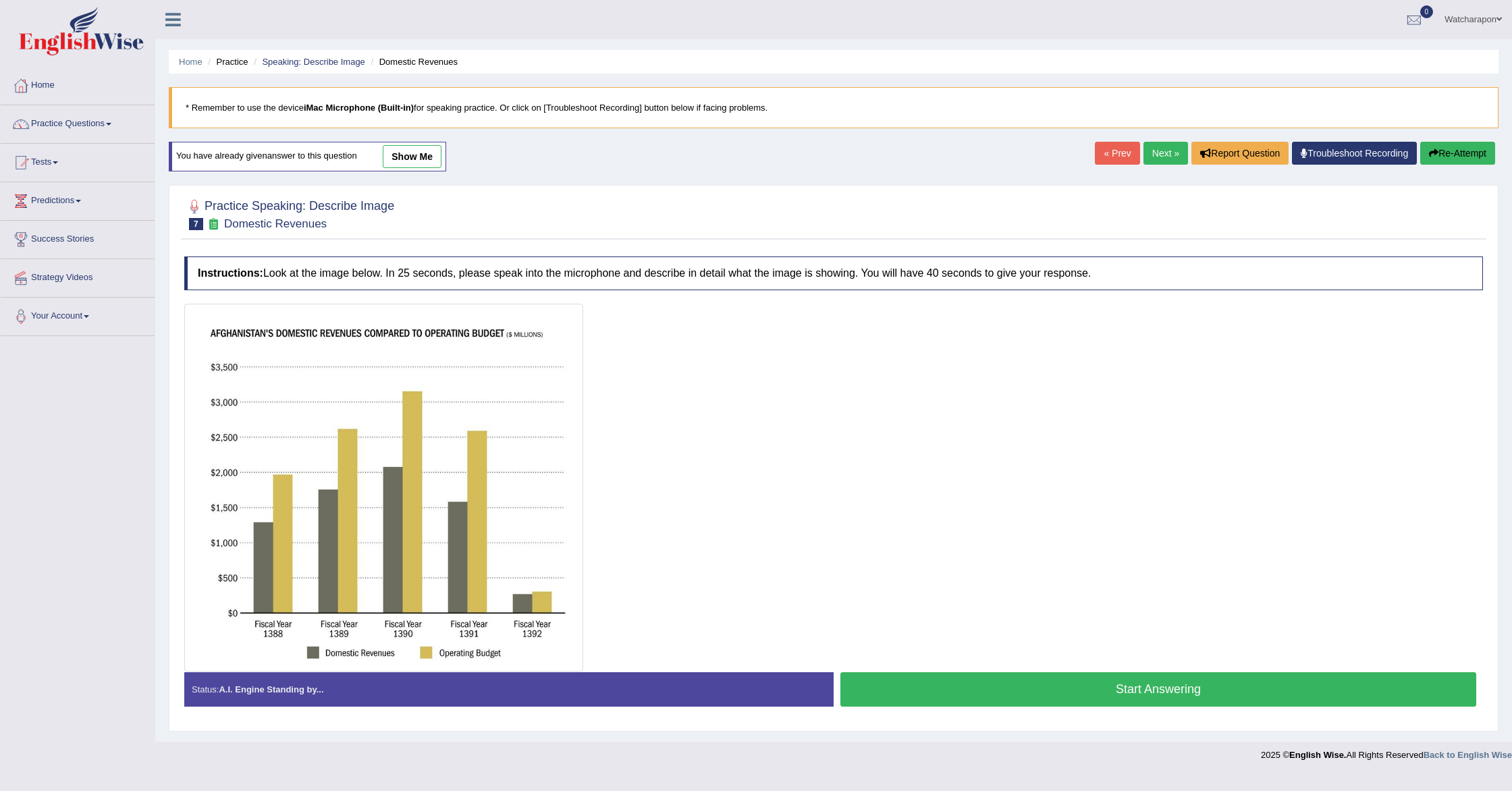
click at [990, 690] on button "Start Answering" at bounding box center [1158, 690] width 636 height 35
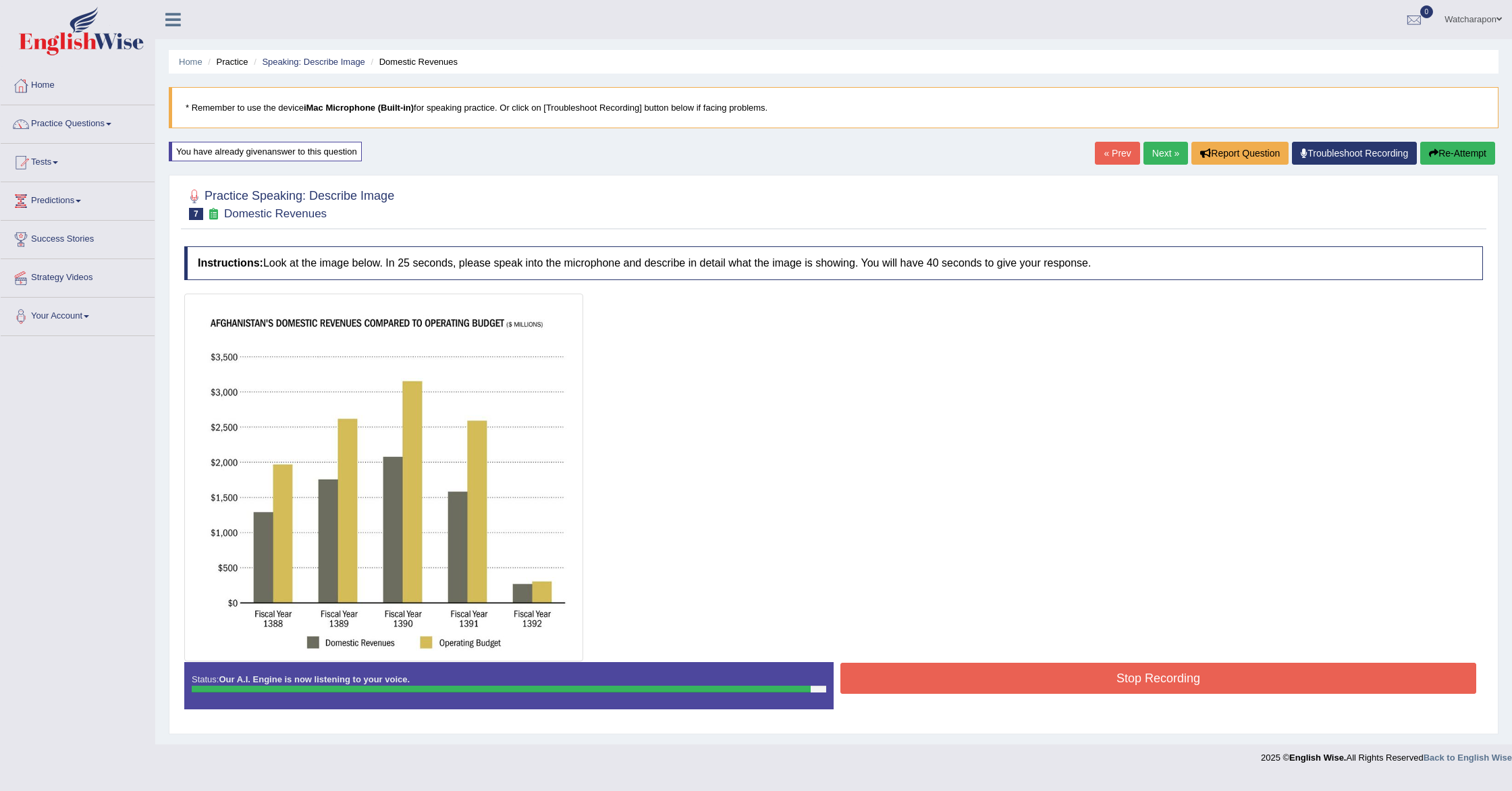
click at [862, 675] on button "Stop Recording" at bounding box center [1158, 678] width 636 height 31
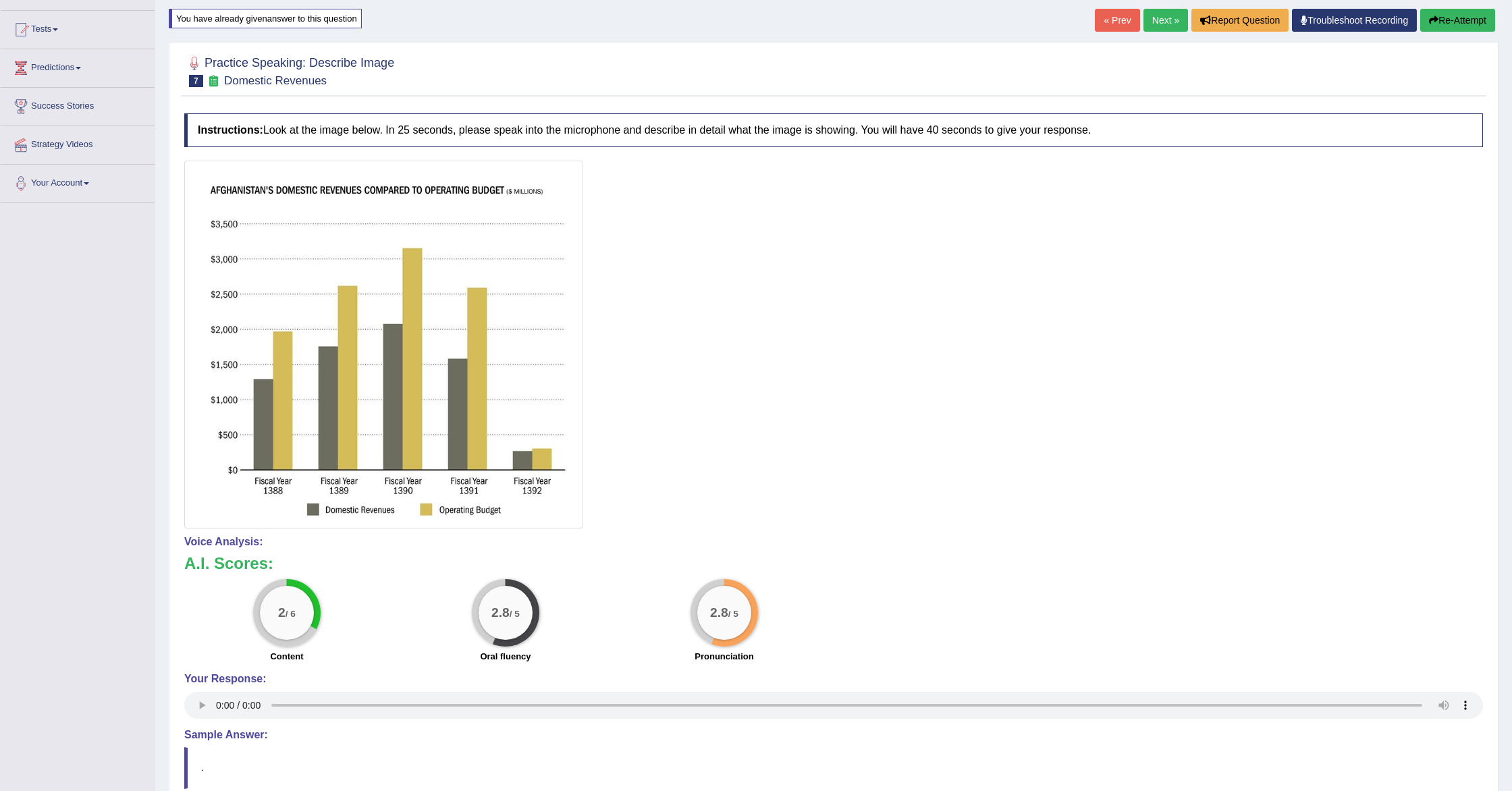
scroll to position [61, 0]
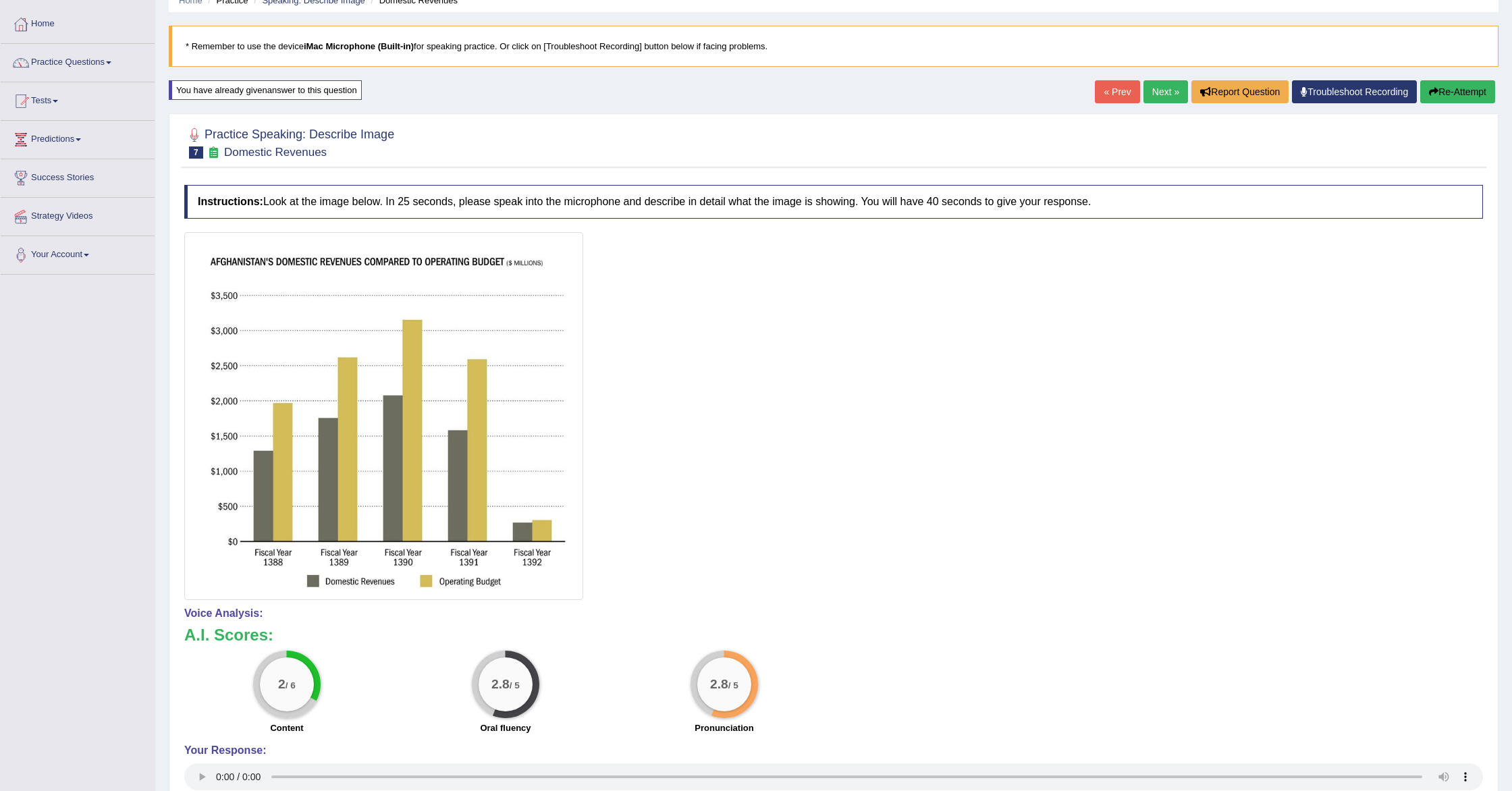
click at [1148, 87] on link "Next »" at bounding box center [1165, 92] width 44 height 23
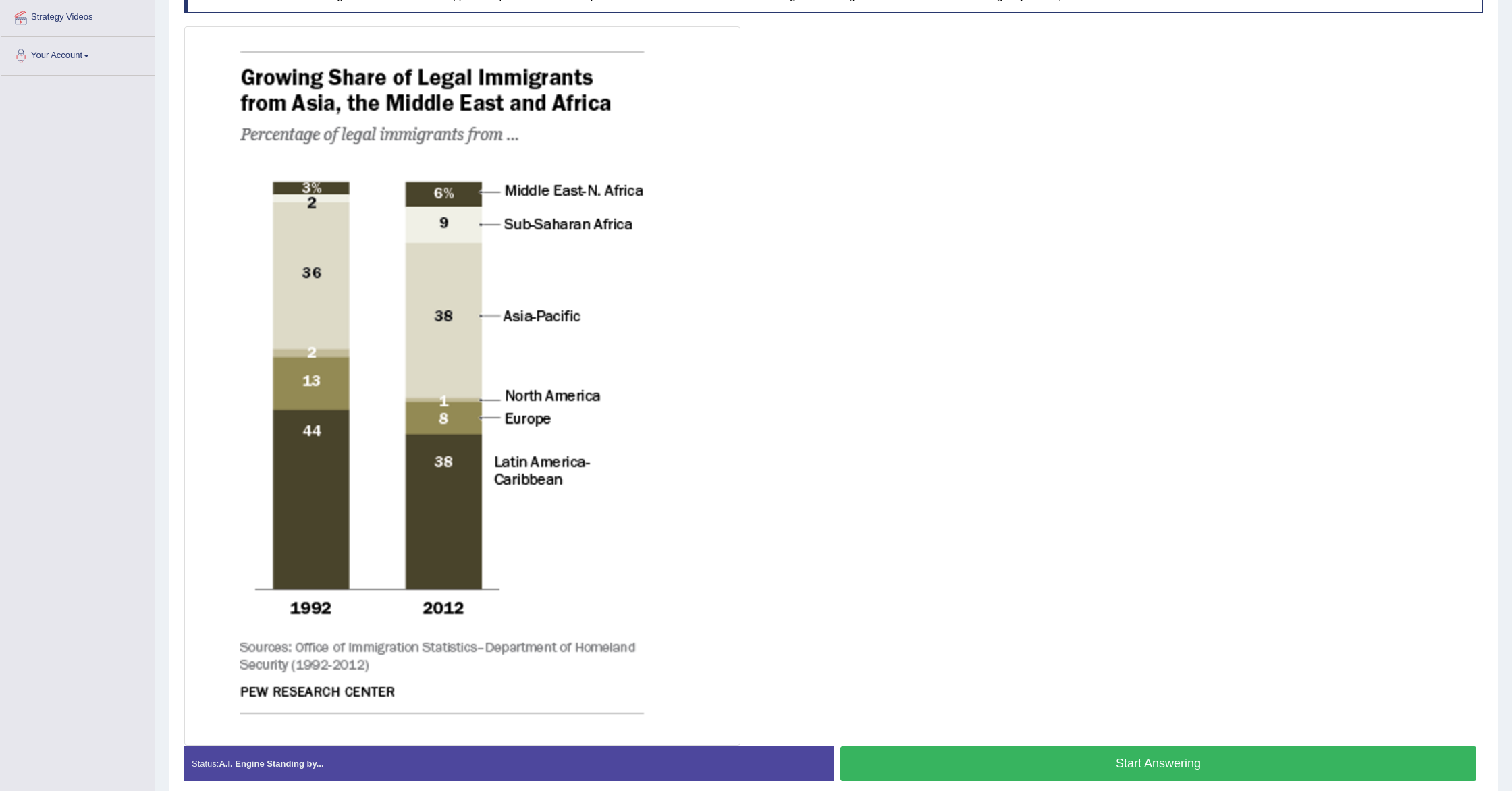
scroll to position [260, 0]
click at [998, 769] on button "Start Answering" at bounding box center [1158, 765] width 636 height 35
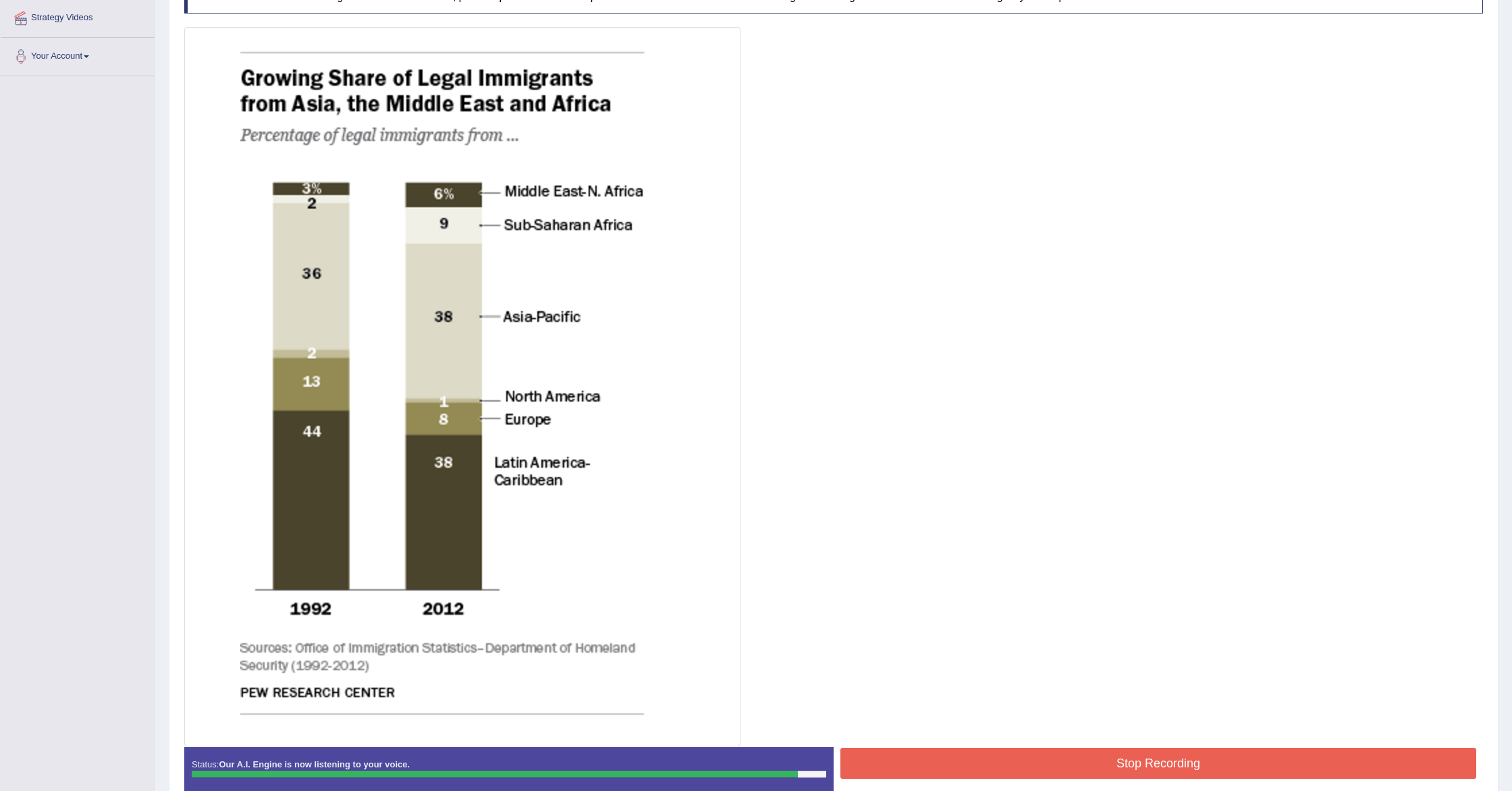
click at [906, 759] on button "Stop Recording" at bounding box center [1158, 763] width 636 height 31
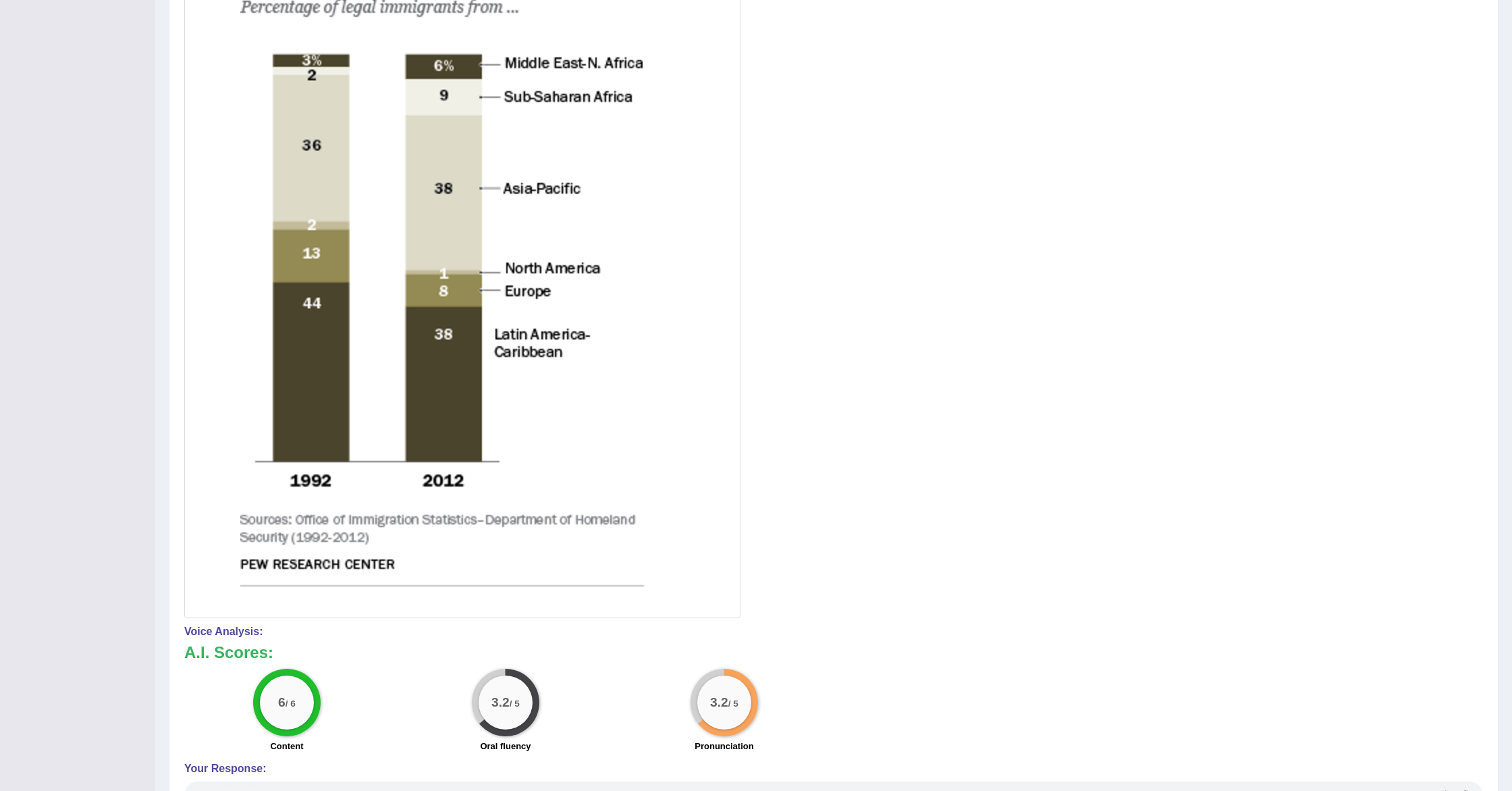
scroll to position [377, 0]
